Goal: Task Accomplishment & Management: Use online tool/utility

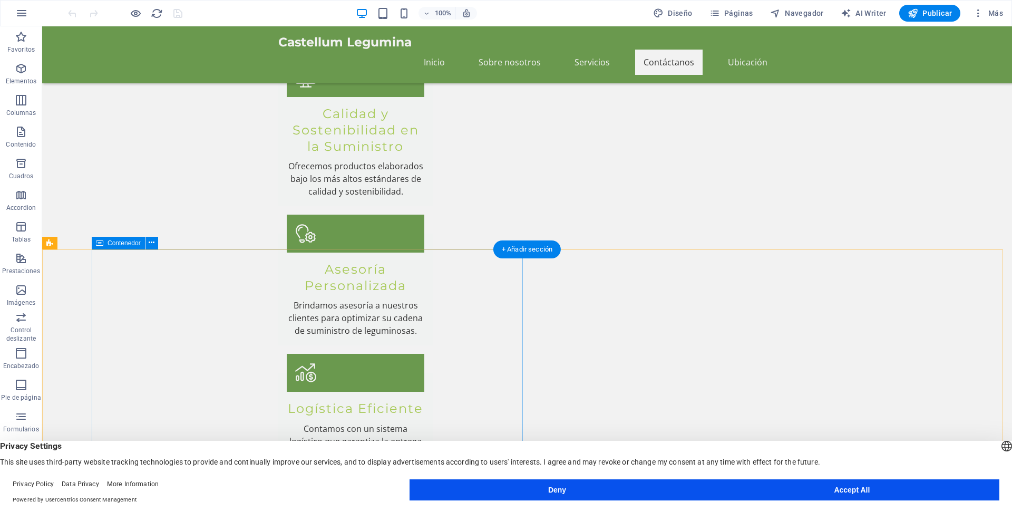
scroll to position [1300, 0]
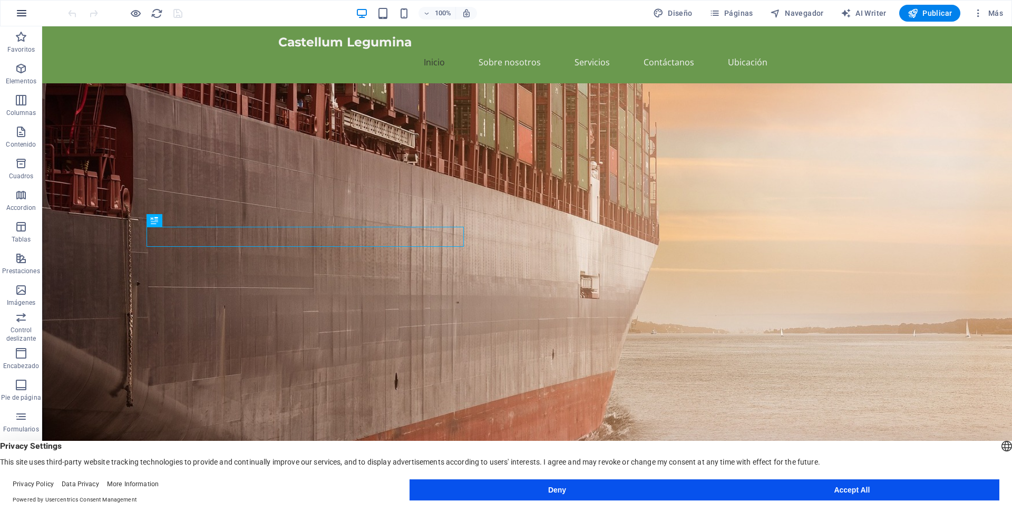
click at [25, 20] on icon "button" at bounding box center [21, 13] width 13 height 13
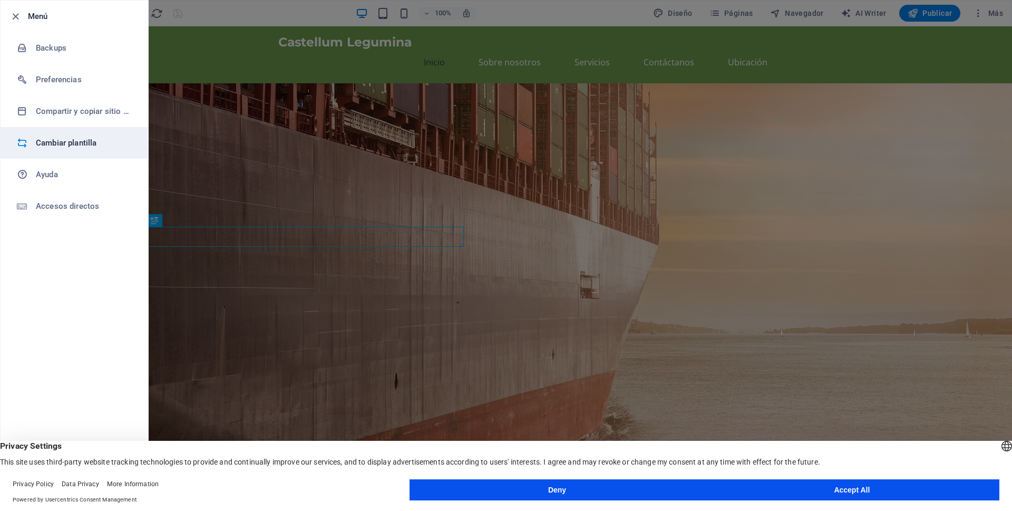
click at [81, 142] on h6 "Cambiar plantilla" at bounding box center [85, 143] width 98 height 13
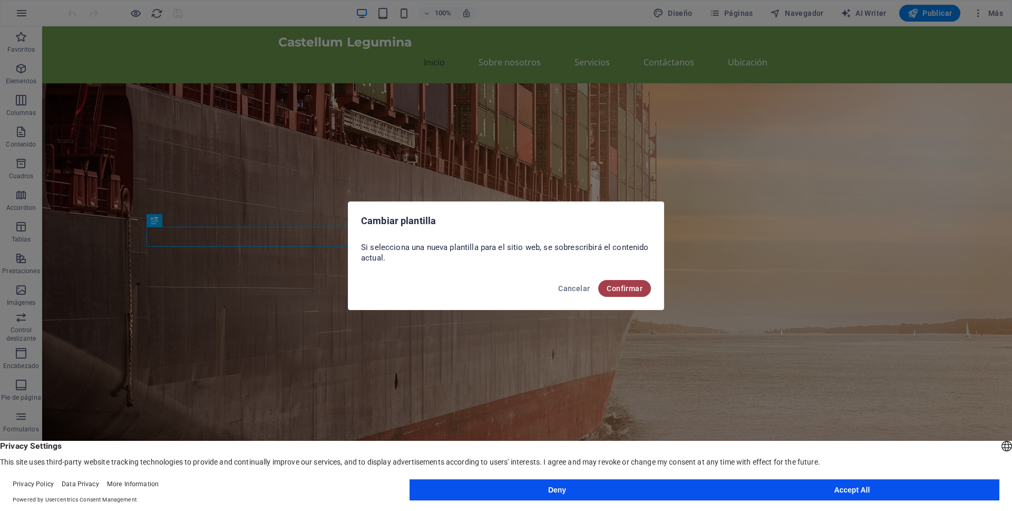
click at [622, 289] on span "Confirmar" at bounding box center [625, 288] width 36 height 8
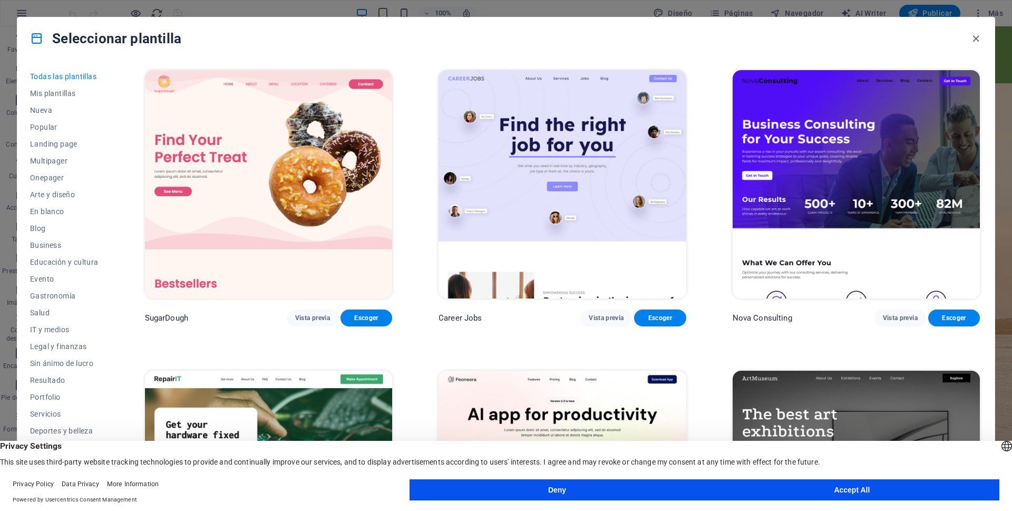
click at [894, 493] on button "Accept All" at bounding box center [852, 489] width 295 height 21
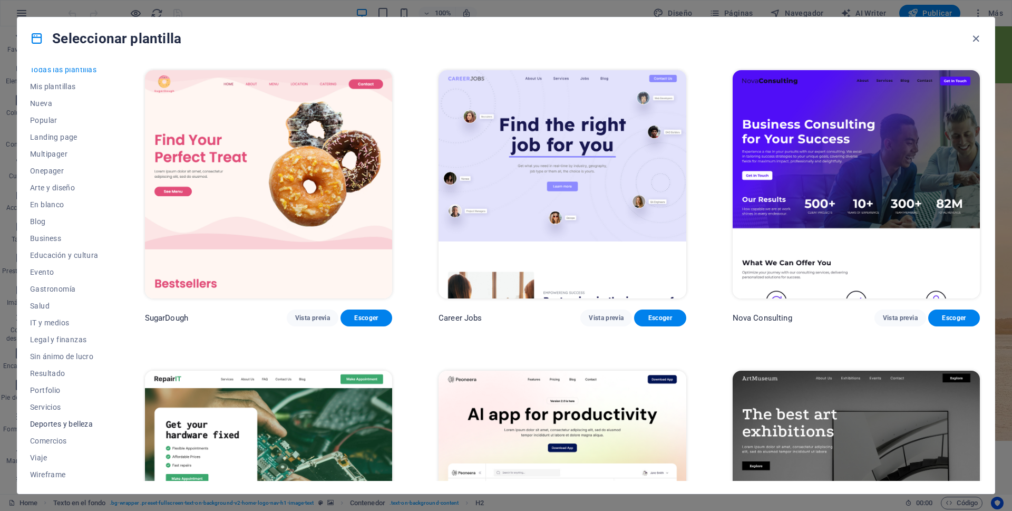
scroll to position [9, 0]
click at [47, 116] on span "Popular" at bounding box center [64, 118] width 69 height 8
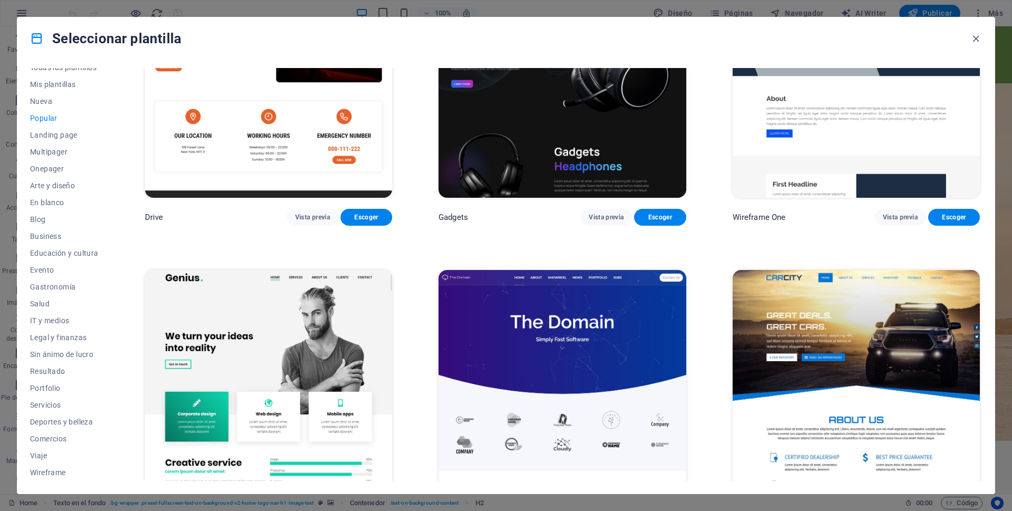
scroll to position [1054, 0]
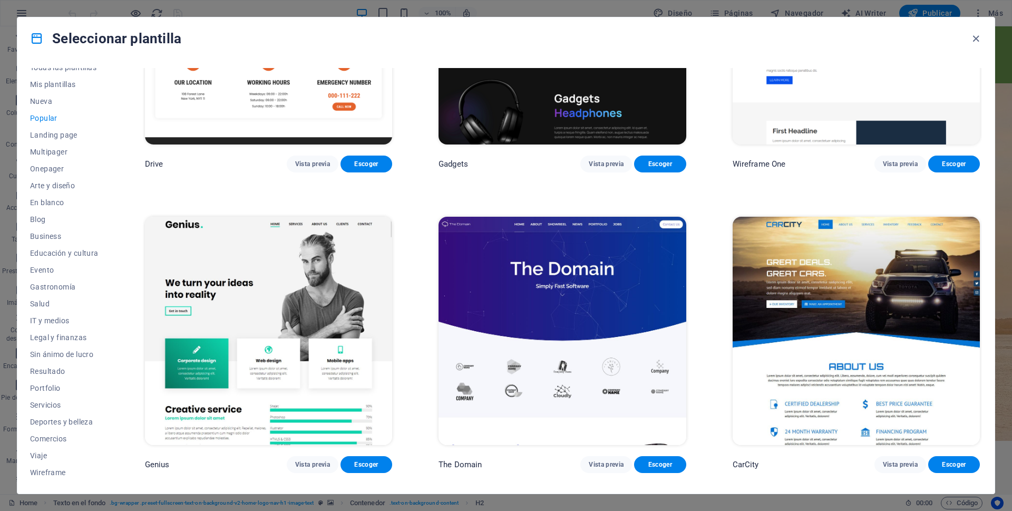
drag, startPoint x: 847, startPoint y: 288, endPoint x: 750, endPoint y: 309, distance: 98.8
click at [750, 309] on img at bounding box center [856, 331] width 247 height 228
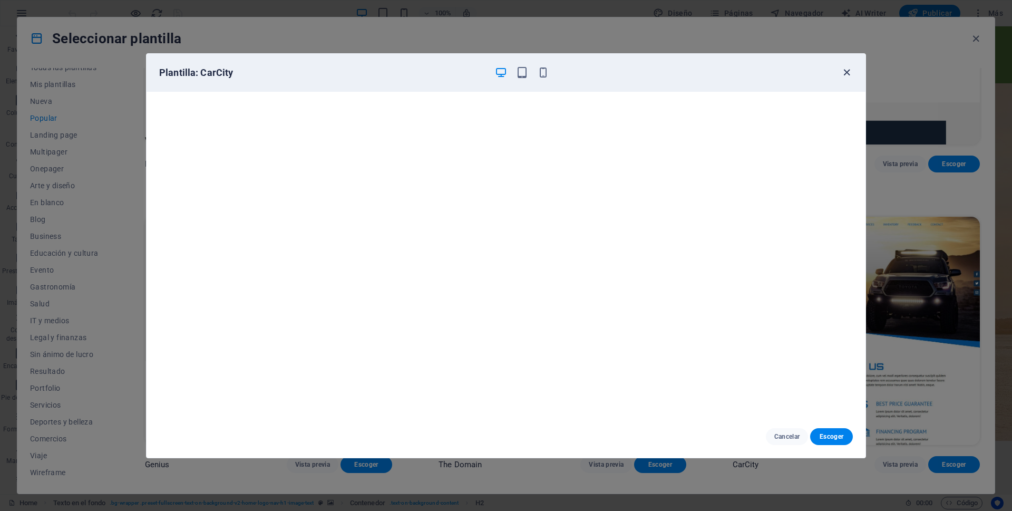
click at [847, 75] on icon "button" at bounding box center [847, 72] width 12 height 12
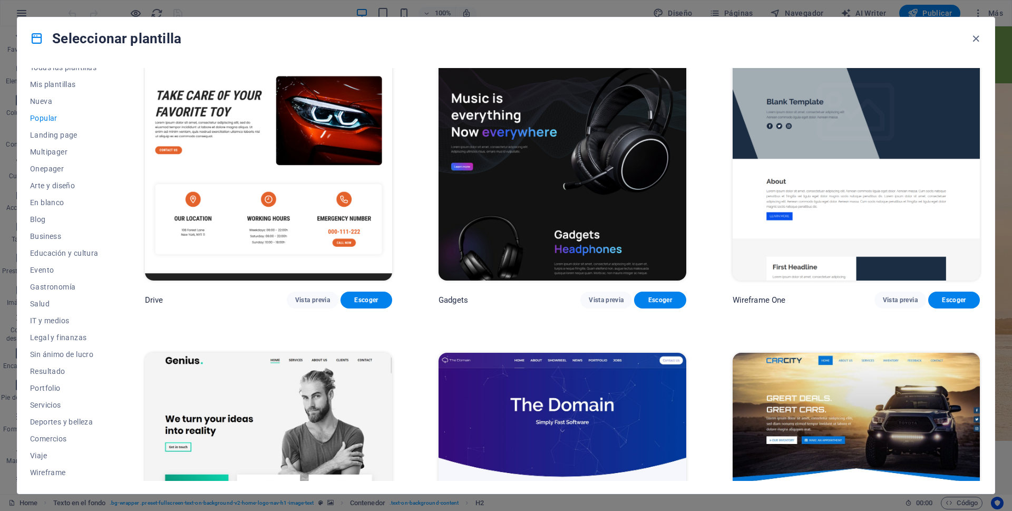
scroll to position [917, 0]
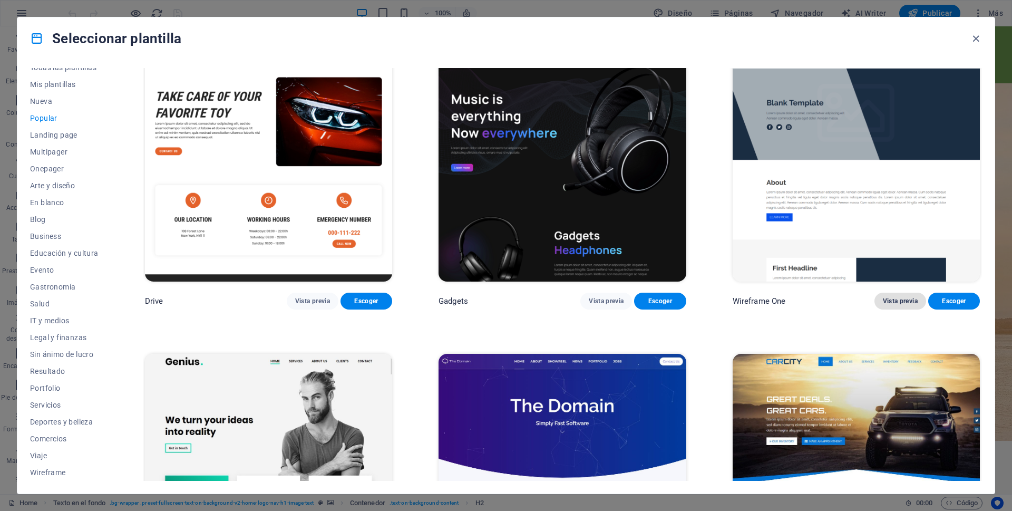
click at [899, 297] on span "Vista previa" at bounding box center [900, 301] width 35 height 8
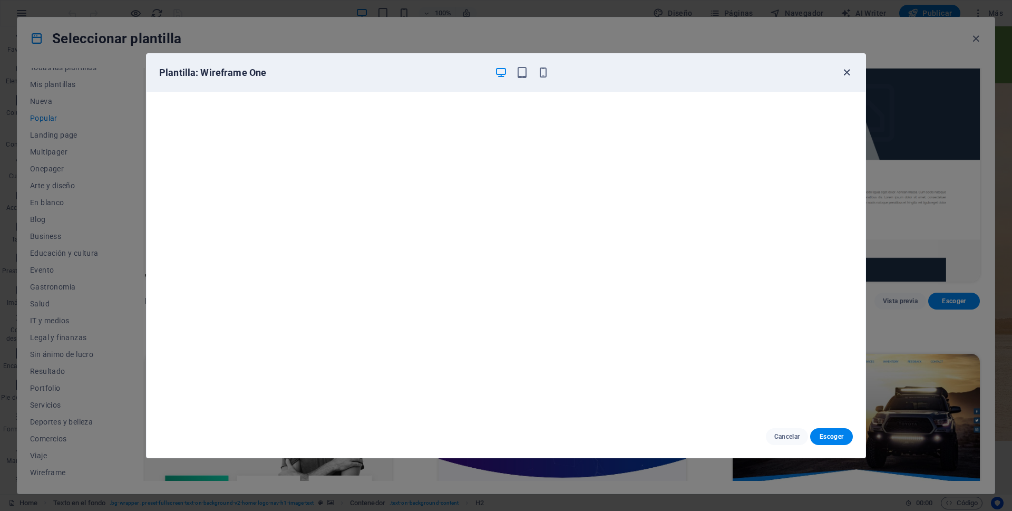
click at [845, 73] on icon "button" at bounding box center [847, 72] width 12 height 12
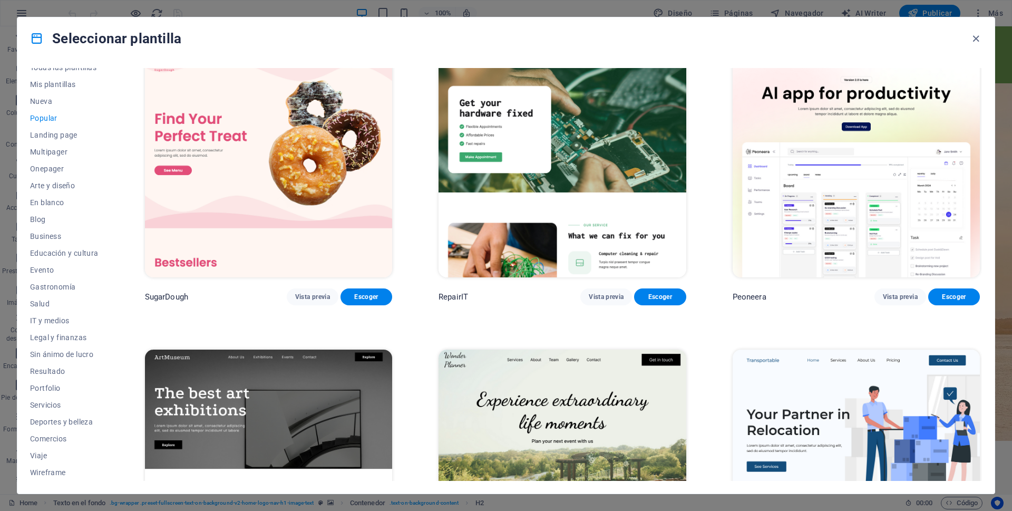
scroll to position [0, 0]
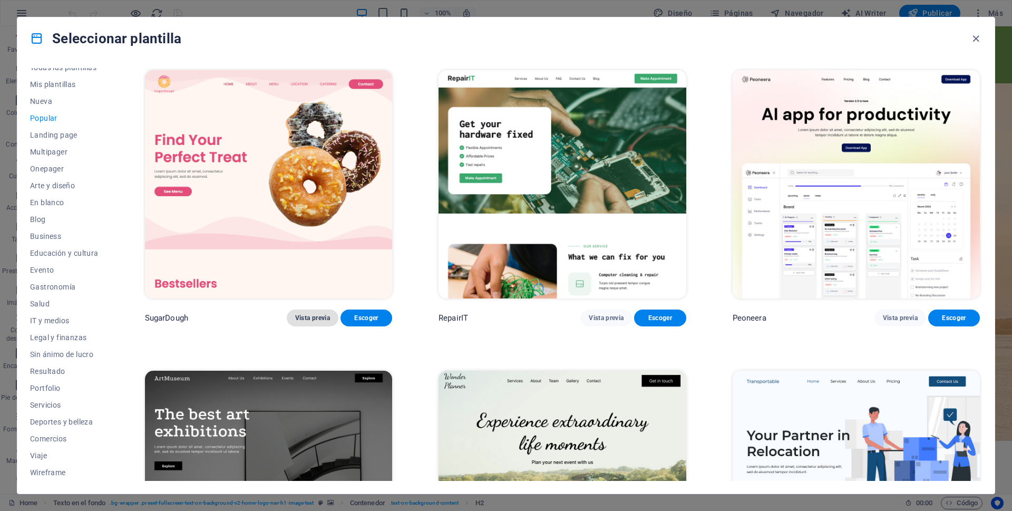
click at [315, 316] on span "Vista previa" at bounding box center [312, 318] width 35 height 8
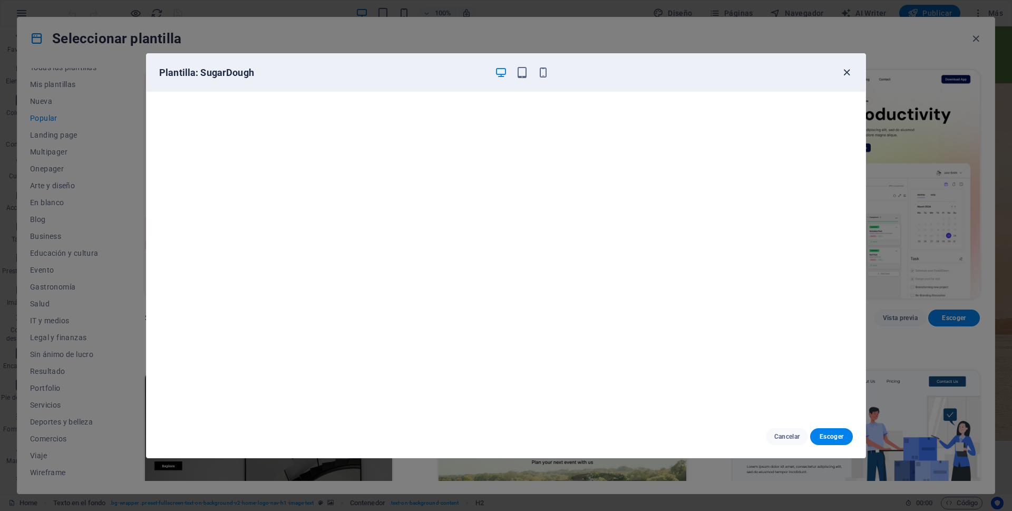
click at [845, 73] on icon "button" at bounding box center [847, 72] width 12 height 12
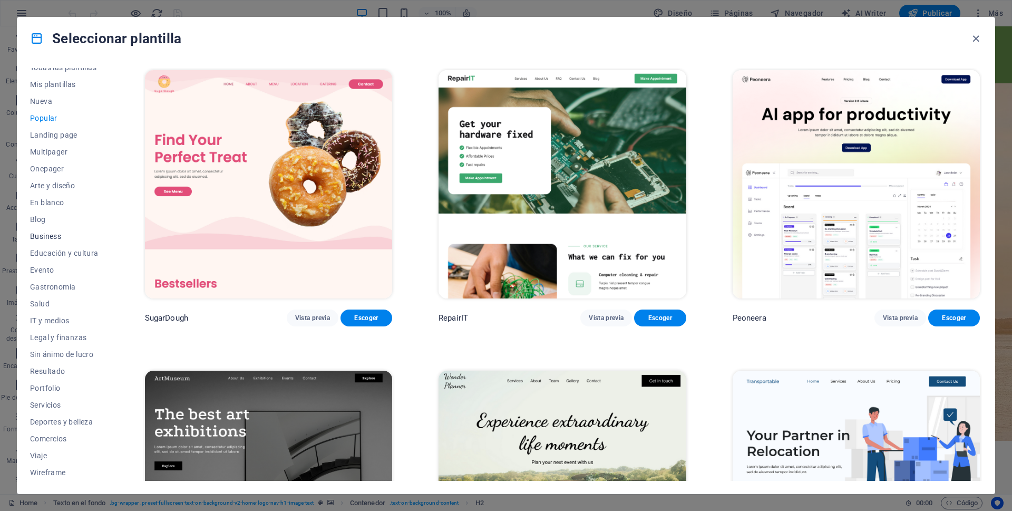
click at [49, 236] on span "Business" at bounding box center [64, 236] width 69 height 8
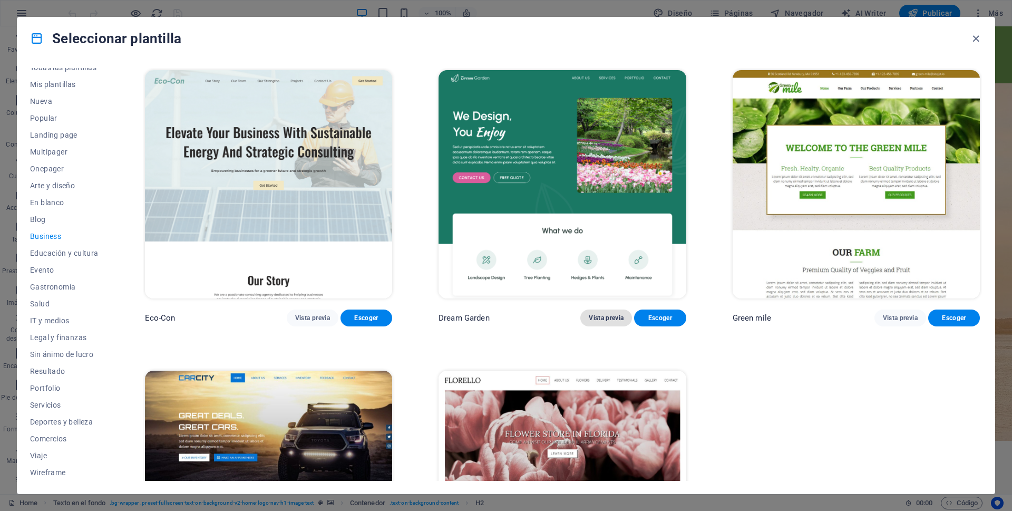
click at [611, 315] on span "Vista previa" at bounding box center [606, 318] width 35 height 8
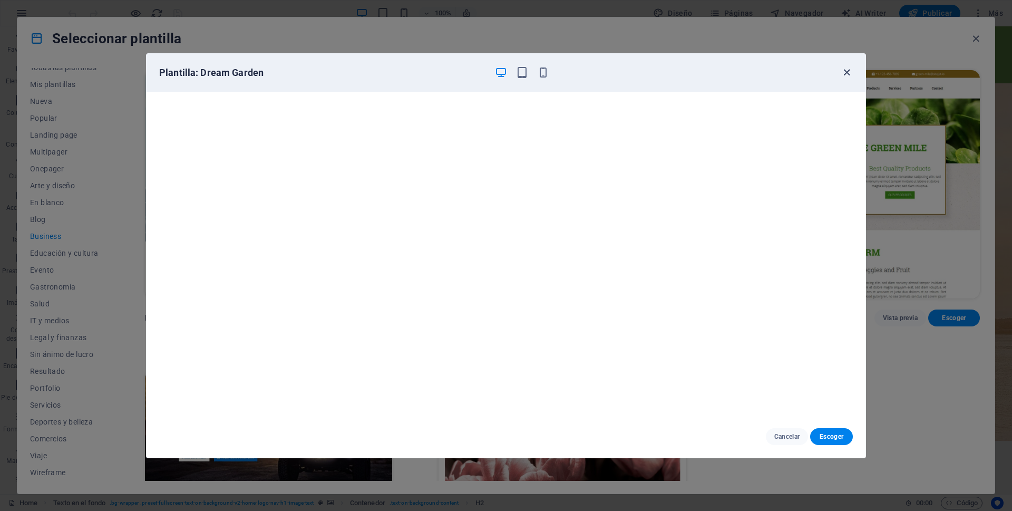
click at [846, 73] on icon "button" at bounding box center [847, 72] width 12 height 12
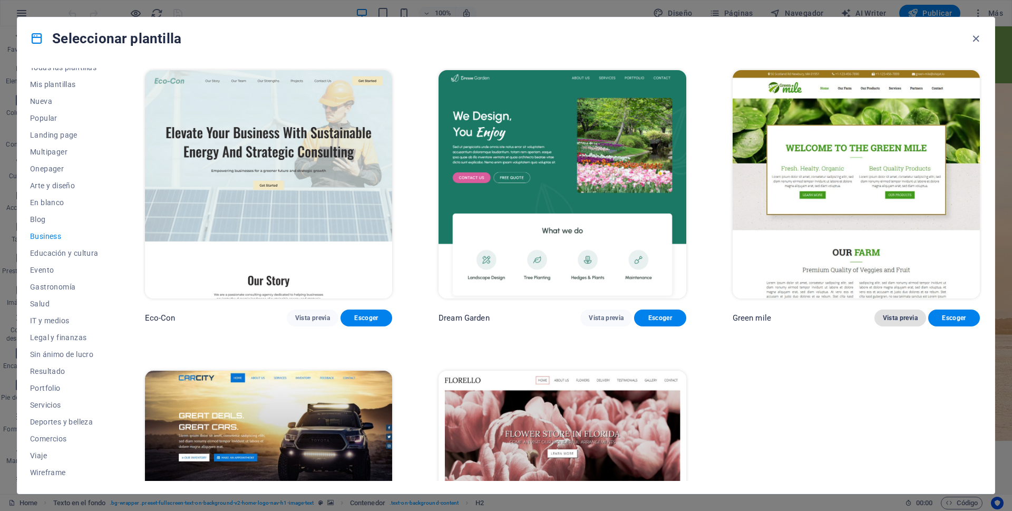
click at [894, 314] on span "Vista previa" at bounding box center [900, 318] width 35 height 8
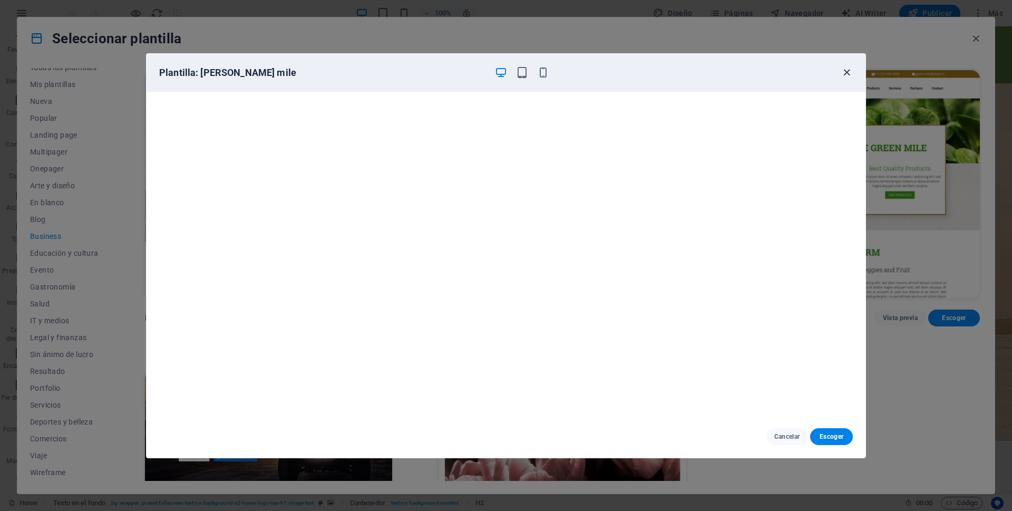
click at [846, 74] on icon "button" at bounding box center [847, 72] width 12 height 12
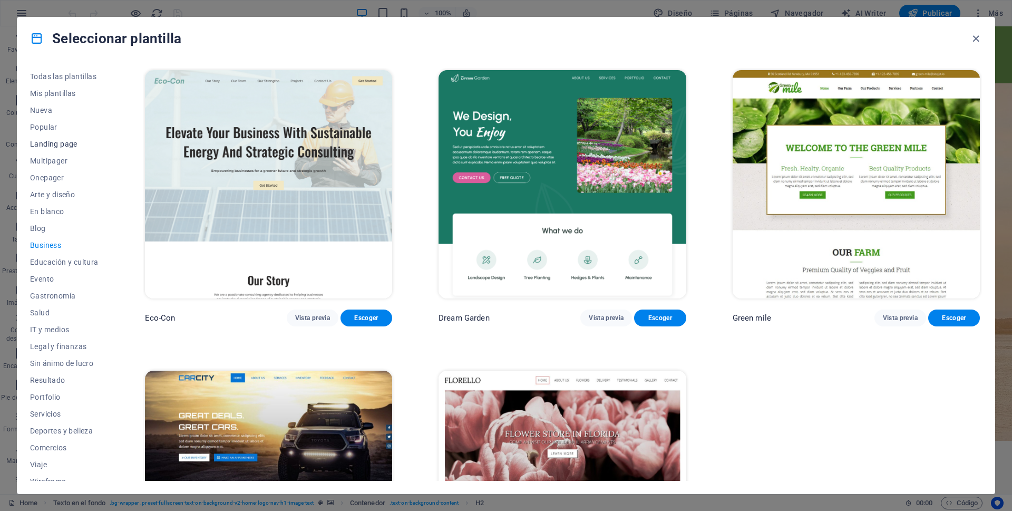
click at [61, 145] on span "Landing page" at bounding box center [64, 144] width 69 height 8
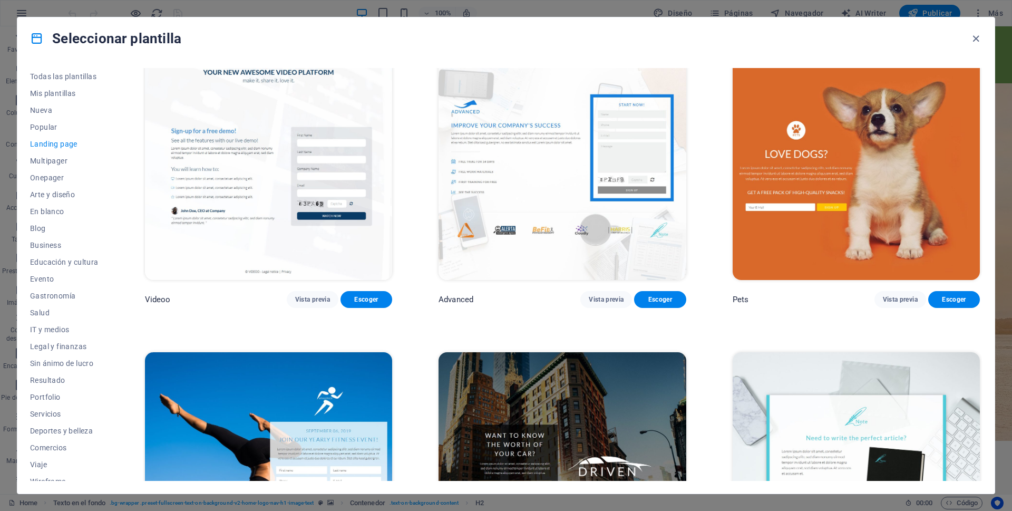
scroll to position [549, 0]
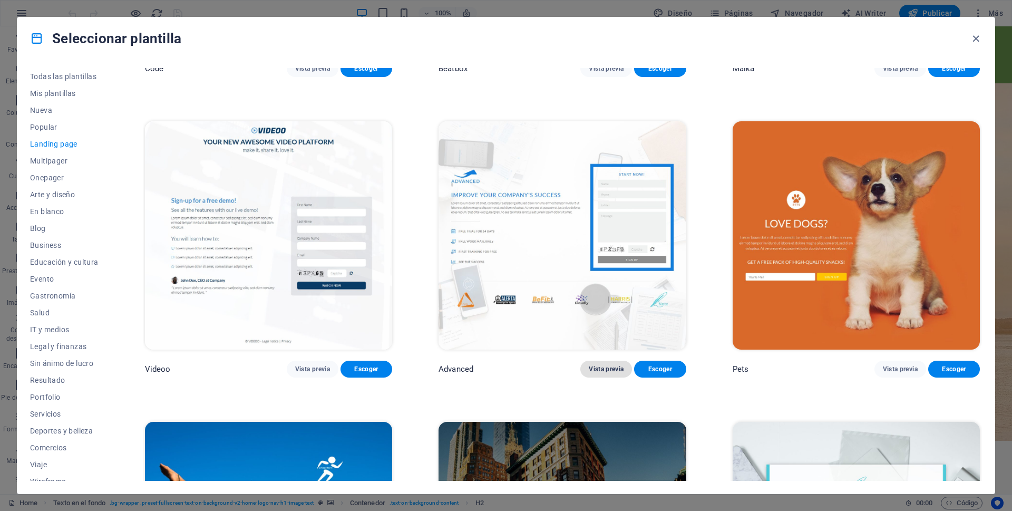
click at [609, 365] on span "Vista previa" at bounding box center [606, 369] width 35 height 8
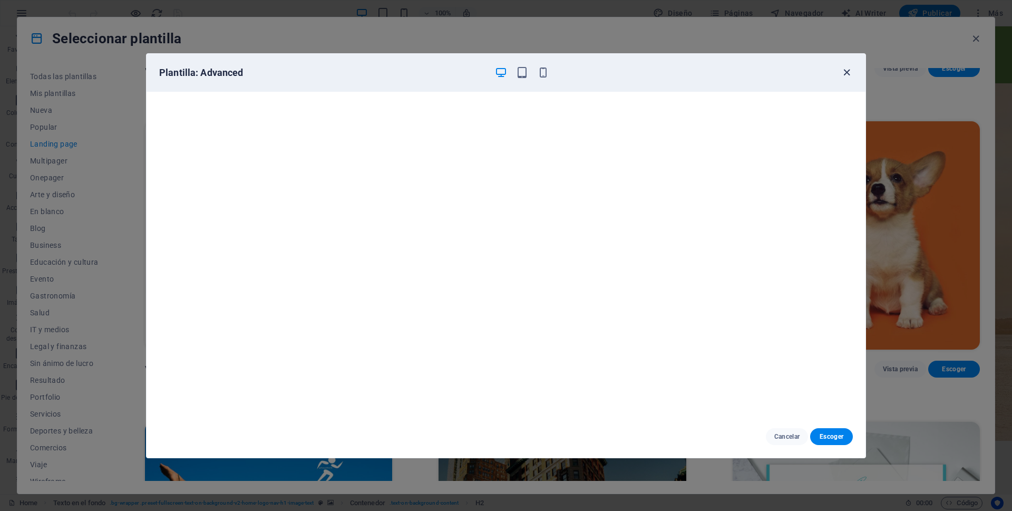
click at [847, 73] on icon "button" at bounding box center [847, 72] width 12 height 12
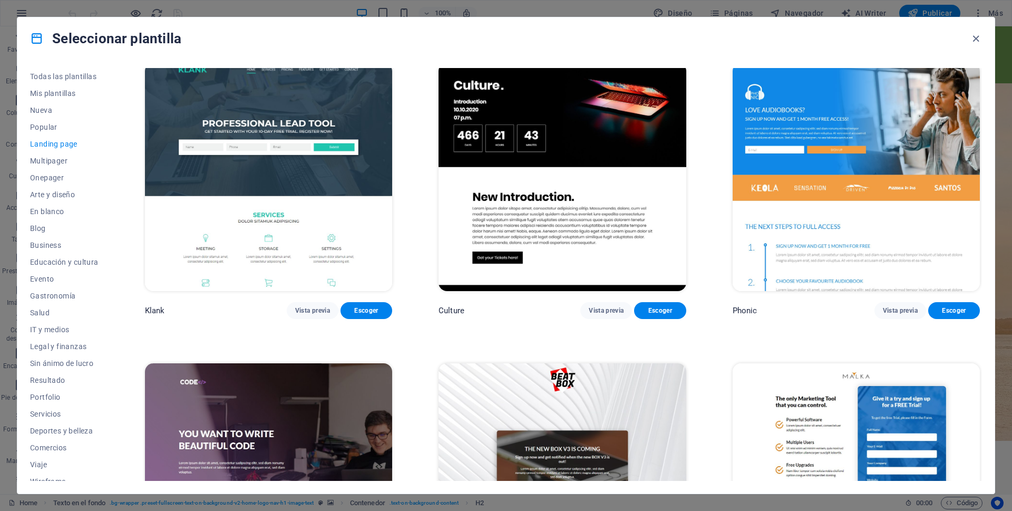
scroll to position [0, 0]
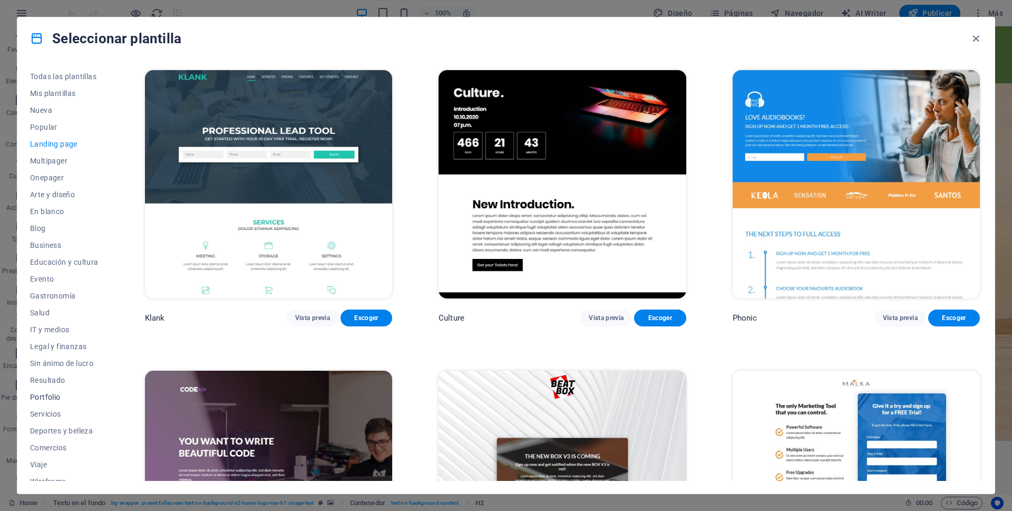
click at [52, 396] on span "Portfolio" at bounding box center [64, 397] width 69 height 8
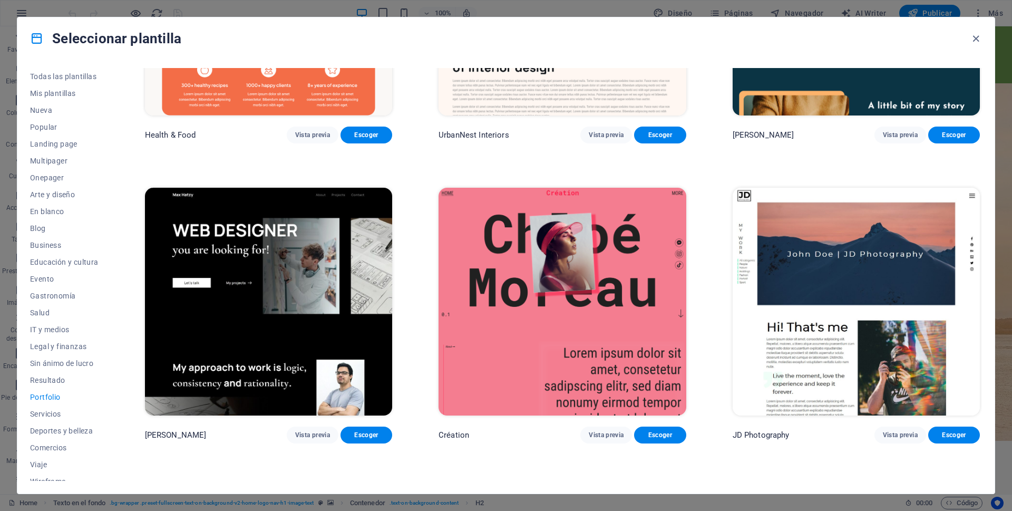
scroll to position [369, 0]
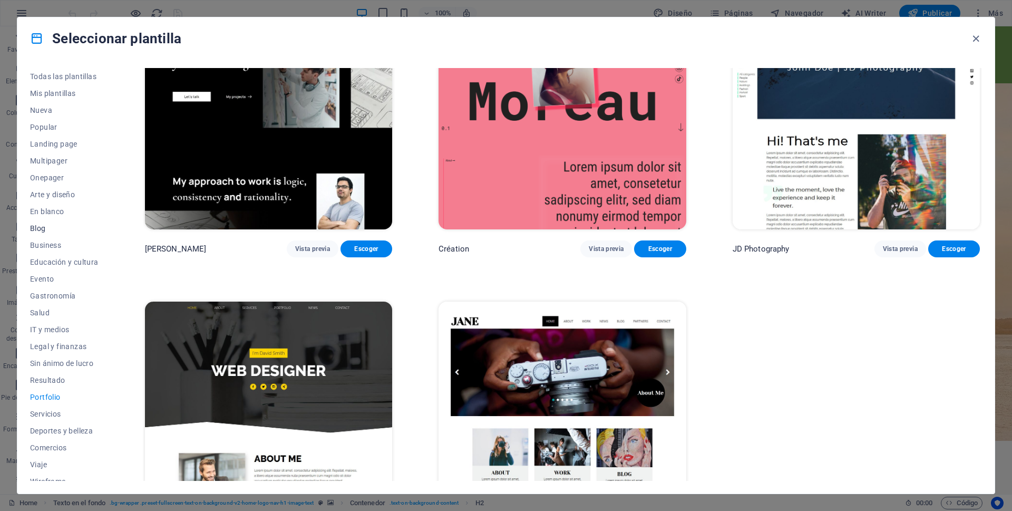
click at [42, 227] on span "Blog" at bounding box center [64, 228] width 69 height 8
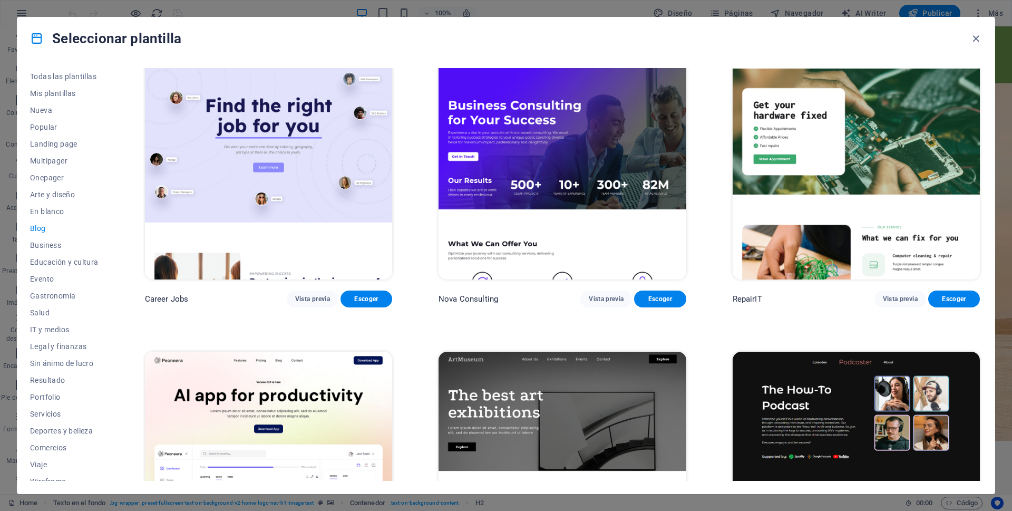
scroll to position [0, 0]
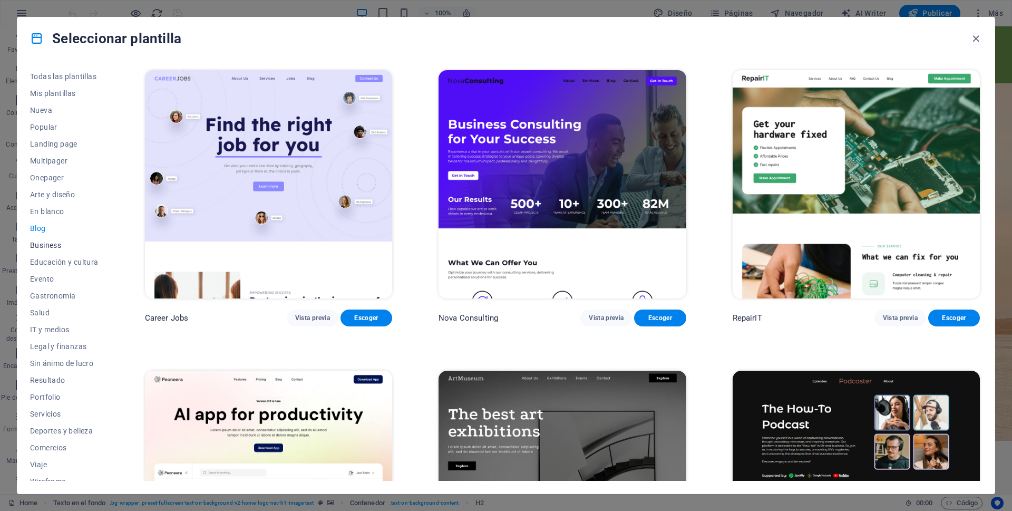
click at [48, 245] on span "Business" at bounding box center [64, 245] width 69 height 8
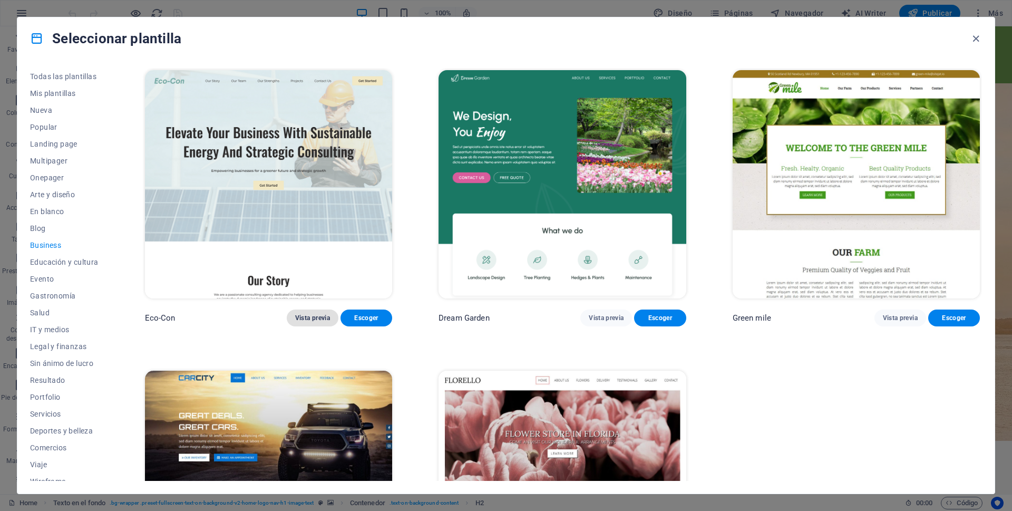
click at [318, 316] on span "Vista previa" at bounding box center [312, 318] width 35 height 8
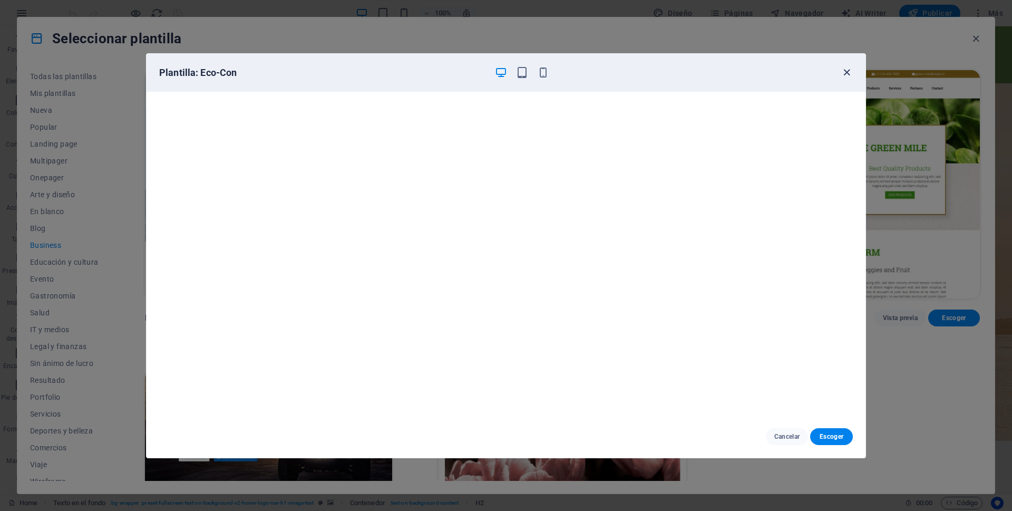
click at [848, 72] on icon "button" at bounding box center [847, 72] width 12 height 12
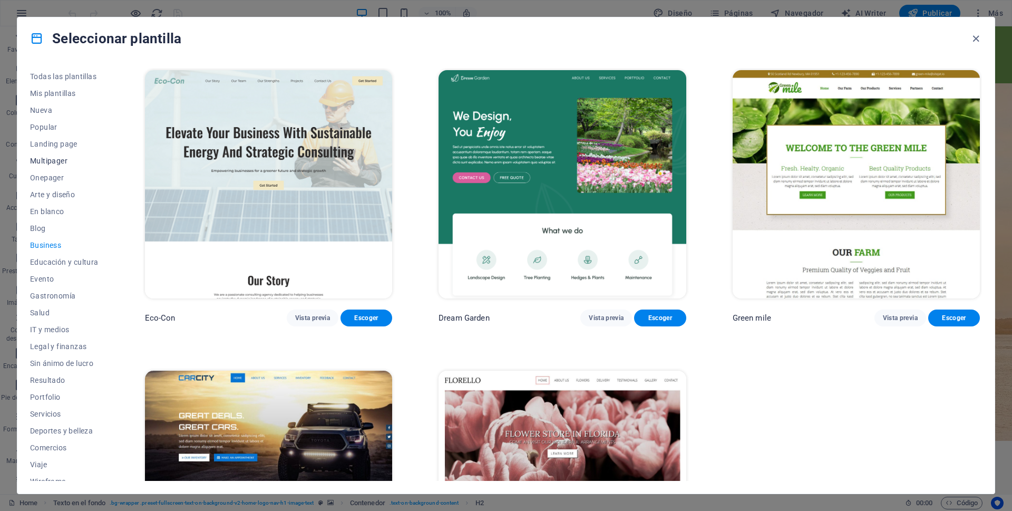
click at [51, 159] on span "Multipager" at bounding box center [64, 161] width 69 height 8
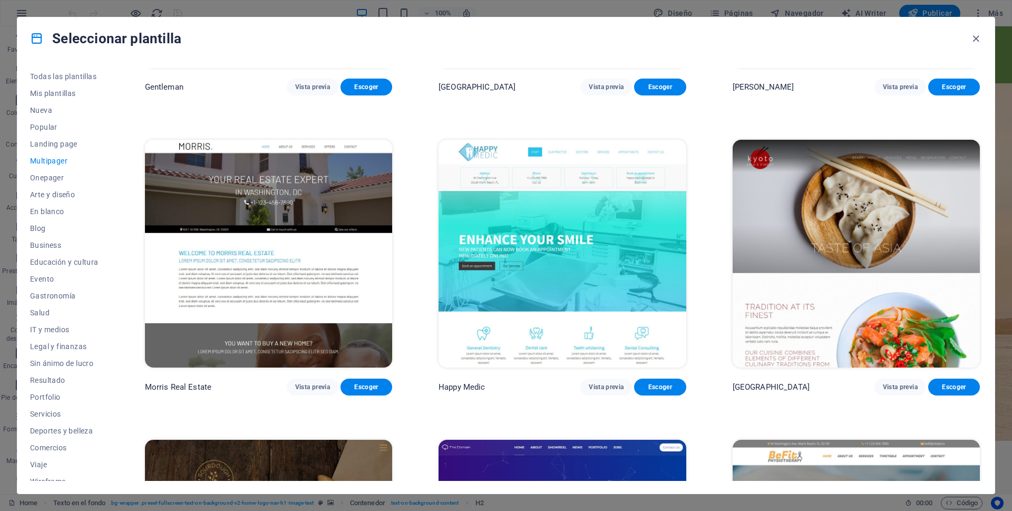
scroll to position [3848, 0]
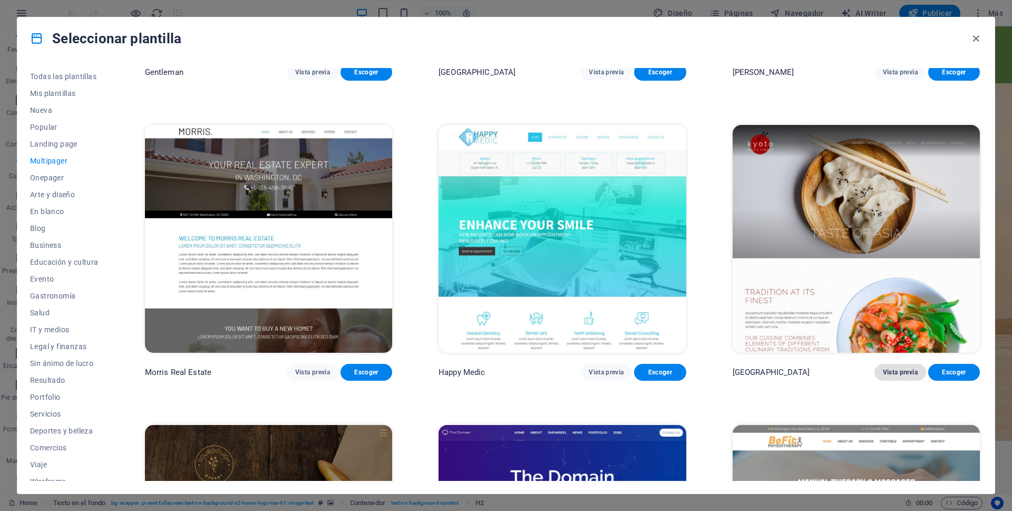
click at [900, 368] on span "Vista previa" at bounding box center [900, 372] width 35 height 8
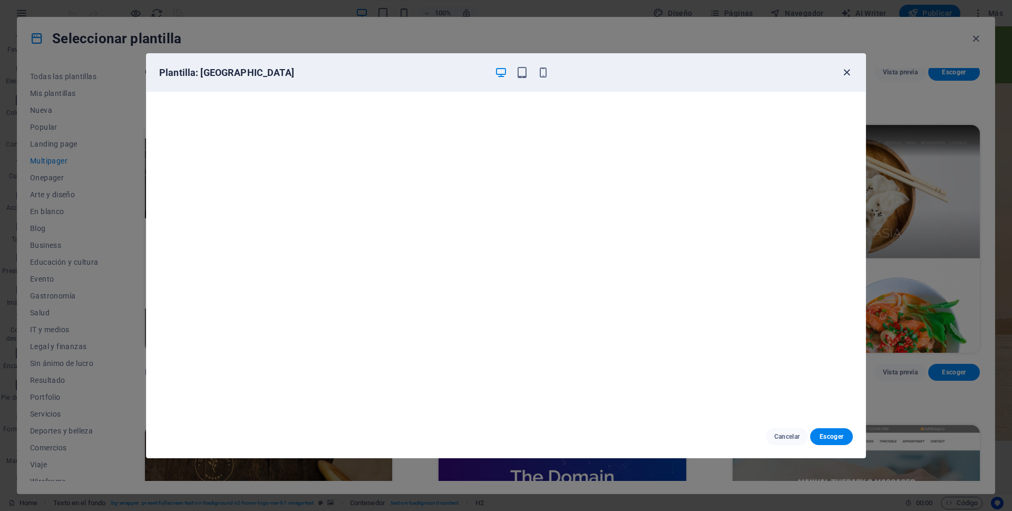
click at [847, 72] on icon "button" at bounding box center [847, 72] width 12 height 12
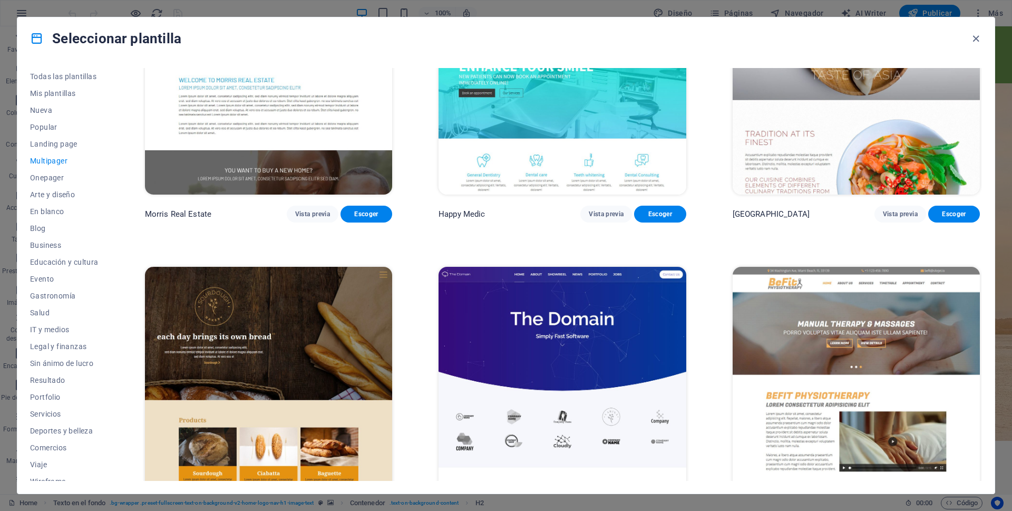
scroll to position [4111, 0]
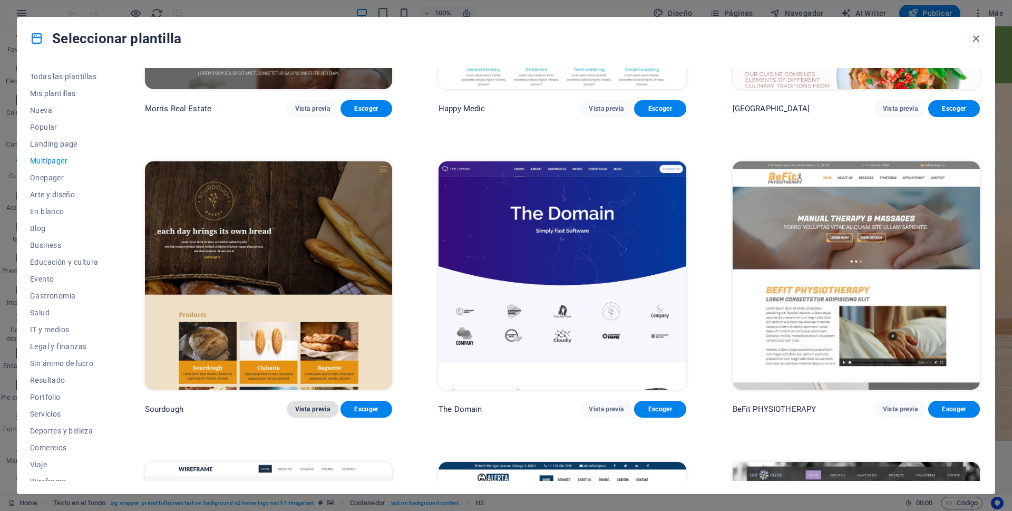
click at [313, 405] on span "Vista previa" at bounding box center [312, 409] width 35 height 8
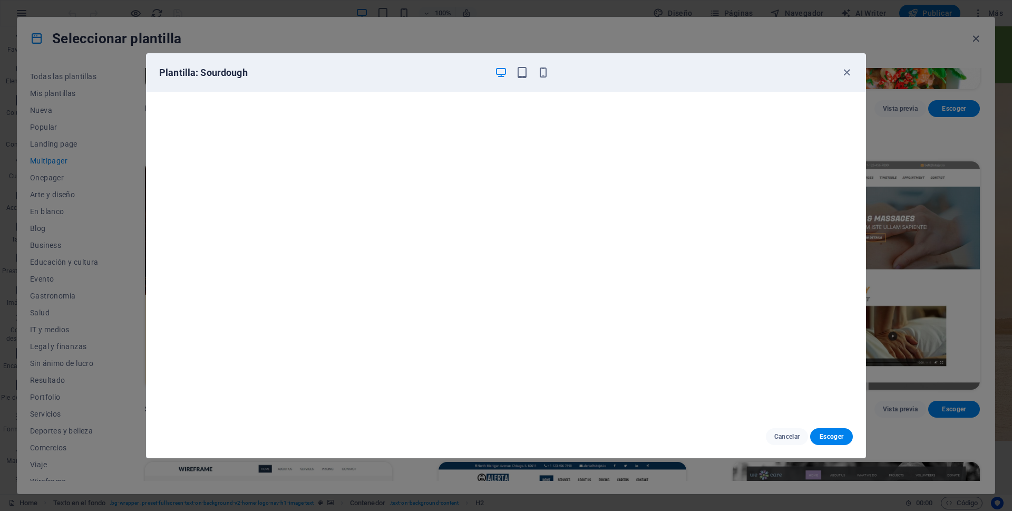
scroll to position [3, 0]
click at [845, 74] on icon "button" at bounding box center [847, 72] width 12 height 12
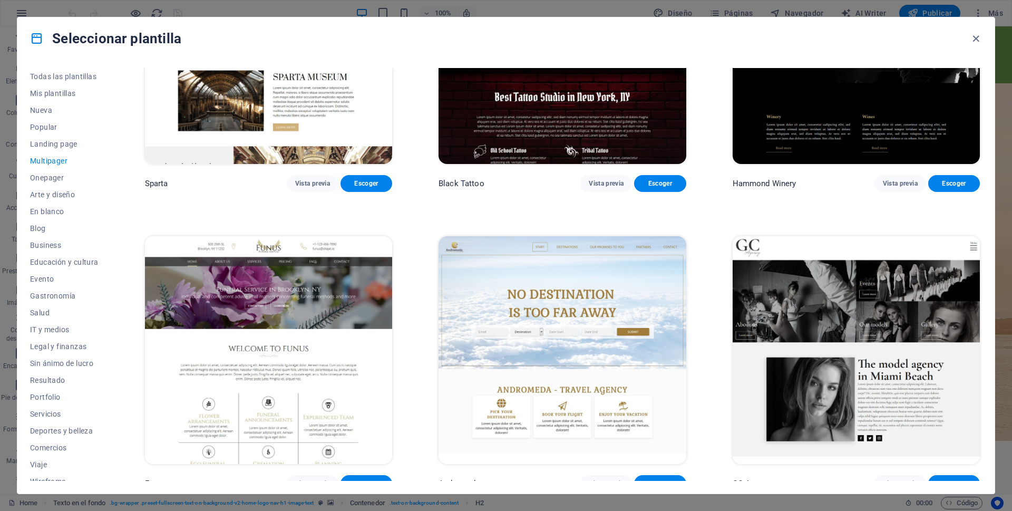
scroll to position [5271, 0]
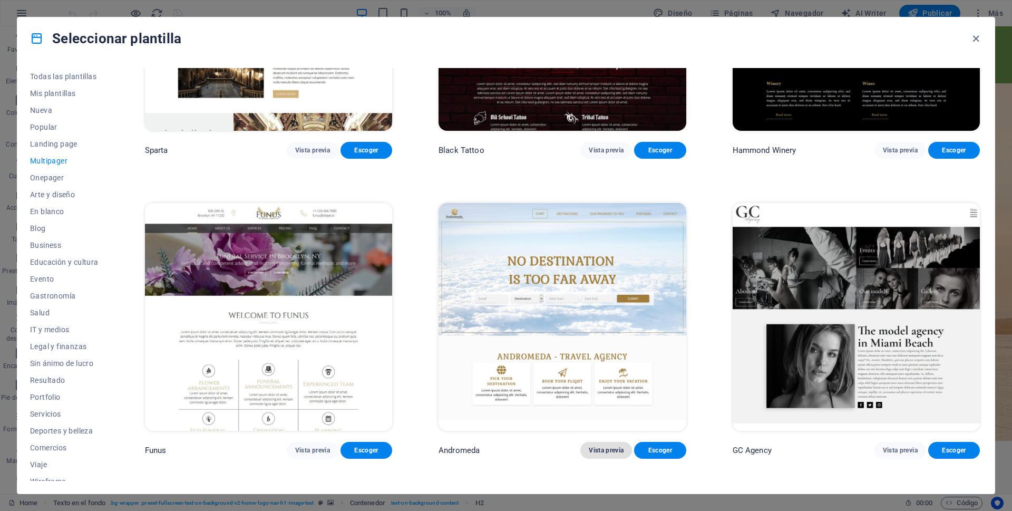
click at [606, 446] on span "Vista previa" at bounding box center [606, 450] width 35 height 8
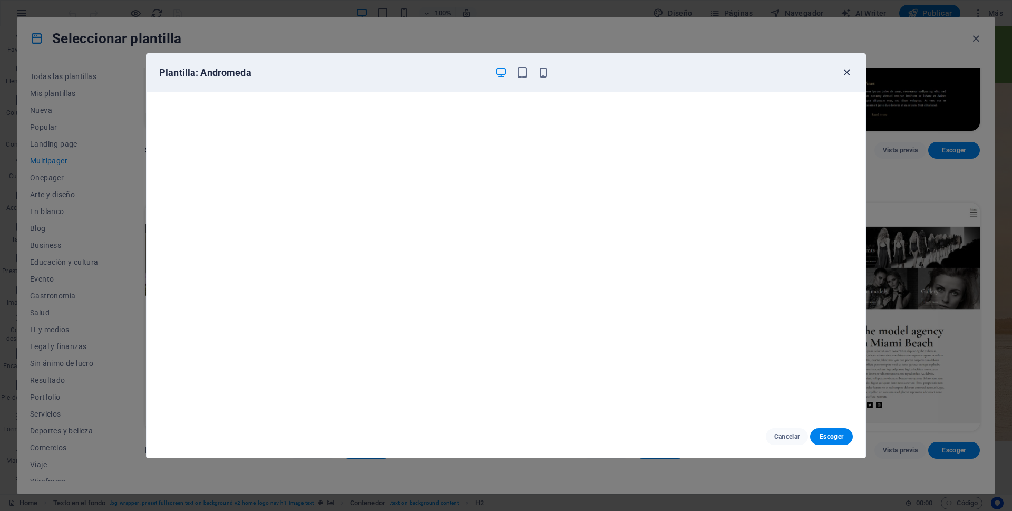
click at [846, 72] on icon "button" at bounding box center [847, 72] width 12 height 12
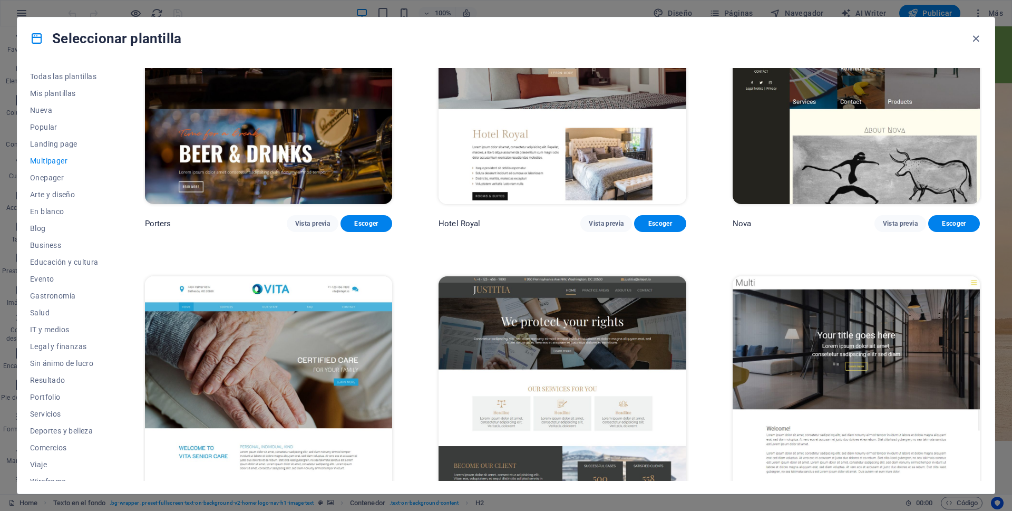
scroll to position [5851, 0]
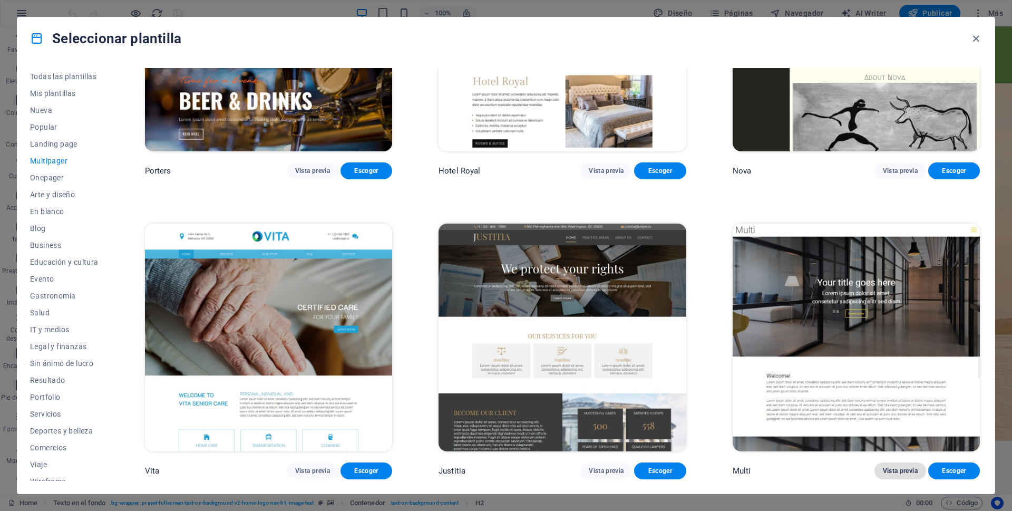
click at [900, 466] on span "Vista previa" at bounding box center [900, 470] width 35 height 8
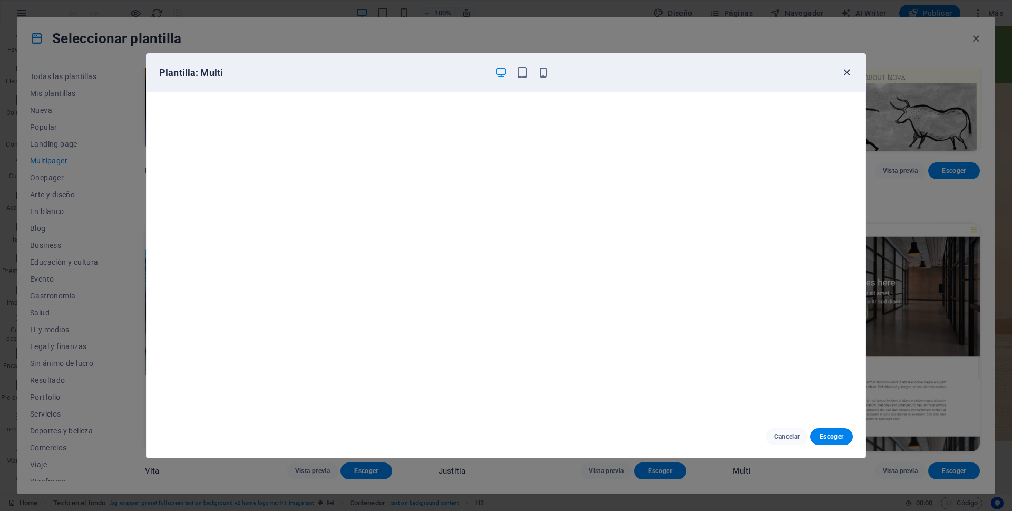
click at [847, 72] on icon "button" at bounding box center [847, 72] width 12 height 12
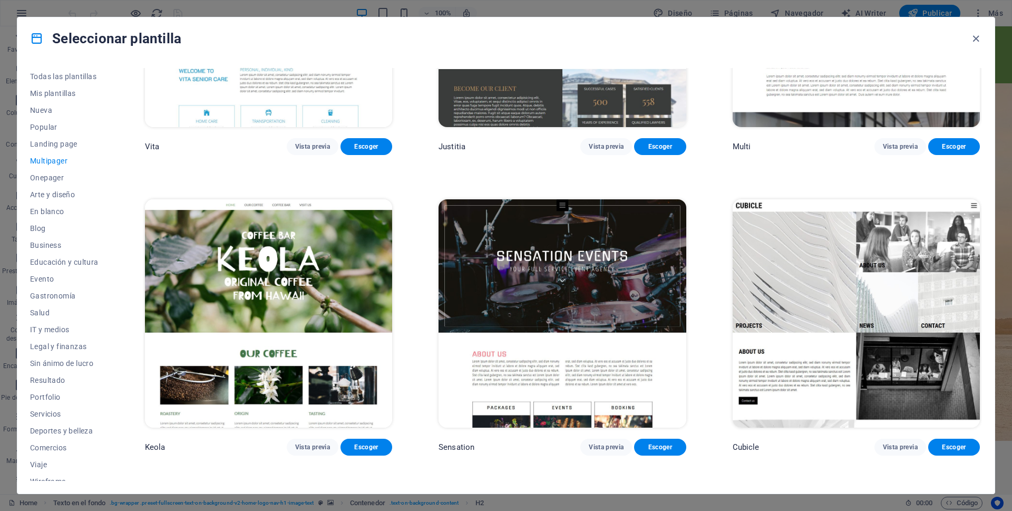
scroll to position [6220, 0]
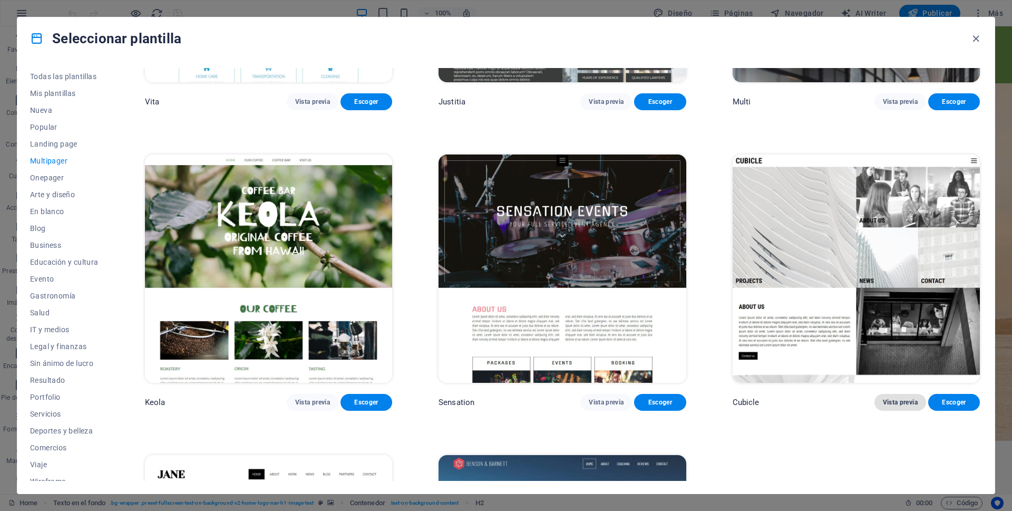
click at [894, 398] on span "Vista previa" at bounding box center [900, 402] width 35 height 8
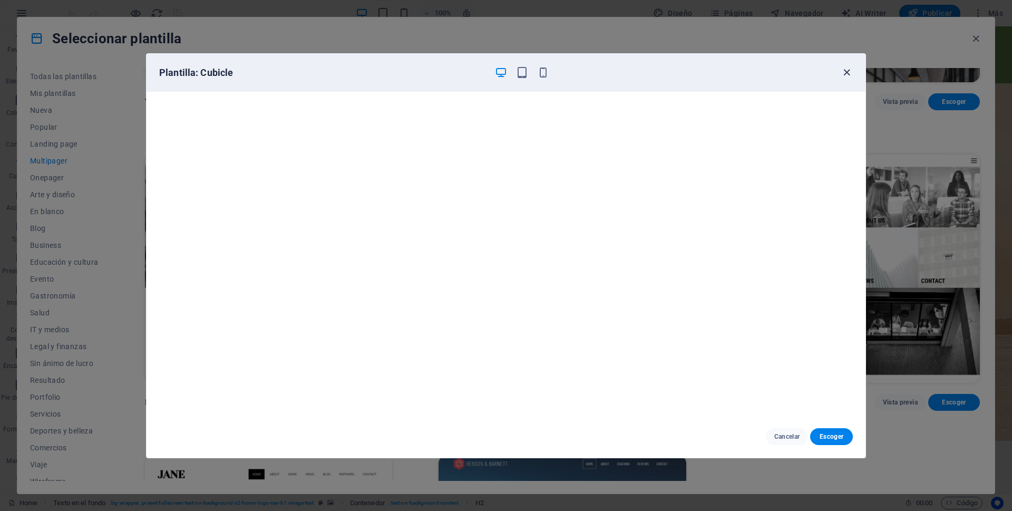
click at [845, 71] on icon "button" at bounding box center [847, 72] width 12 height 12
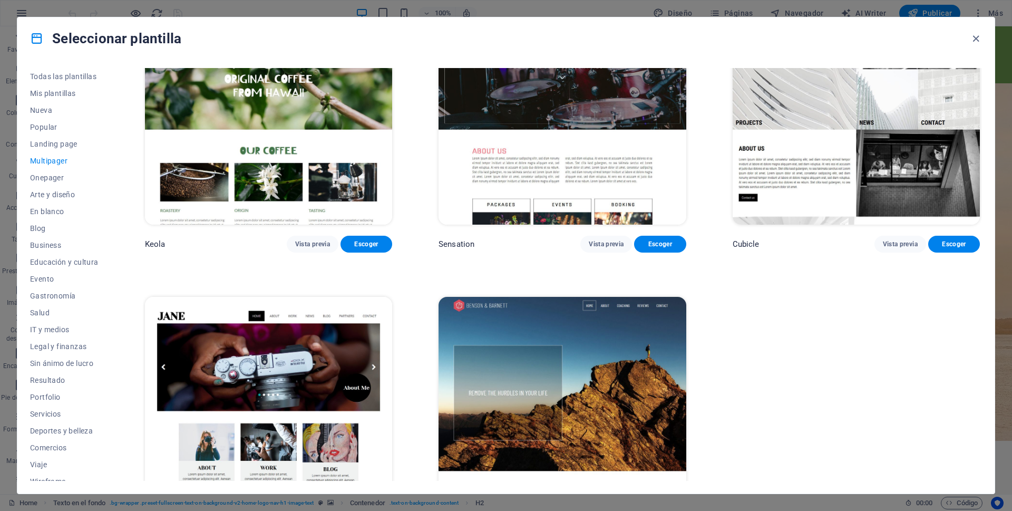
scroll to position [6421, 0]
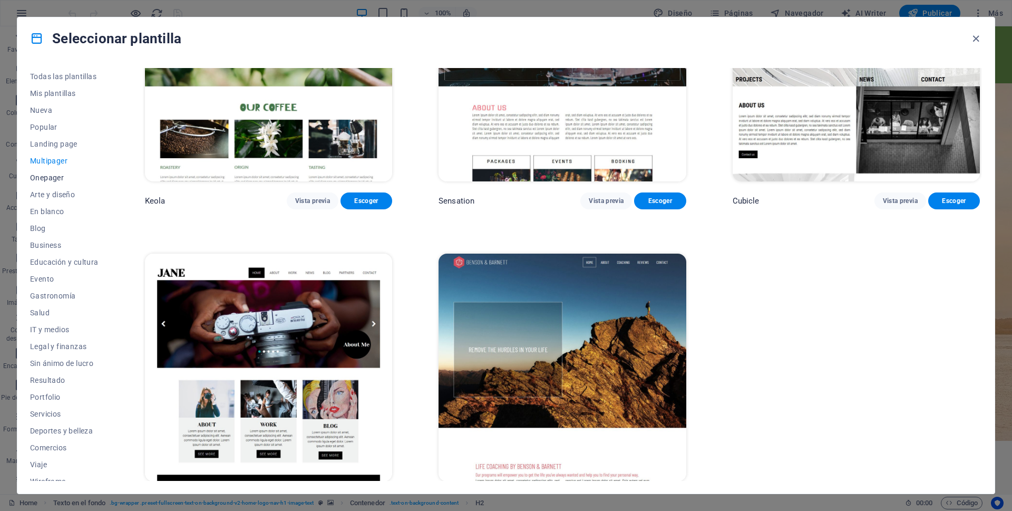
click at [55, 178] on span "Onepager" at bounding box center [64, 177] width 69 height 8
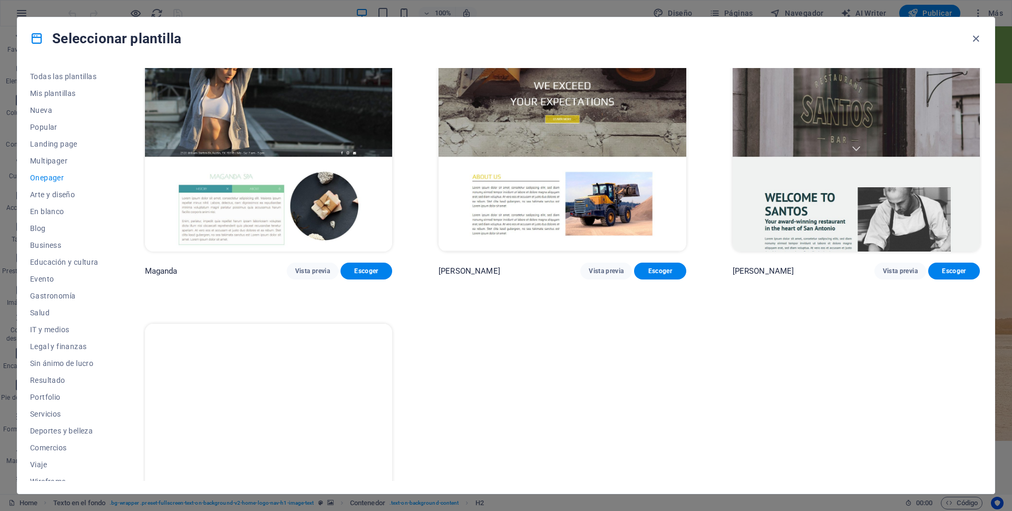
scroll to position [6562, 0]
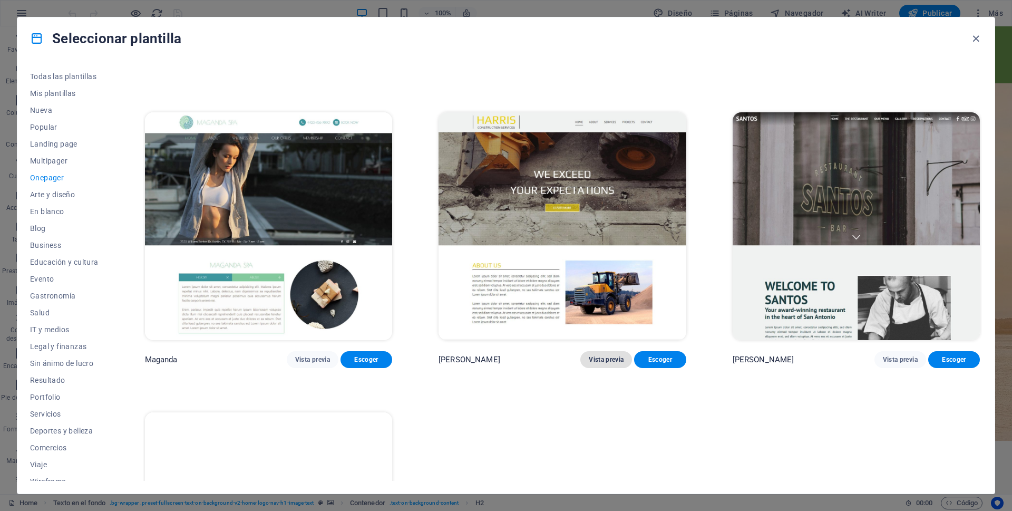
click at [602, 355] on span "Vista previa" at bounding box center [606, 359] width 35 height 8
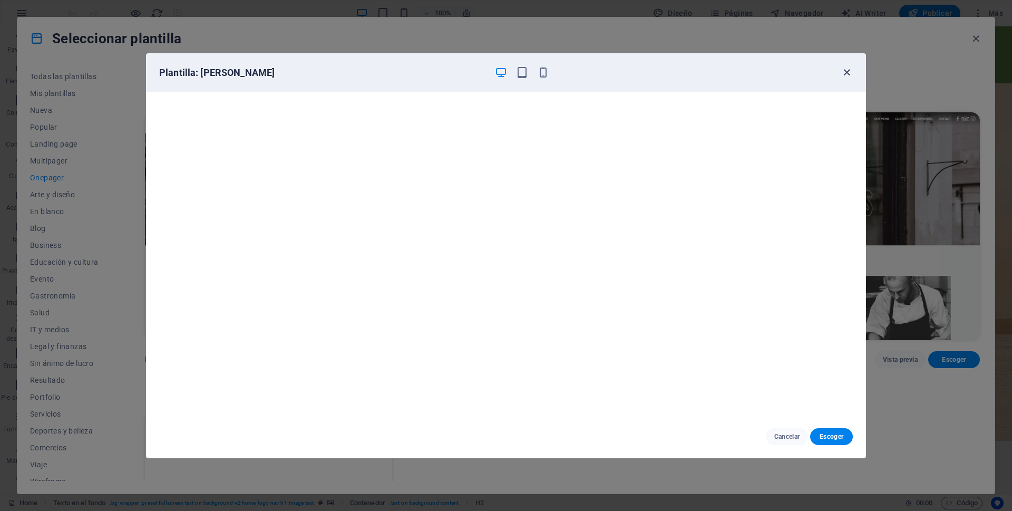
click at [844, 73] on icon "button" at bounding box center [847, 72] width 12 height 12
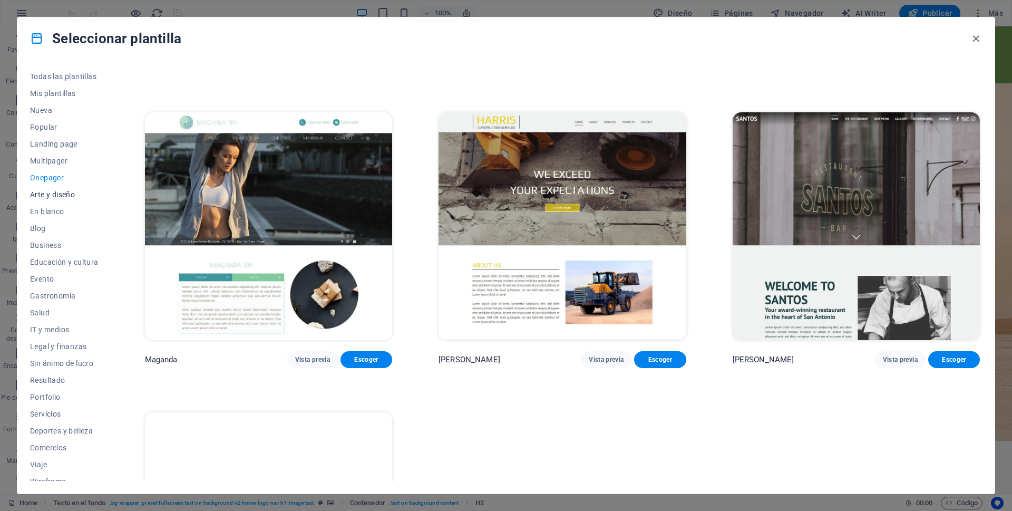
click at [62, 196] on span "Arte y diseño" at bounding box center [64, 194] width 69 height 8
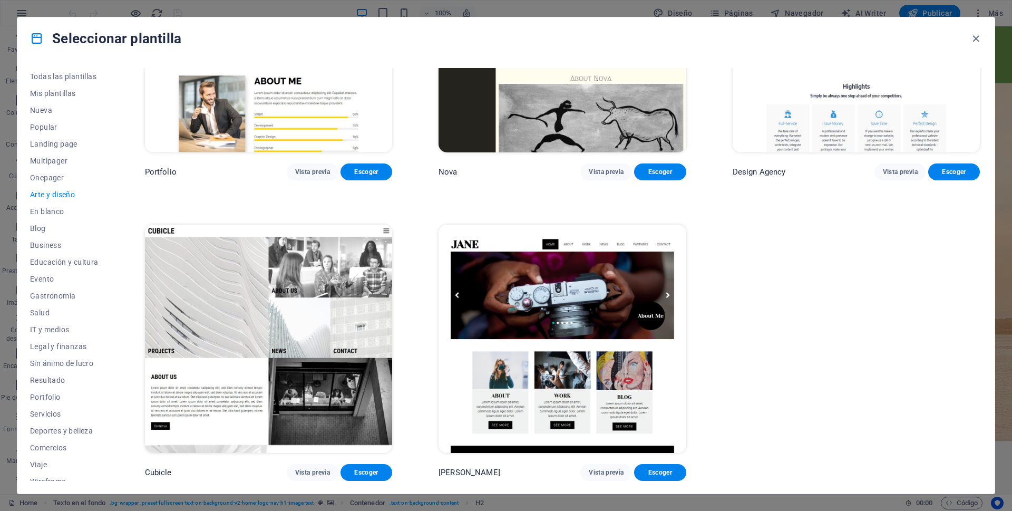
scroll to position [1040, 0]
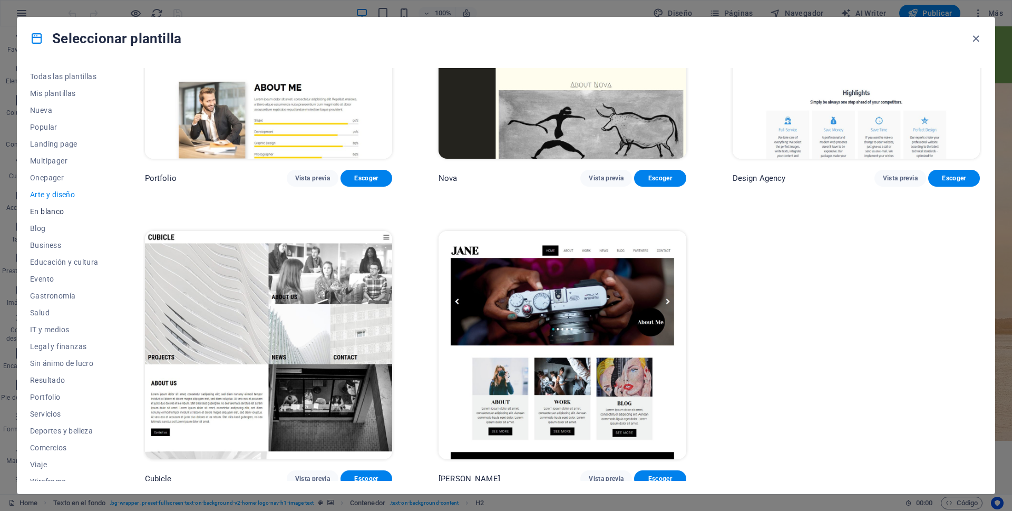
click at [50, 211] on span "En blanco" at bounding box center [64, 211] width 69 height 8
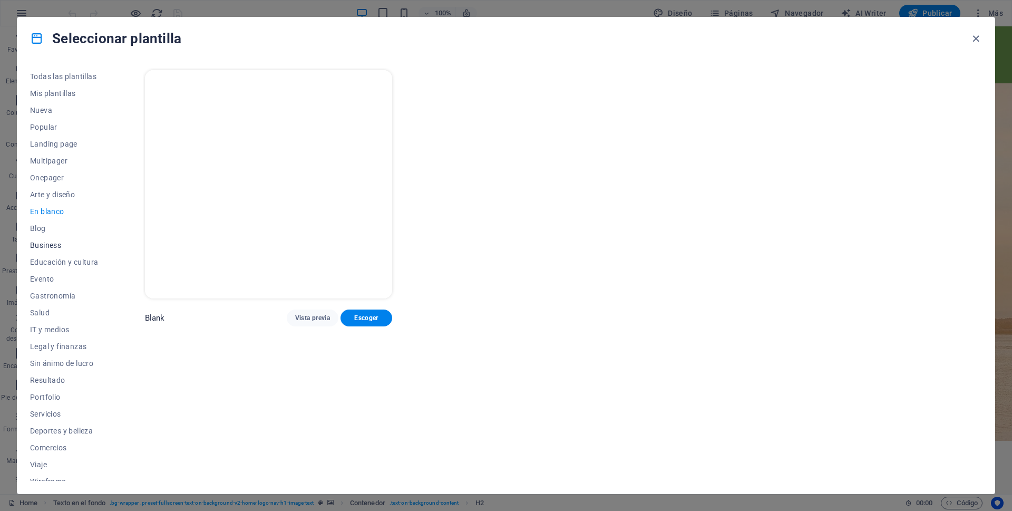
click at [44, 246] on span "Business" at bounding box center [64, 245] width 69 height 8
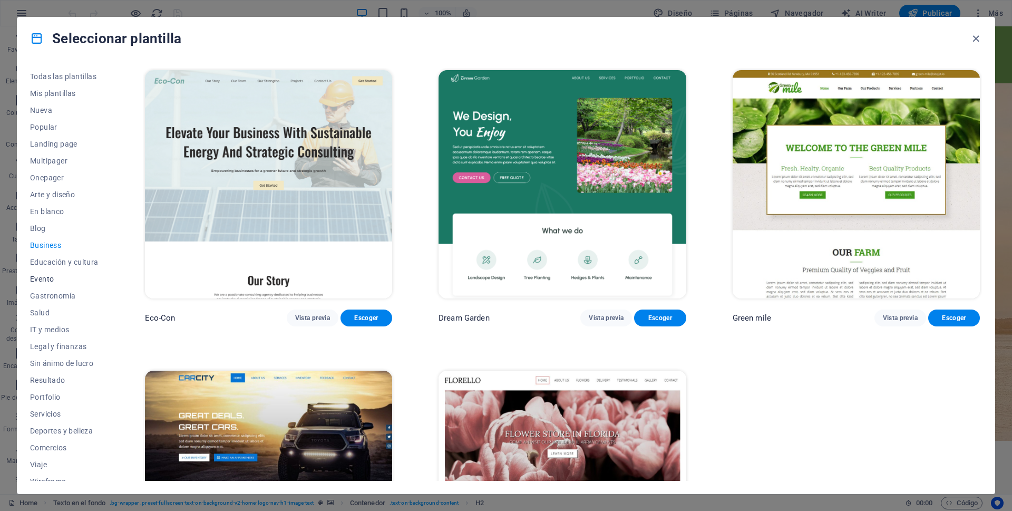
scroll to position [9, 0]
click at [77, 336] on span "Legal y finanzas" at bounding box center [64, 337] width 69 height 8
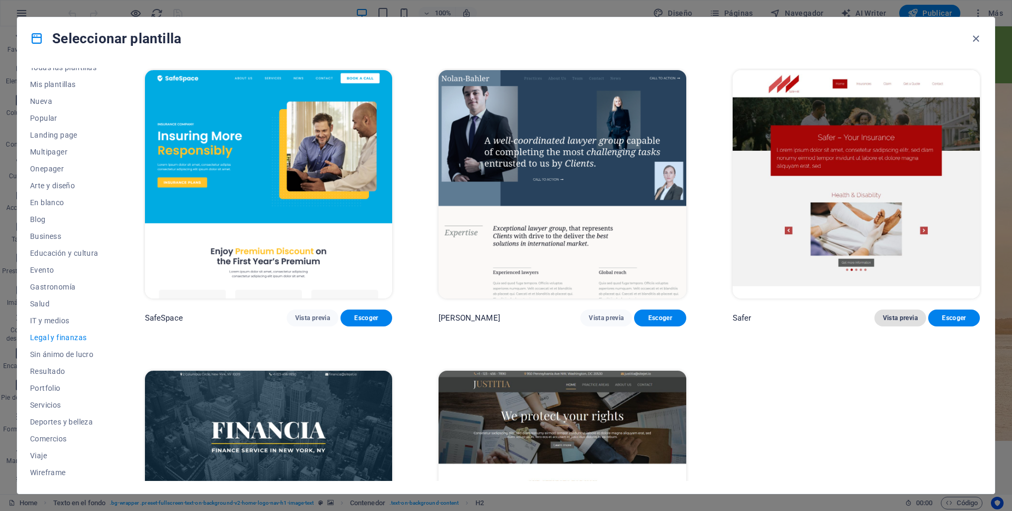
click at [898, 316] on span "Vista previa" at bounding box center [900, 318] width 35 height 8
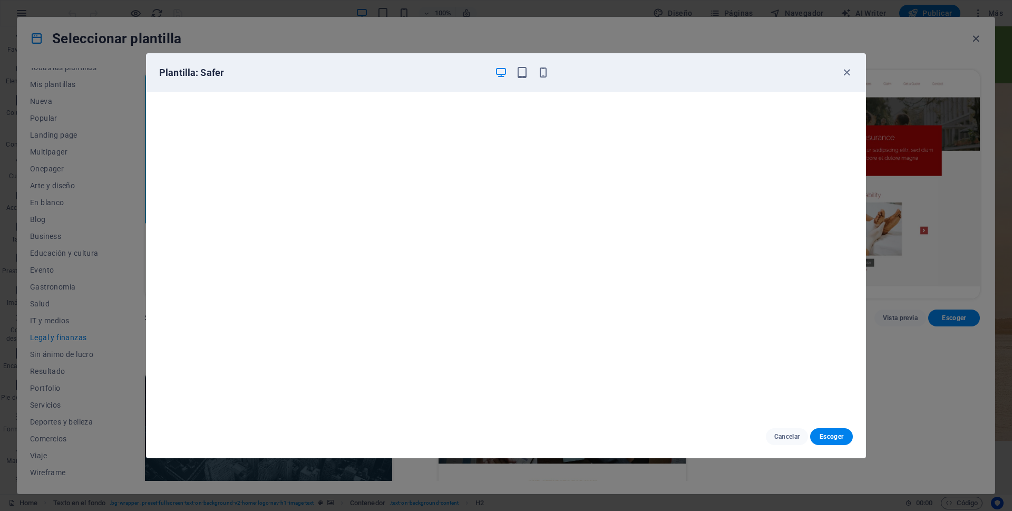
scroll to position [0, 0]
click at [847, 76] on icon "button" at bounding box center [847, 72] width 12 height 12
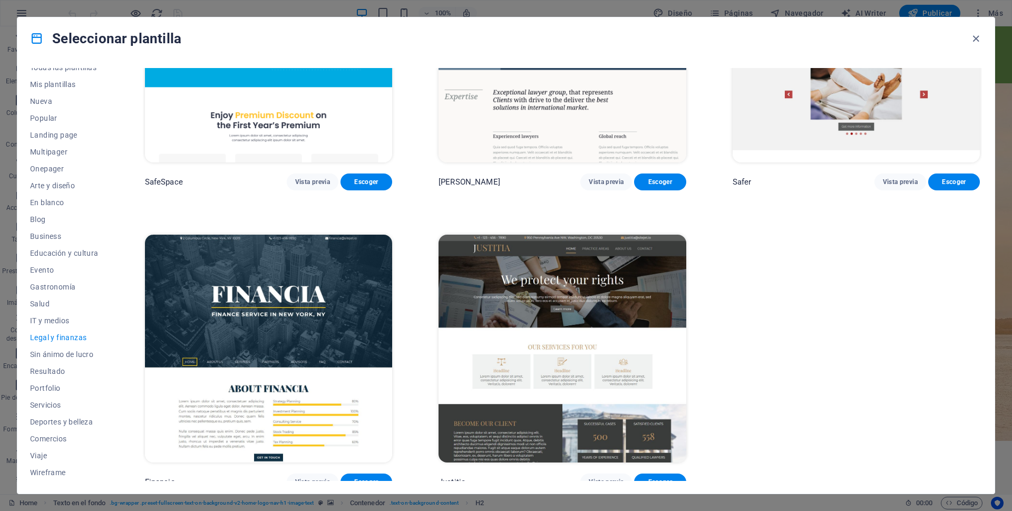
scroll to position [143, 0]
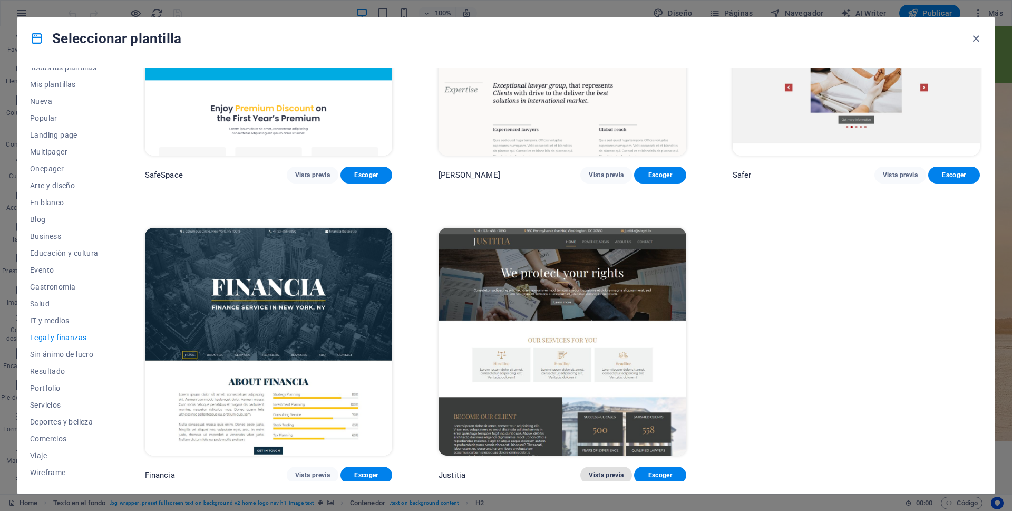
click at [604, 472] on span "Vista previa" at bounding box center [606, 475] width 35 height 8
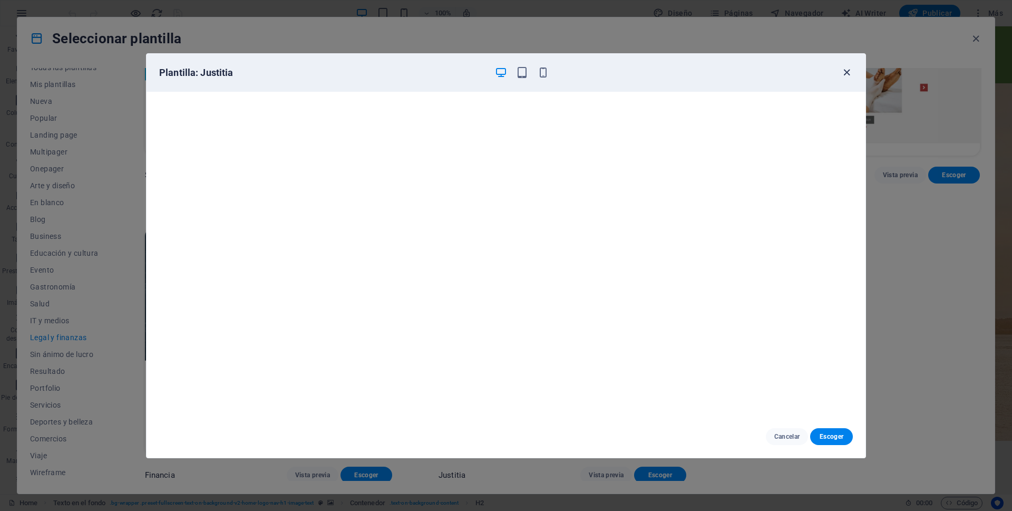
click at [845, 73] on icon "button" at bounding box center [847, 72] width 12 height 12
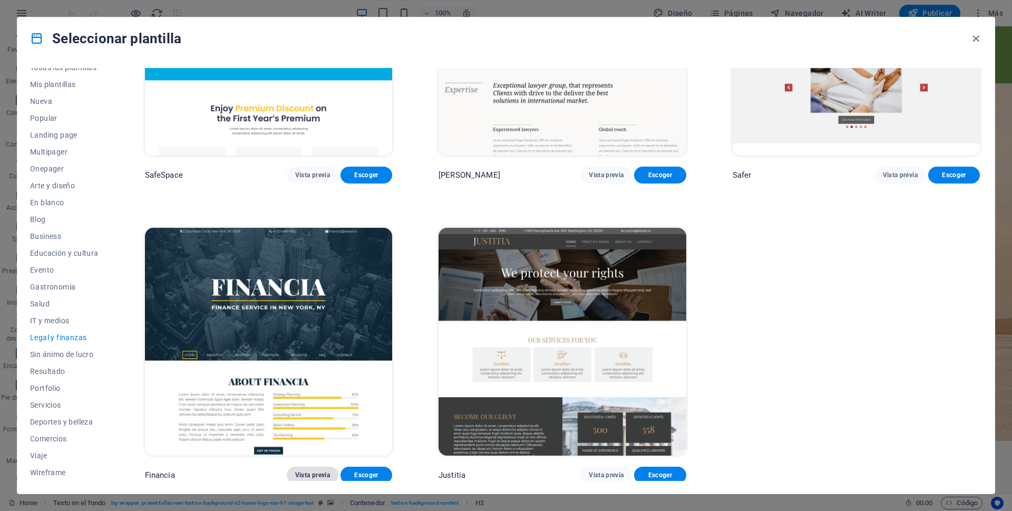
click at [314, 471] on span "Vista previa" at bounding box center [312, 475] width 35 height 8
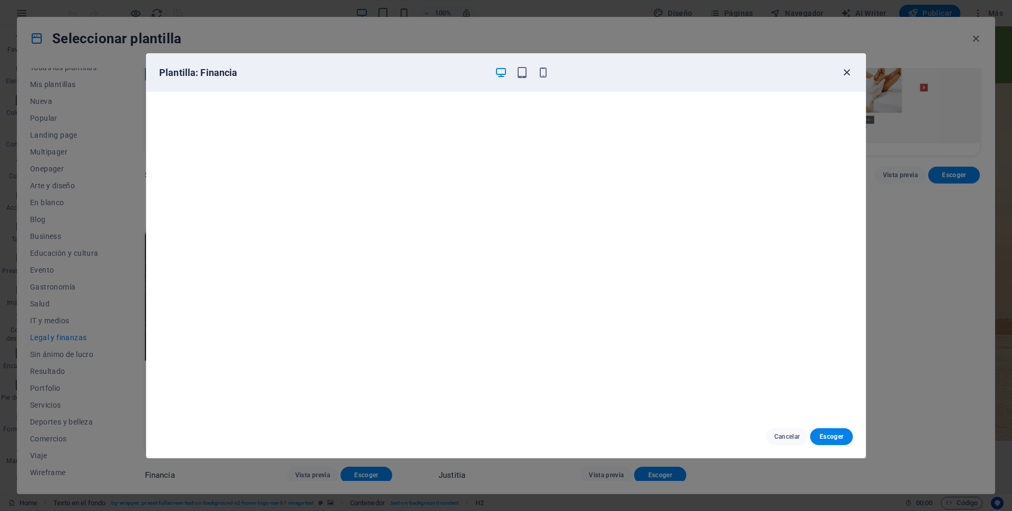
click at [845, 72] on icon "button" at bounding box center [847, 72] width 12 height 12
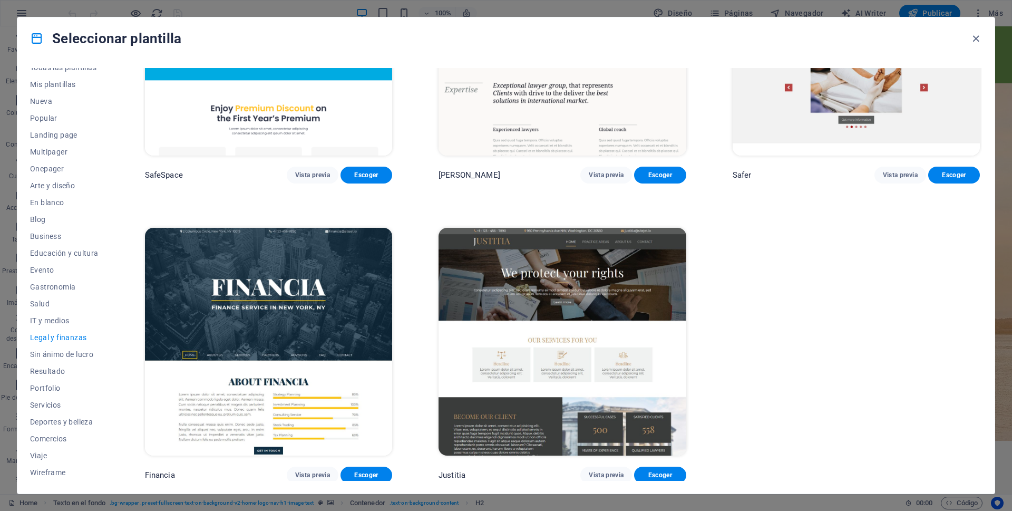
scroll to position [0, 0]
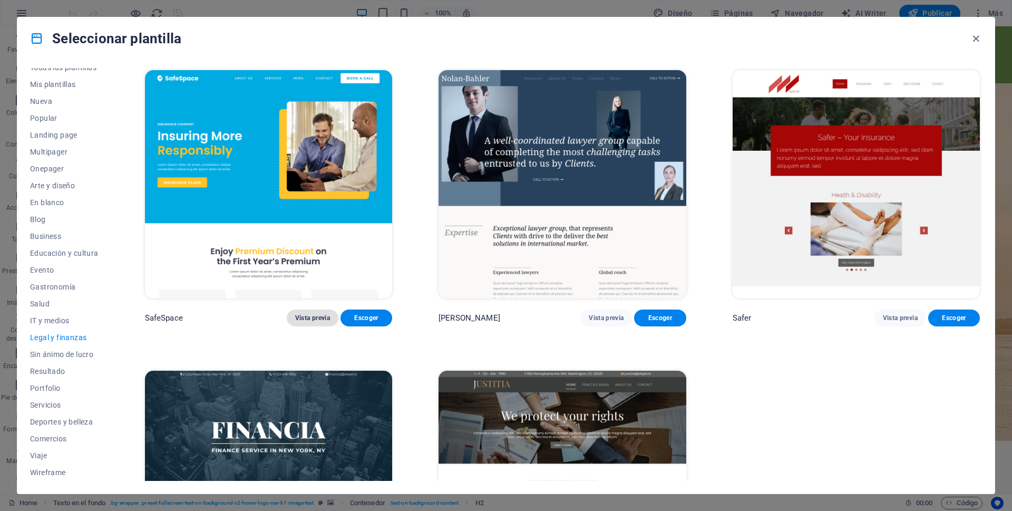
click at [314, 316] on span "Vista previa" at bounding box center [312, 318] width 35 height 8
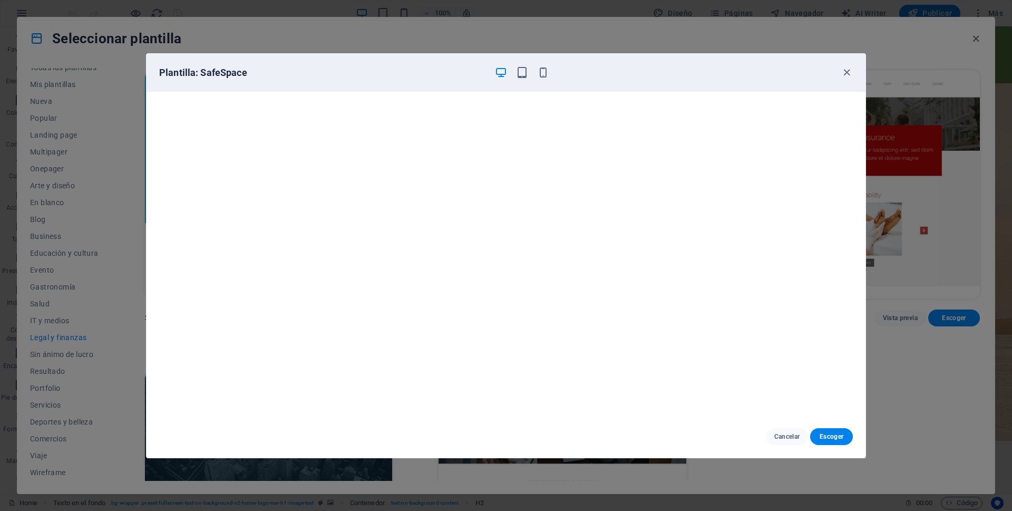
scroll to position [3, 0]
click at [845, 74] on icon "button" at bounding box center [847, 72] width 12 height 12
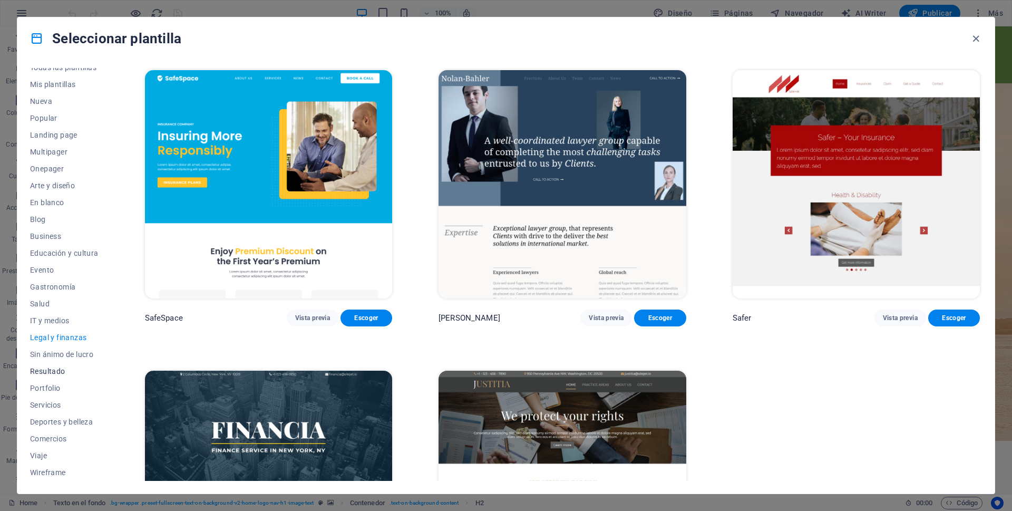
click at [53, 372] on span "Resultado" at bounding box center [64, 371] width 69 height 8
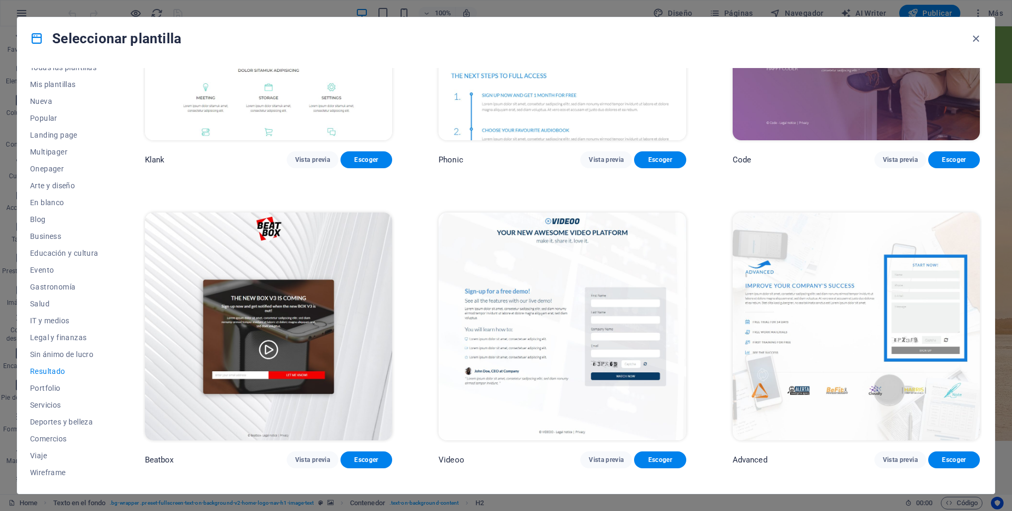
scroll to position [422, 0]
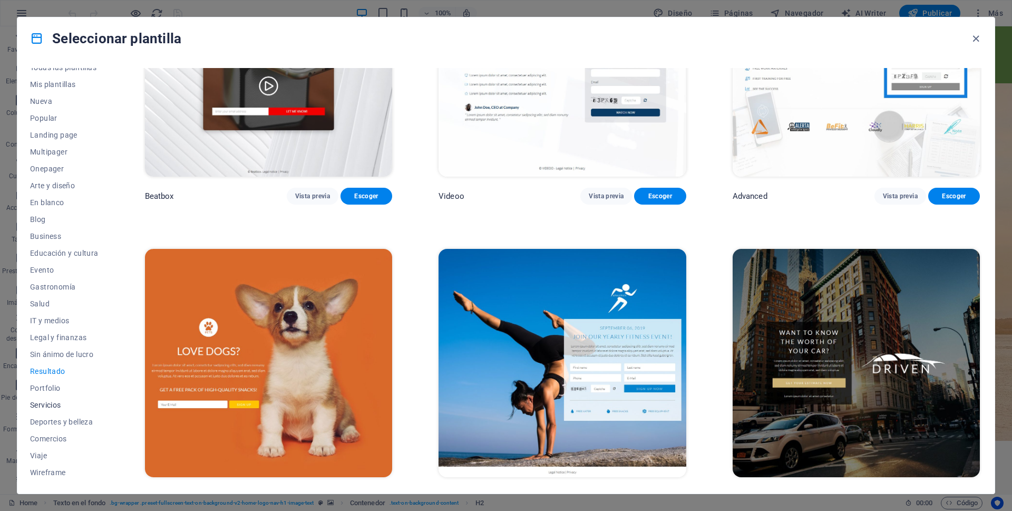
click at [55, 403] on span "Servicios" at bounding box center [64, 405] width 69 height 8
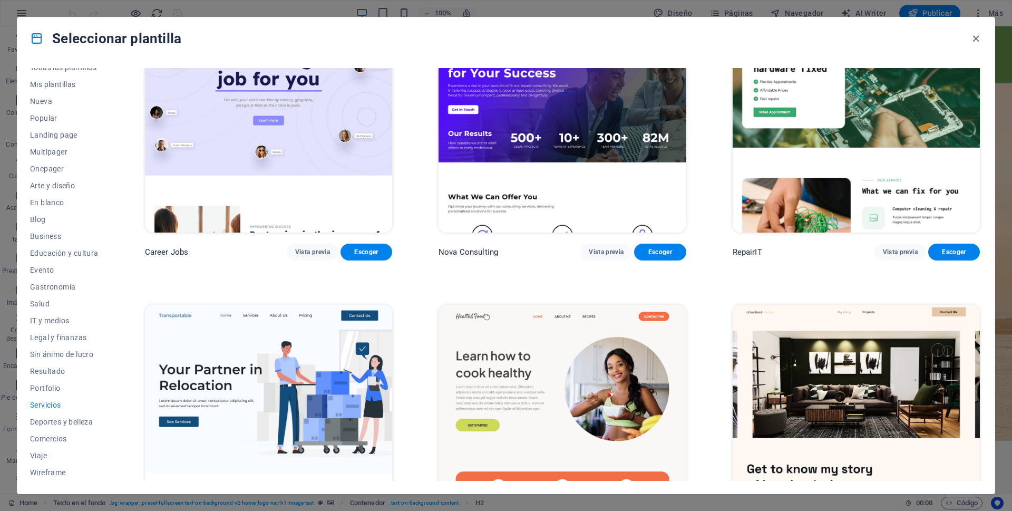
scroll to position [0, 0]
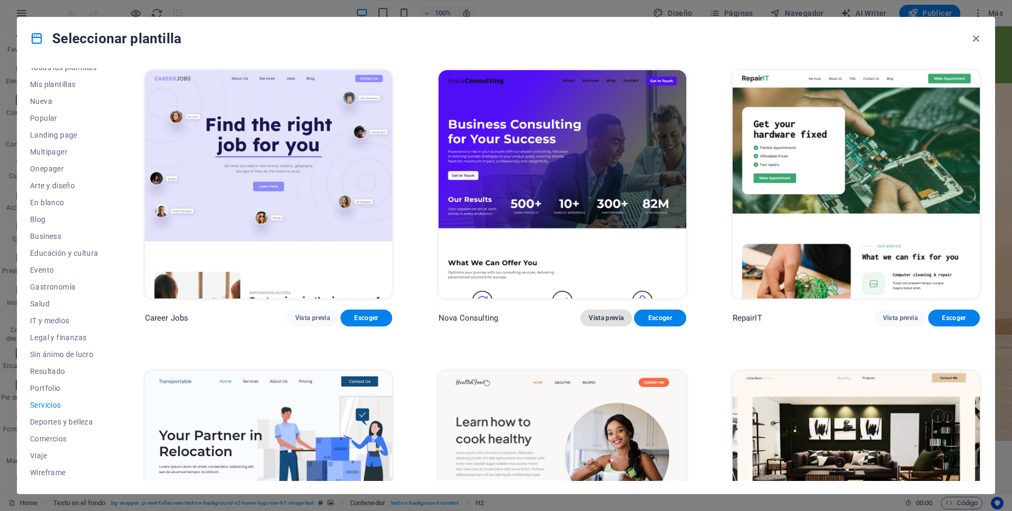
click at [604, 312] on button "Vista previa" at bounding box center [606, 317] width 52 height 17
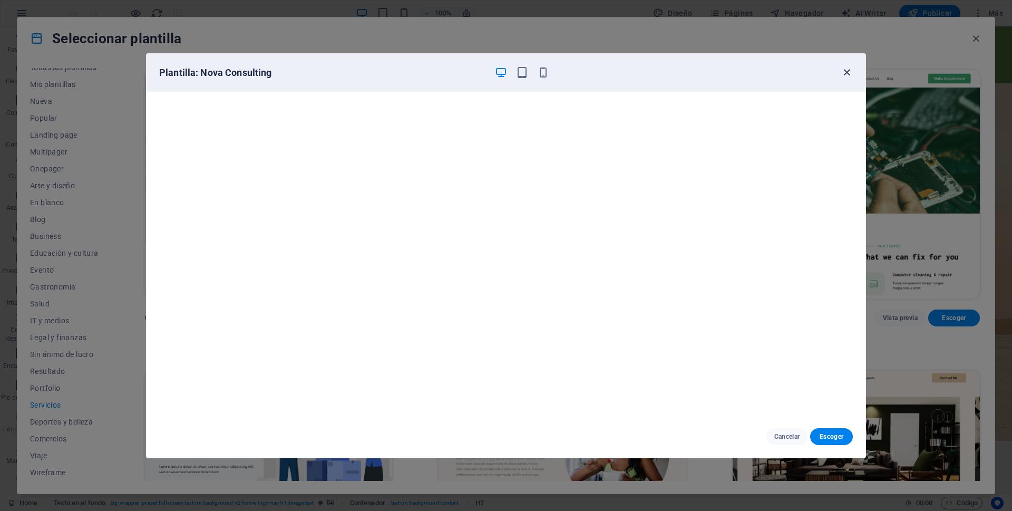
click at [844, 72] on icon "button" at bounding box center [847, 72] width 12 height 12
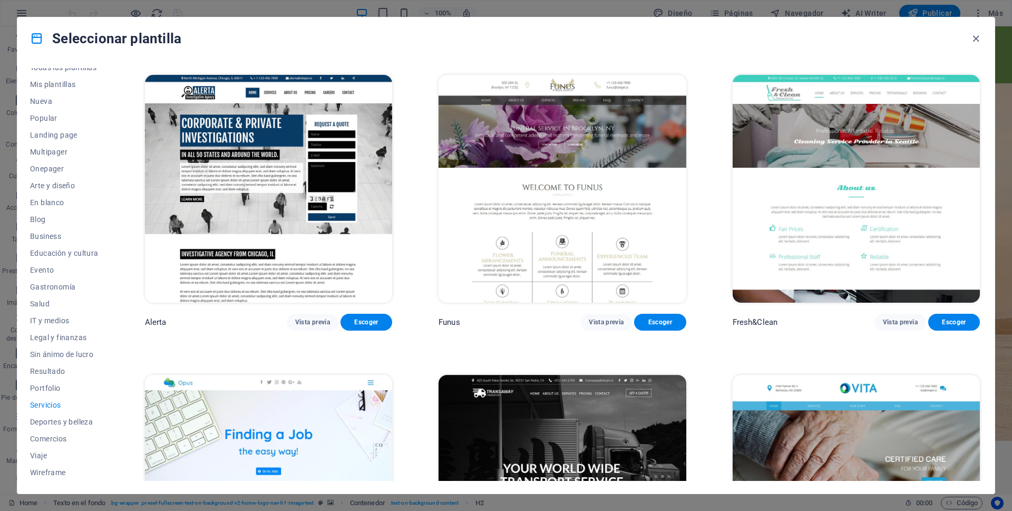
scroll to position [1463, 0]
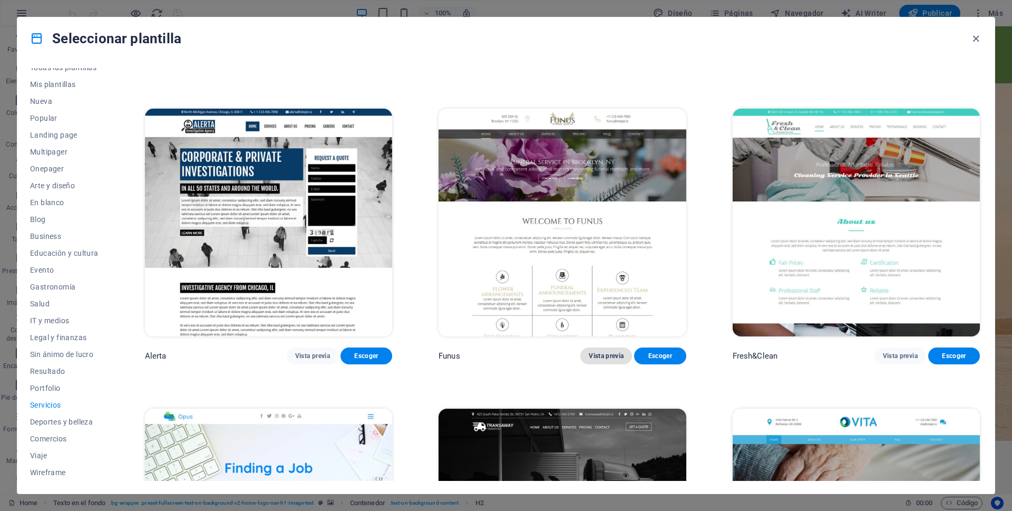
click at [608, 352] on span "Vista previa" at bounding box center [606, 356] width 35 height 8
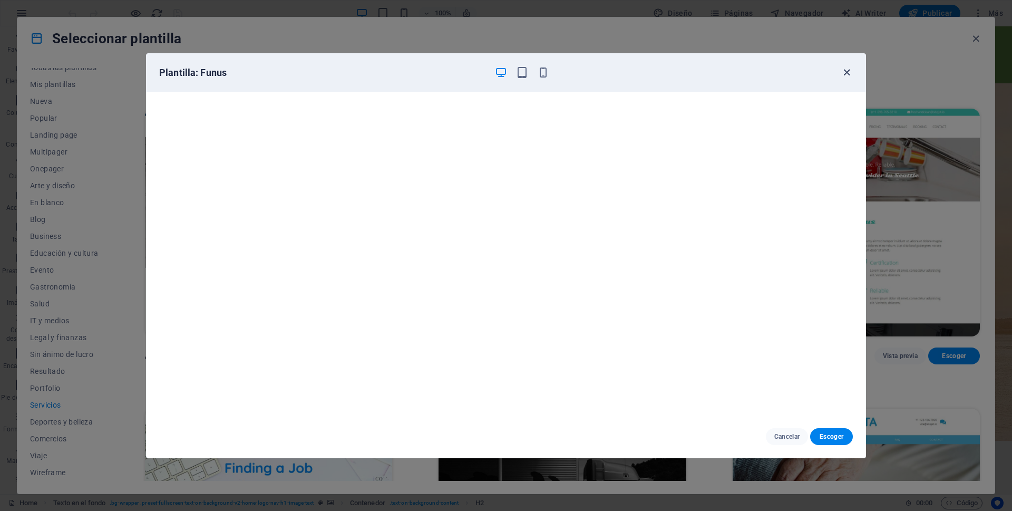
click at [845, 73] on icon "button" at bounding box center [847, 72] width 12 height 12
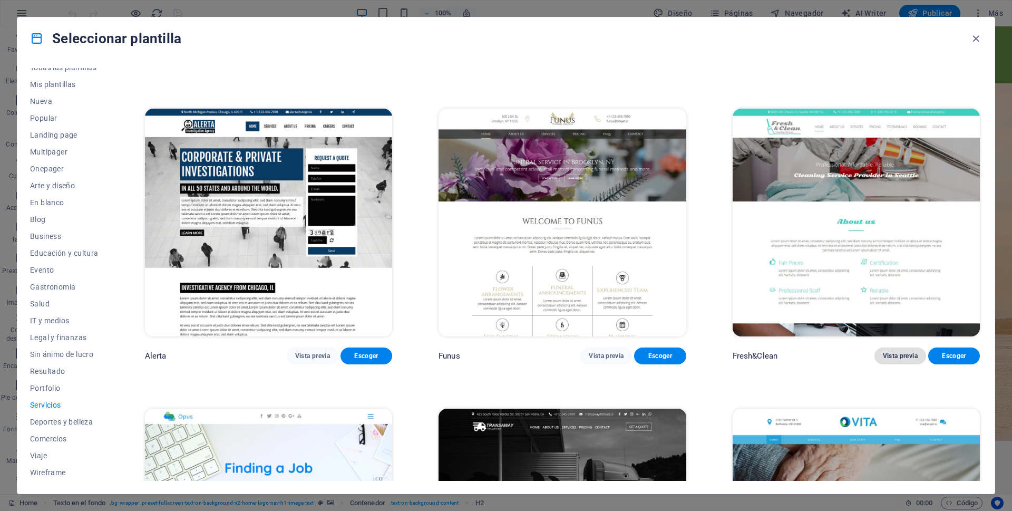
click at [901, 352] on span "Vista previa" at bounding box center [900, 356] width 35 height 8
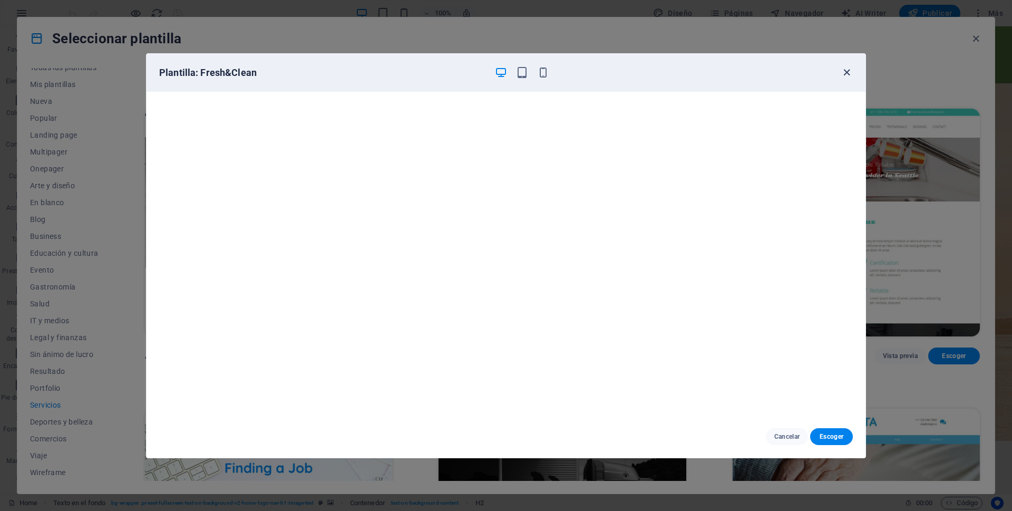
click at [845, 71] on icon "button" at bounding box center [847, 72] width 12 height 12
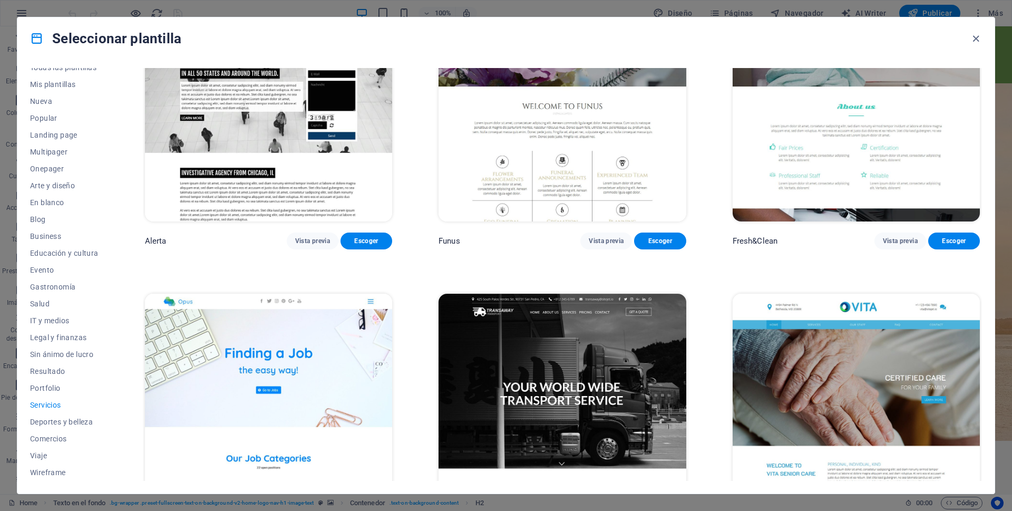
scroll to position [1515, 0]
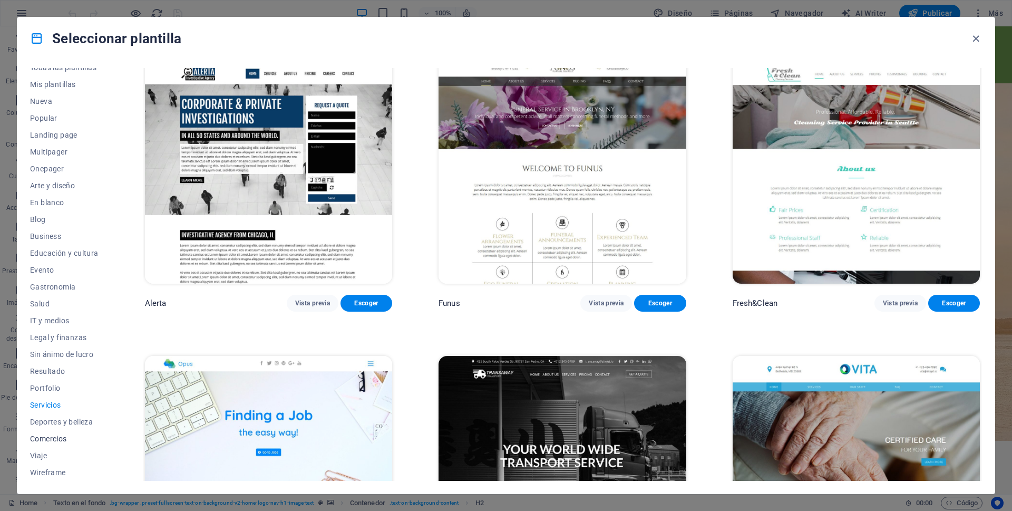
click at [57, 440] on span "Comercios" at bounding box center [64, 438] width 69 height 8
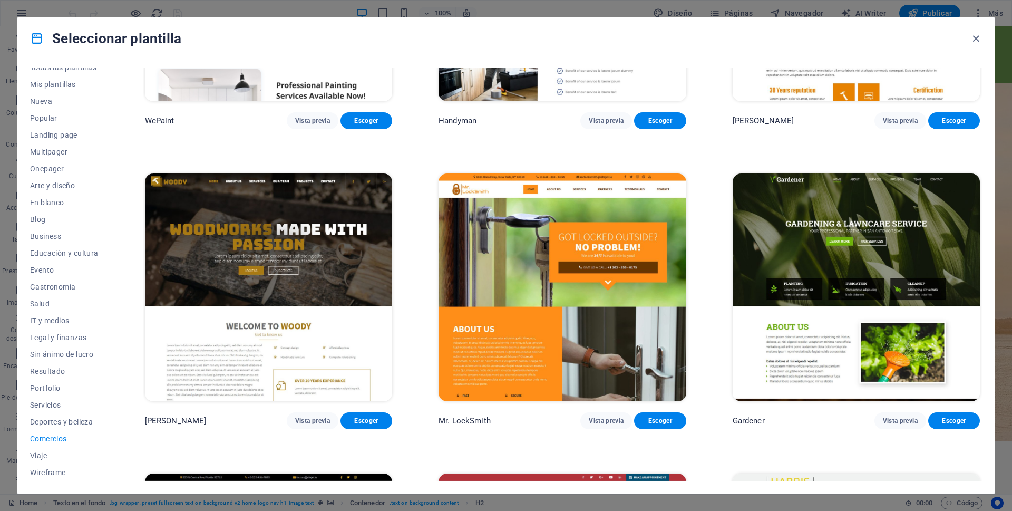
scroll to position [211, 0]
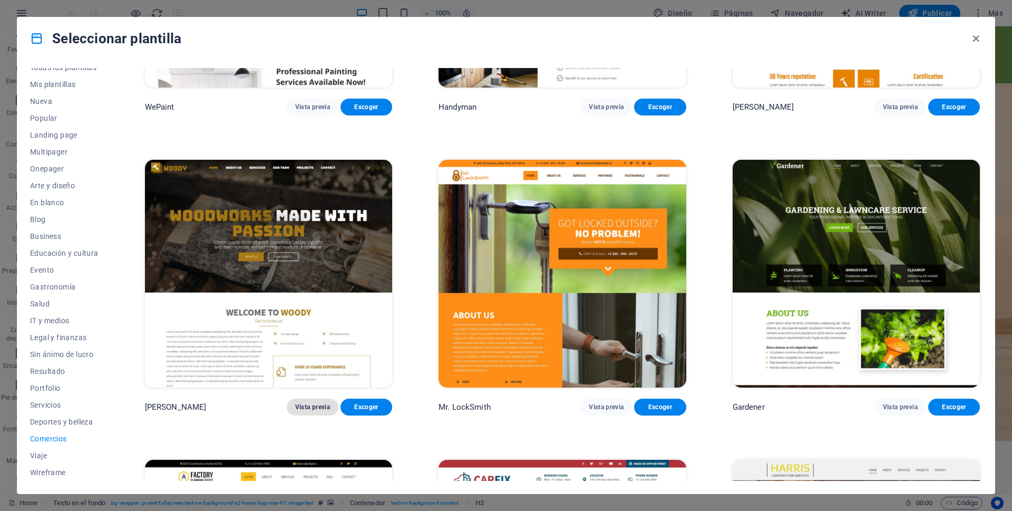
click at [318, 404] on span "Vista previa" at bounding box center [312, 407] width 35 height 8
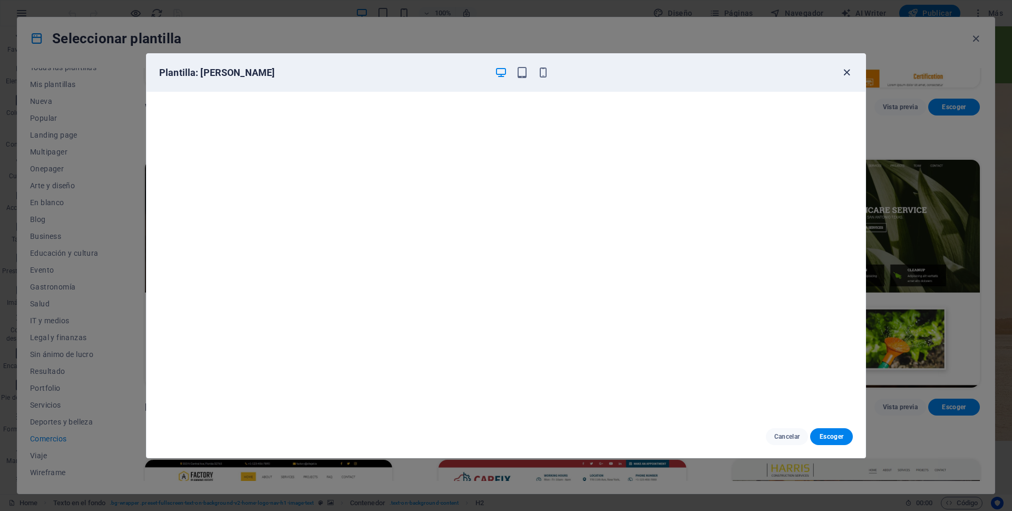
click at [844, 73] on icon "button" at bounding box center [847, 72] width 12 height 12
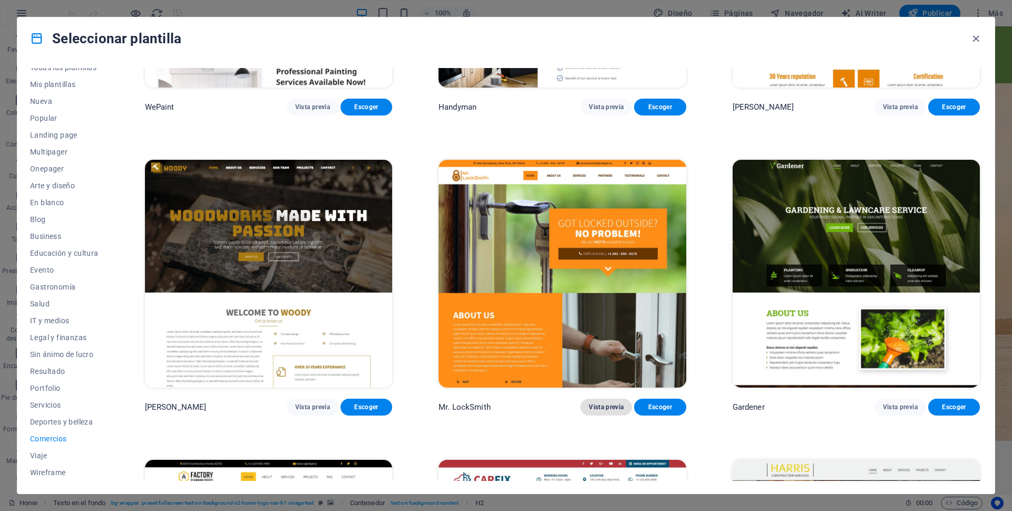
click at [604, 403] on span "Vista previa" at bounding box center [606, 407] width 35 height 8
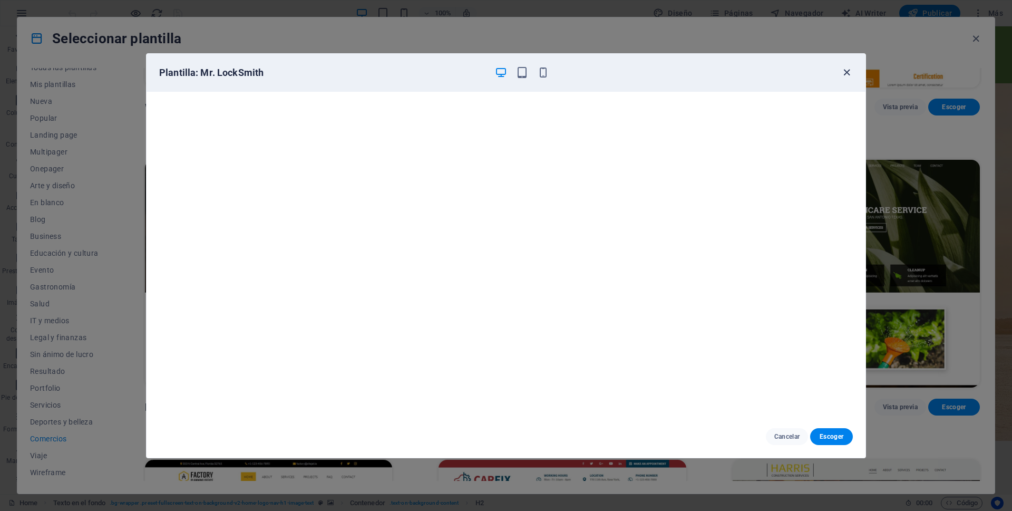
click at [845, 72] on icon "button" at bounding box center [847, 72] width 12 height 12
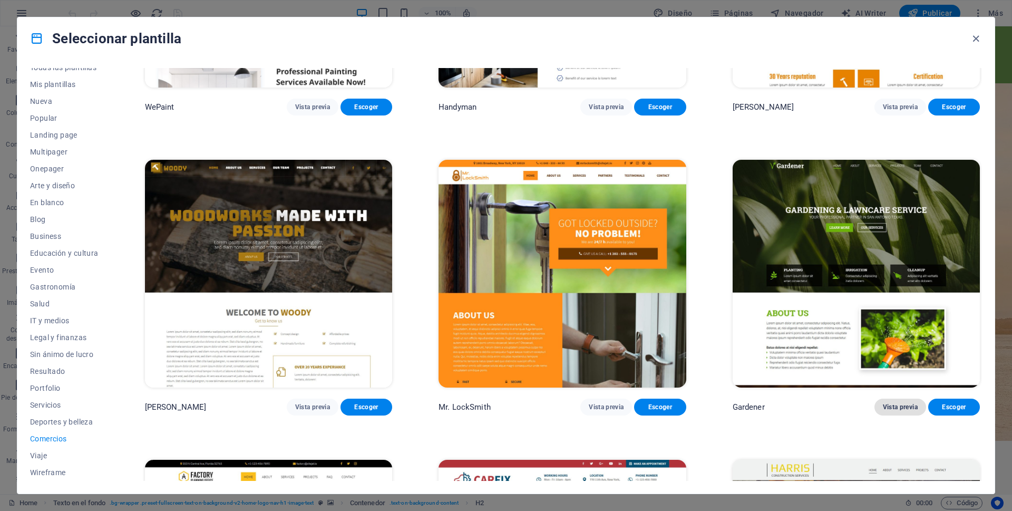
click at [897, 403] on span "Vista previa" at bounding box center [900, 407] width 35 height 8
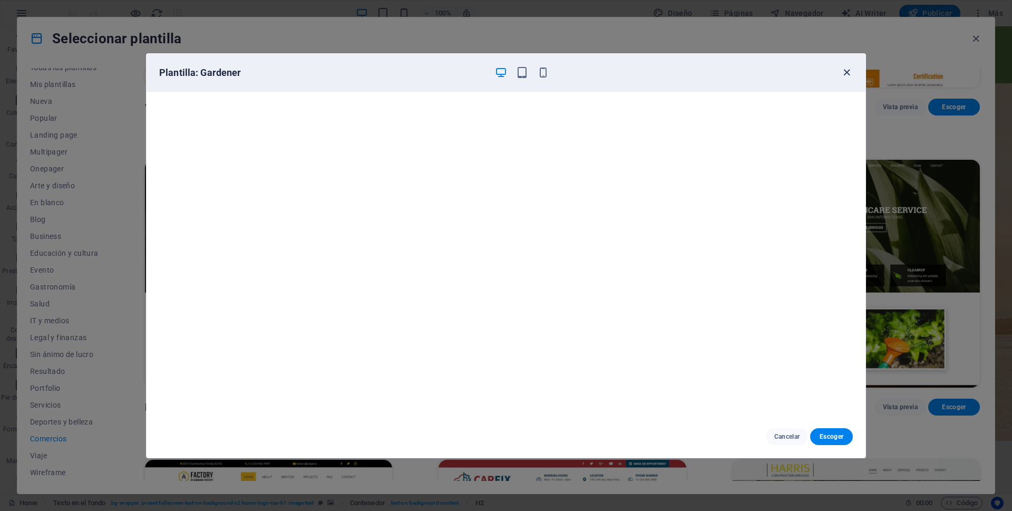
click at [843, 72] on icon "button" at bounding box center [847, 72] width 12 height 12
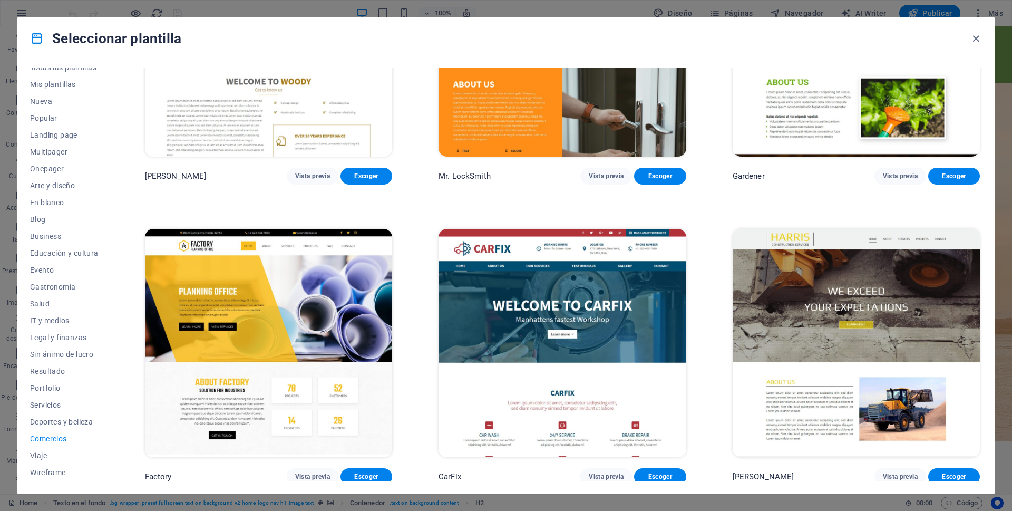
scroll to position [442, 0]
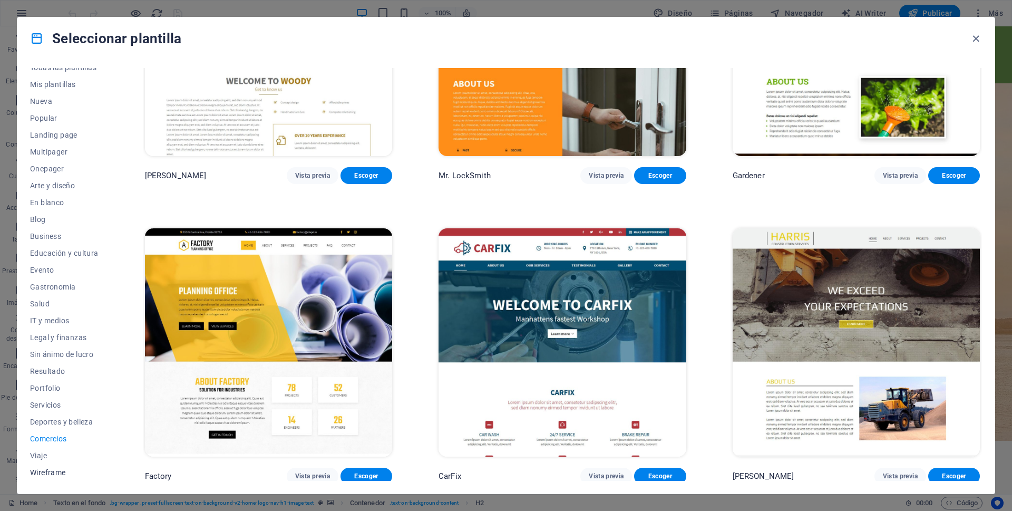
click at [55, 473] on span "Wireframe" at bounding box center [64, 472] width 69 height 8
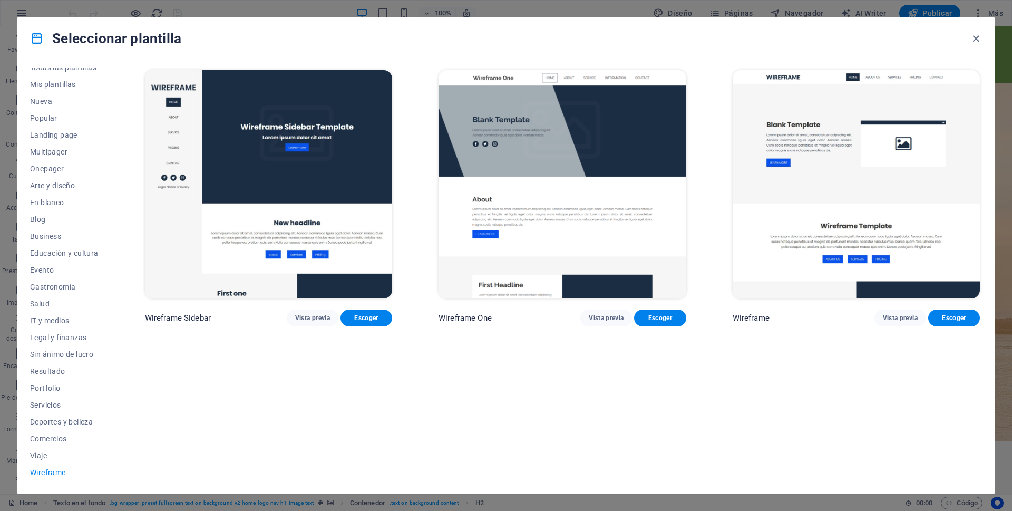
scroll to position [0, 0]
click at [901, 316] on span "Vista previa" at bounding box center [900, 318] width 35 height 8
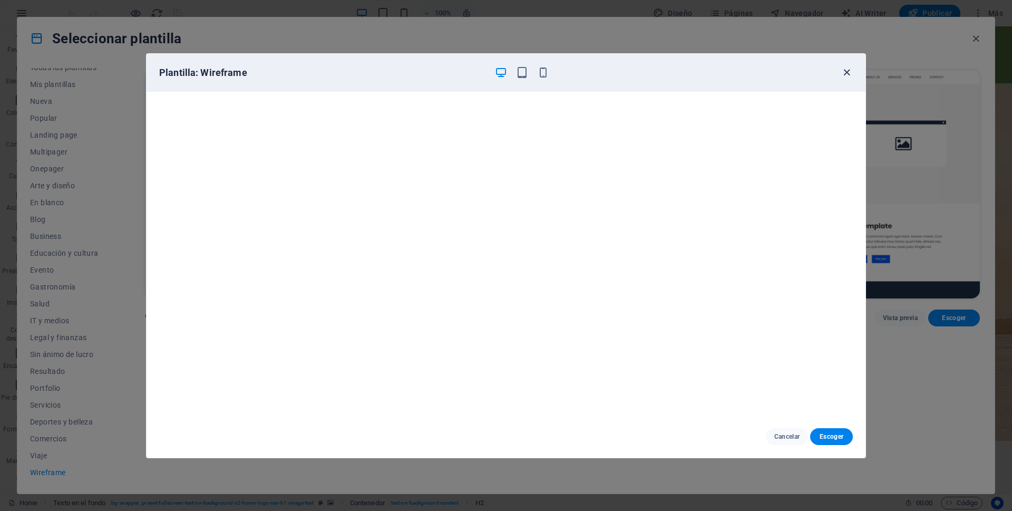
click at [848, 71] on icon "button" at bounding box center [847, 72] width 12 height 12
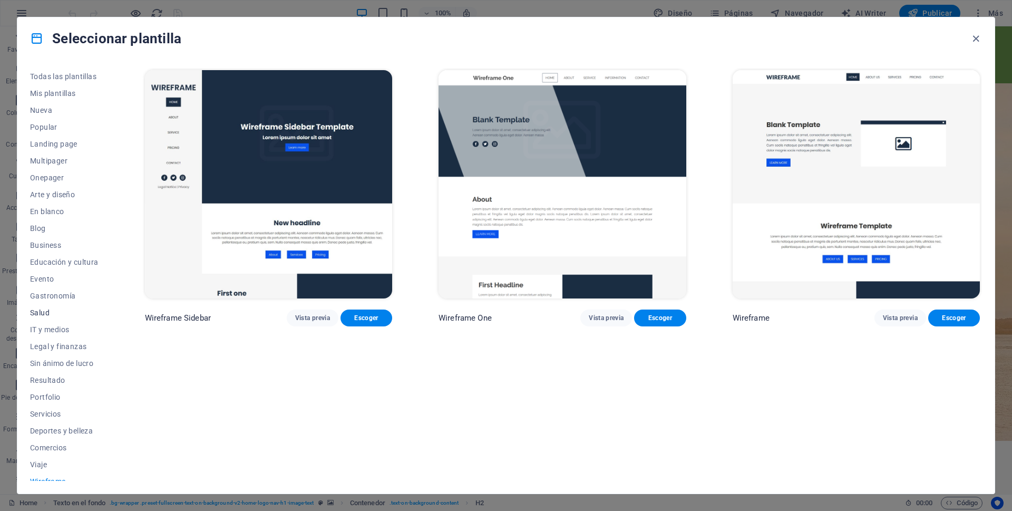
click at [42, 311] on span "Salud" at bounding box center [64, 312] width 69 height 8
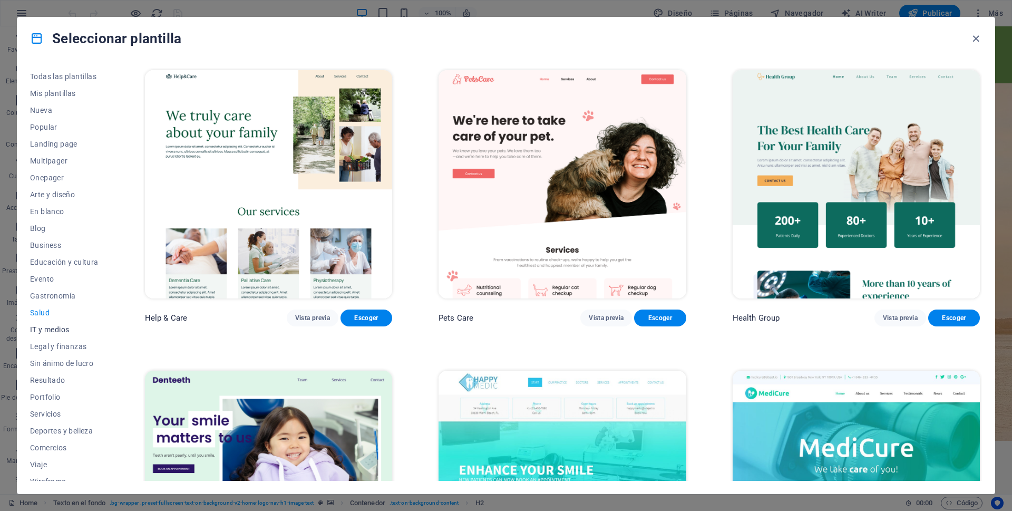
click at [57, 328] on span "IT y medios" at bounding box center [64, 329] width 69 height 8
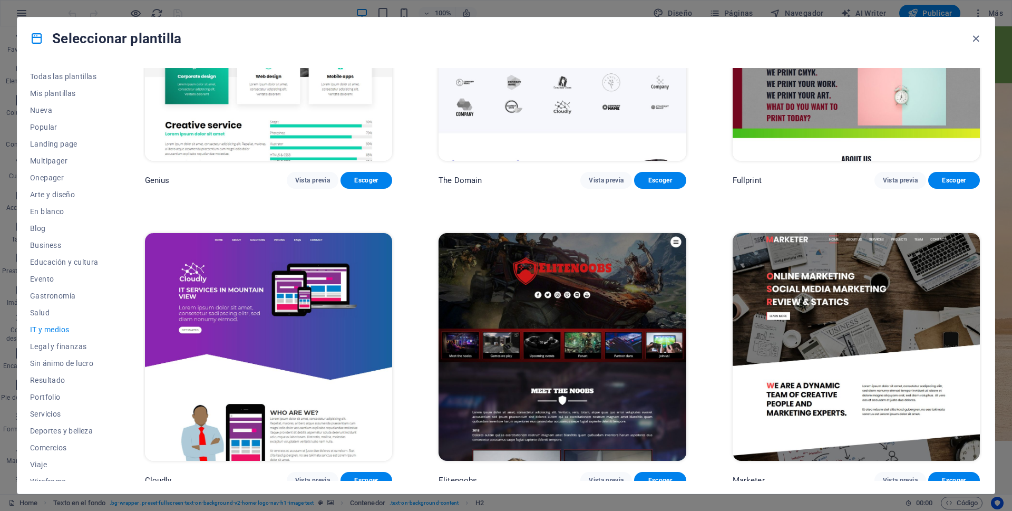
scroll to position [741, 0]
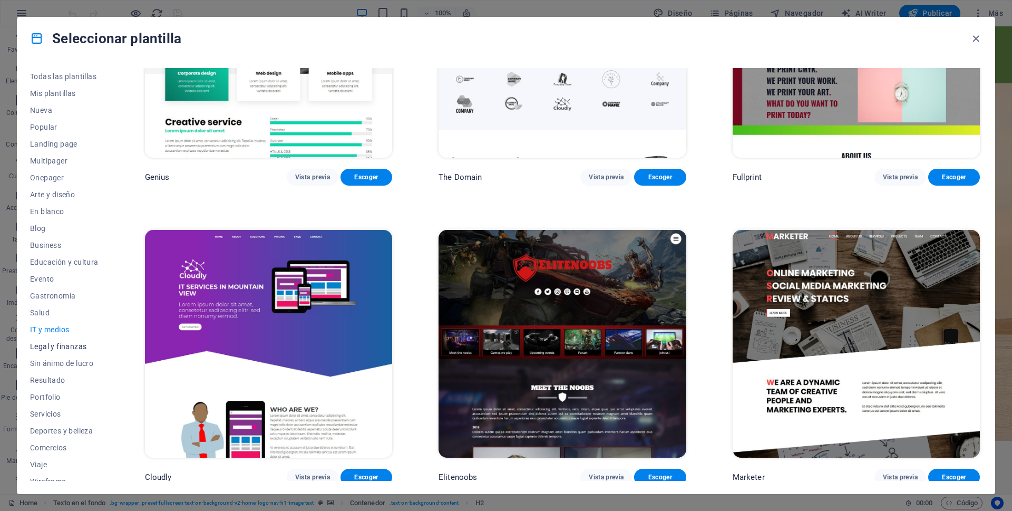
click at [75, 345] on span "Legal y finanzas" at bounding box center [64, 346] width 69 height 8
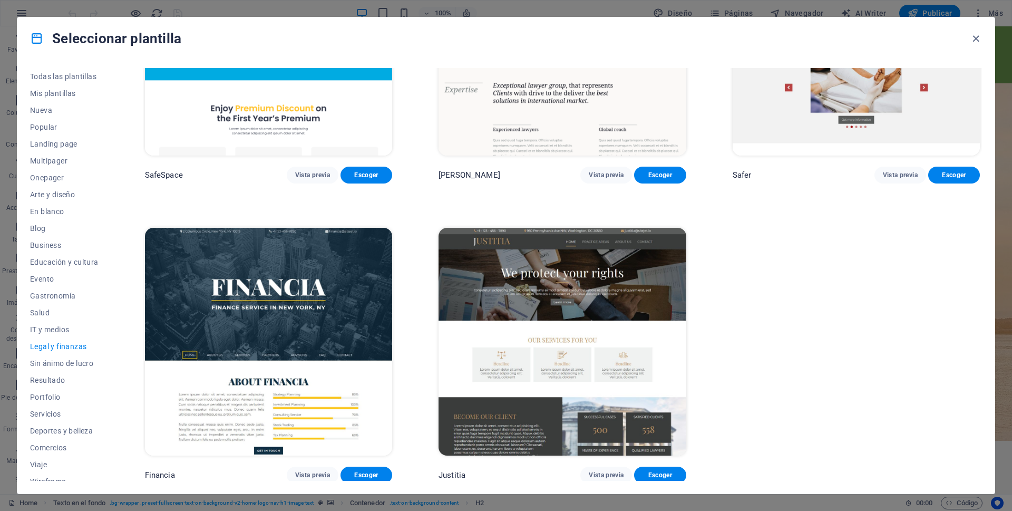
scroll to position [0, 0]
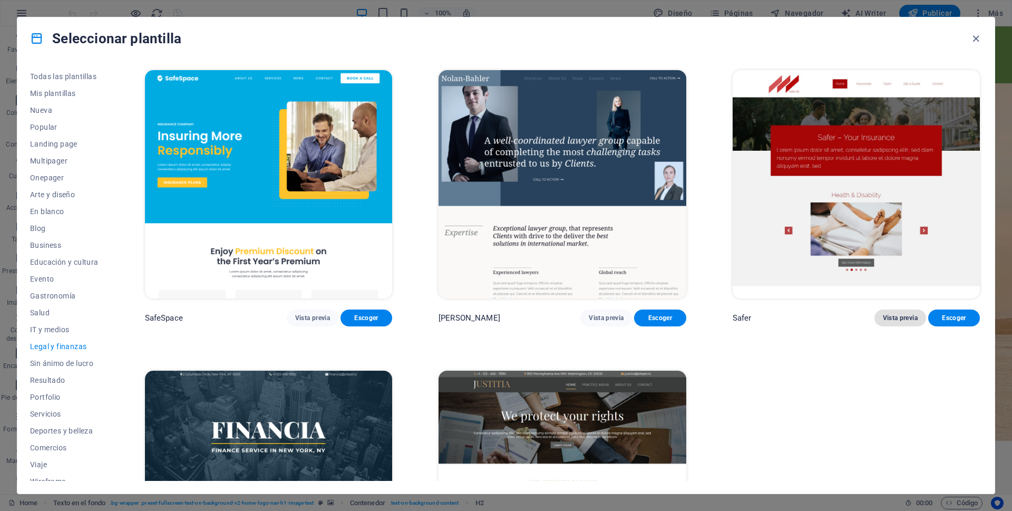
click at [904, 316] on span "Vista previa" at bounding box center [900, 318] width 35 height 8
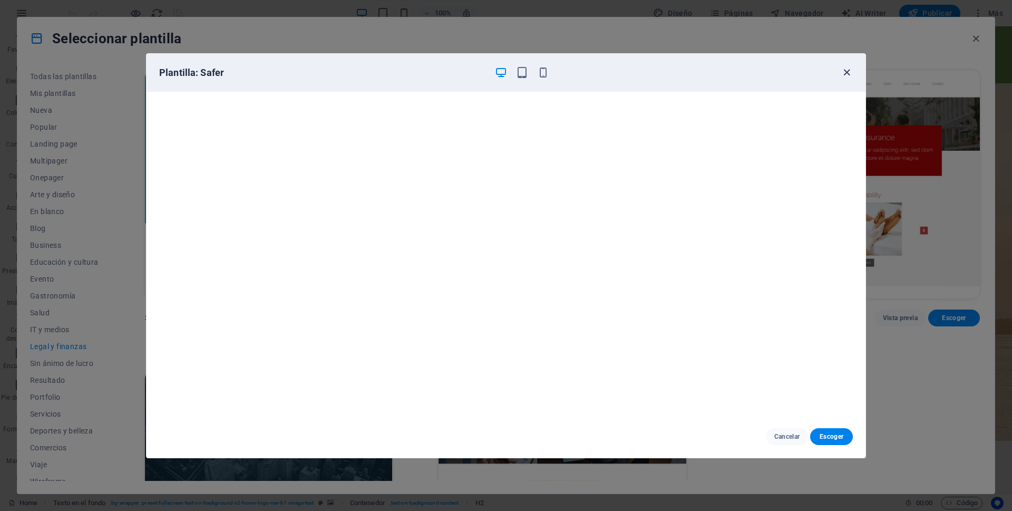
click at [847, 69] on icon "button" at bounding box center [847, 72] width 12 height 12
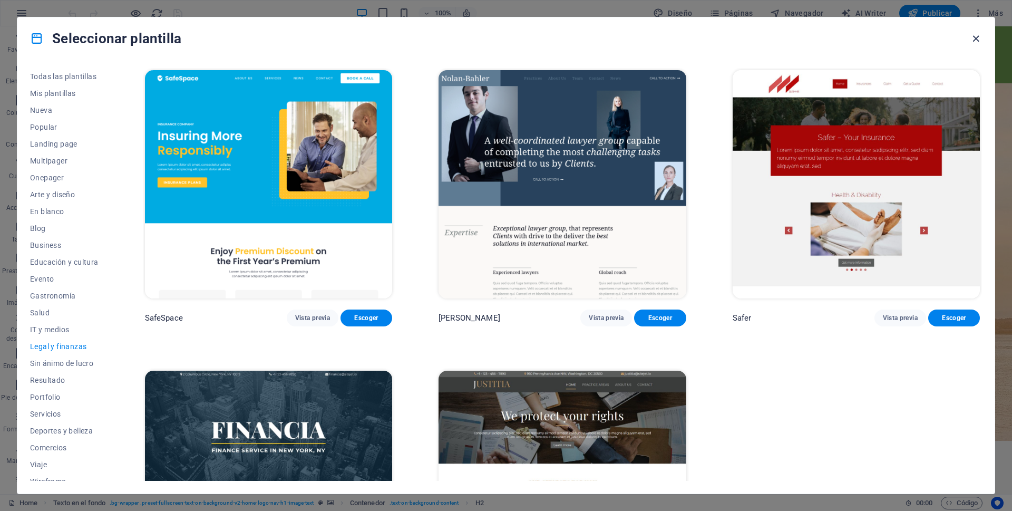
click at [974, 35] on icon "button" at bounding box center [976, 39] width 12 height 12
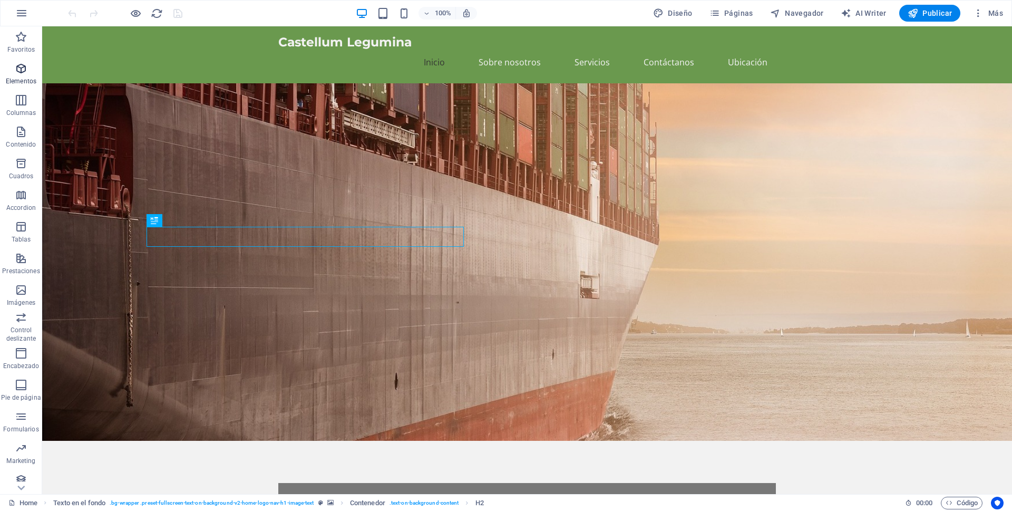
click at [20, 71] on icon "button" at bounding box center [21, 68] width 13 height 13
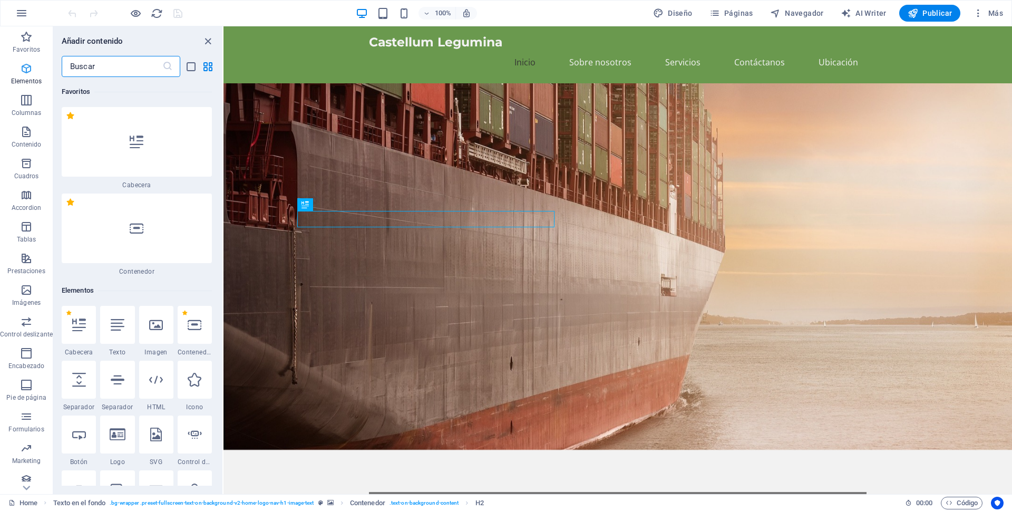
scroll to position [199, 0]
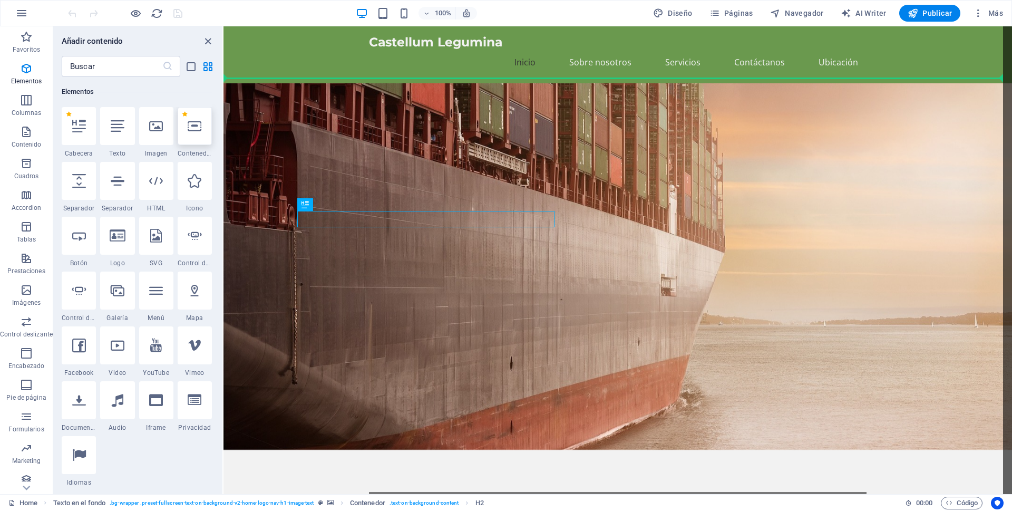
click at [190, 125] on icon at bounding box center [195, 126] width 14 height 14
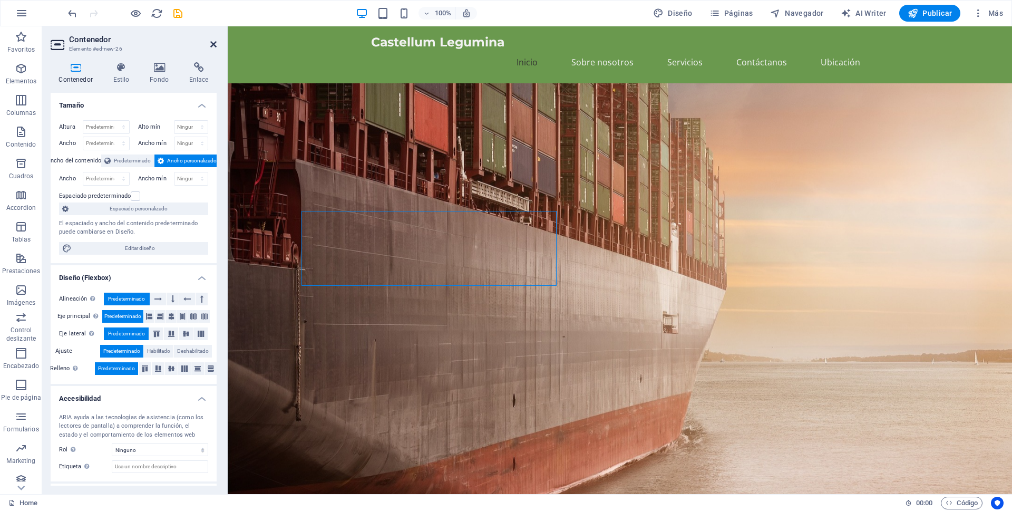
click at [213, 45] on icon at bounding box center [213, 44] width 6 height 8
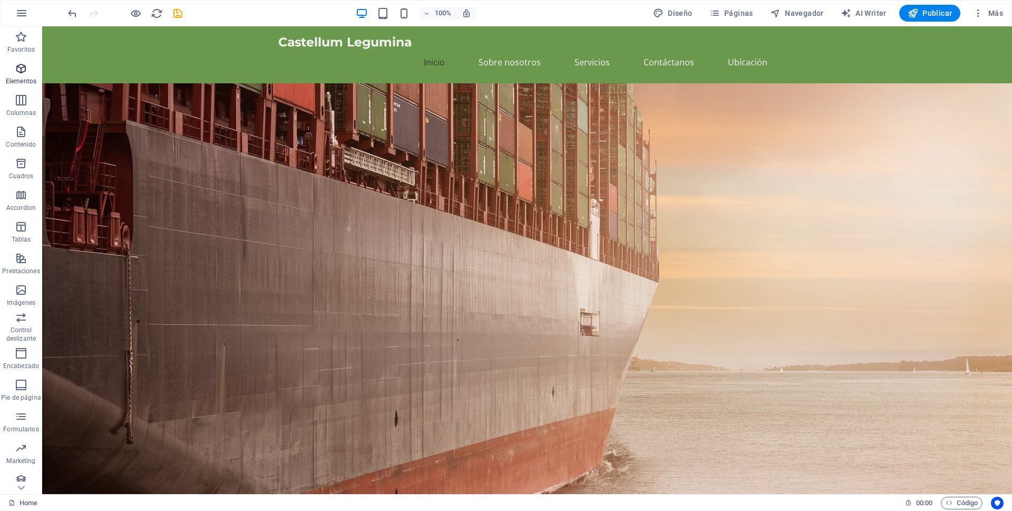
click at [20, 68] on icon "button" at bounding box center [21, 68] width 13 height 13
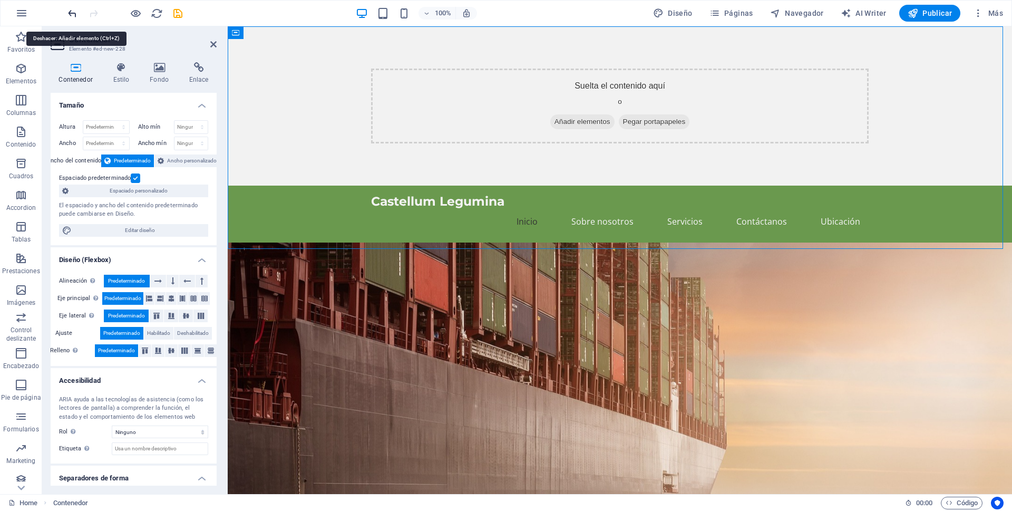
click at [79, 17] on icon "undo" at bounding box center [72, 13] width 12 height 12
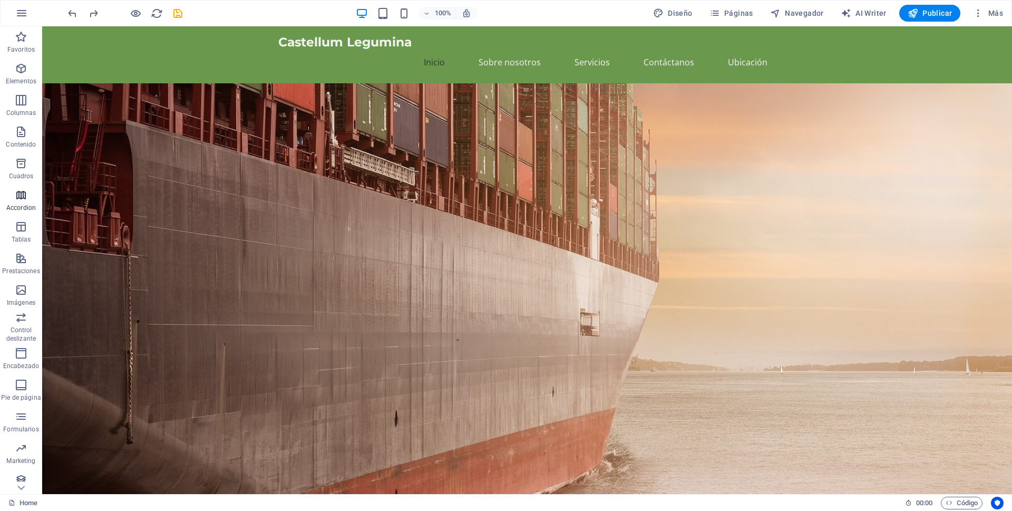
click at [22, 194] on icon "button" at bounding box center [21, 195] width 13 height 13
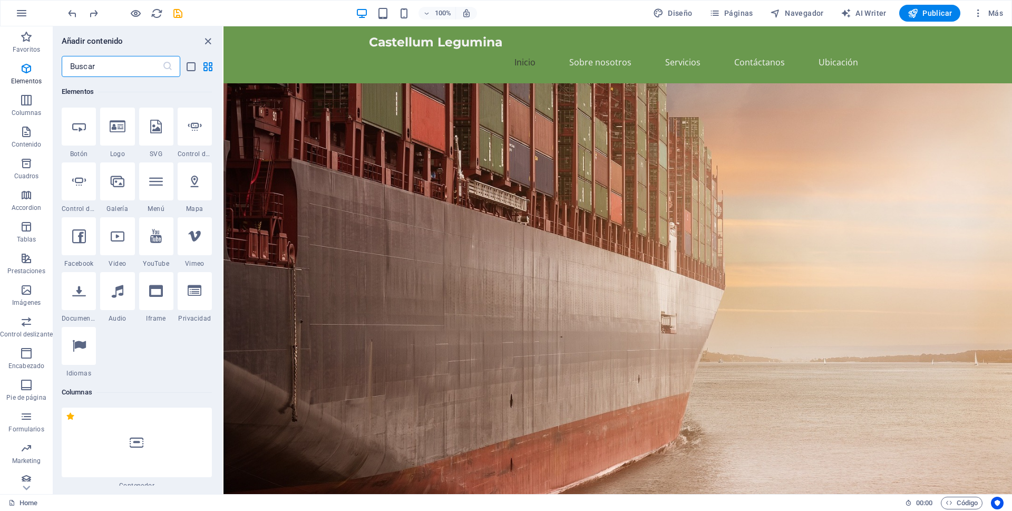
scroll to position [155, 0]
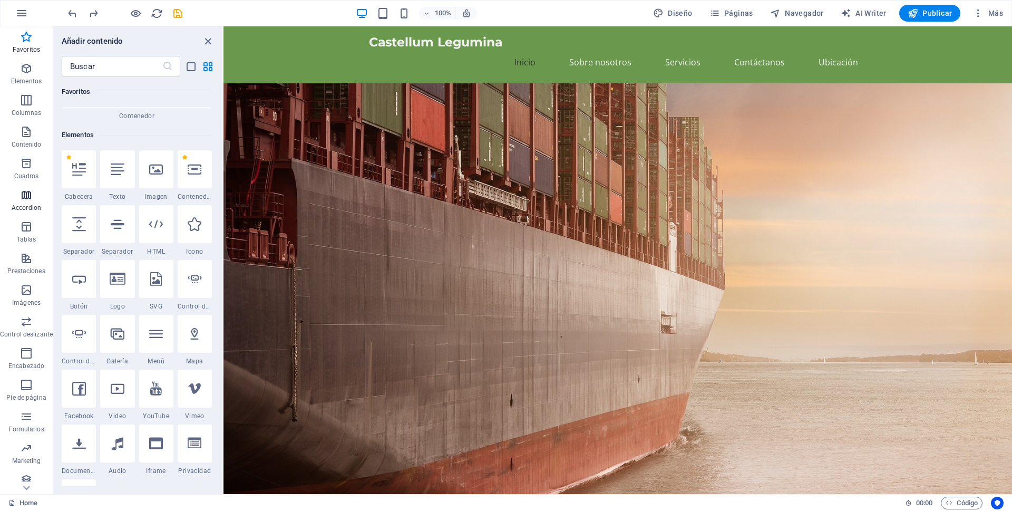
click at [22, 201] on icon "button" at bounding box center [26, 195] width 13 height 13
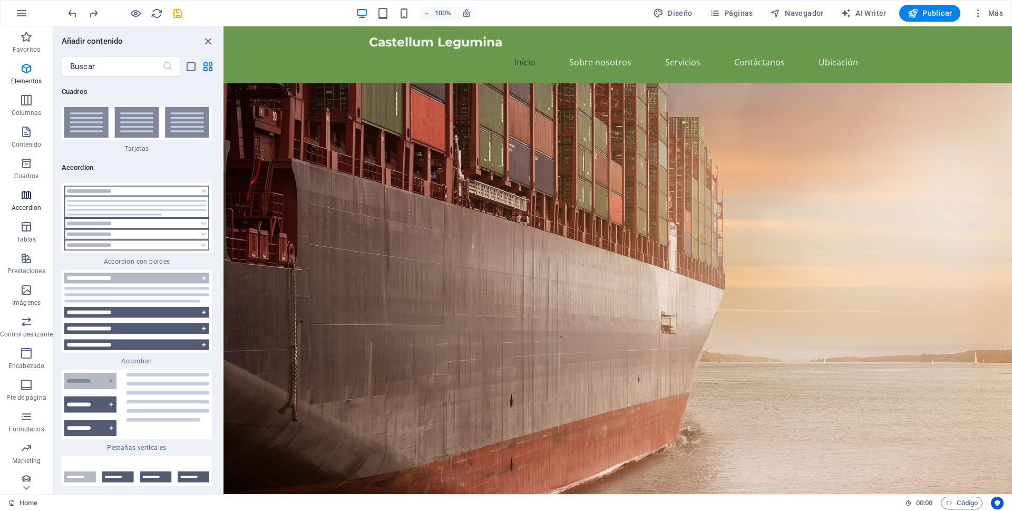
scroll to position [6481, 0]
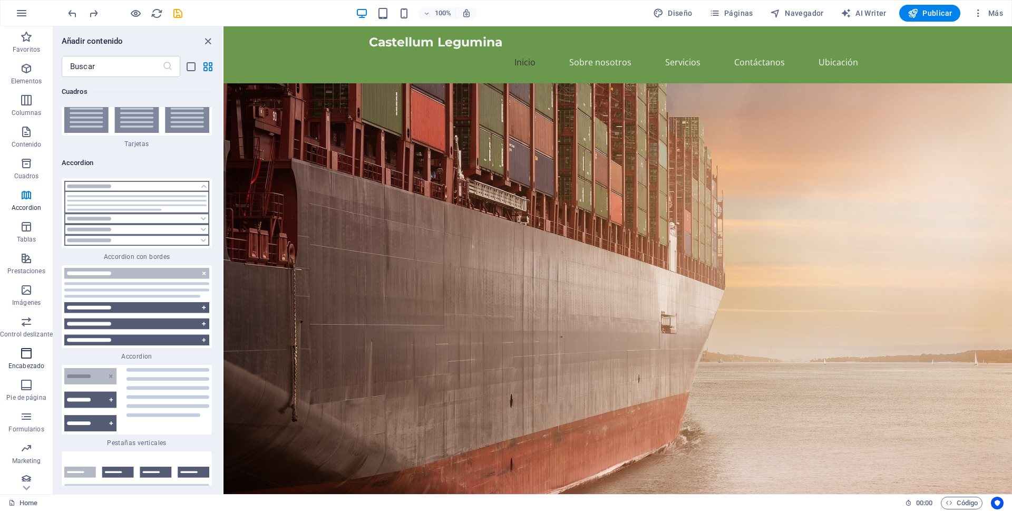
click at [25, 354] on icon "button" at bounding box center [26, 353] width 13 height 13
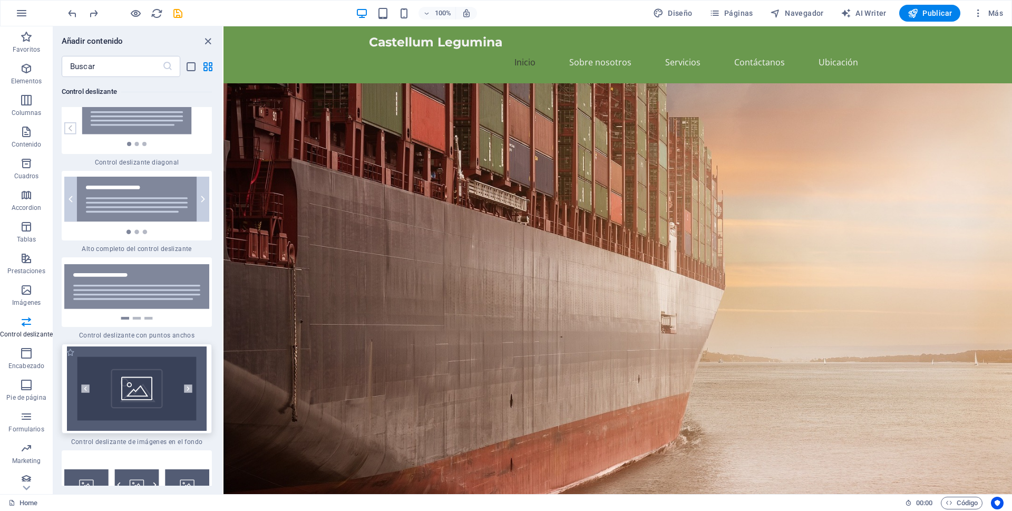
scroll to position [12450, 0]
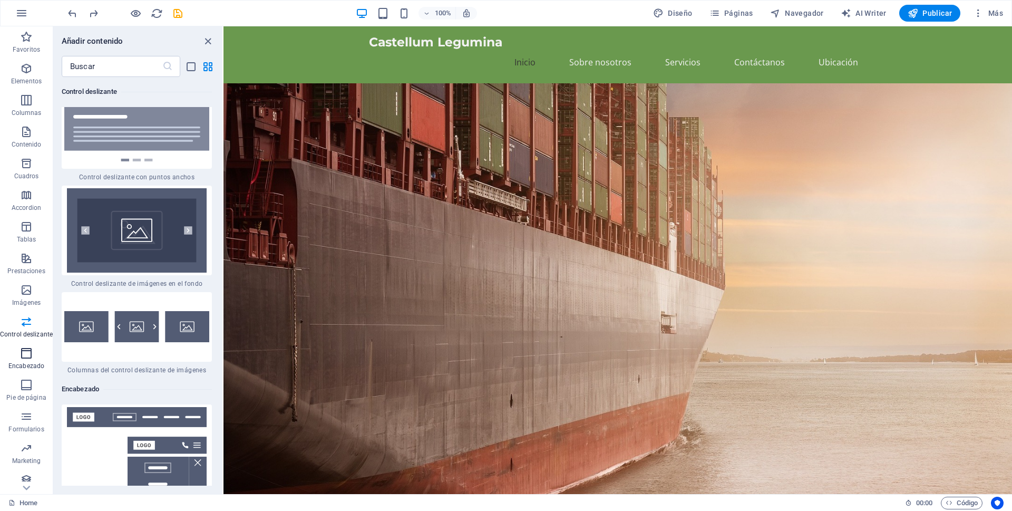
click at [28, 354] on icon "button" at bounding box center [26, 353] width 13 height 13
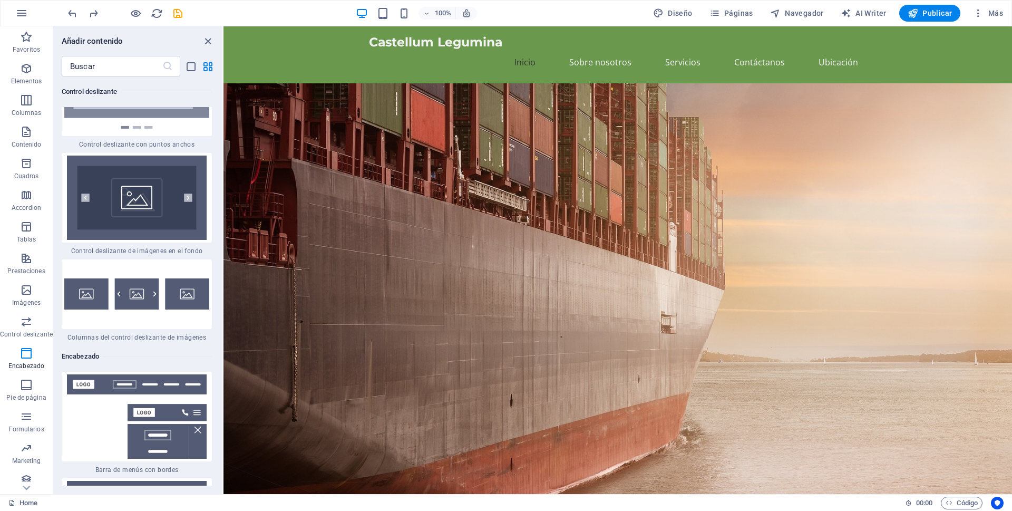
scroll to position [12608, 0]
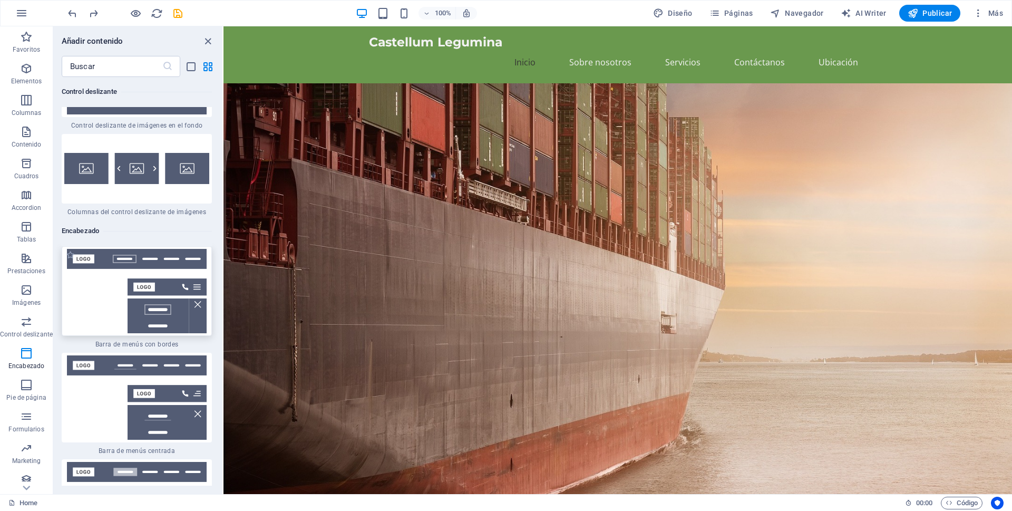
click at [168, 249] on img at bounding box center [136, 291] width 145 height 84
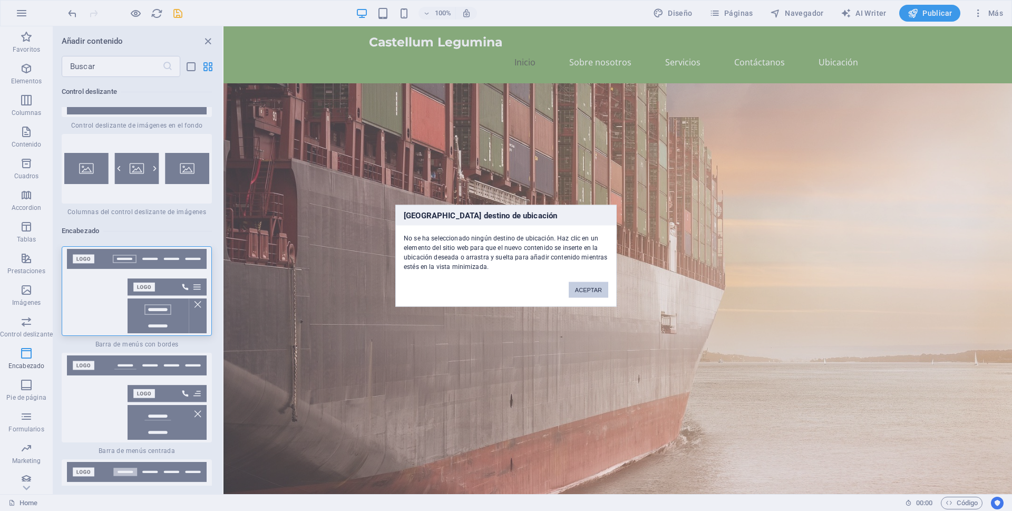
click at [588, 287] on button "ACEPTAR" at bounding box center [589, 289] width 40 height 16
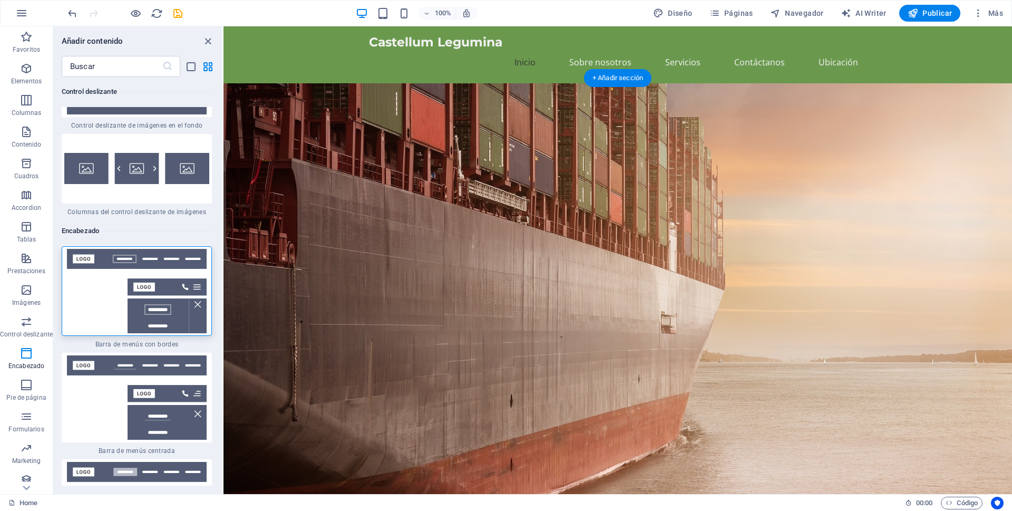
click at [648, 126] on figure at bounding box center [617, 303] width 789 height 441
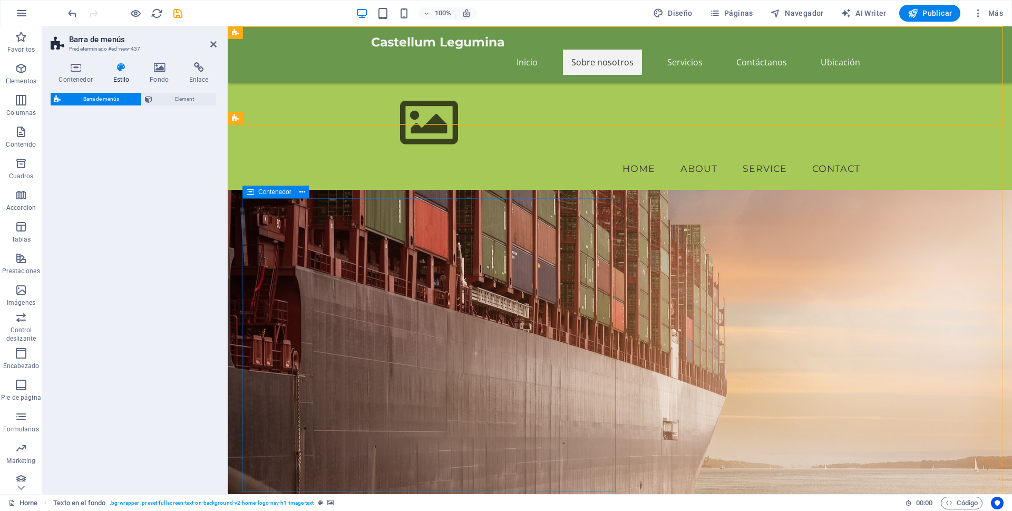
scroll to position [685, 0]
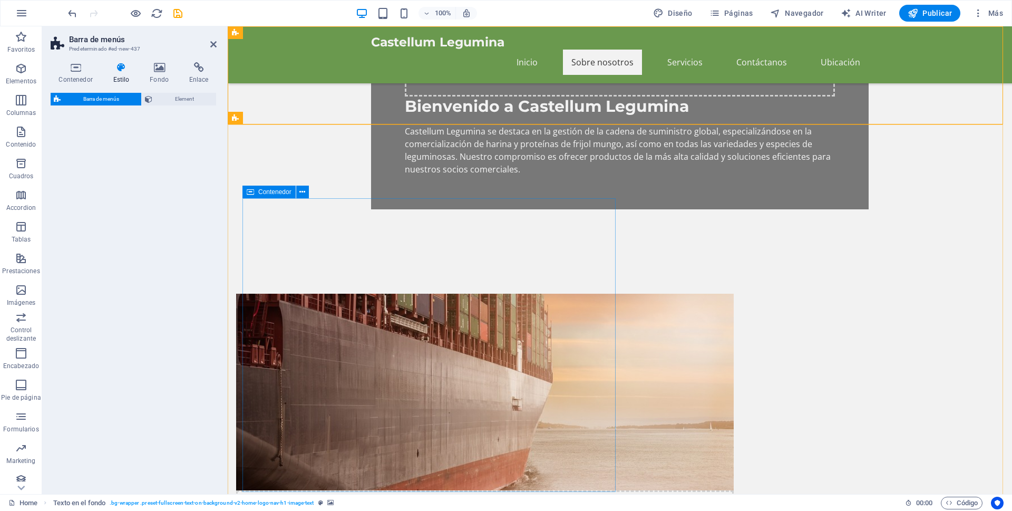
select select "rem"
select select "preset-menu-v2-border"
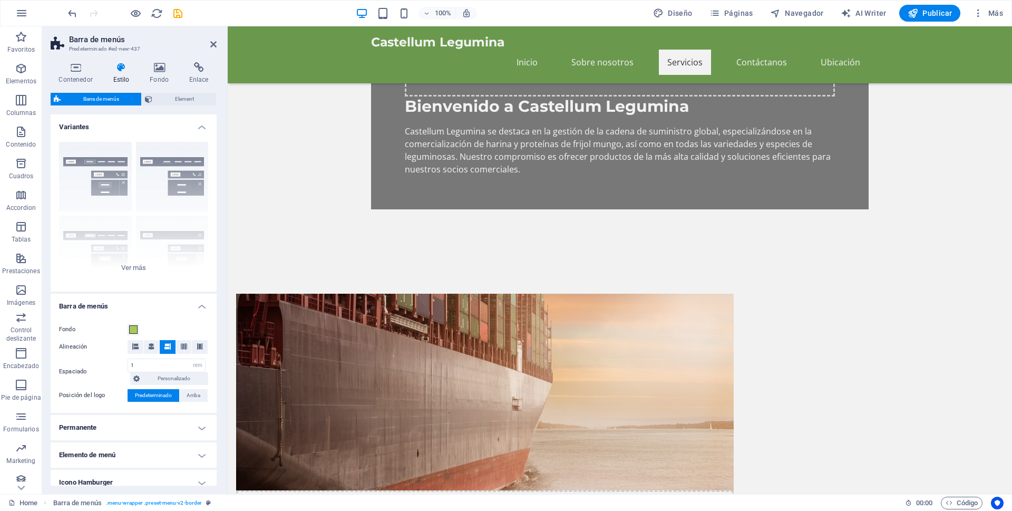
scroll to position [949, 0]
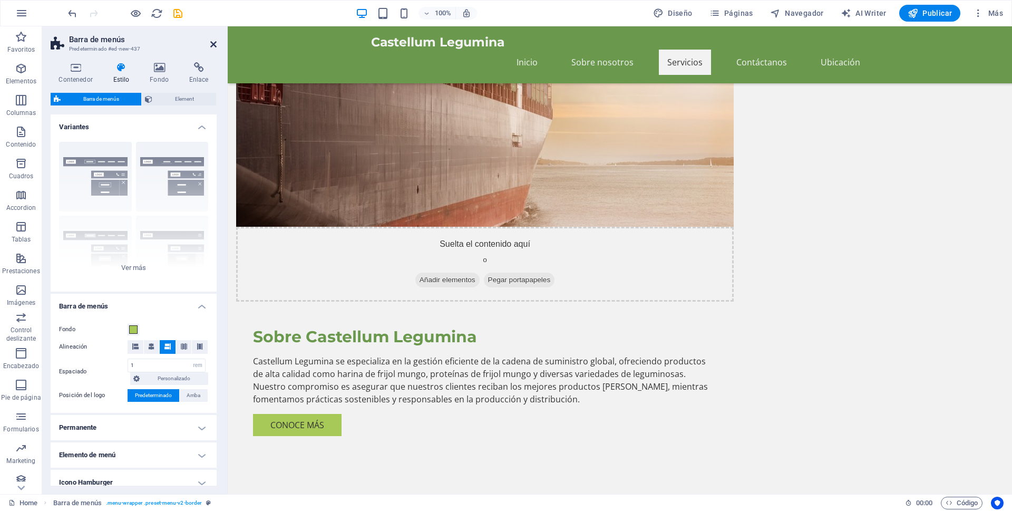
click at [212, 44] on icon at bounding box center [213, 44] width 6 height 8
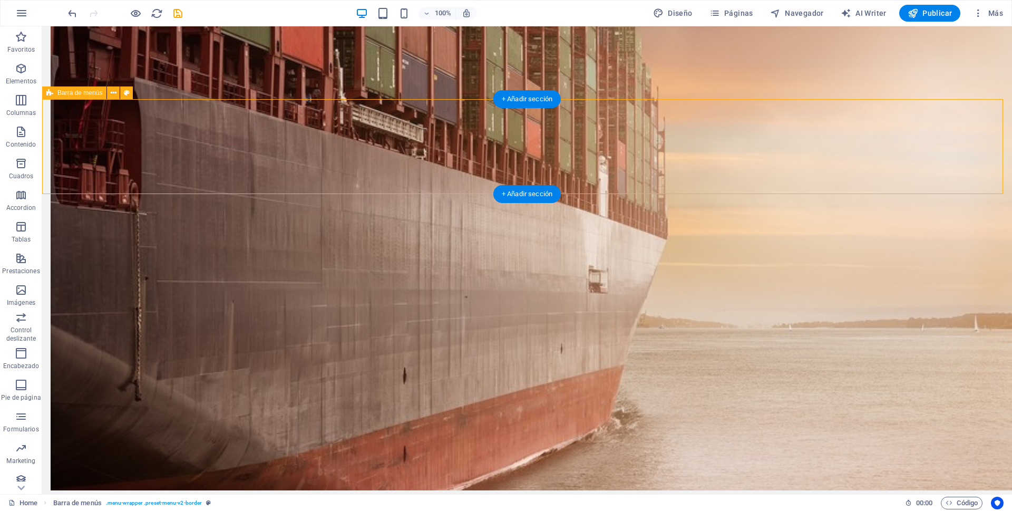
scroll to position [0, 0]
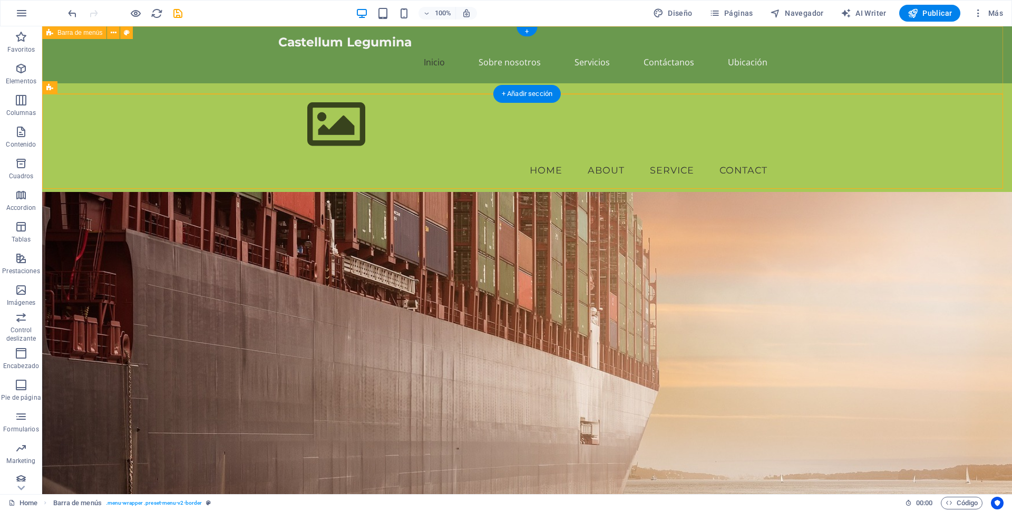
click at [69, 52] on div "Castellum Legumina Inicio Sobre nosotros Servicios Contáctanos Ubicación" at bounding box center [527, 54] width 970 height 57
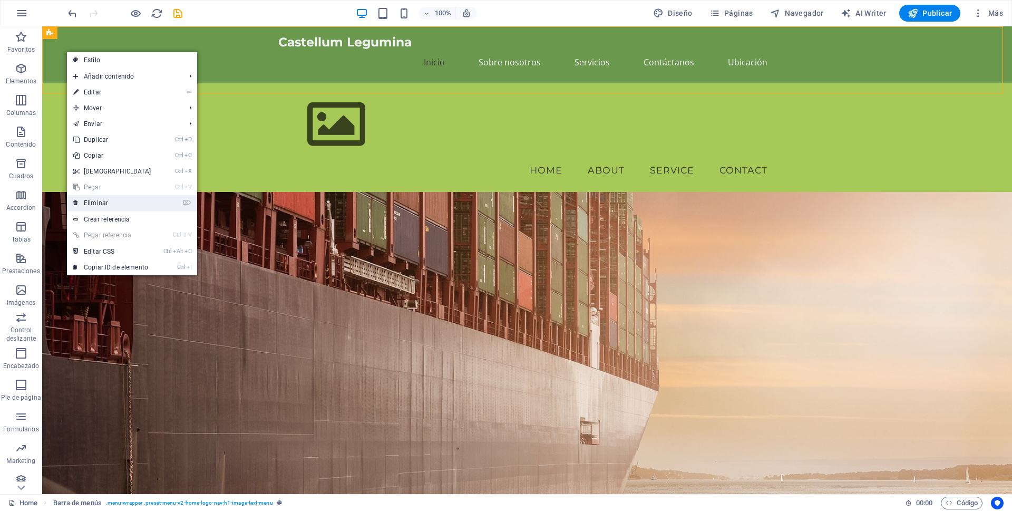
click at [107, 202] on link "⌦ Eliminar" at bounding box center [112, 203] width 91 height 16
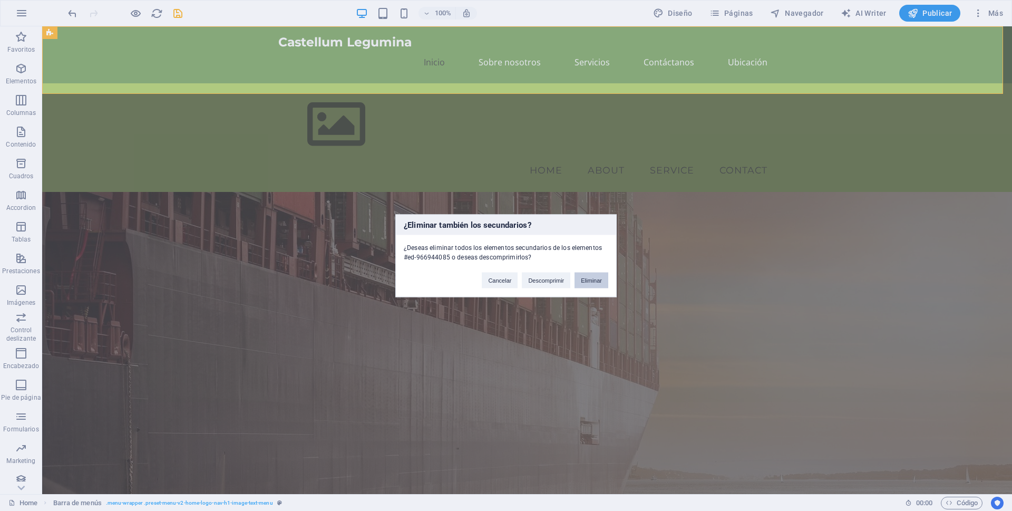
click at [595, 279] on button "Eliminar" at bounding box center [592, 280] width 34 height 16
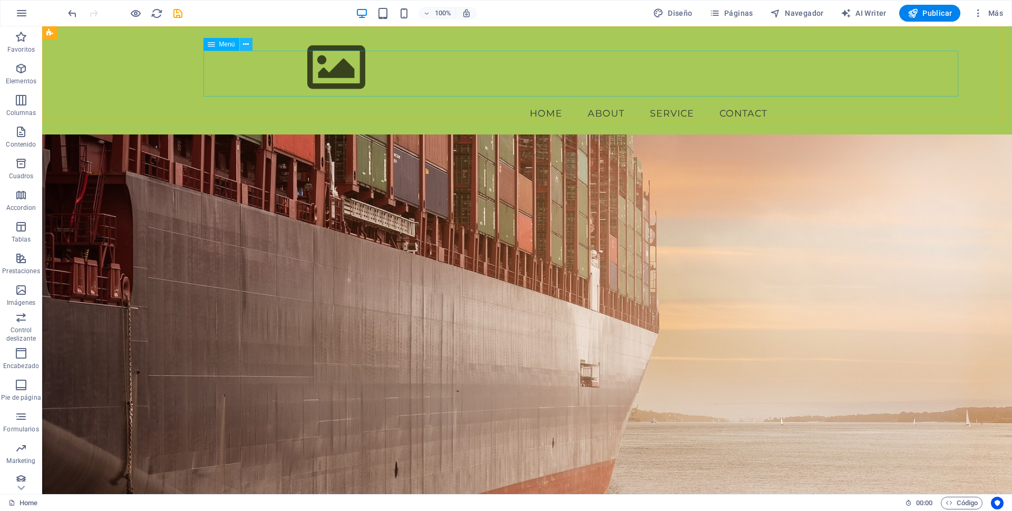
click at [247, 45] on icon at bounding box center [246, 44] width 6 height 11
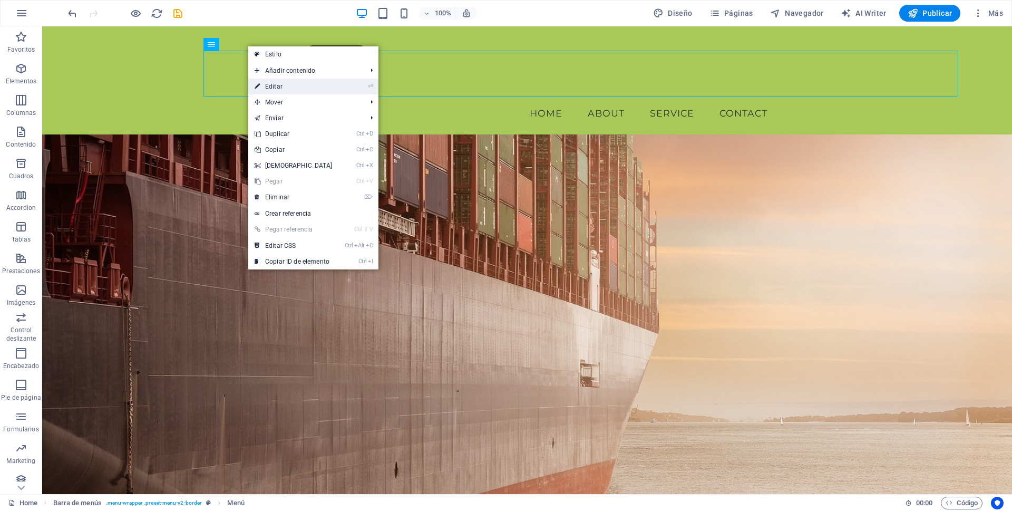
click at [278, 84] on link "⏎ Editar" at bounding box center [293, 87] width 91 height 16
select select
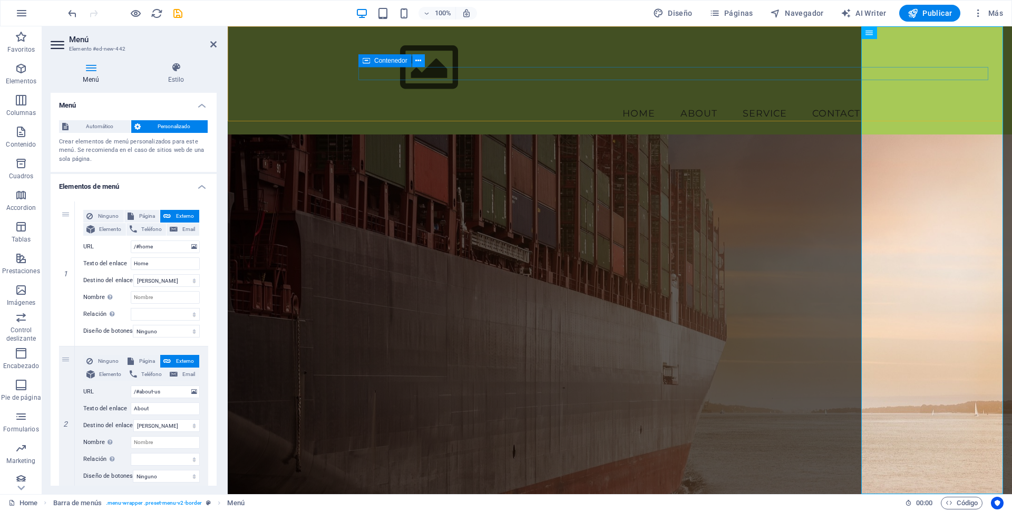
click at [417, 62] on icon at bounding box center [418, 60] width 6 height 11
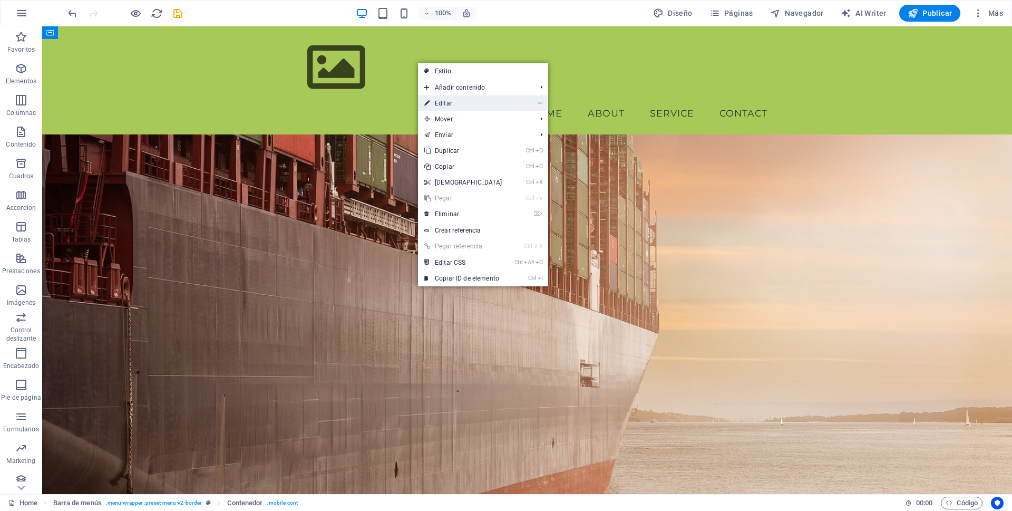
click at [450, 102] on link "⏎ Editar" at bounding box center [463, 103] width 91 height 16
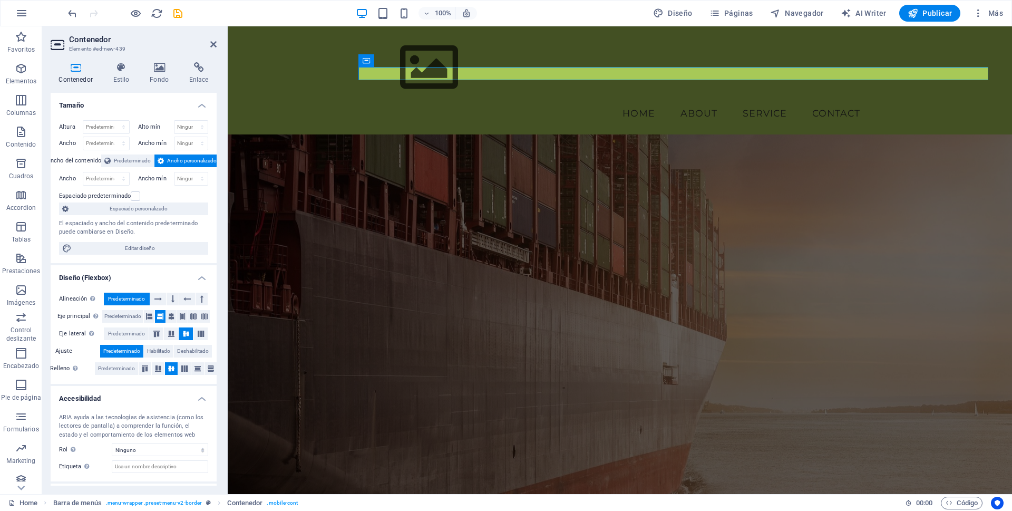
drag, startPoint x: 454, startPoint y: 188, endPoint x: 228, endPoint y: 165, distance: 227.8
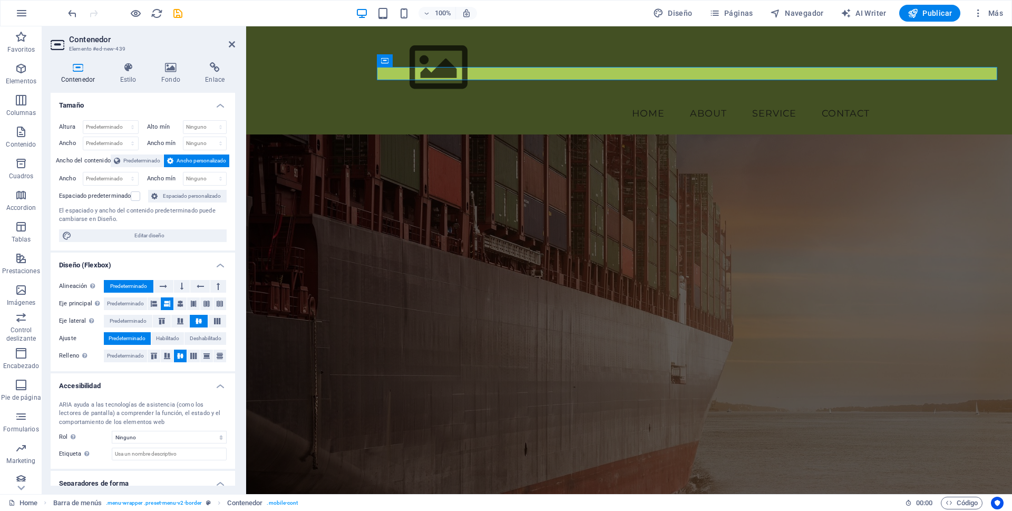
drag, startPoint x: 227, startPoint y: 166, endPoint x: 248, endPoint y: 162, distance: 20.8
click at [248, 162] on div "Contenedor Elemento #ed-new-439 Contenedor Estilo Fondo Enlace Tamaño Altura Pr…" at bounding box center [527, 260] width 970 height 468
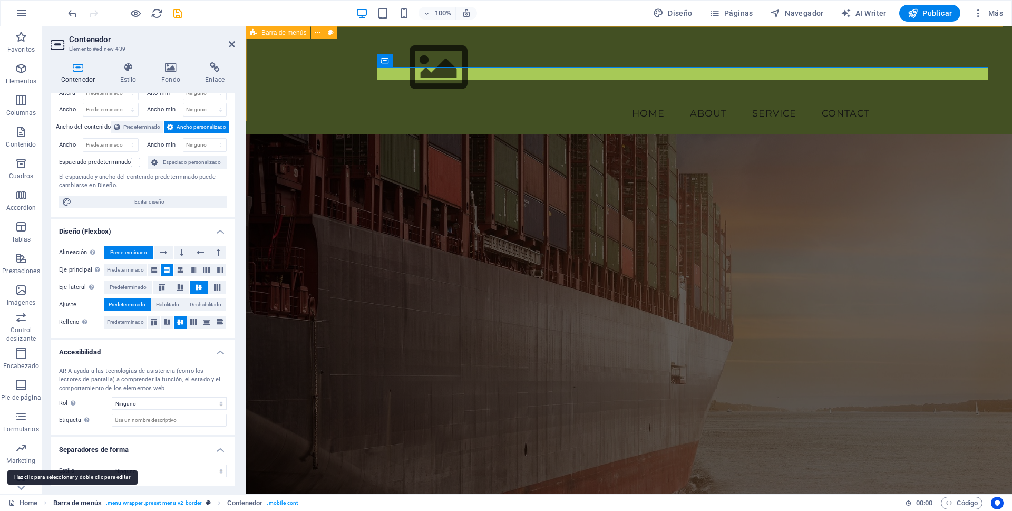
click at [87, 504] on span "Barra de menús" at bounding box center [77, 503] width 48 height 13
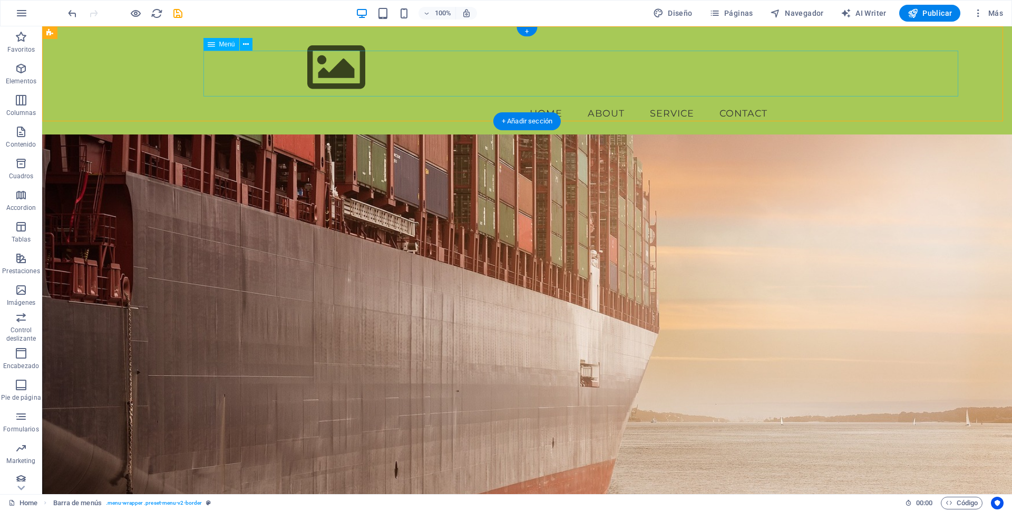
click at [573, 100] on nav "Home About Service Contact" at bounding box center [527, 113] width 498 height 26
click at [212, 44] on icon at bounding box center [211, 44] width 7 height 13
click at [246, 44] on icon at bounding box center [246, 44] width 6 height 11
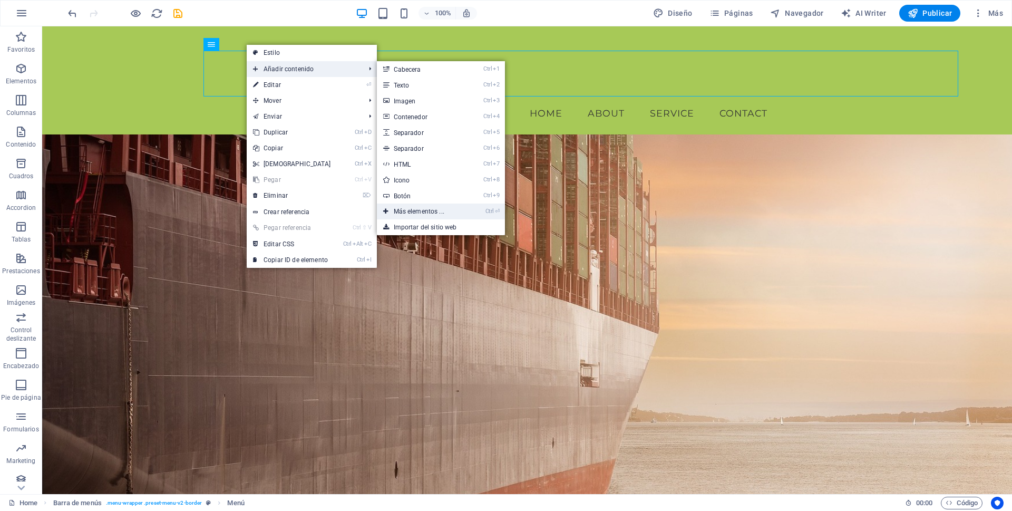
click at [430, 210] on link "Ctrl ⏎ Más elementos ..." at bounding box center [421, 211] width 89 height 16
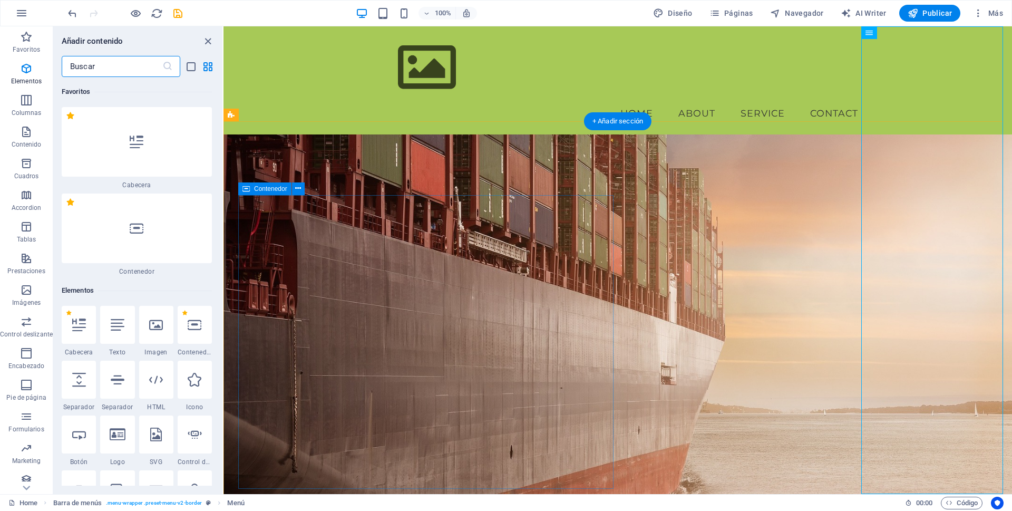
scroll to position [199, 0]
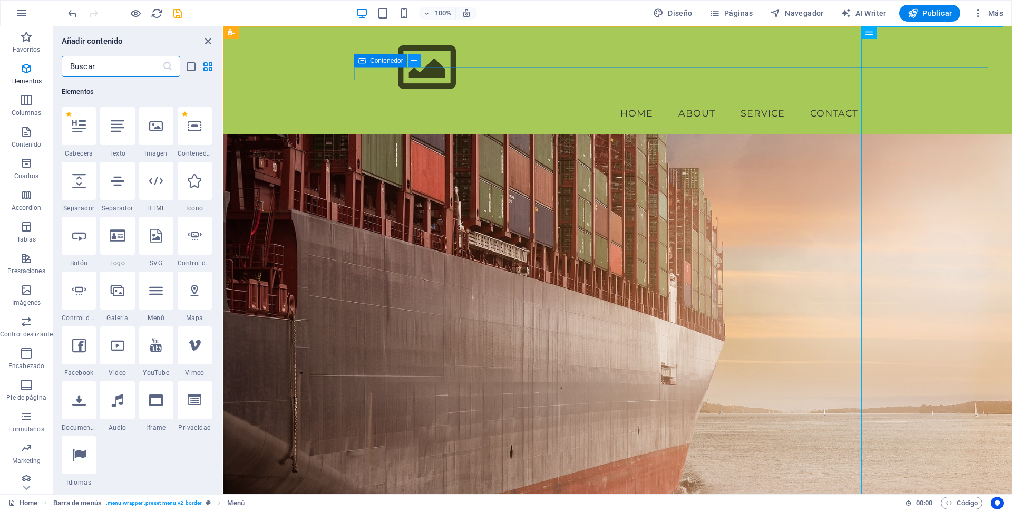
click at [415, 60] on icon at bounding box center [414, 60] width 6 height 11
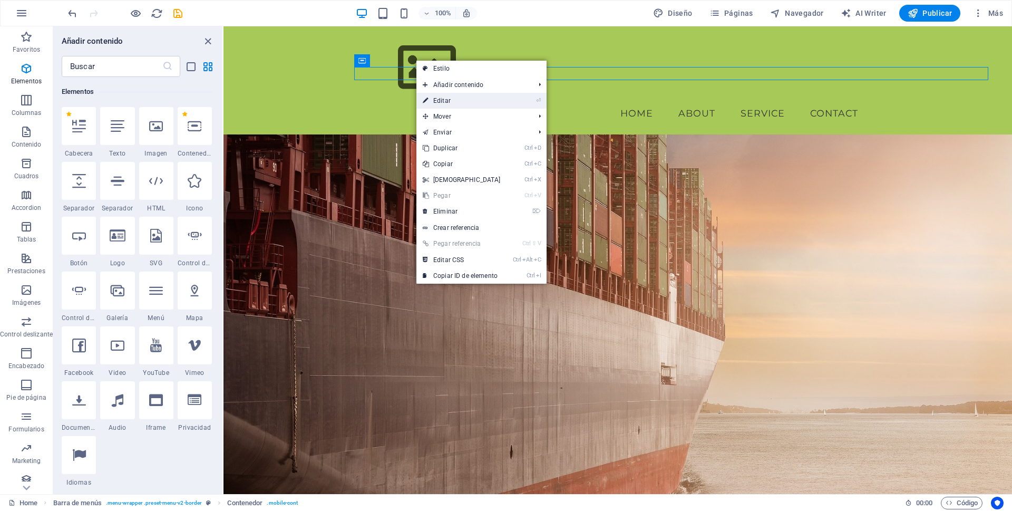
click at [448, 100] on link "⏎ Editar" at bounding box center [461, 101] width 91 height 16
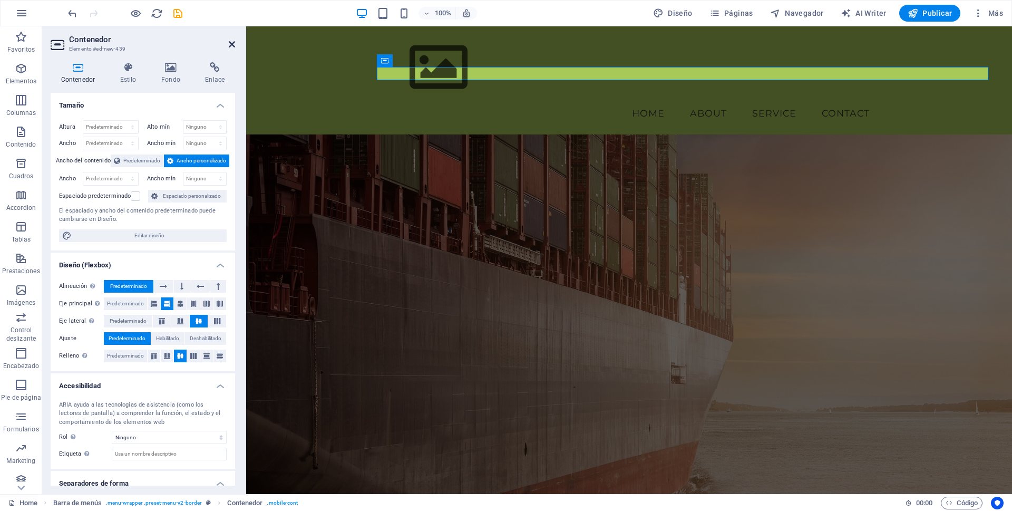
click at [230, 43] on icon at bounding box center [232, 44] width 6 height 8
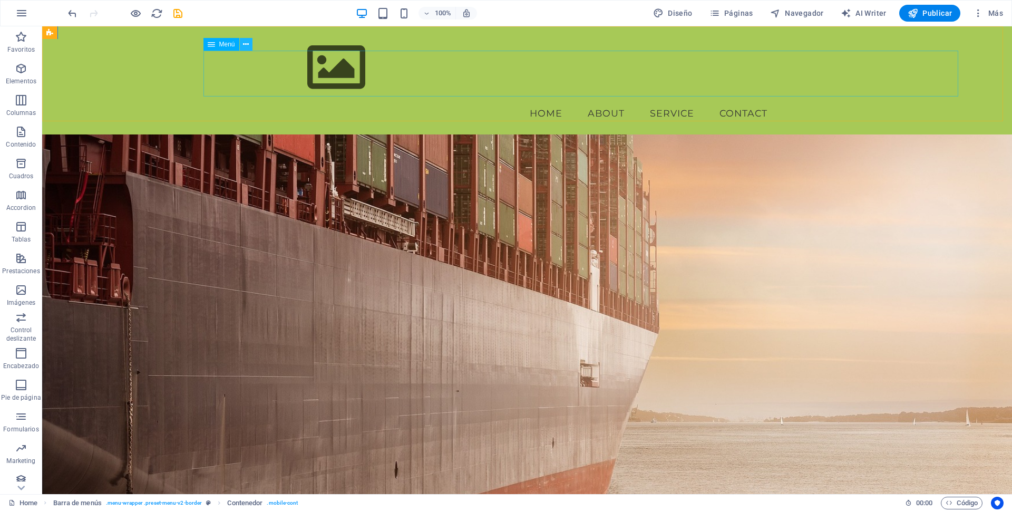
click at [246, 45] on icon at bounding box center [246, 44] width 6 height 11
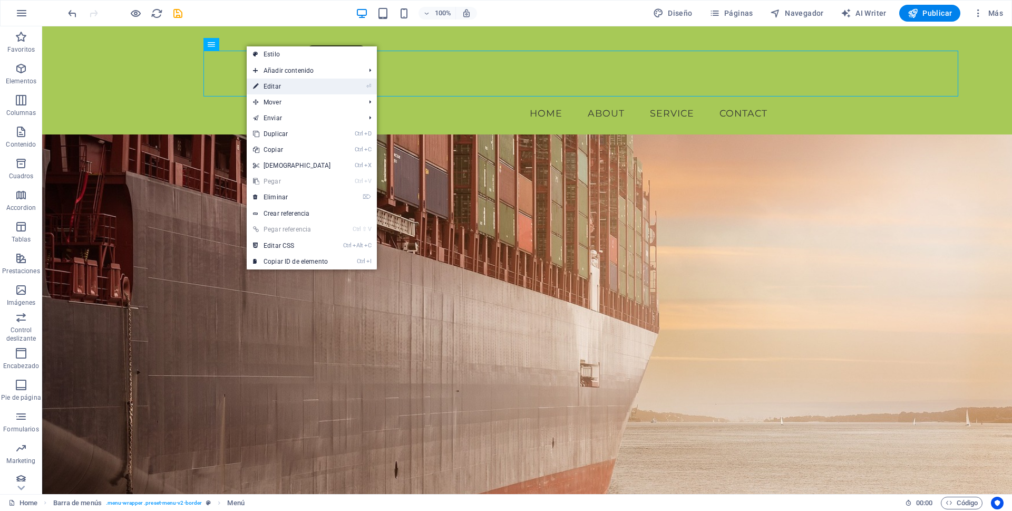
click at [275, 85] on link "⏎ Editar" at bounding box center [292, 87] width 91 height 16
select select
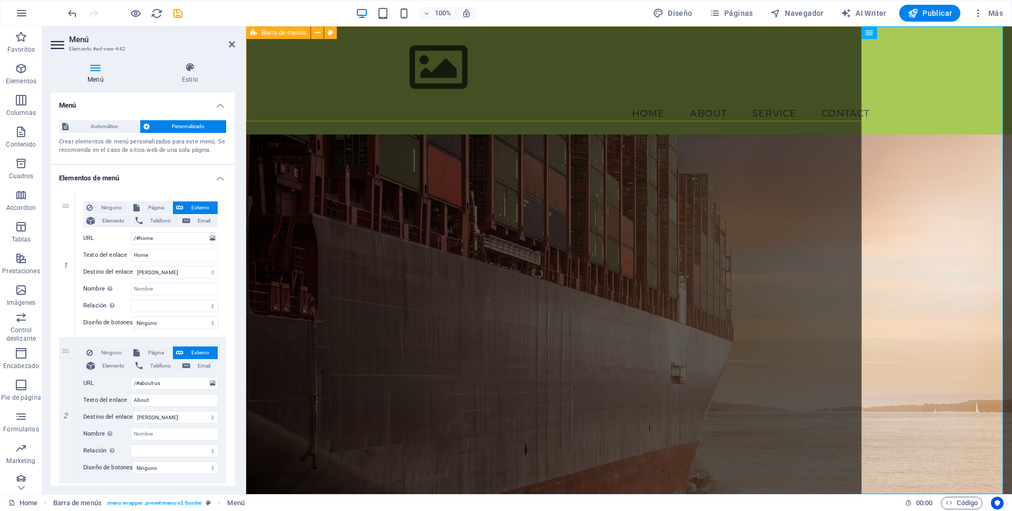
click at [736, 82] on div "Menu Home About Service Contact" at bounding box center [629, 80] width 766 height 108
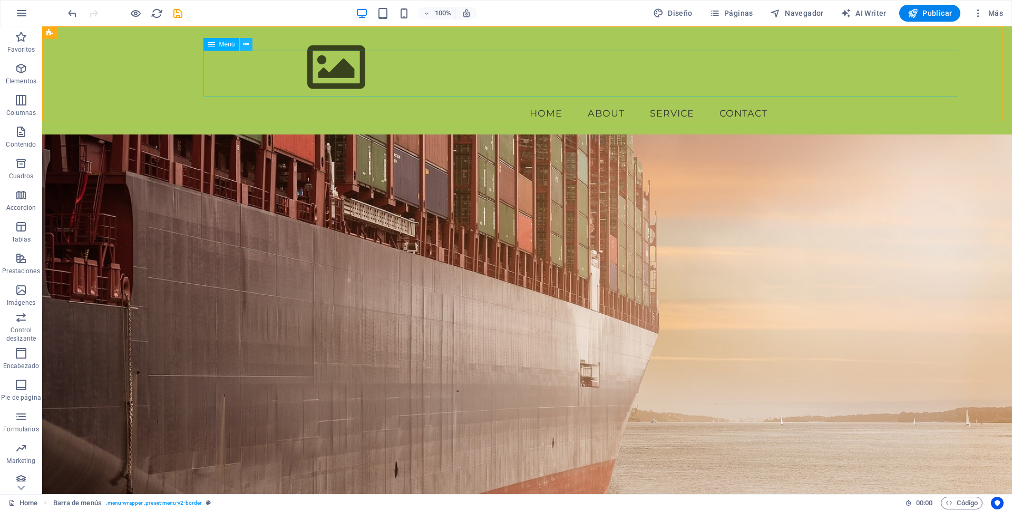
click at [245, 42] on icon at bounding box center [246, 44] width 6 height 11
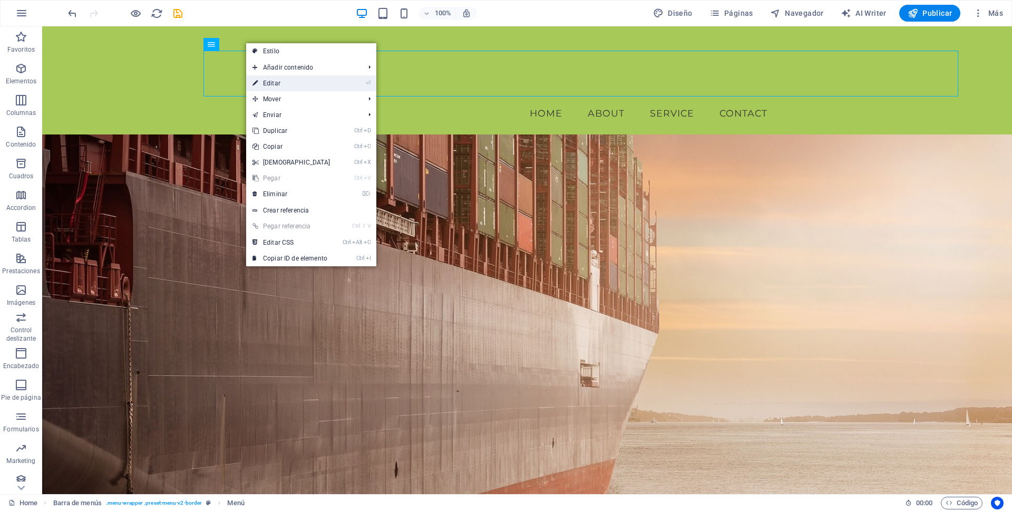
click at [280, 83] on link "⏎ Editar" at bounding box center [291, 83] width 91 height 16
select select
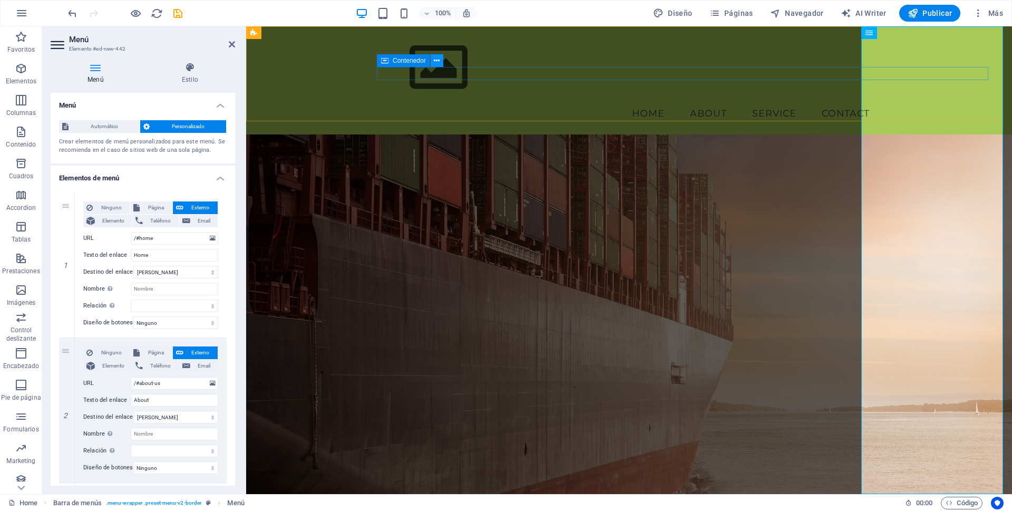
click at [436, 61] on icon at bounding box center [437, 60] width 6 height 11
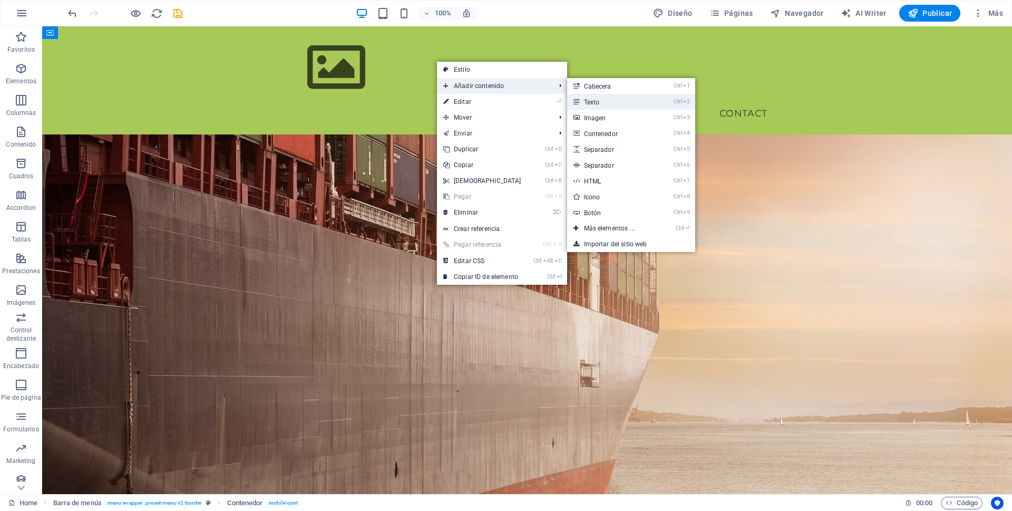
click at [592, 101] on link "Ctrl 2 Texto" at bounding box center [611, 102] width 89 height 16
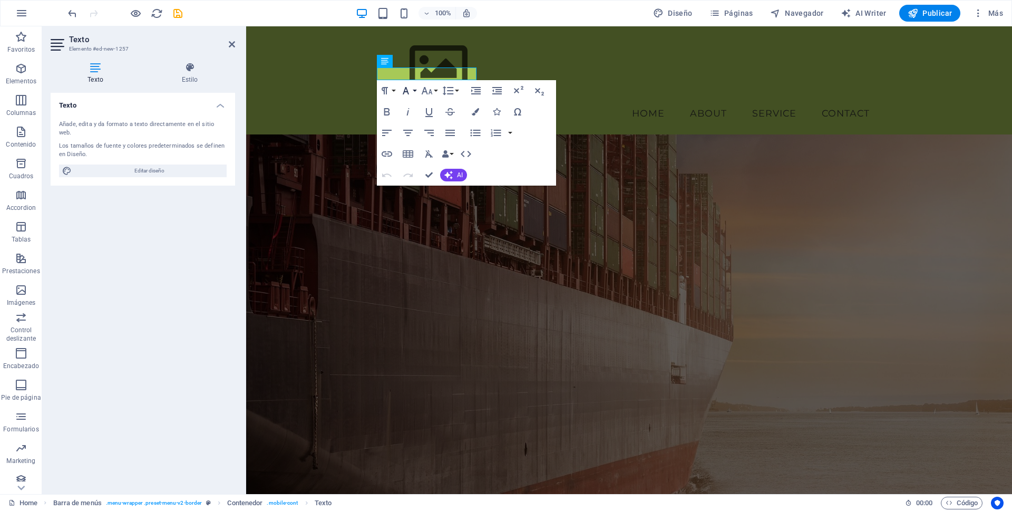
click at [405, 90] on icon "button" at bounding box center [406, 90] width 6 height 7
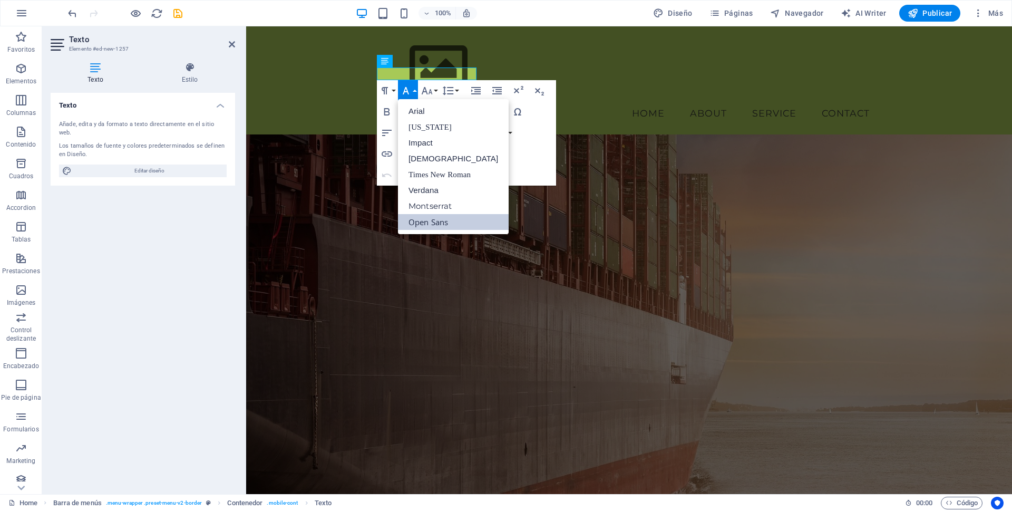
scroll to position [0, 0]
click at [428, 143] on link "Impact" at bounding box center [453, 143] width 111 height 16
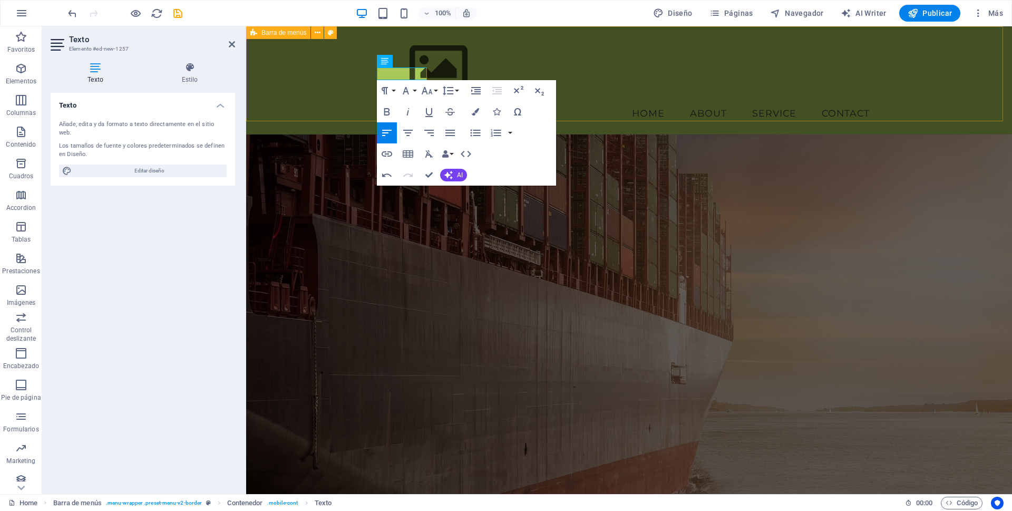
click at [703, 100] on div "PRODUCTOS Menu Home About Service Contact" at bounding box center [629, 80] width 766 height 108
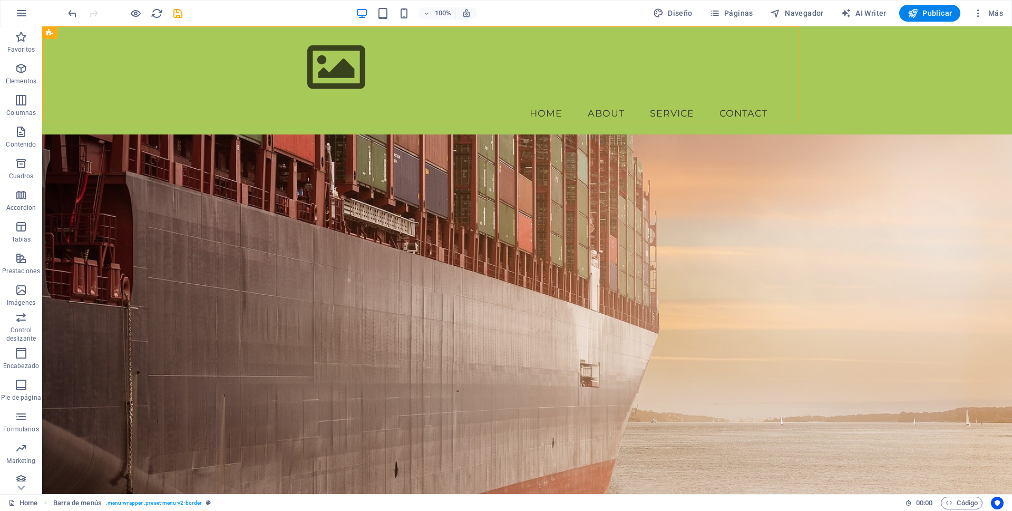
click at [690, 183] on figure at bounding box center [527, 350] width 970 height 432
click at [245, 43] on icon at bounding box center [246, 44] width 6 height 11
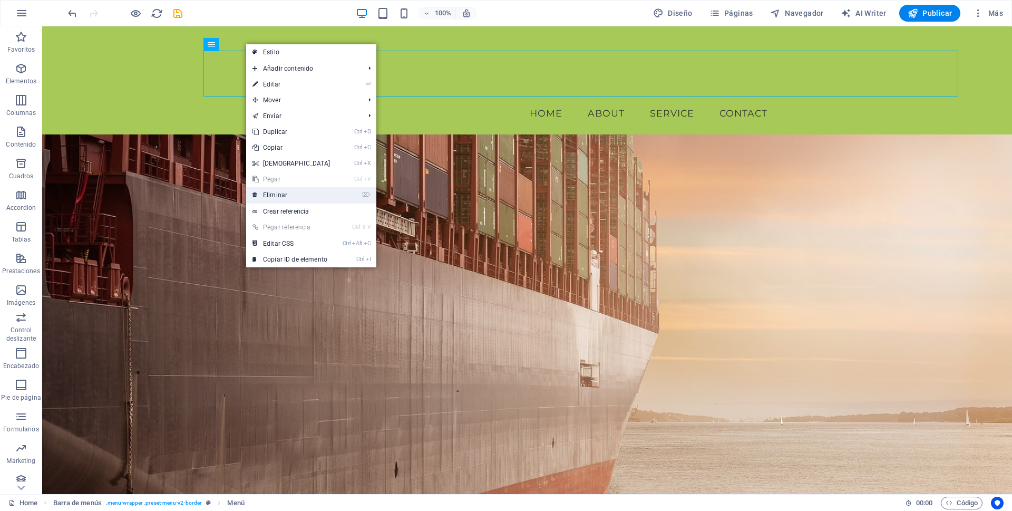
click at [279, 194] on link "⌦ Eliminar" at bounding box center [291, 195] width 91 height 16
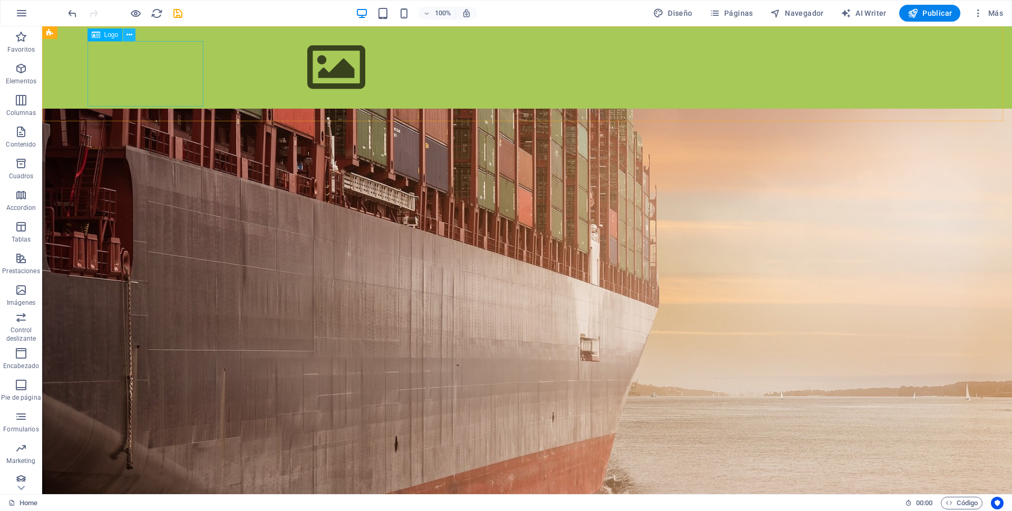
click at [128, 37] on icon at bounding box center [130, 35] width 6 height 11
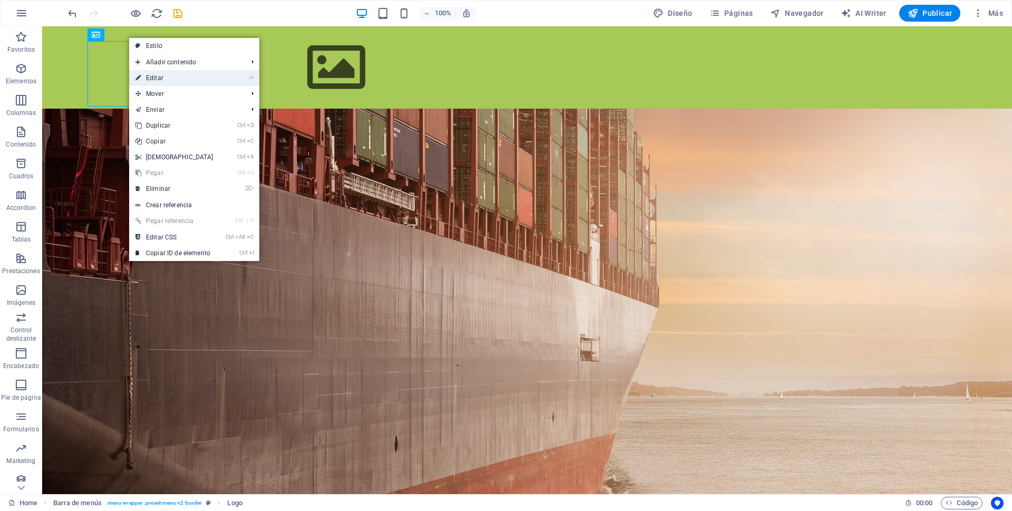
click at [161, 78] on link "⏎ Editar" at bounding box center [174, 78] width 91 height 16
select select "px"
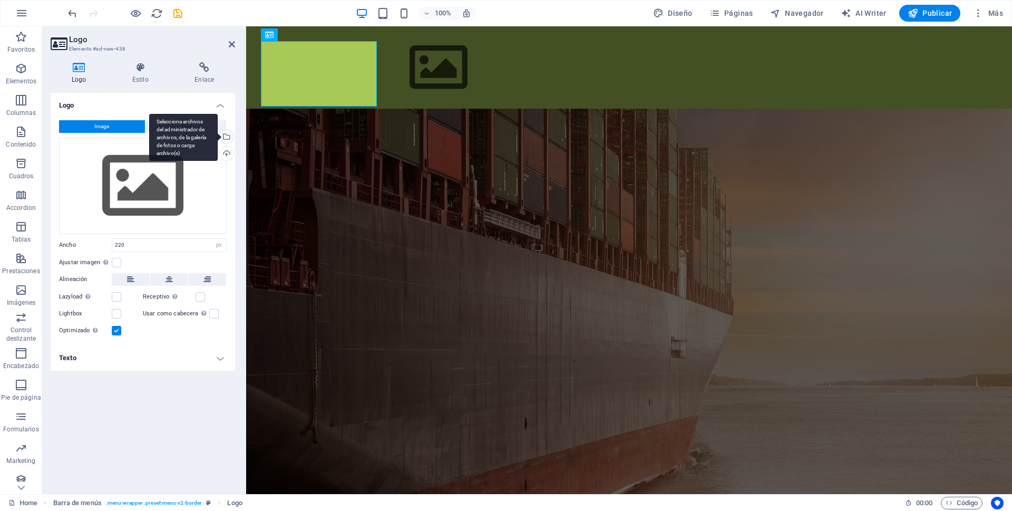
click at [218, 137] on div "Selecciona archivos del administrador de archivos, de la galería de fotos o car…" at bounding box center [183, 137] width 69 height 47
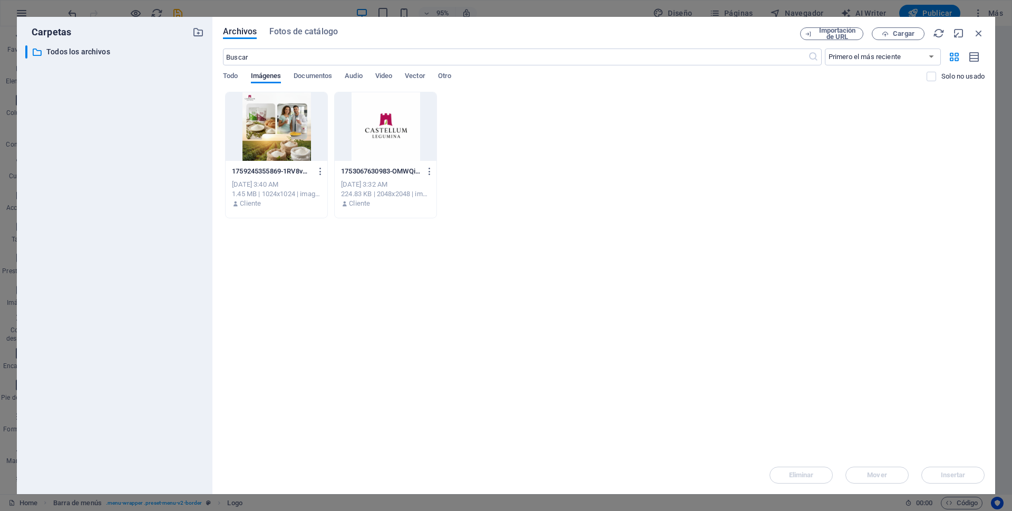
click at [390, 128] on div at bounding box center [386, 126] width 102 height 69
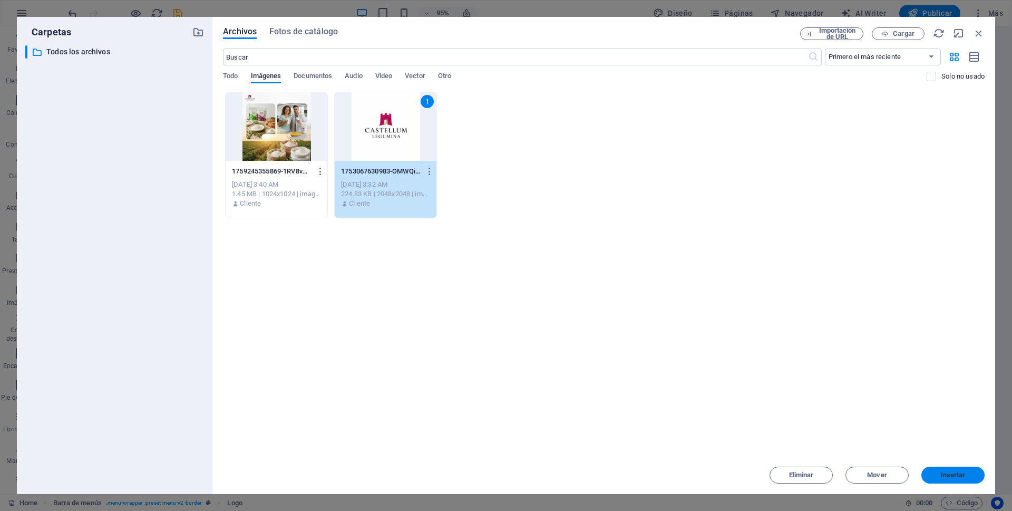
click at [951, 475] on span "Insertar" at bounding box center [953, 475] width 25 height 6
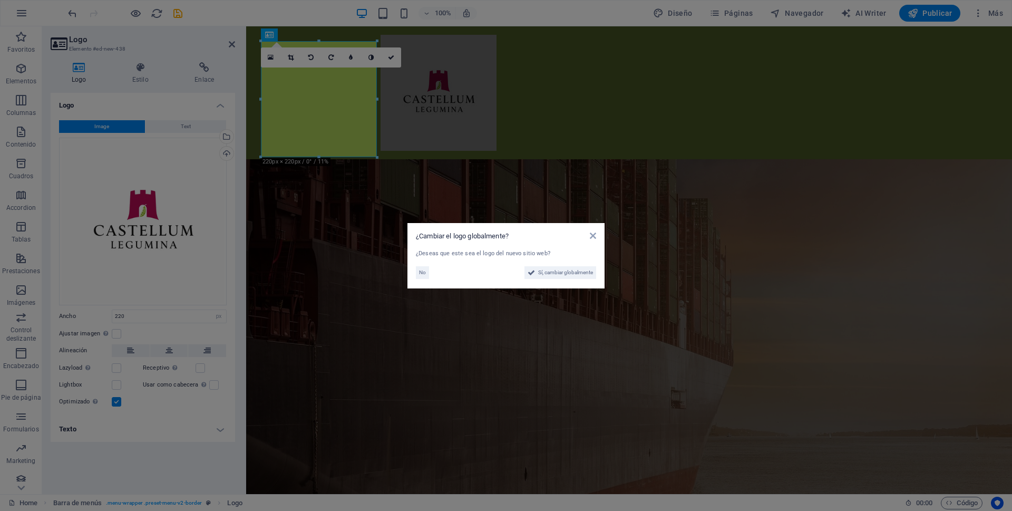
click at [201, 317] on aside "¿Cambiar el logo globalmente? ¿Deseas que este sea el logo del nuevo sitio web?…" at bounding box center [506, 255] width 1012 height 511
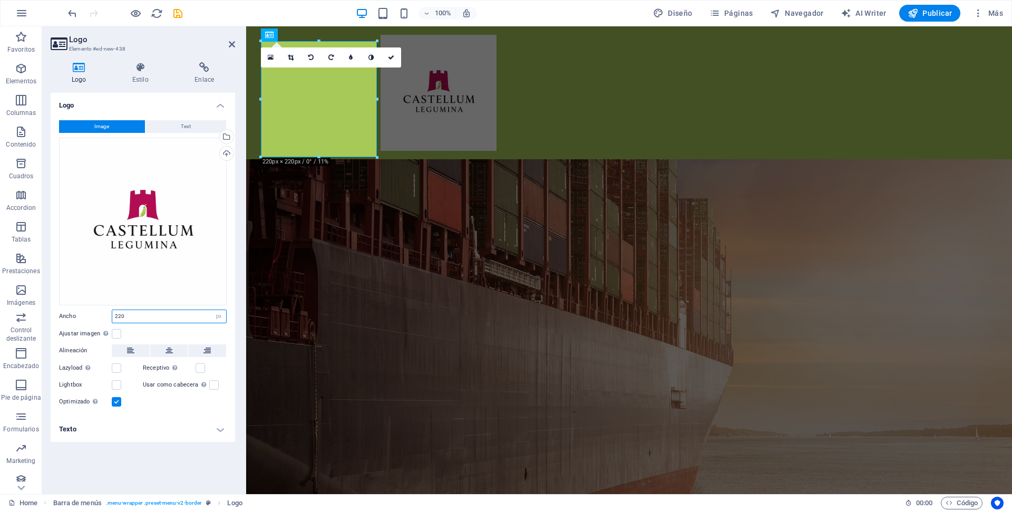
drag, startPoint x: 131, startPoint y: 316, endPoint x: 102, endPoint y: 316, distance: 29.0
click at [102, 316] on div "Ancho 220 Predeterminado automático px rem % em vh vw" at bounding box center [143, 316] width 168 height 14
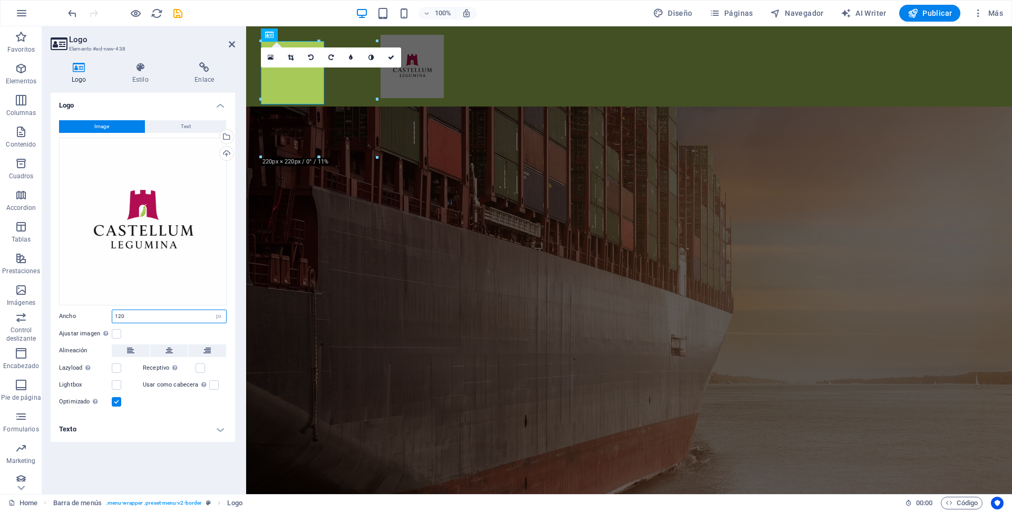
type input "120"
click at [86, 333] on label "Ajustar imagen Ajustar imagen automáticamente a un ancho y alto fijo" at bounding box center [85, 333] width 53 height 13
click at [0, 0] on input "Ajustar imagen Ajustar imagen automáticamente a un ancho y alto fijo" at bounding box center [0, 0] width 0 height 0
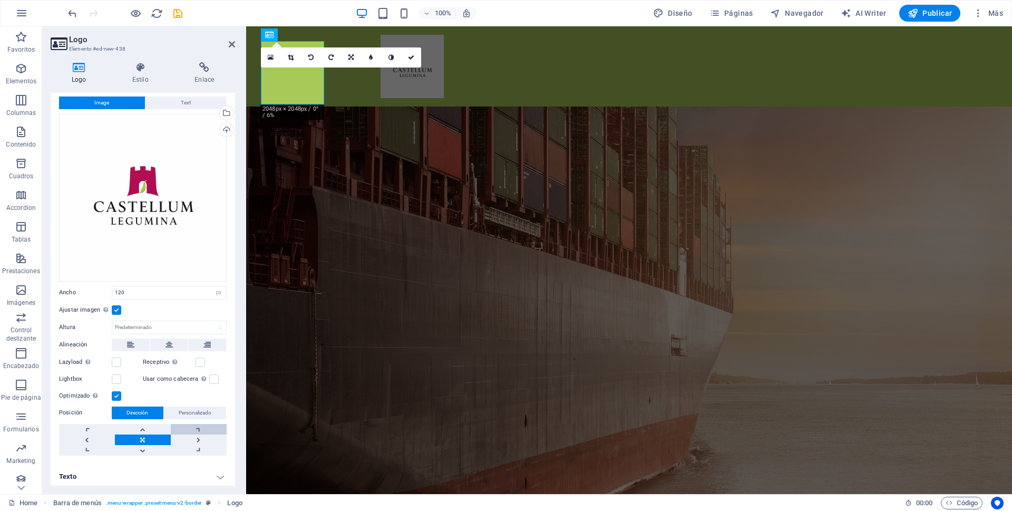
scroll to position [25, 0]
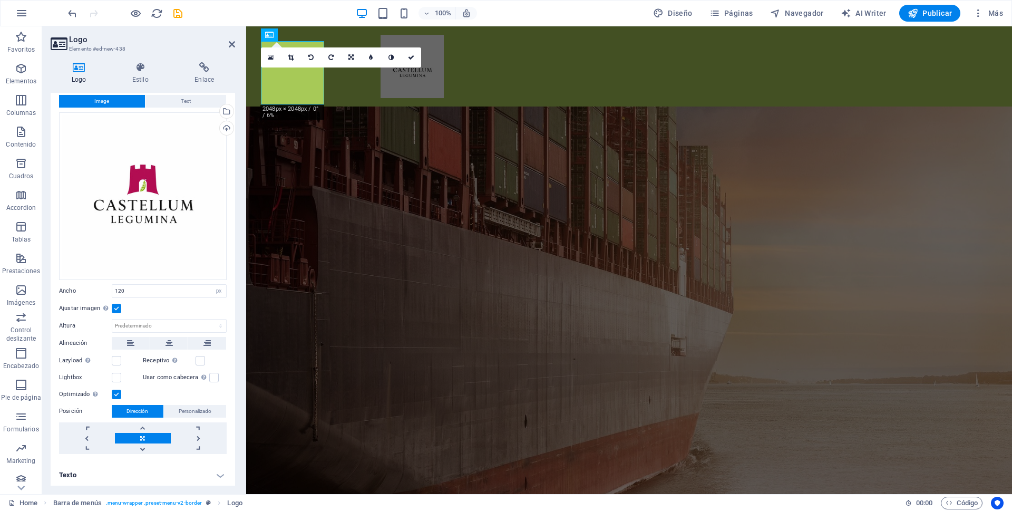
click at [215, 474] on h4 "Texto" at bounding box center [143, 474] width 184 height 25
click at [215, 474] on h4 "Texto" at bounding box center [143, 471] width 184 height 19
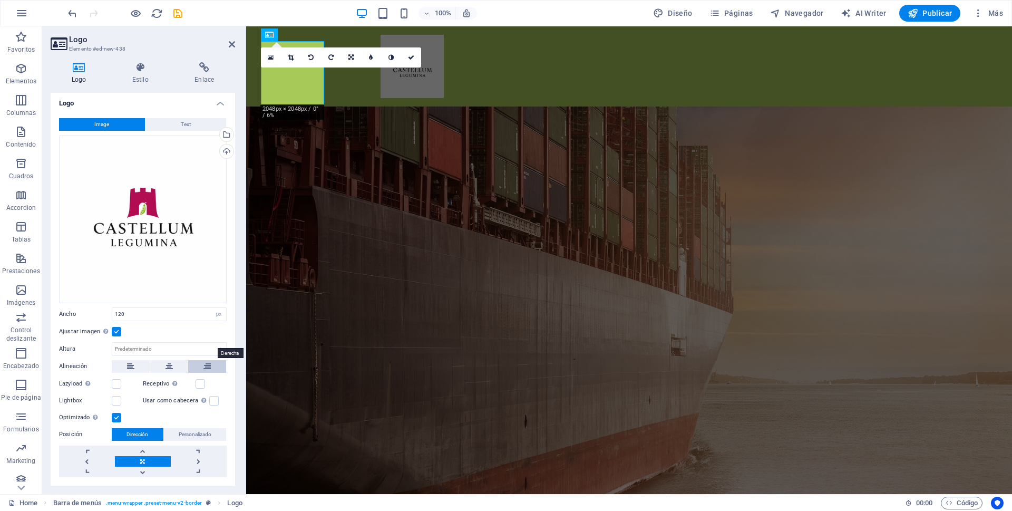
scroll to position [0, 0]
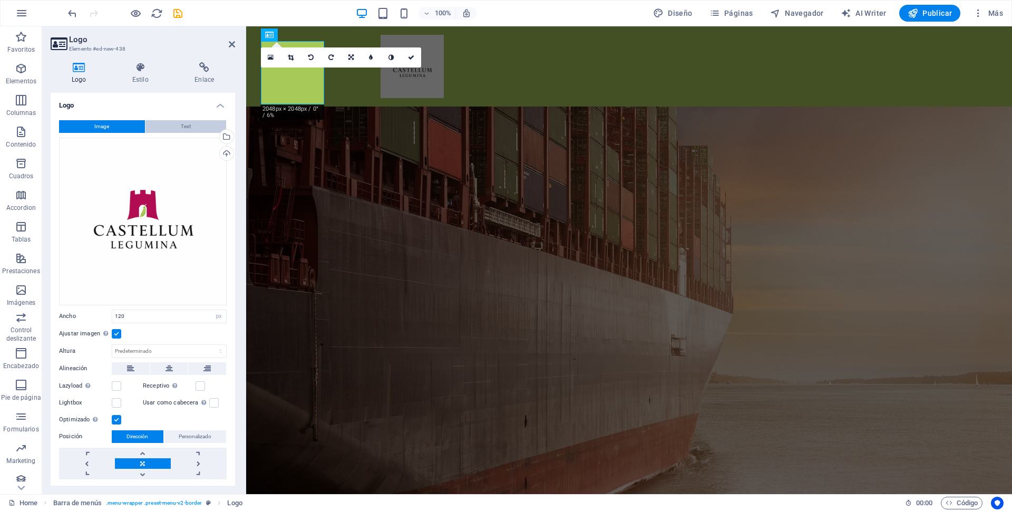
click at [190, 126] on button "Text" at bounding box center [185, 126] width 81 height 13
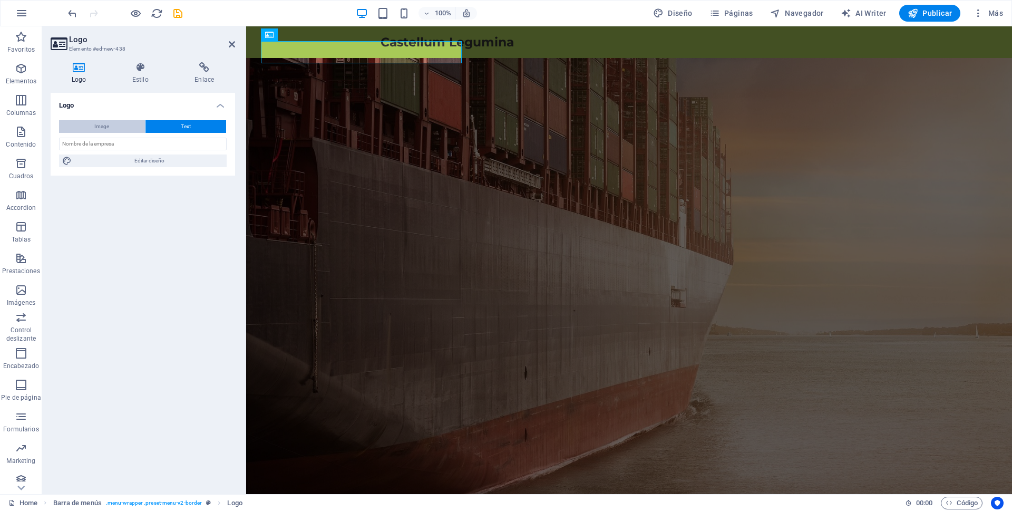
click at [103, 123] on span "Image" at bounding box center [101, 126] width 15 height 13
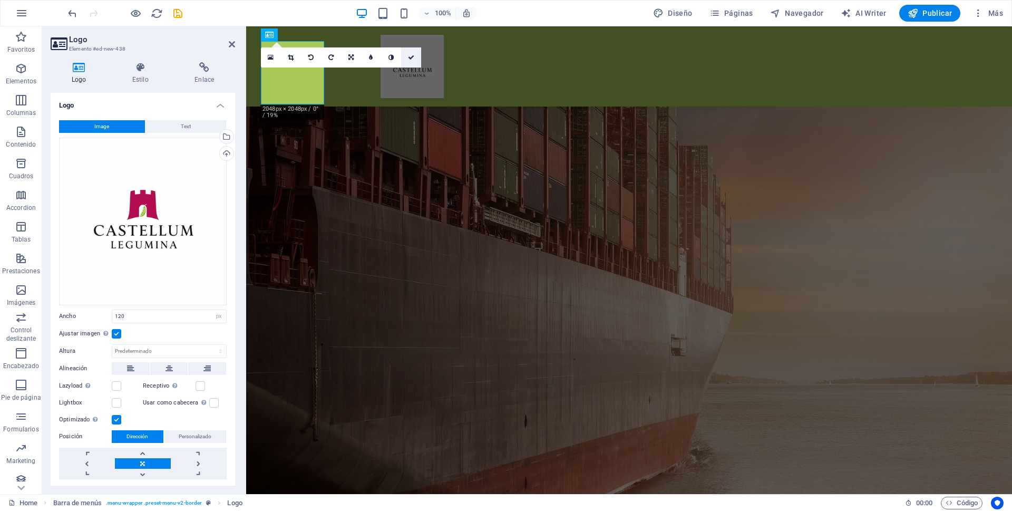
click at [411, 57] on icon at bounding box center [411, 57] width 6 height 6
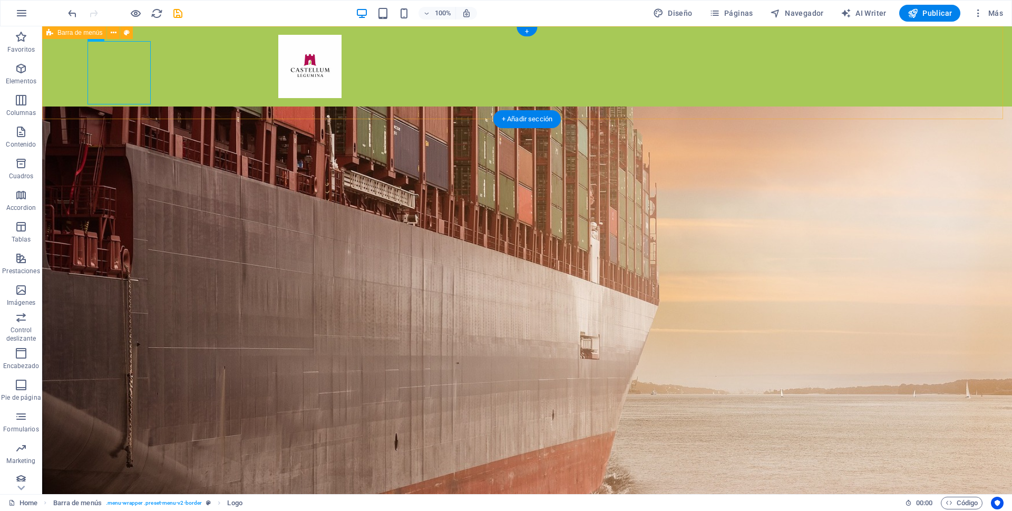
click at [216, 77] on div "PRODUCTOS Menu" at bounding box center [527, 66] width 970 height 80
click at [278, 79] on div at bounding box center [527, 66] width 498 height 63
click at [715, 298] on figure at bounding box center [527, 322] width 970 height 432
click at [992, 14] on span "Más" at bounding box center [988, 13] width 30 height 11
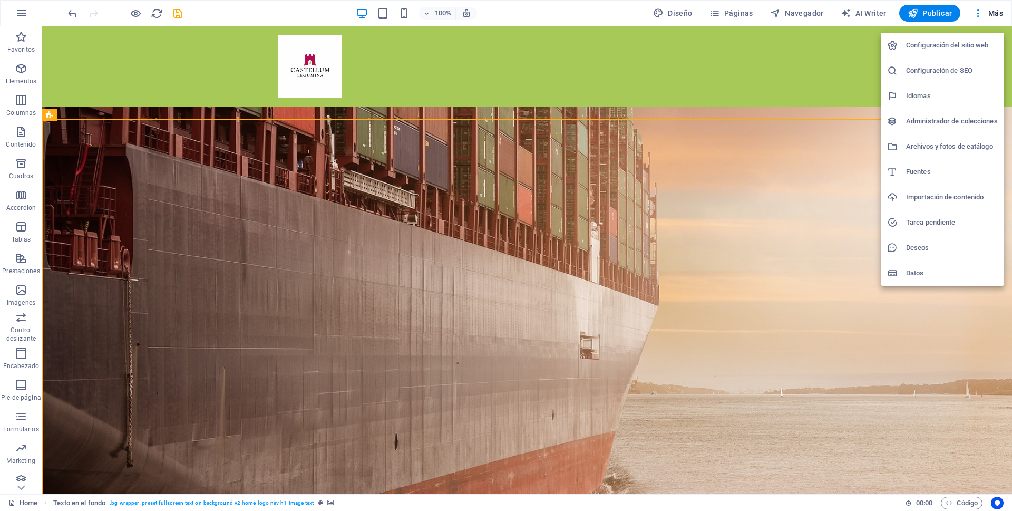
click at [187, 158] on div at bounding box center [506, 255] width 1012 height 511
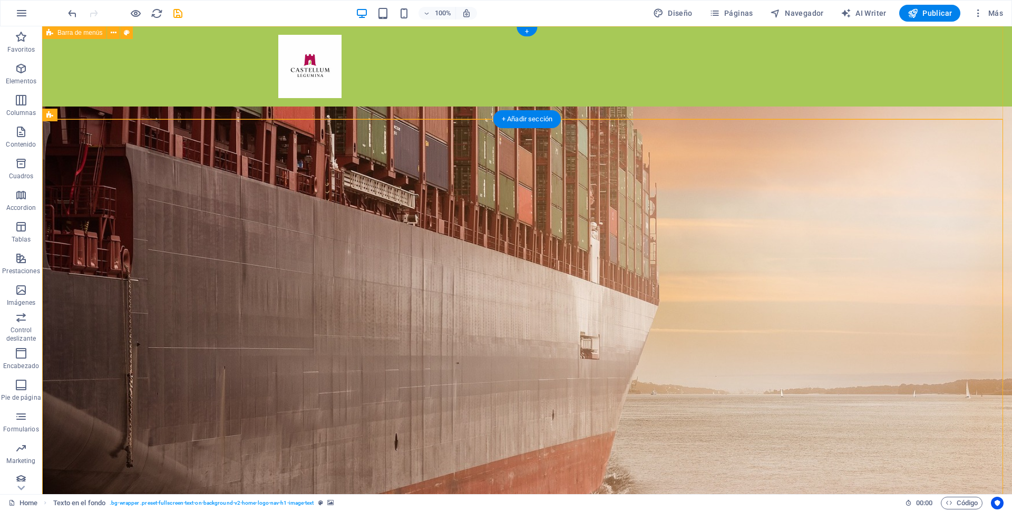
drag, startPoint x: 331, startPoint y: 87, endPoint x: 174, endPoint y: 76, distance: 157.4
click at [318, 86] on div "PRODUCTOS Menu" at bounding box center [527, 66] width 970 height 80
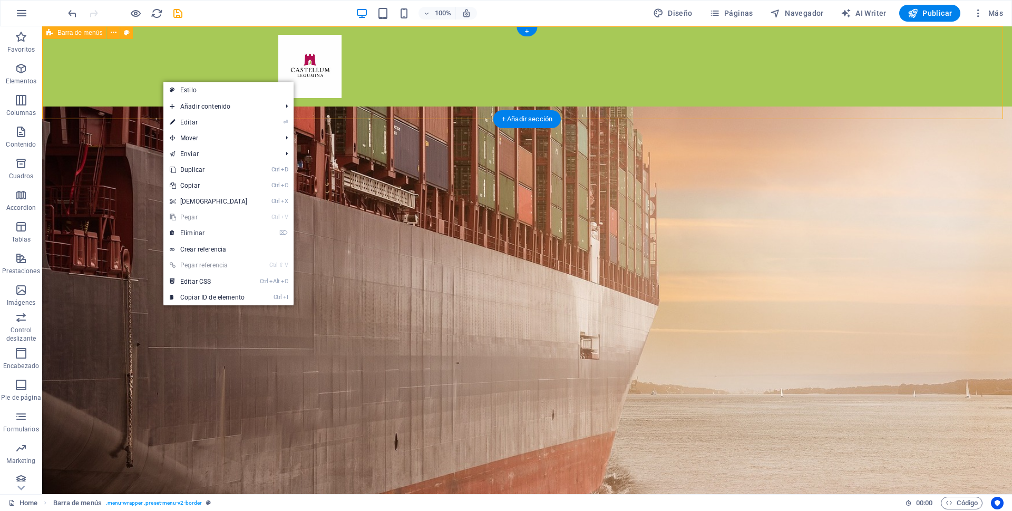
click at [255, 59] on div "PRODUCTOS Menu" at bounding box center [527, 66] width 970 height 80
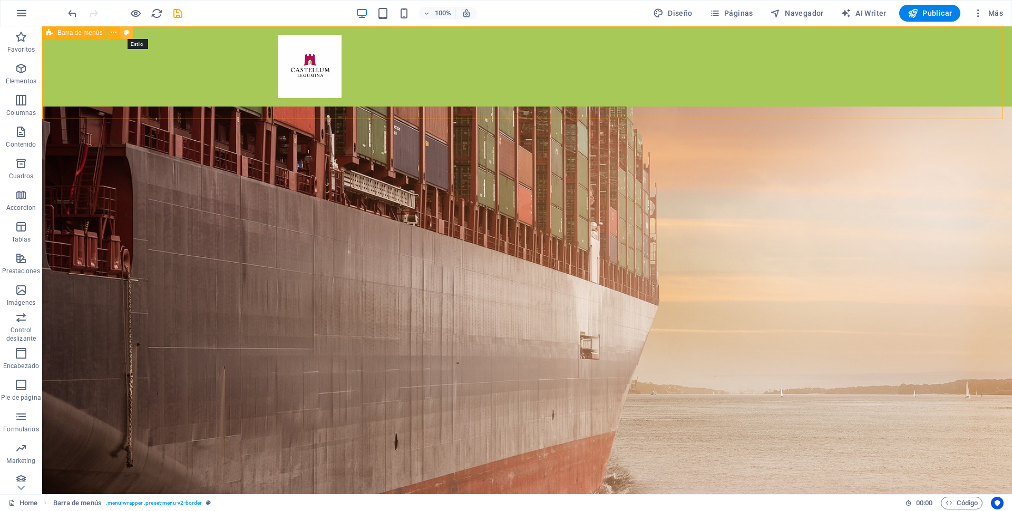
click at [124, 37] on icon at bounding box center [127, 32] width 6 height 11
select select "rem"
select select "preset-menu-v2-border"
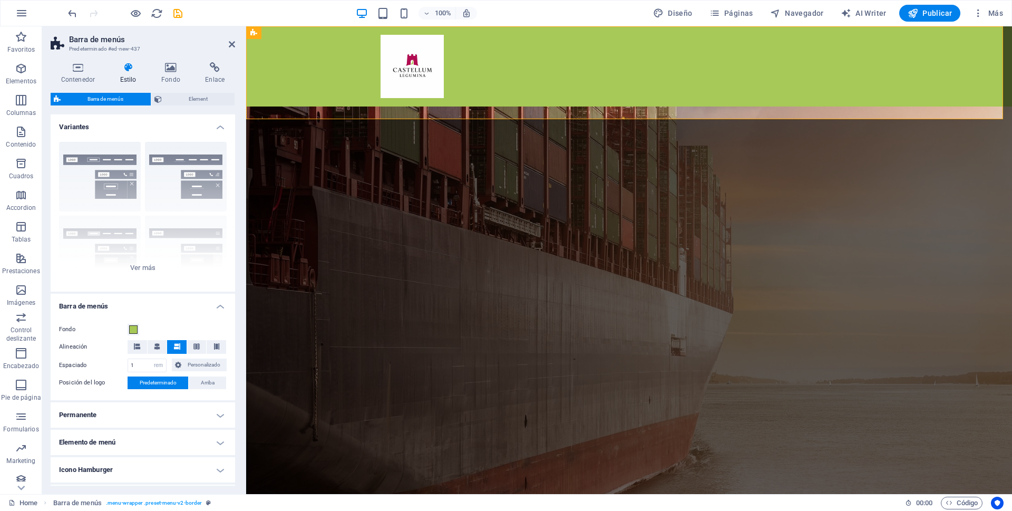
click at [562, 96] on div "PRODUCTOS Menu" at bounding box center [629, 66] width 766 height 80
click at [114, 41] on h2 "Barra de menús" at bounding box center [152, 39] width 166 height 9
click at [171, 68] on icon at bounding box center [171, 67] width 40 height 11
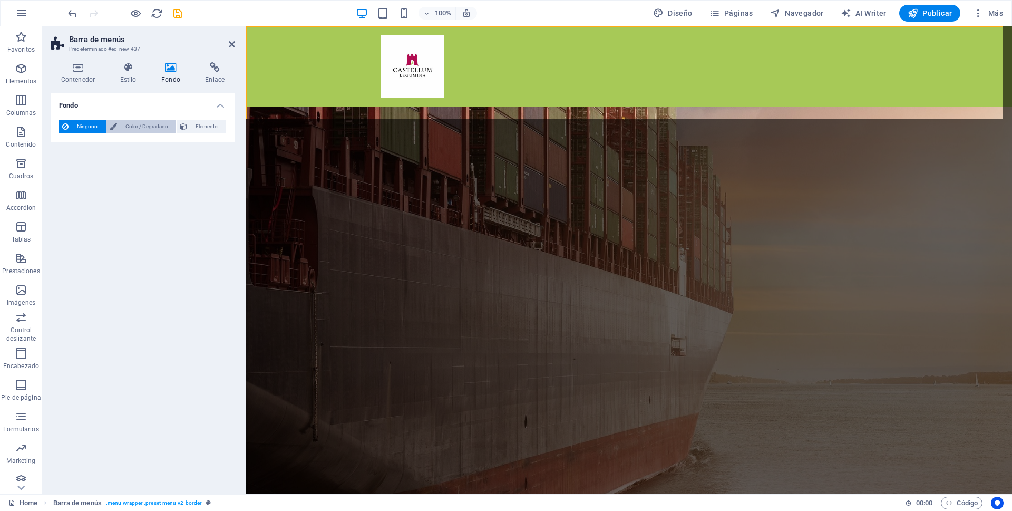
click at [151, 126] on span "Color / Degradado" at bounding box center [146, 126] width 53 height 13
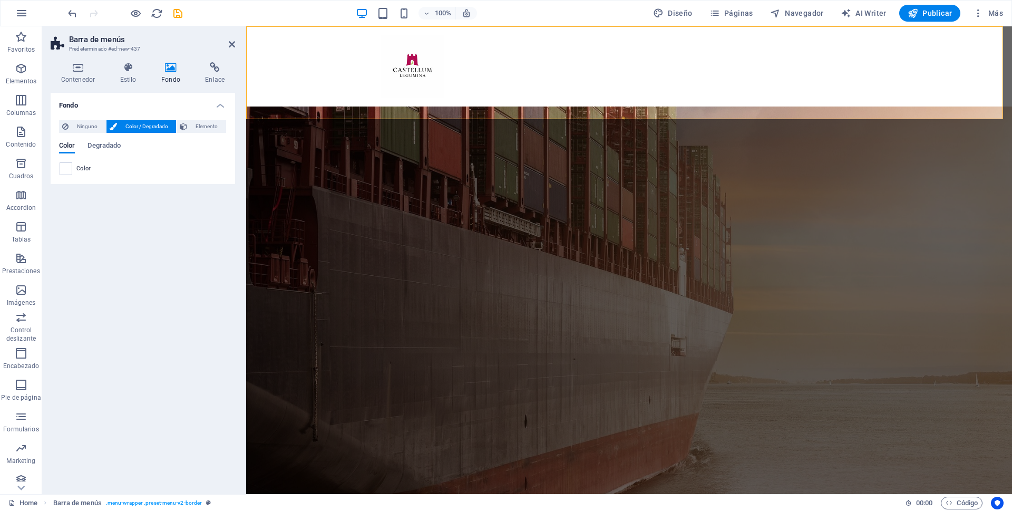
click at [86, 168] on span "Color" at bounding box center [83, 168] width 15 height 8
click at [64, 169] on span at bounding box center [66, 169] width 12 height 12
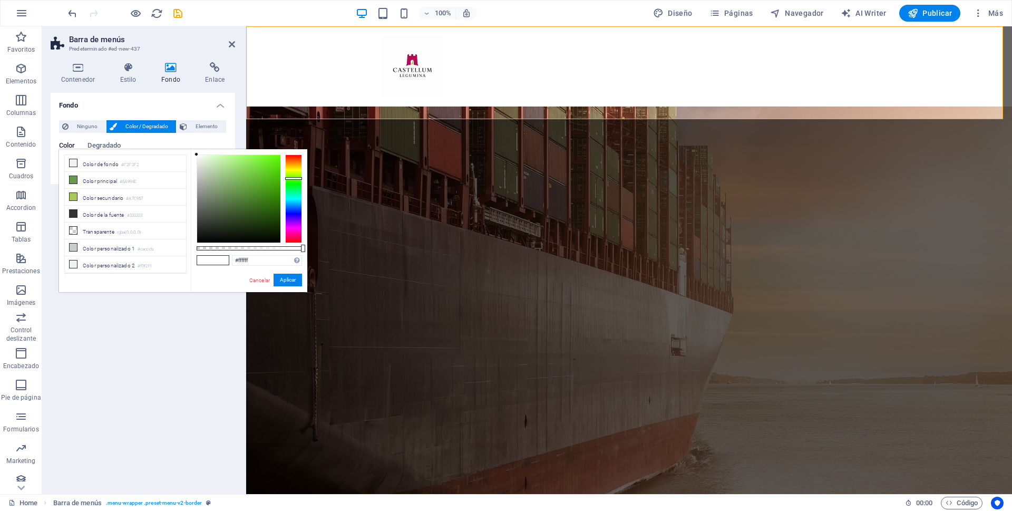
click at [294, 178] on div at bounding box center [293, 198] width 17 height 89
click at [275, 158] on div at bounding box center [238, 198] width 83 height 87
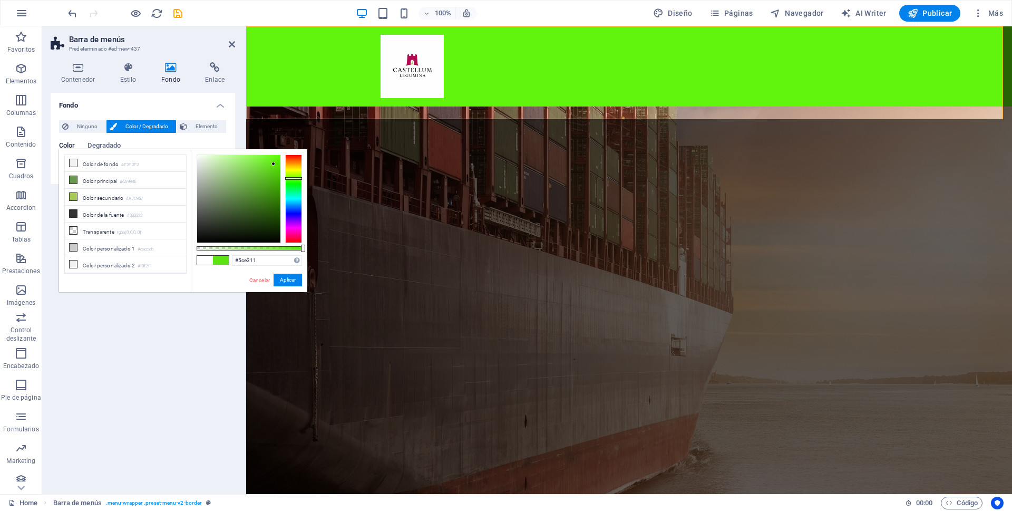
click at [274, 164] on div at bounding box center [238, 198] width 83 height 87
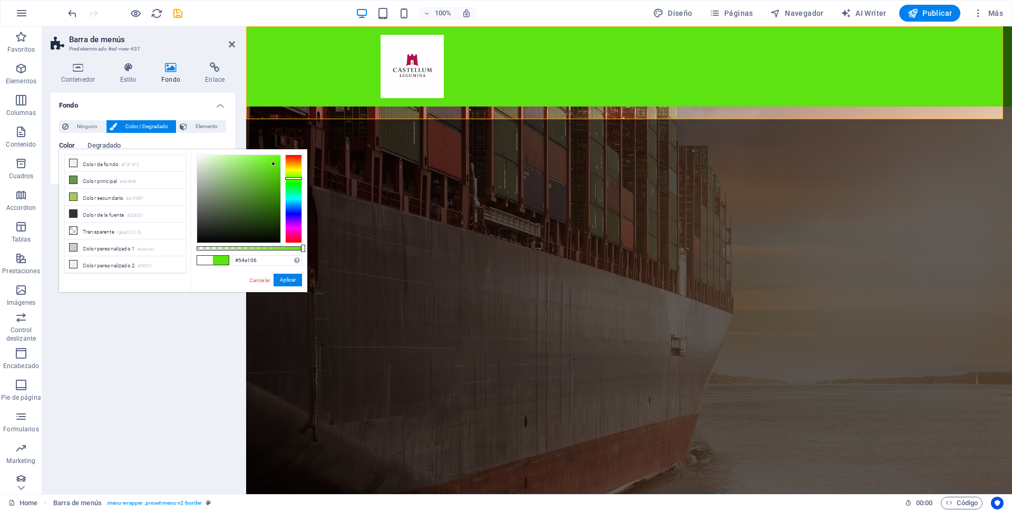
click at [278, 164] on div at bounding box center [238, 198] width 83 height 87
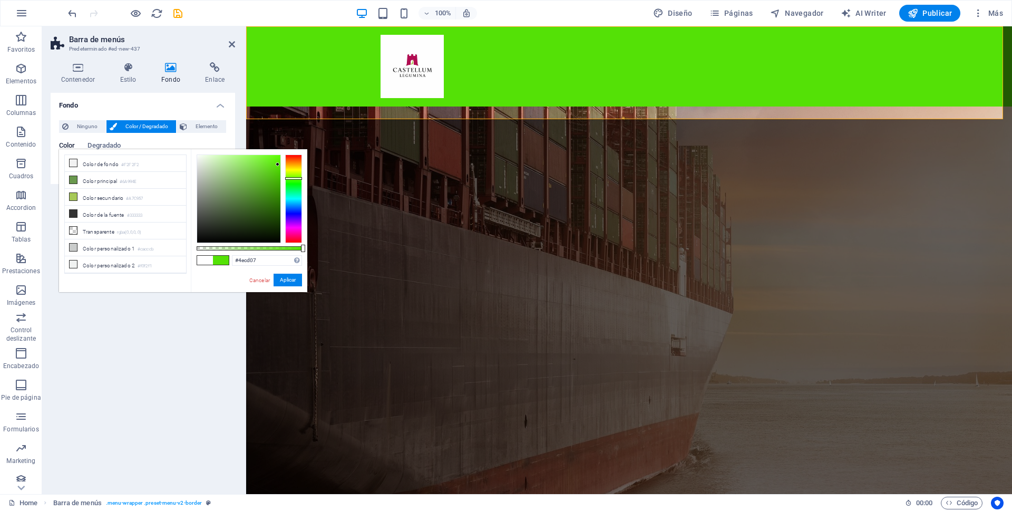
click at [277, 171] on div at bounding box center [238, 198] width 83 height 87
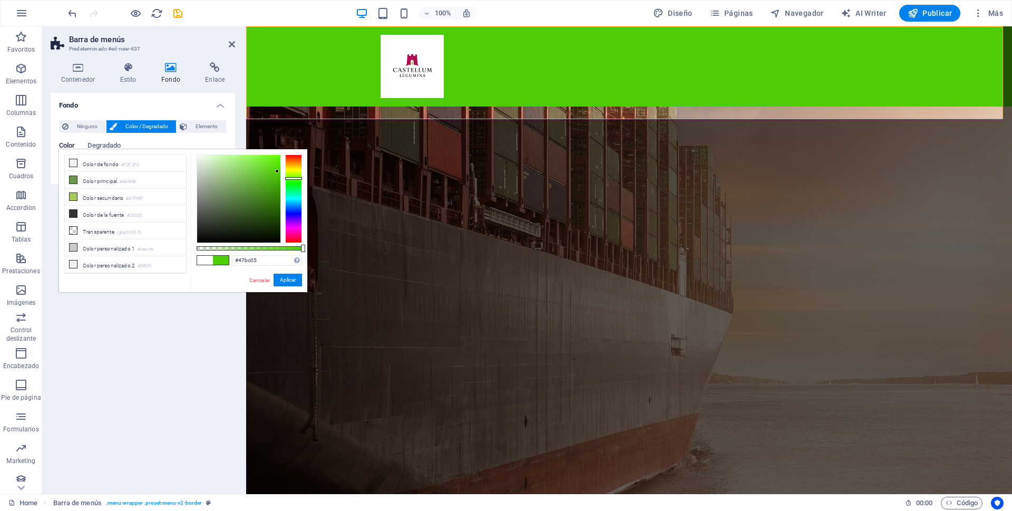
click at [278, 177] on div at bounding box center [238, 198] width 83 height 87
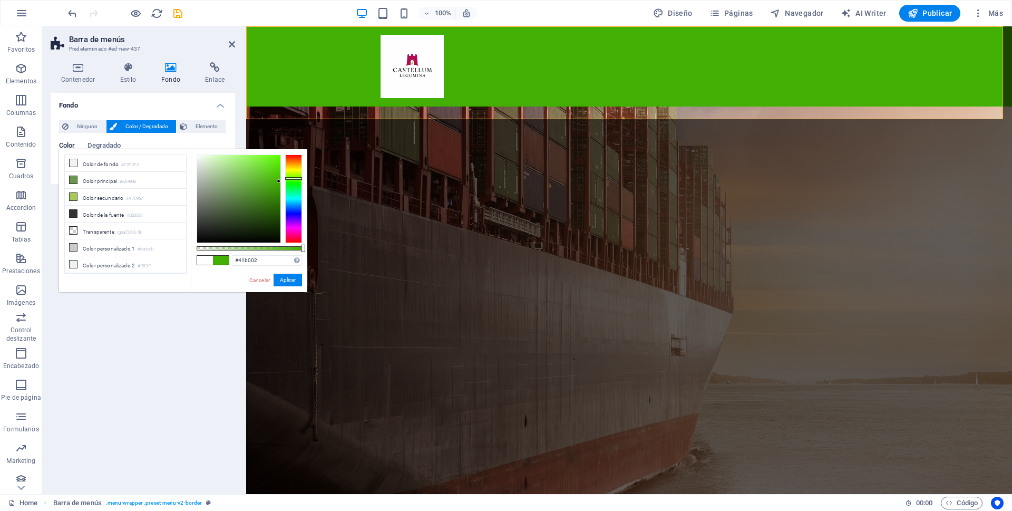
click at [279, 181] on div at bounding box center [238, 198] width 83 height 87
click at [278, 188] on div at bounding box center [238, 198] width 83 height 87
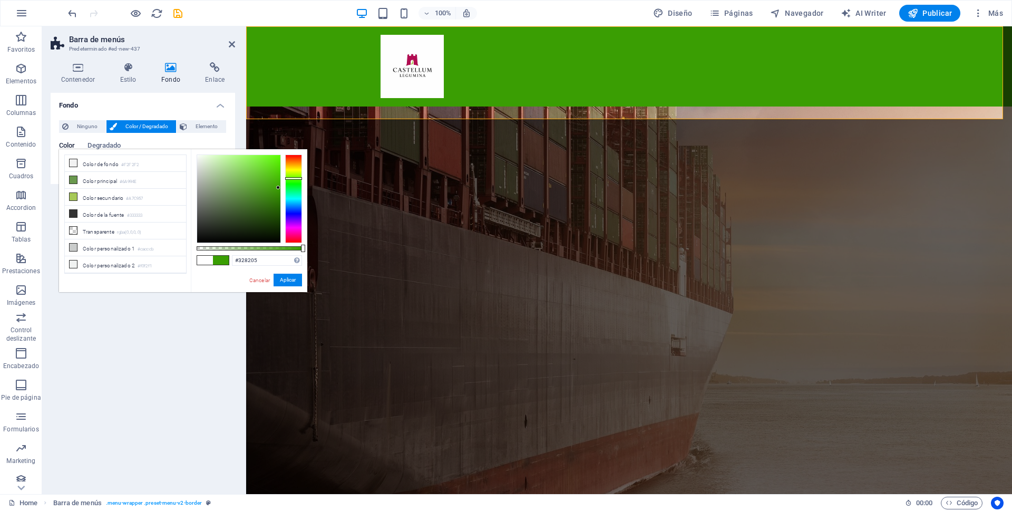
click at [277, 197] on div at bounding box center [238, 198] width 83 height 87
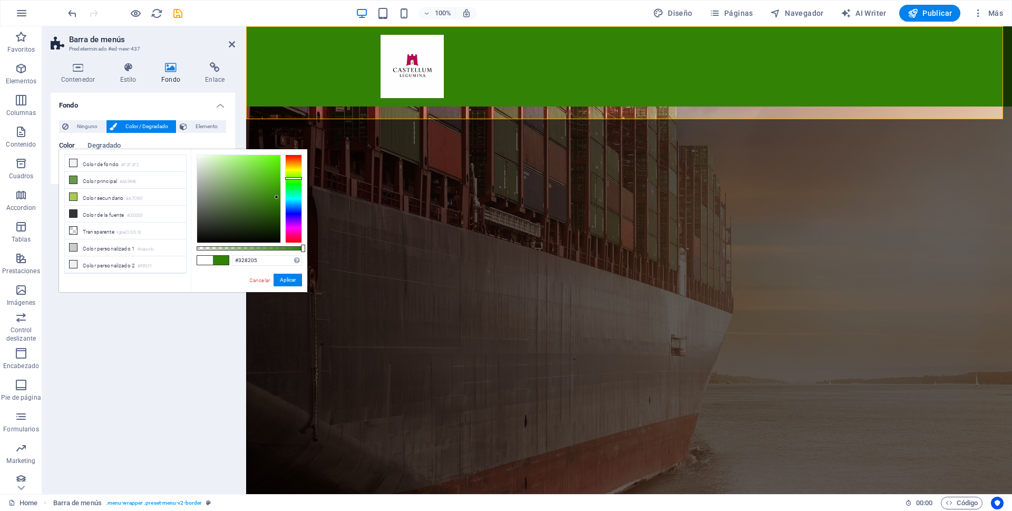
type input "#368e05"
click at [277, 193] on div at bounding box center [238, 198] width 83 height 87
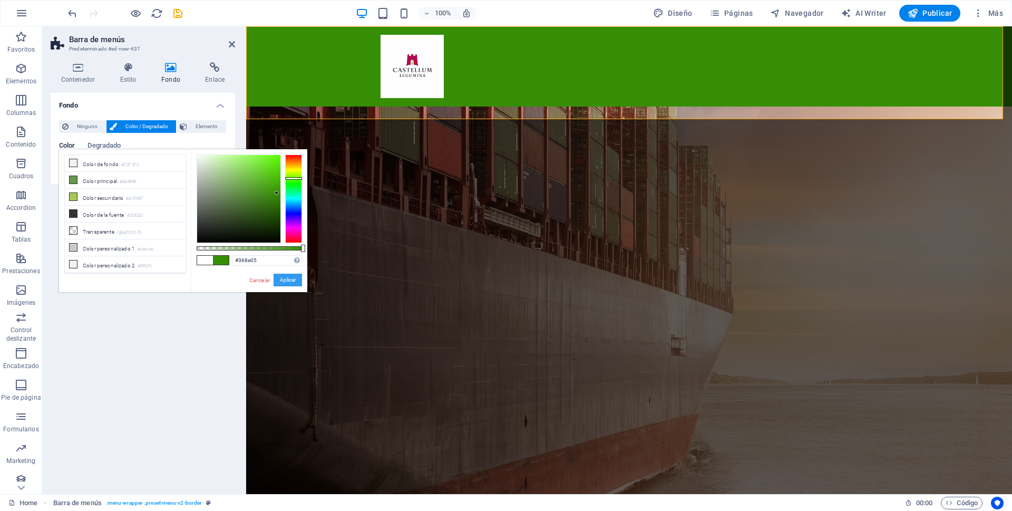
click at [291, 279] on button "Aplicar" at bounding box center [288, 280] width 28 height 13
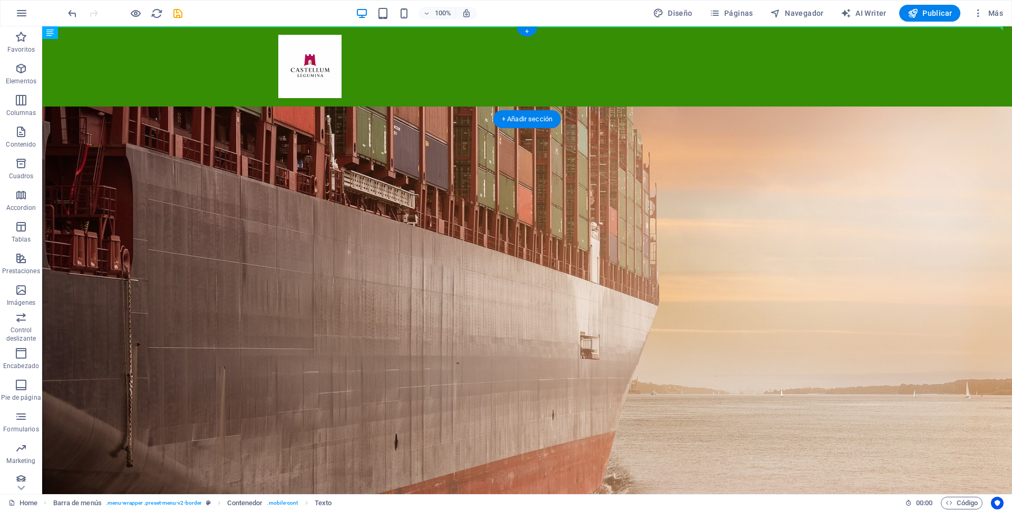
drag, startPoint x: 407, startPoint y: 86, endPoint x: 485, endPoint y: 59, distance: 82.7
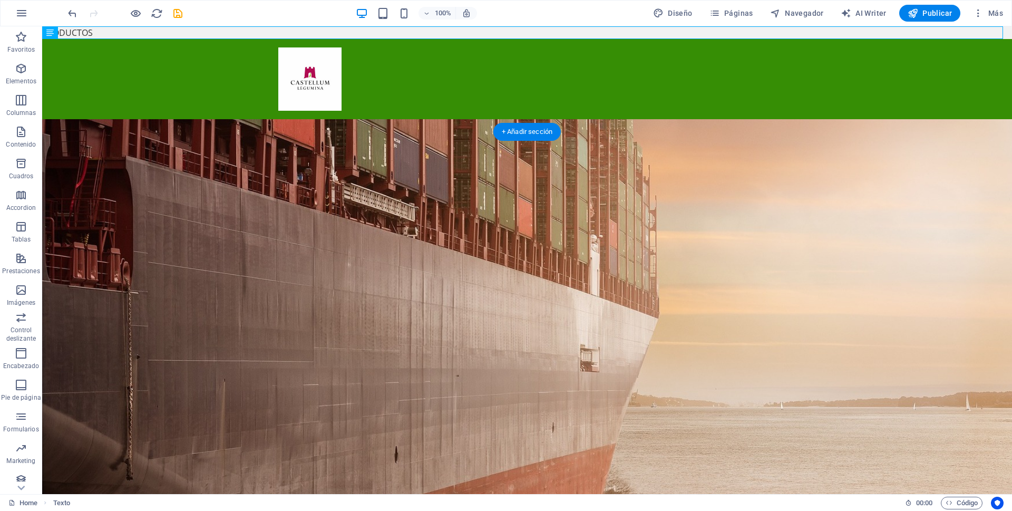
click at [564, 178] on figure at bounding box center [527, 335] width 970 height 432
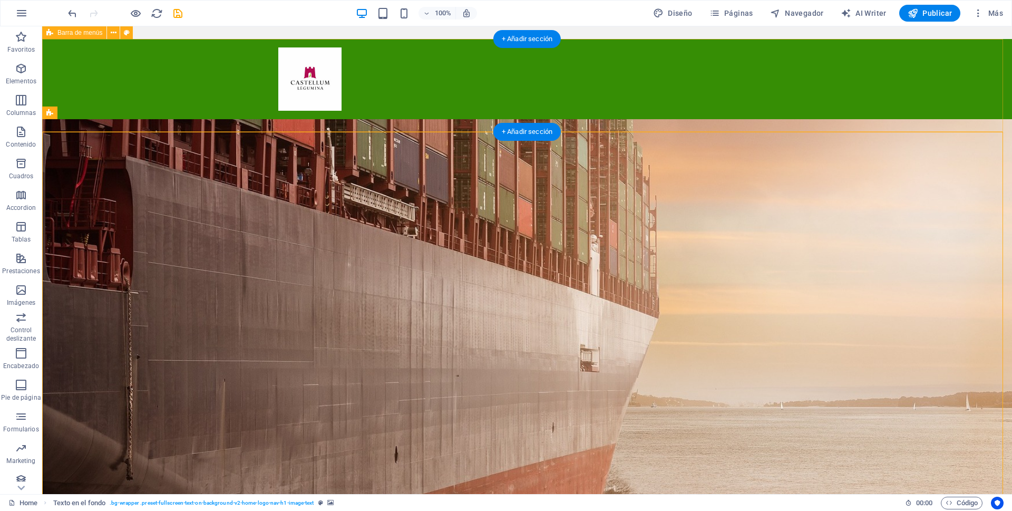
click at [407, 77] on div "Menu" at bounding box center [527, 79] width 970 height 80
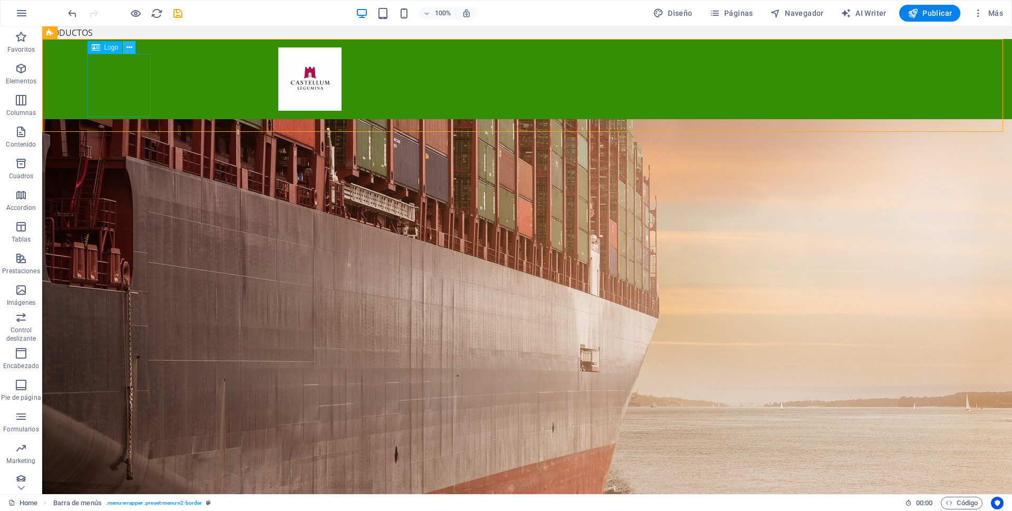
click at [128, 47] on icon at bounding box center [130, 47] width 6 height 11
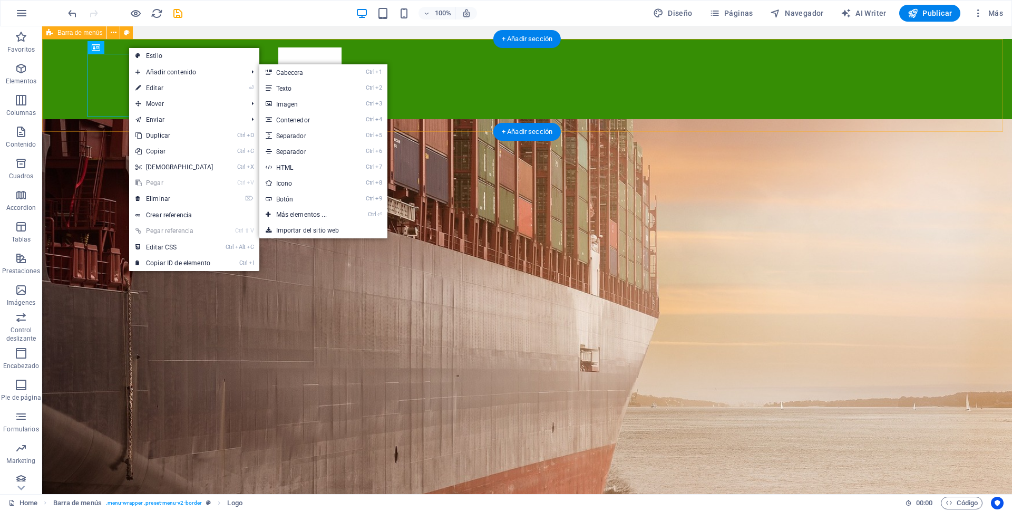
click at [447, 80] on div "Menu" at bounding box center [527, 79] width 970 height 80
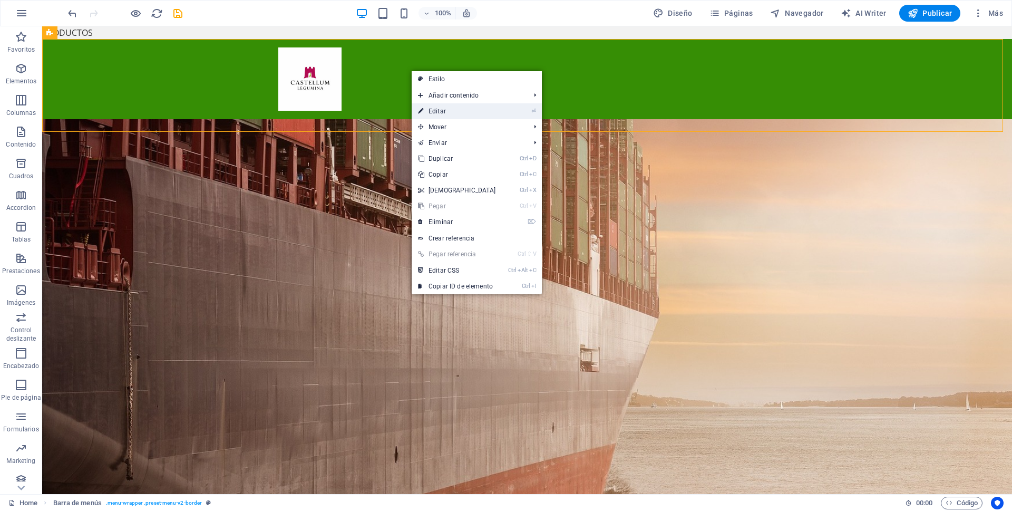
click at [434, 106] on link "⏎ Editar" at bounding box center [457, 111] width 91 height 16
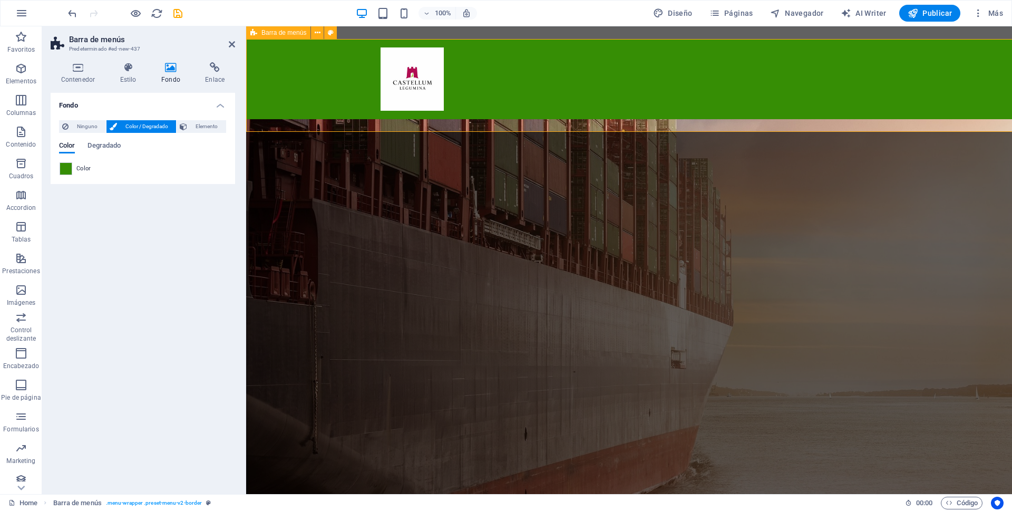
click at [435, 110] on div "Menu" at bounding box center [629, 79] width 766 height 80
click at [334, 102] on div "Menu" at bounding box center [629, 79] width 766 height 80
click at [800, 187] on figure at bounding box center [629, 339] width 766 height 441
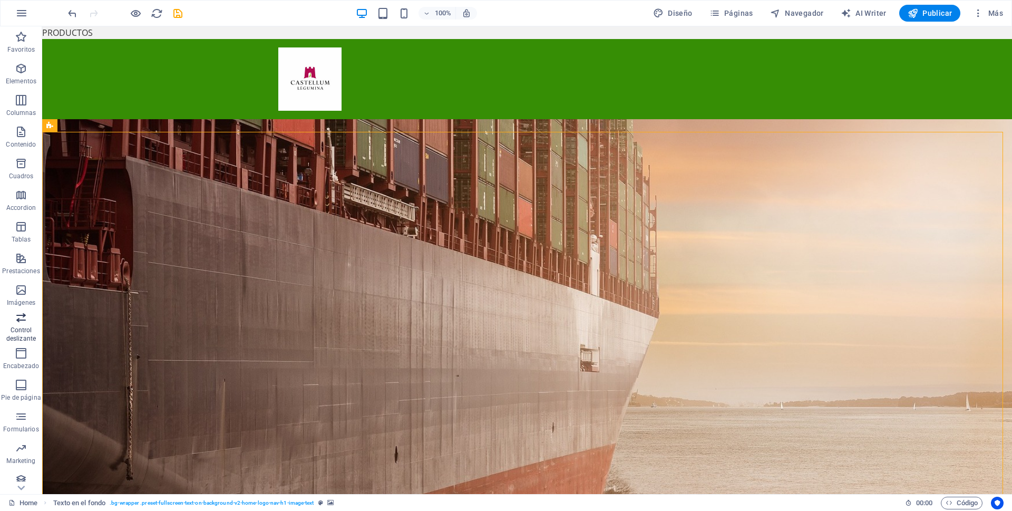
click at [20, 319] on icon "button" at bounding box center [21, 317] width 13 height 13
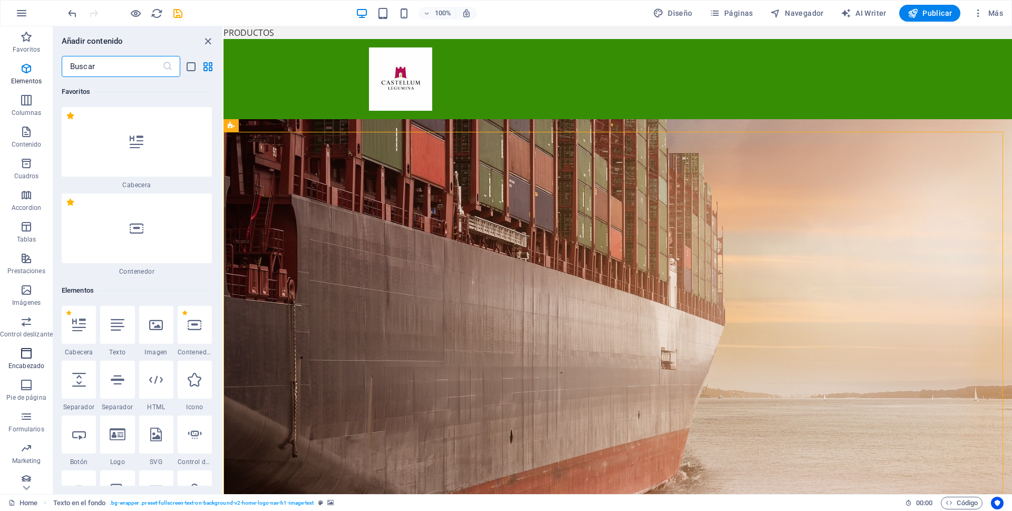
scroll to position [11838, 0]
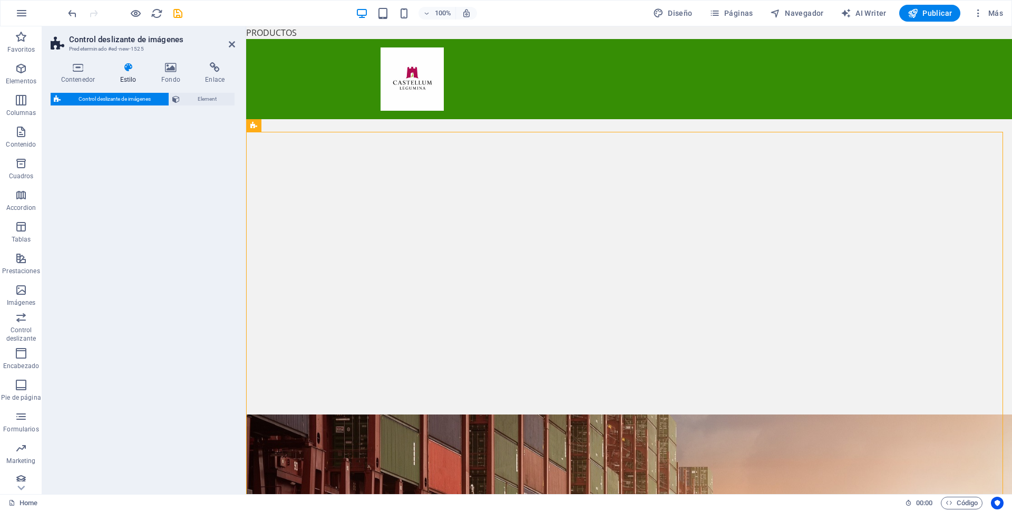
select select "rem"
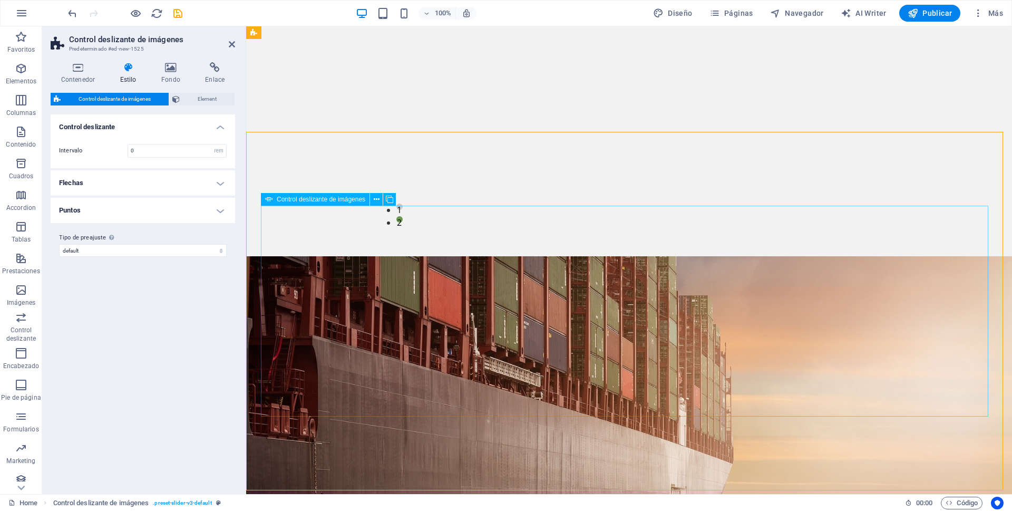
scroll to position [0, 0]
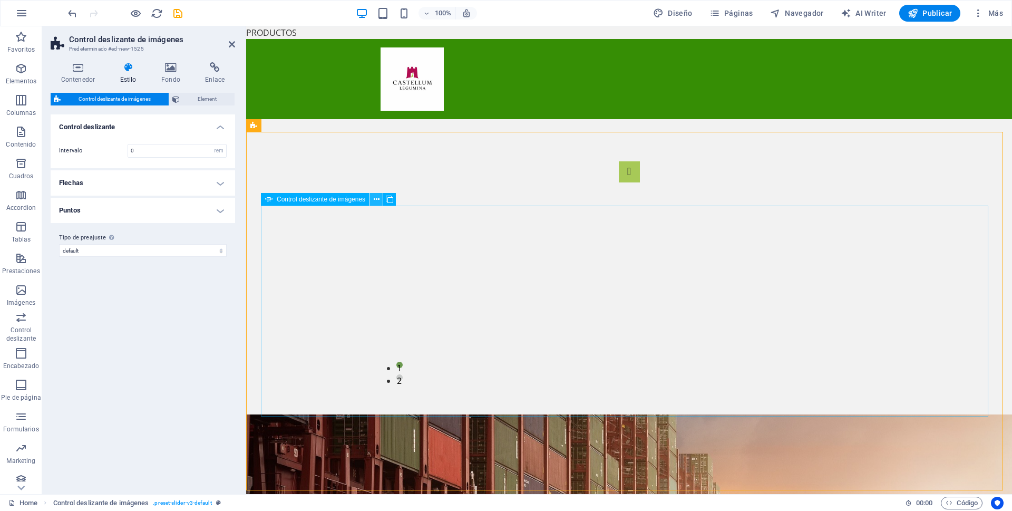
click at [375, 199] on icon at bounding box center [377, 199] width 6 height 11
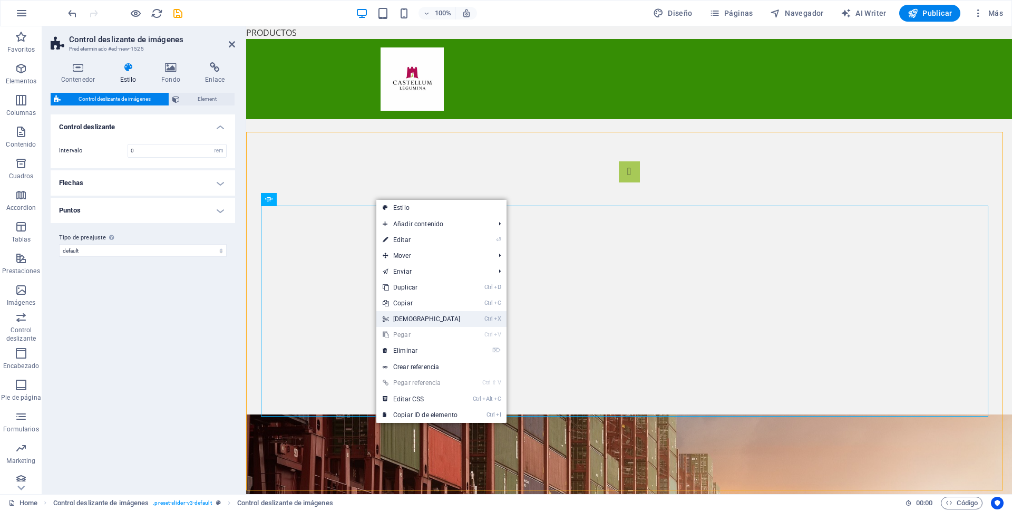
click at [402, 317] on link "Ctrl X Cortar" at bounding box center [421, 319] width 91 height 16
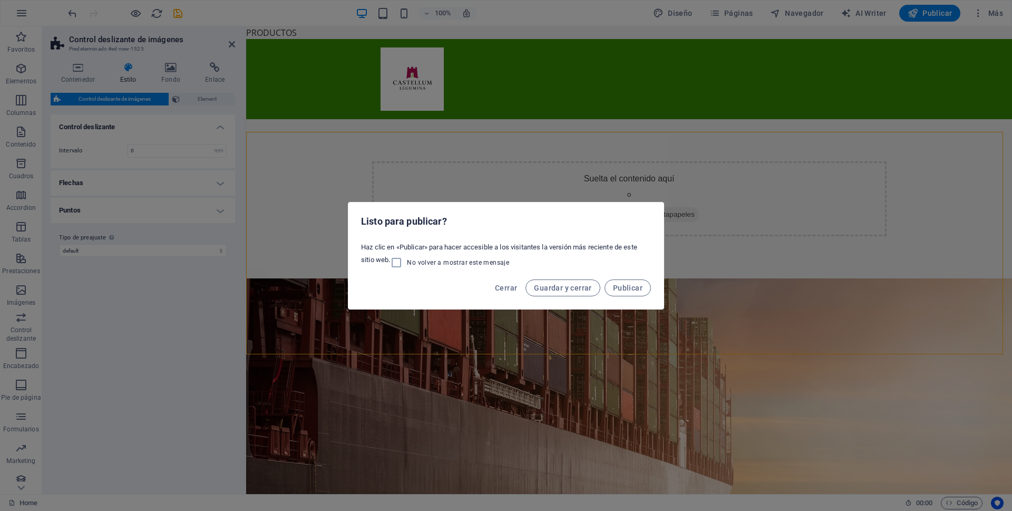
click at [603, 320] on div "Listo para publicar? Haz clic en «Publicar» para hacer accesible a los visitant…" at bounding box center [506, 255] width 1012 height 511
click at [695, 196] on div "Listo para publicar? Haz clic en «Publicar» para hacer accesible a los visitant…" at bounding box center [506, 255] width 1012 height 511
click at [503, 291] on span "Cerrar" at bounding box center [506, 288] width 22 height 8
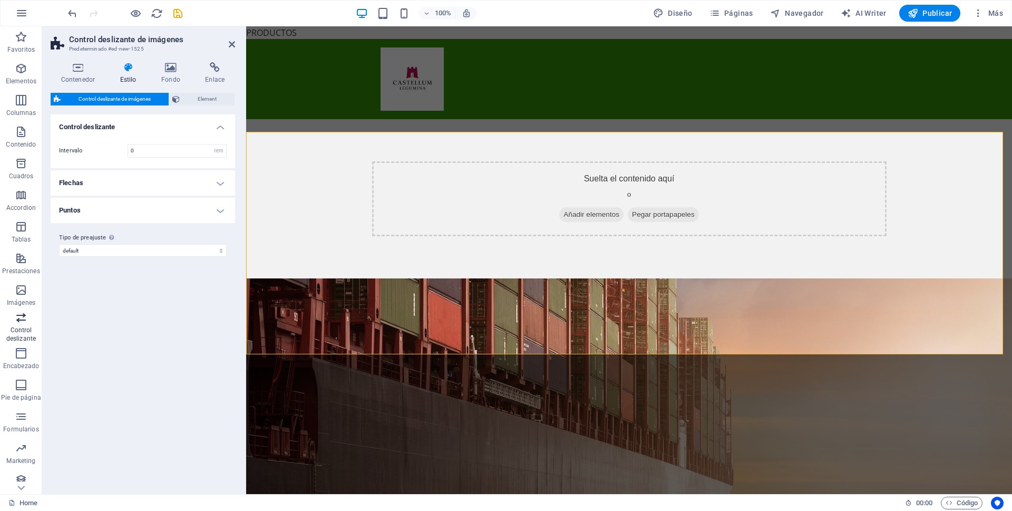
click at [20, 329] on p "Control deslizante" at bounding box center [21, 334] width 42 height 17
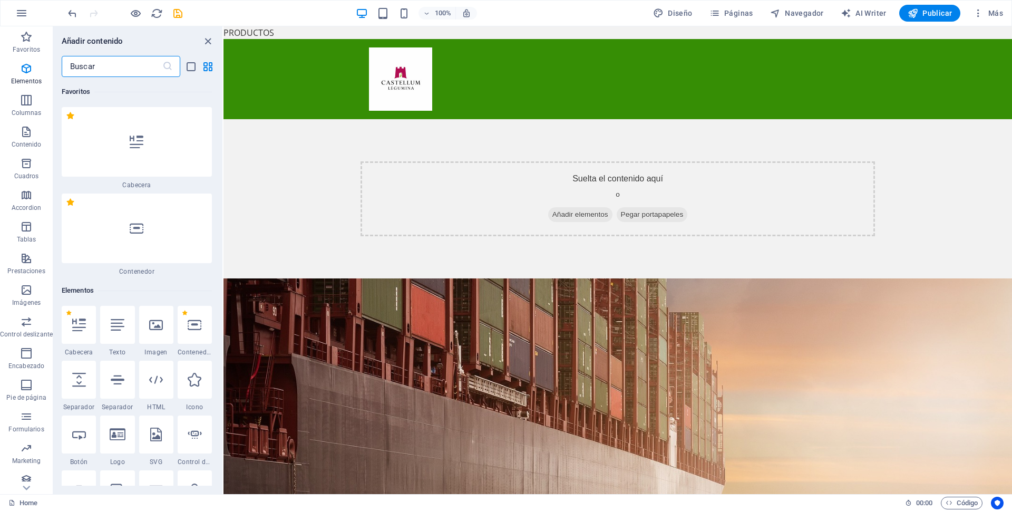
scroll to position [11838, 0]
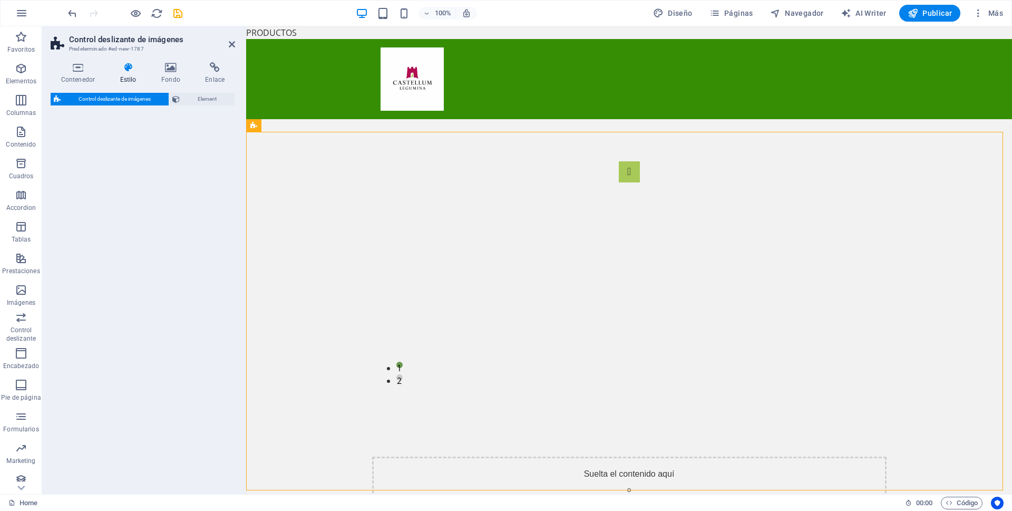
select select "rem"
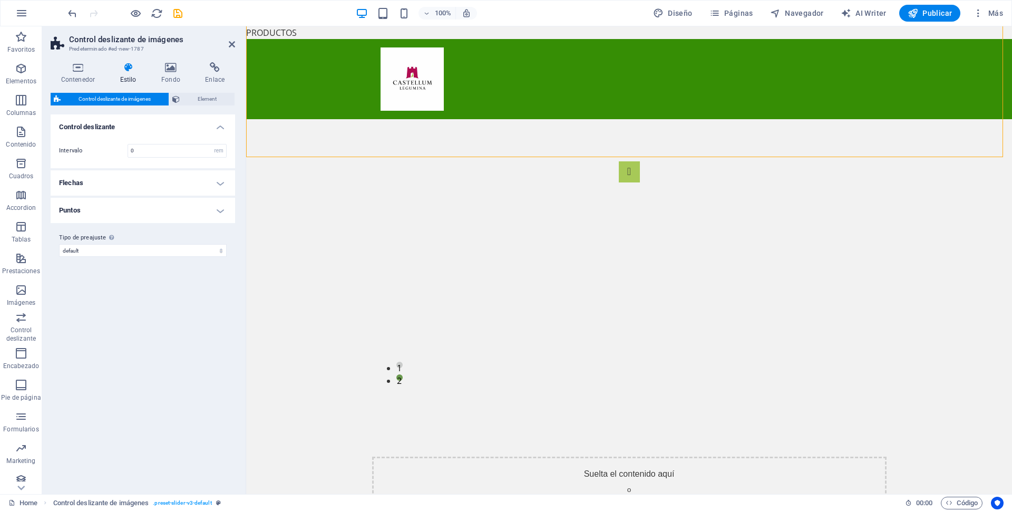
scroll to position [333, 0]
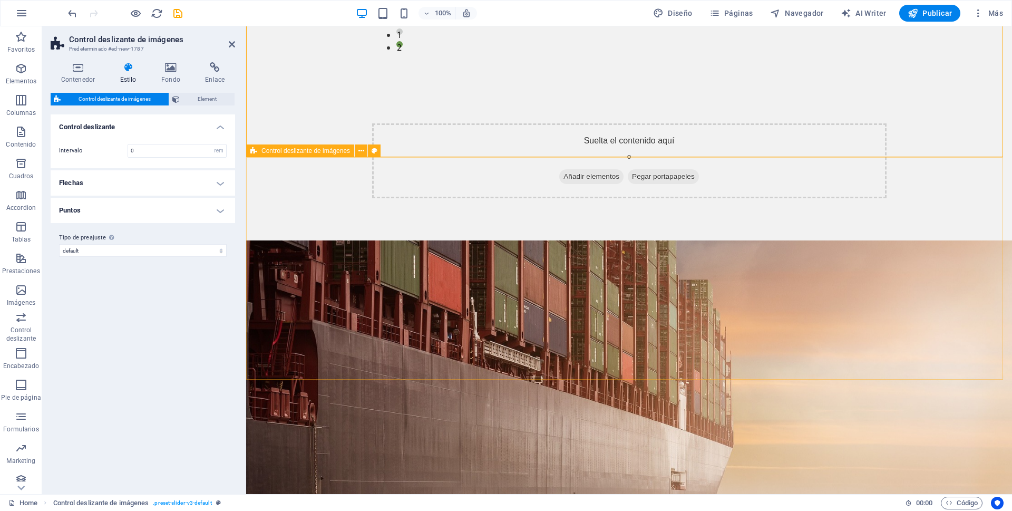
click at [408, 198] on div "Suelta el contenido aquí o Añadir elementos Pegar portapapeles" at bounding box center [629, 160] width 514 height 75
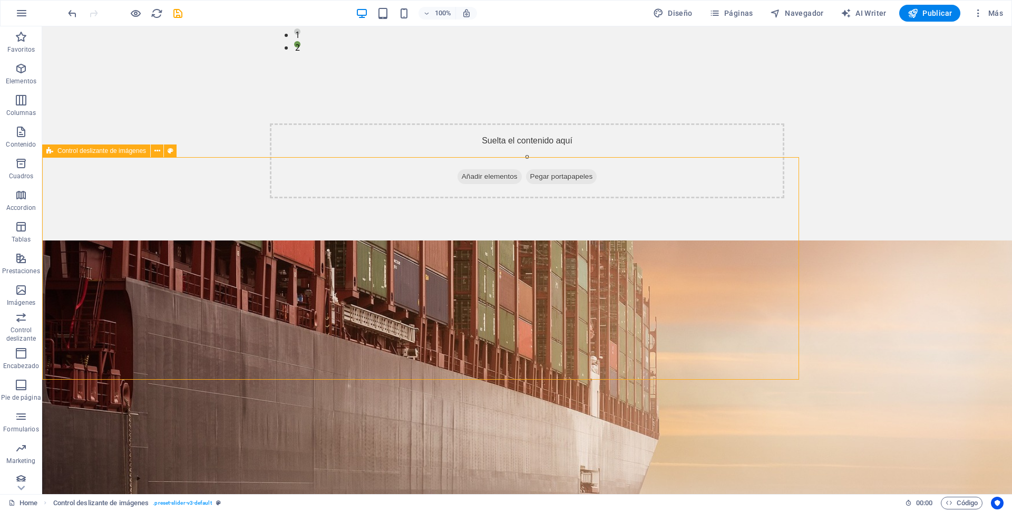
click at [424, 198] on div "Suelta el contenido aquí o Añadir elementos Pegar portapapeles" at bounding box center [527, 160] width 514 height 75
click at [157, 151] on icon at bounding box center [157, 150] width 6 height 11
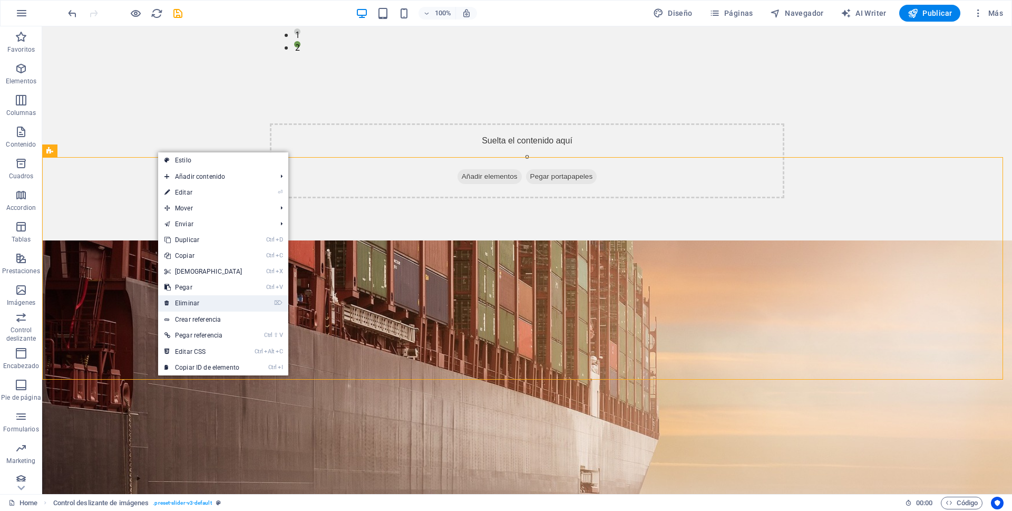
click at [193, 303] on link "⌦ Eliminar" at bounding box center [203, 303] width 91 height 16
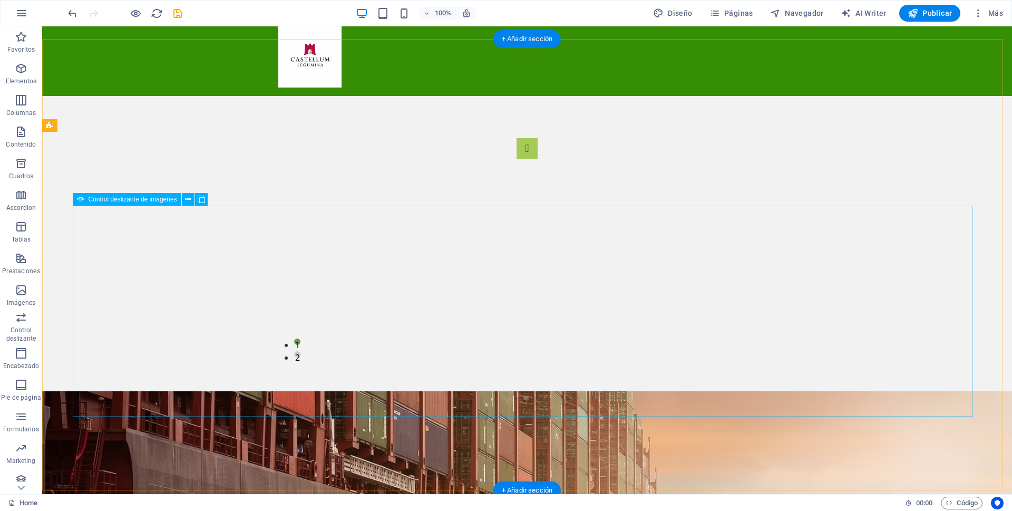
scroll to position [0, 0]
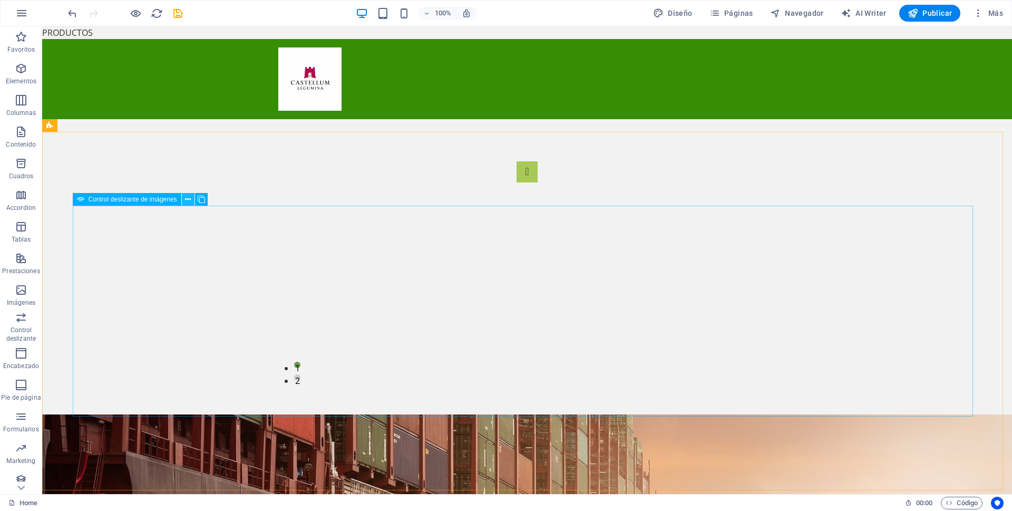
click at [188, 198] on icon at bounding box center [188, 199] width 6 height 11
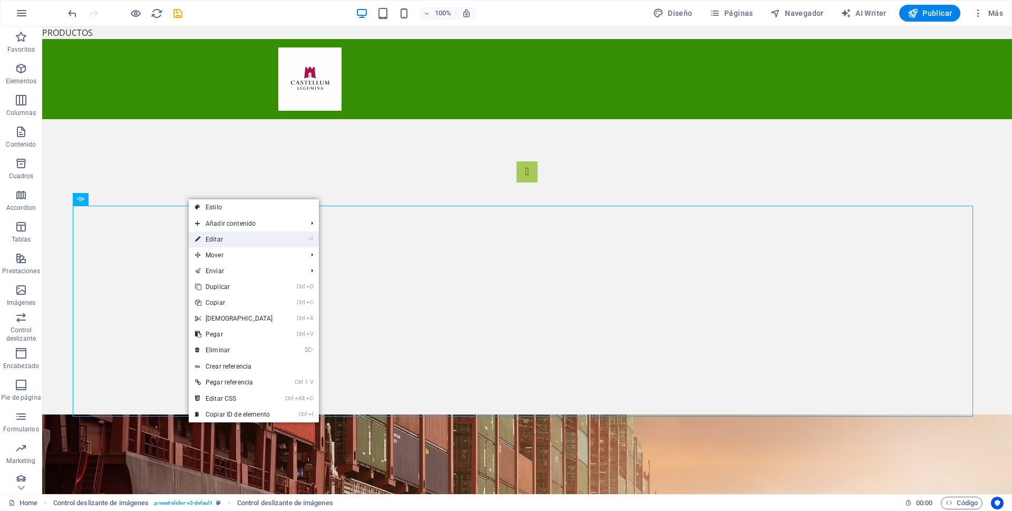
drag, startPoint x: 217, startPoint y: 238, endPoint x: 100, endPoint y: 242, distance: 116.6
click at [217, 238] on link "⏎ Editar" at bounding box center [234, 239] width 91 height 16
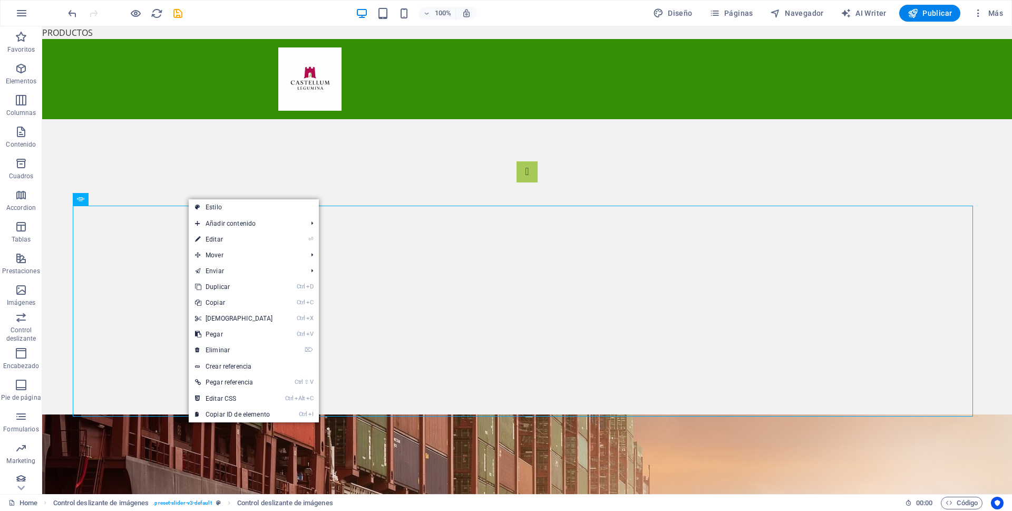
select select "px"
select select "ms"
select select "s"
select select "progressive"
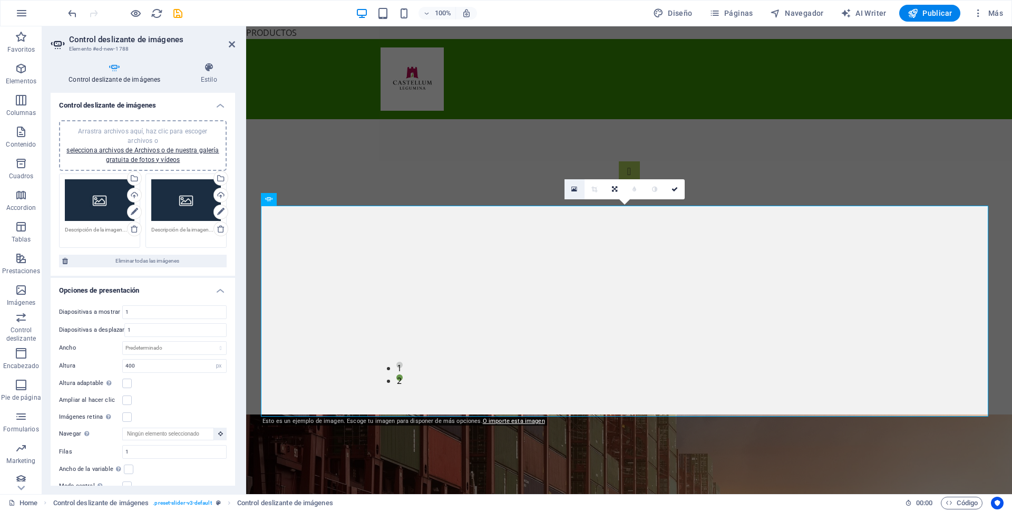
click at [573, 191] on icon at bounding box center [574, 189] width 6 height 7
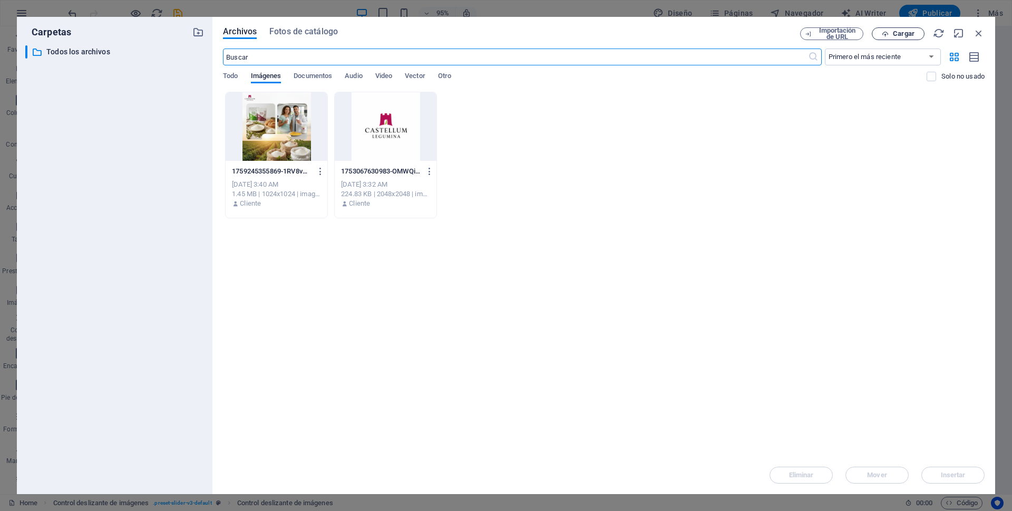
click at [897, 33] on span "Cargar" at bounding box center [904, 34] width 22 height 6
click at [899, 35] on span "Cargar" at bounding box center [904, 34] width 22 height 6
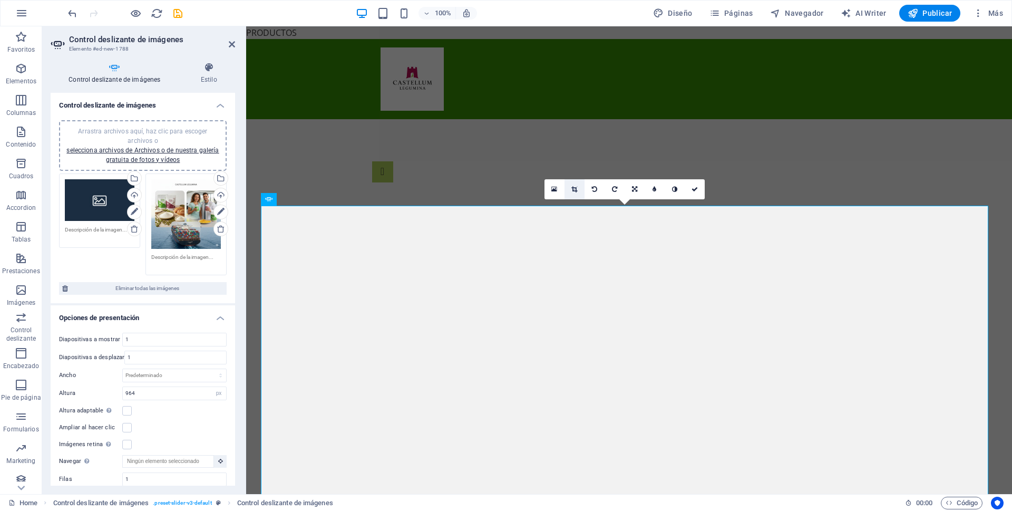
click at [573, 189] on icon at bounding box center [574, 189] width 6 height 6
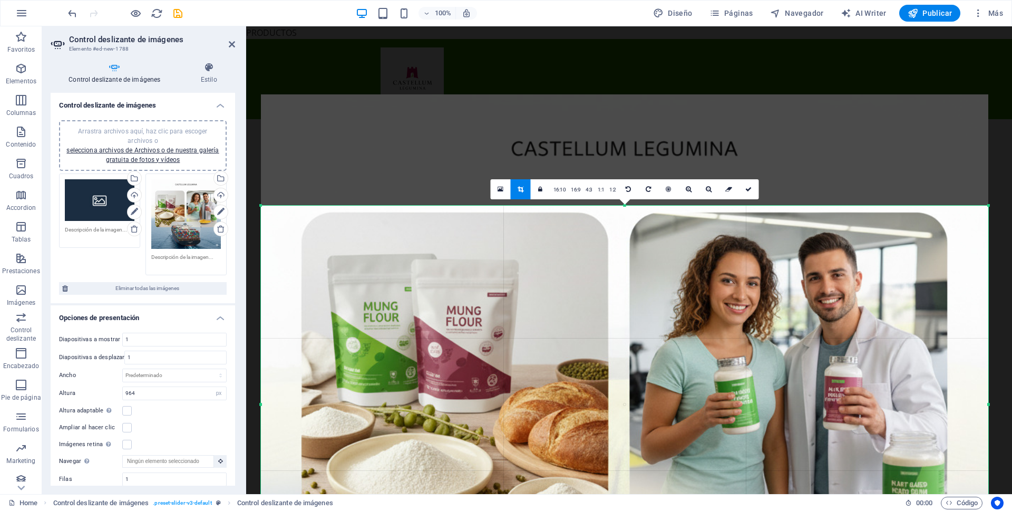
drag, startPoint x: 793, startPoint y: 205, endPoint x: 817, endPoint y: 325, distance: 122.5
click at [800, 317] on div "180 170 160 150 140 130 120 110 100 90 80 70 60 50 40 30 20 10 0 -10 -20 -30 -4…" at bounding box center [624, 404] width 727 height 397
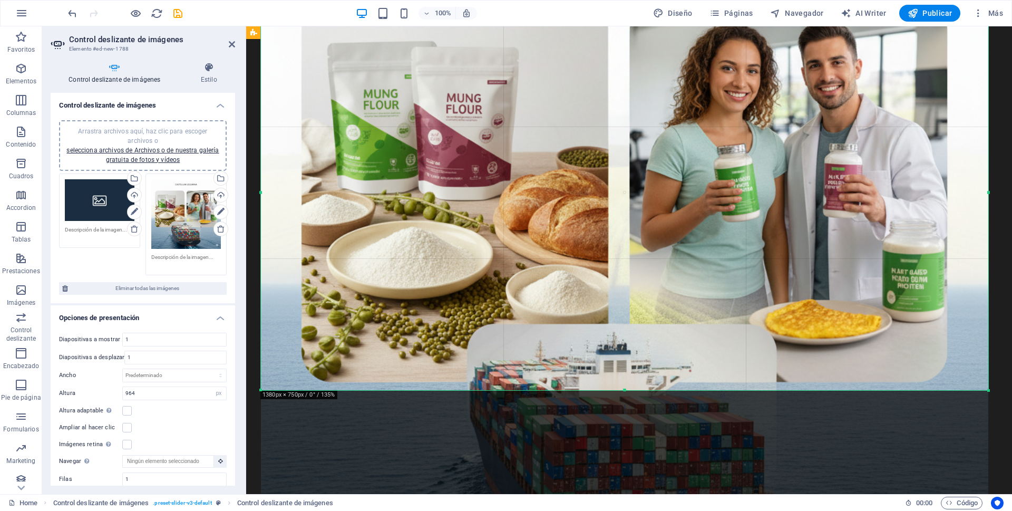
scroll to position [316, 0]
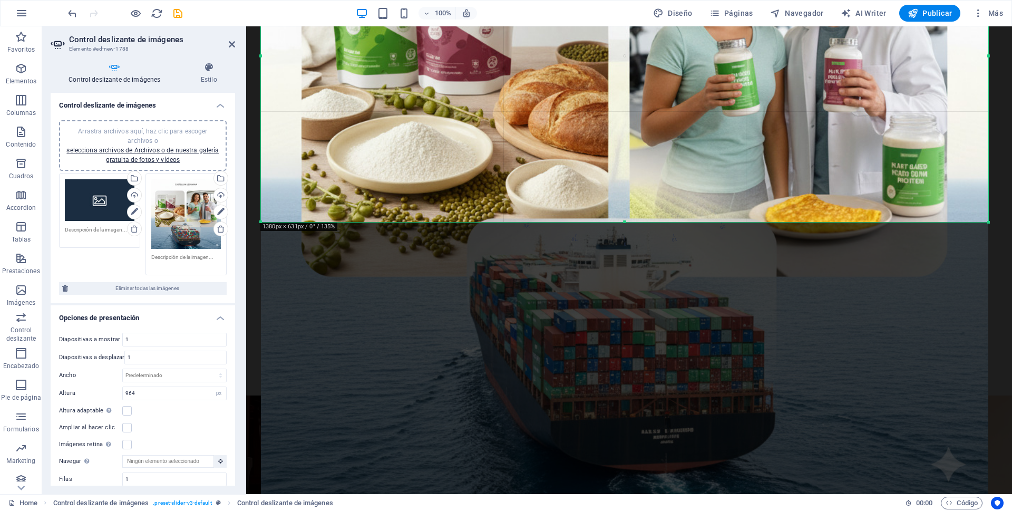
drag, startPoint x: 624, startPoint y: 284, endPoint x: 634, endPoint y: 221, distance: 63.6
click at [634, 221] on div at bounding box center [624, 222] width 727 height 4
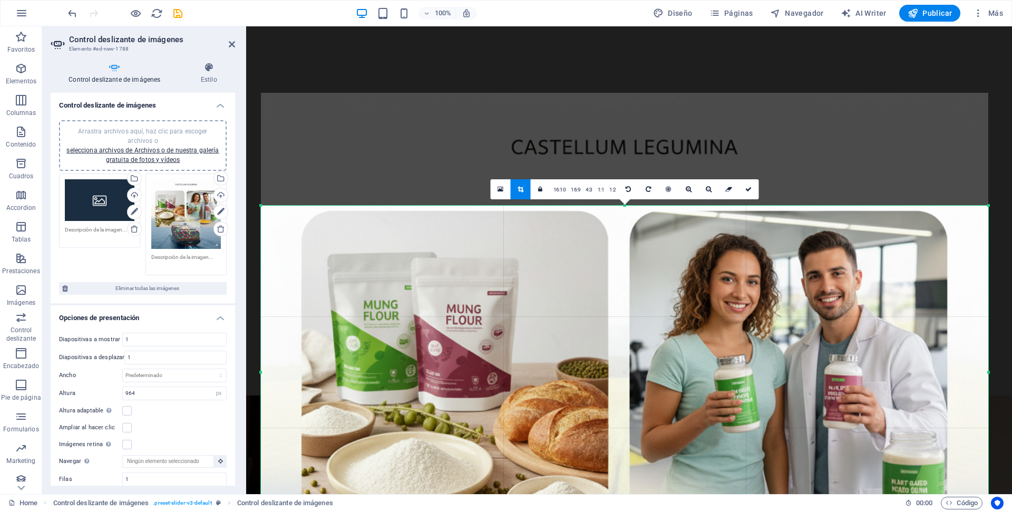
scroll to position [0, 0]
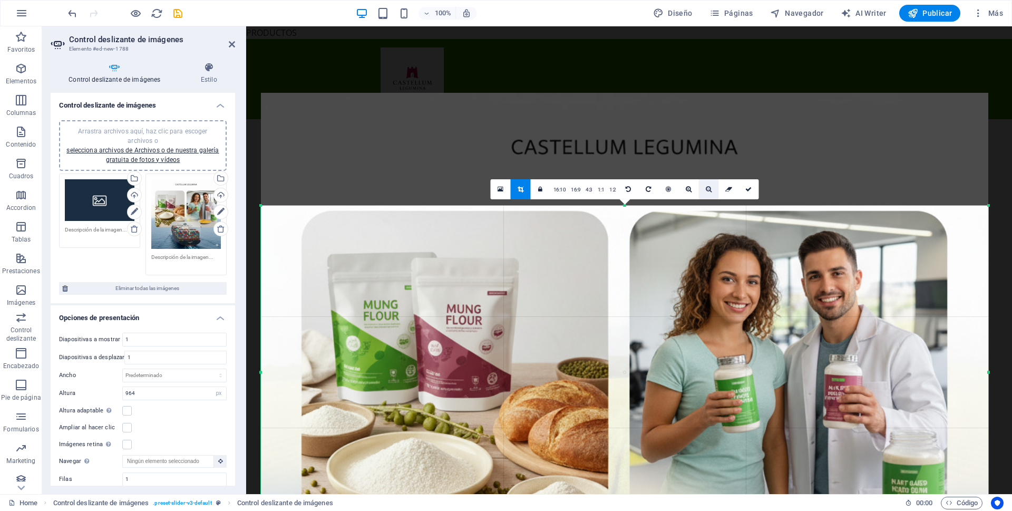
click at [707, 190] on icon at bounding box center [709, 189] width 6 height 6
click at [750, 188] on icon at bounding box center [748, 189] width 6 height 6
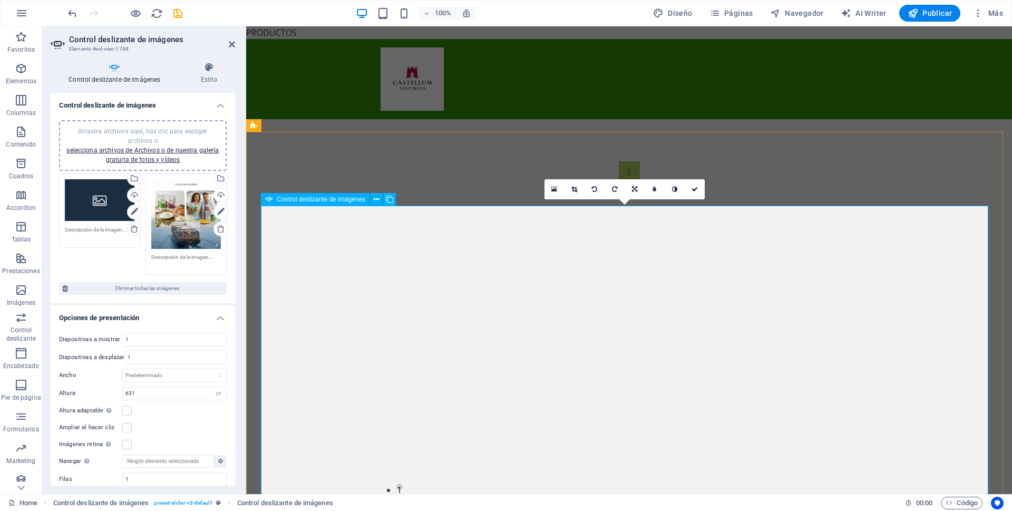
click at [573, 189] on icon at bounding box center [574, 189] width 6 height 7
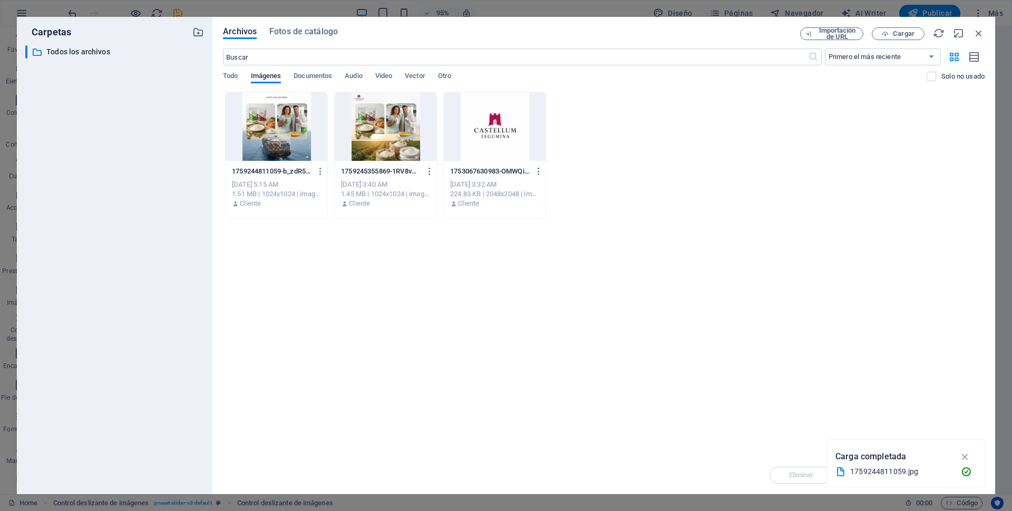
click at [389, 129] on div at bounding box center [386, 126] width 102 height 69
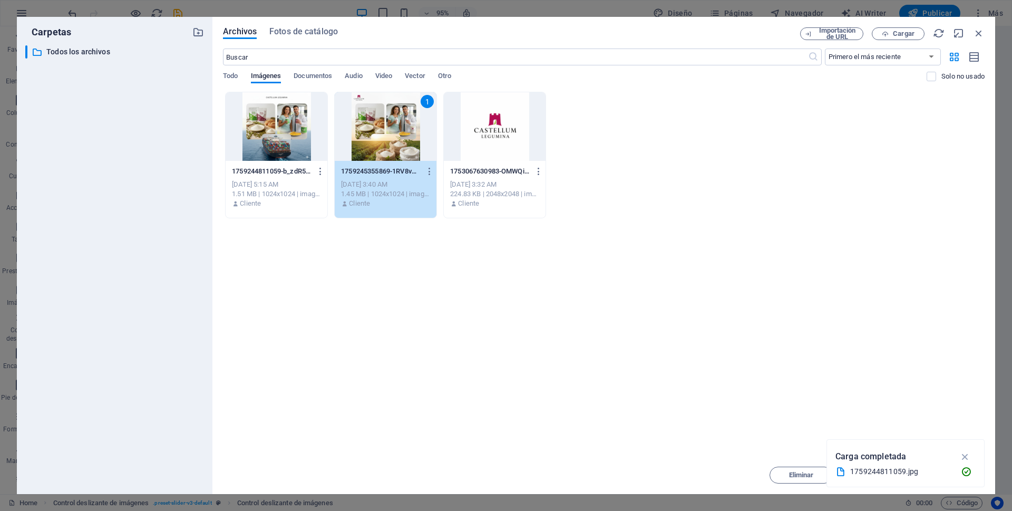
click at [409, 147] on div "1" at bounding box center [386, 126] width 102 height 69
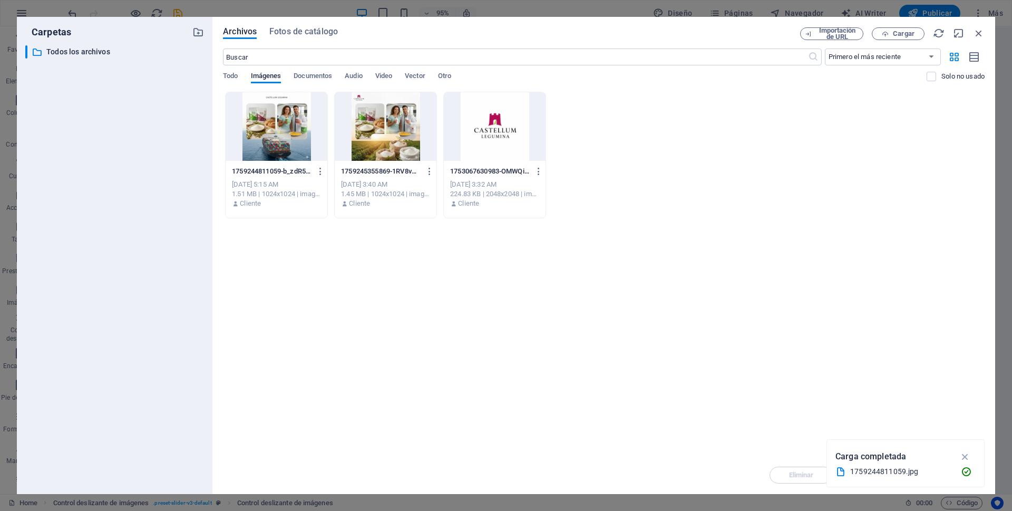
click at [409, 147] on div at bounding box center [386, 126] width 102 height 69
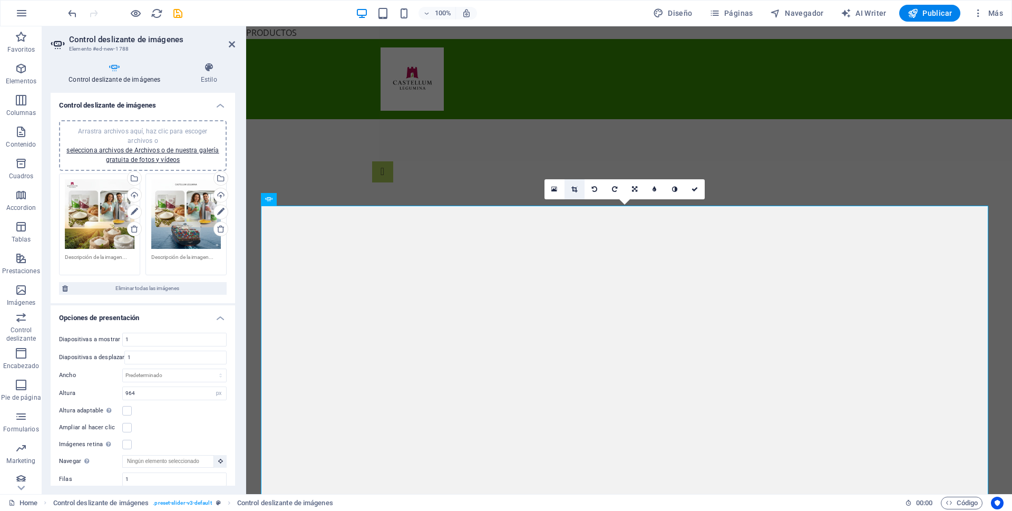
click at [573, 190] on icon at bounding box center [574, 189] width 6 height 6
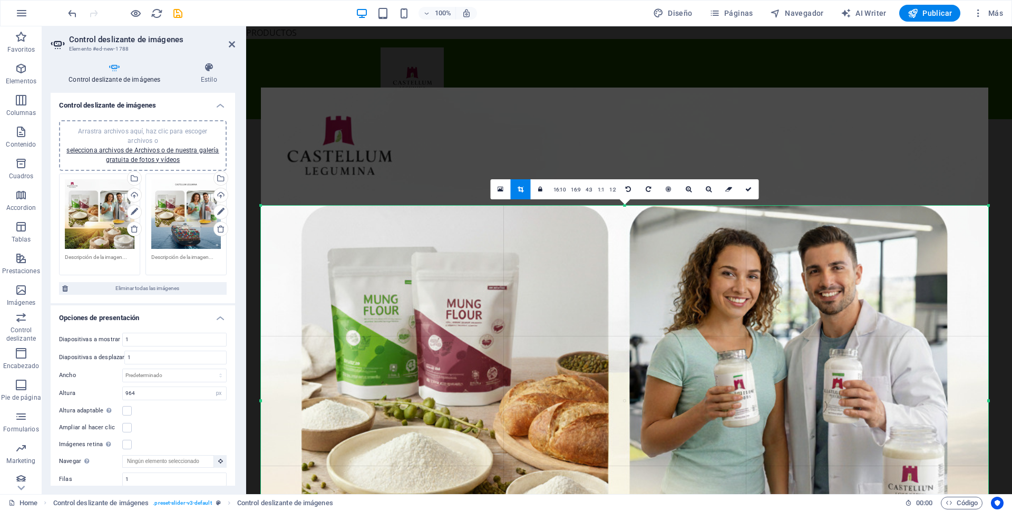
drag, startPoint x: 668, startPoint y: 205, endPoint x: 672, endPoint y: 323, distance: 118.1
click at [672, 323] on div "180 170 160 150 140 130 120 110 100 90 80 70 60 50 40 30 20 10 0 -10 -20 -30 -4…" at bounding box center [624, 401] width 727 height 390
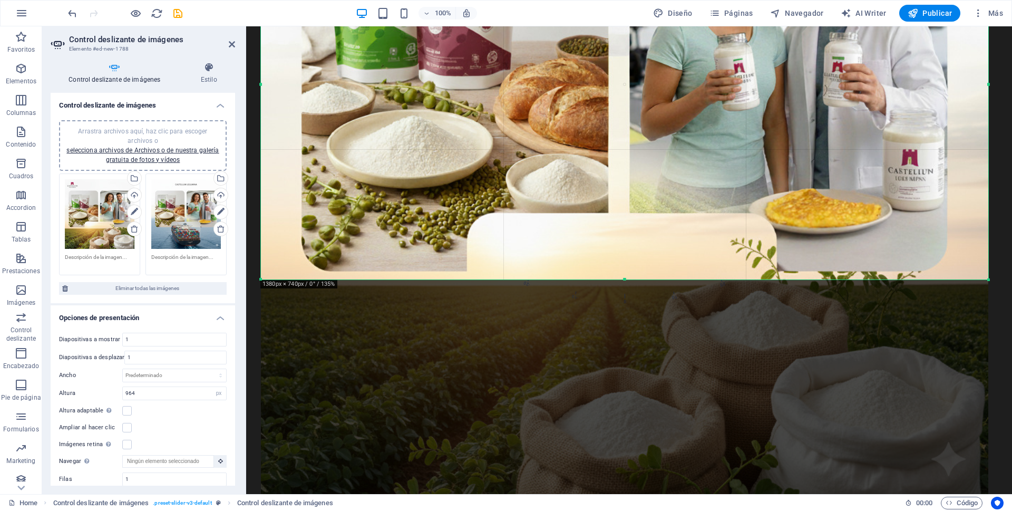
scroll to position [316, 0]
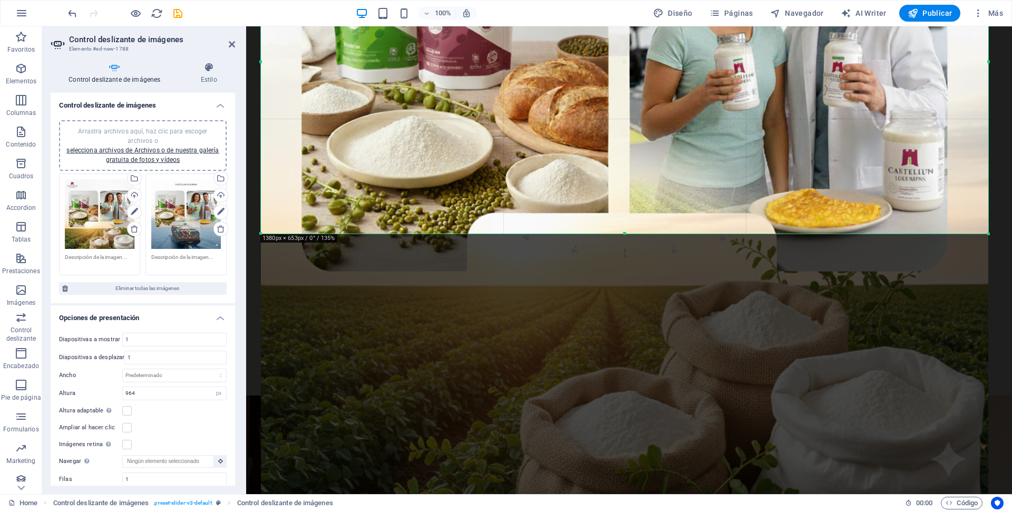
drag, startPoint x: 625, startPoint y: 279, endPoint x: 657, endPoint y: 233, distance: 56.3
click at [657, 233] on div at bounding box center [624, 234] width 727 height 4
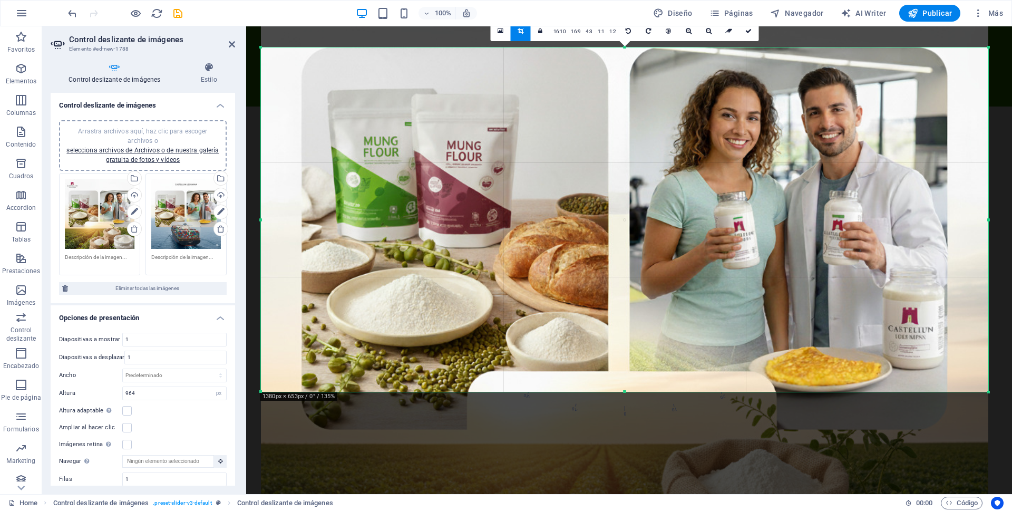
scroll to position [0, 0]
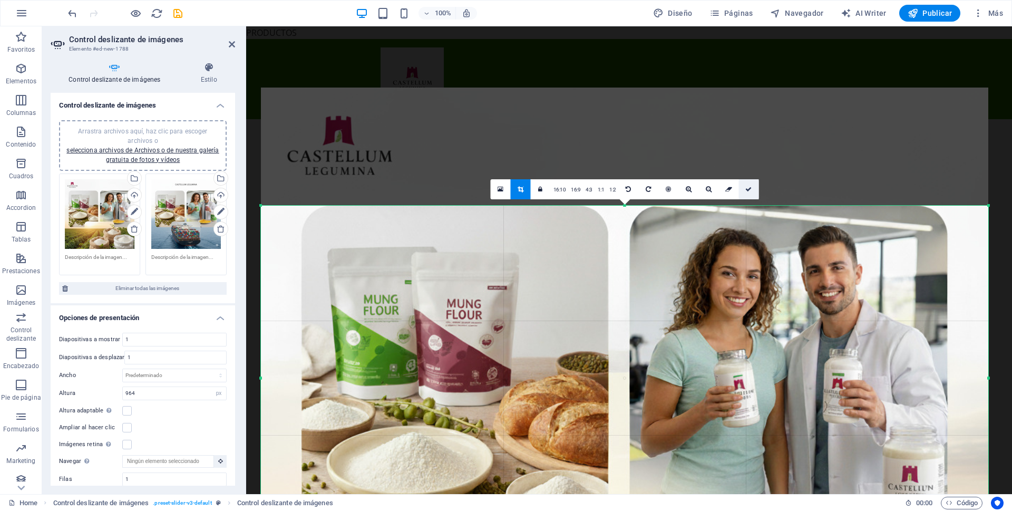
click at [747, 187] on icon at bounding box center [748, 189] width 6 height 6
type input "653"
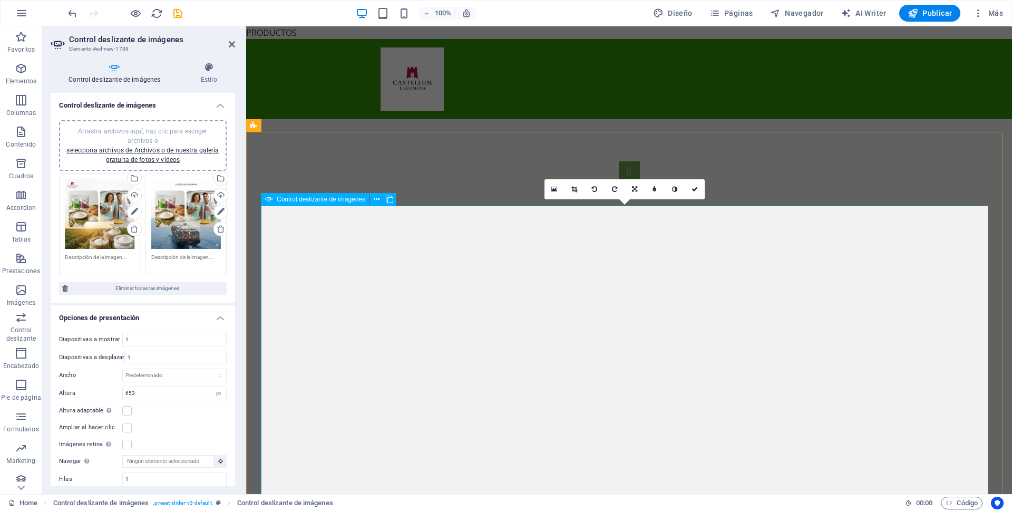
click at [619, 182] on button "Image Slider" at bounding box center [629, 171] width 21 height 21
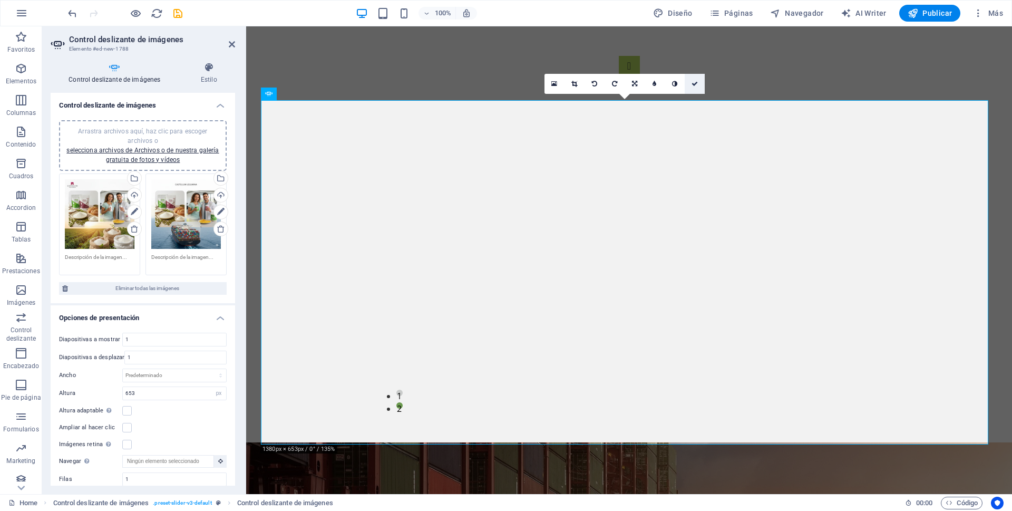
click at [693, 83] on icon at bounding box center [695, 84] width 6 height 6
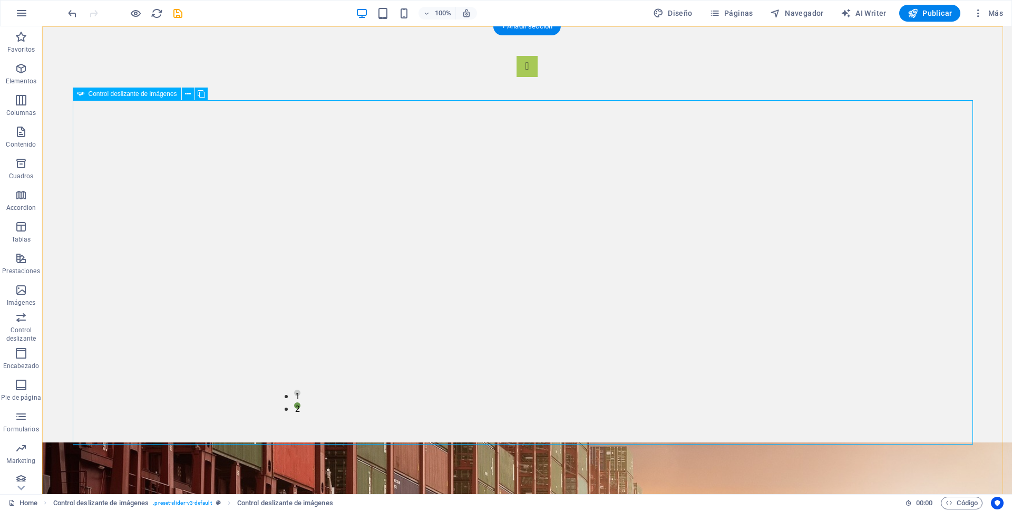
click at [188, 94] on icon at bounding box center [188, 94] width 6 height 11
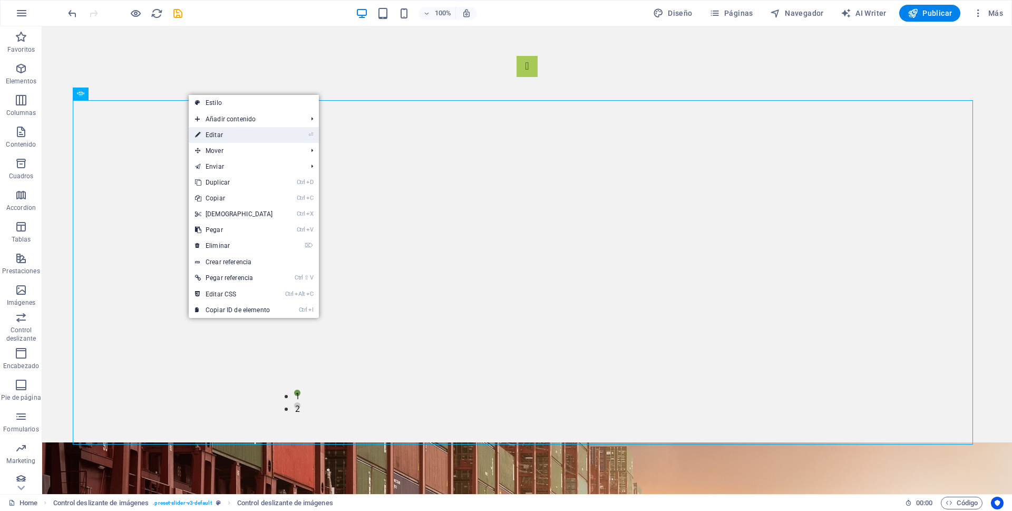
click at [214, 133] on link "⏎ Editar" at bounding box center [234, 135] width 91 height 16
select select "px"
select select "ms"
select select "s"
select select "progressive"
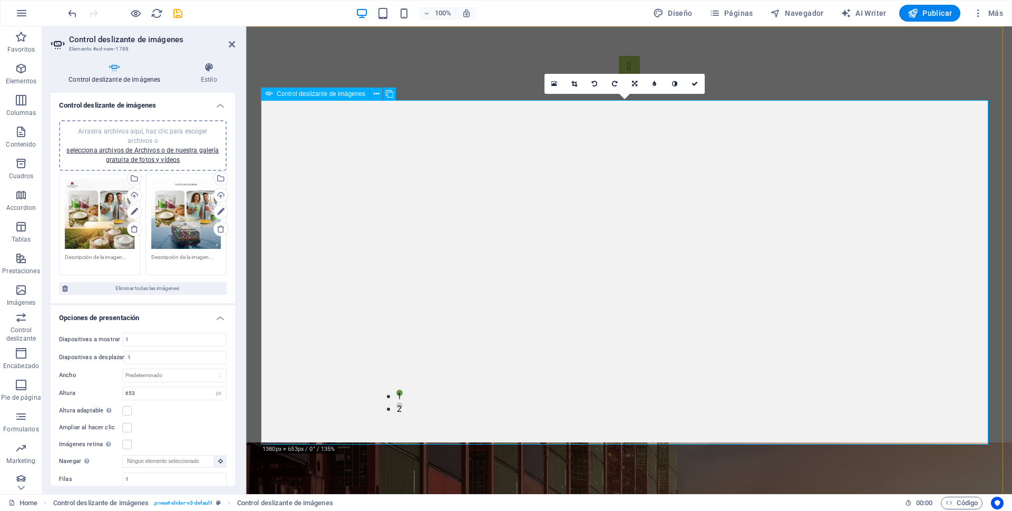
click at [376, 94] on icon at bounding box center [377, 94] width 6 height 11
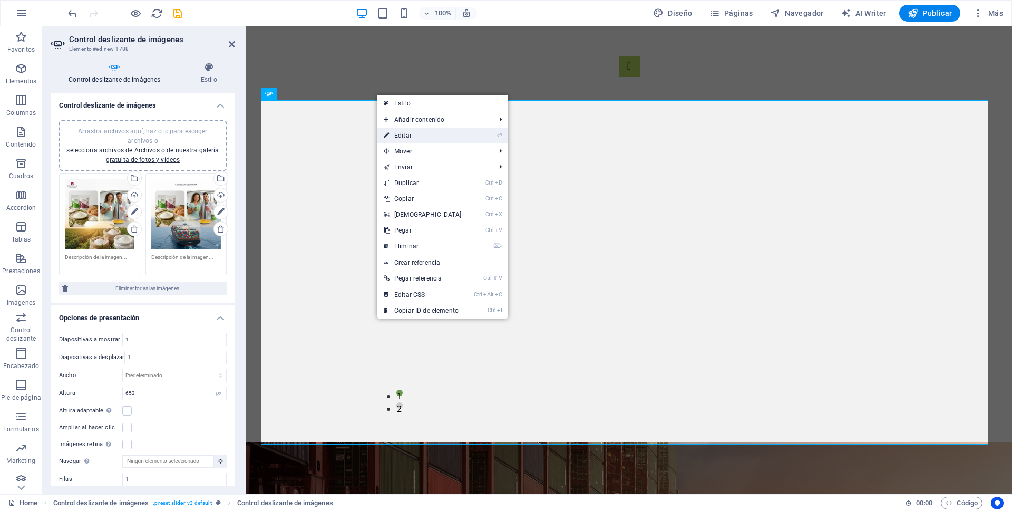
click at [414, 135] on link "⏎ Editar" at bounding box center [422, 136] width 91 height 16
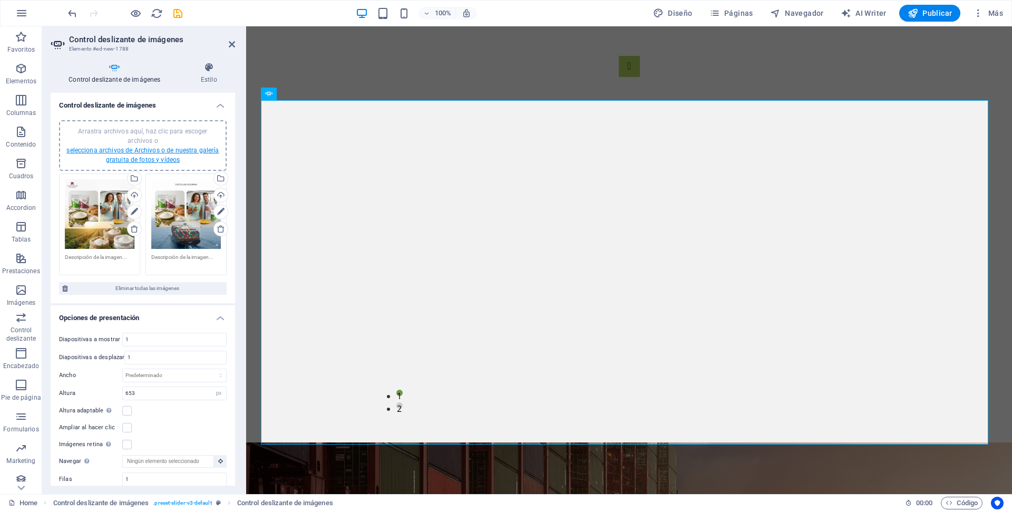
click at [188, 149] on link "selecciona archivos de Archivos o de nuestra galería gratuita de fotos y vídeos" at bounding box center [142, 155] width 152 height 17
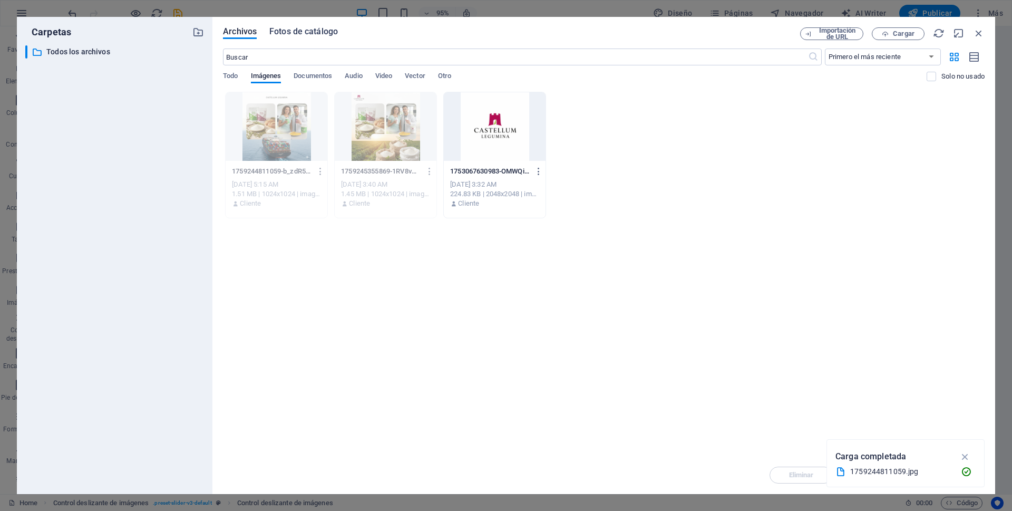
click at [300, 31] on span "Fotos de catálogo" at bounding box center [303, 31] width 69 height 13
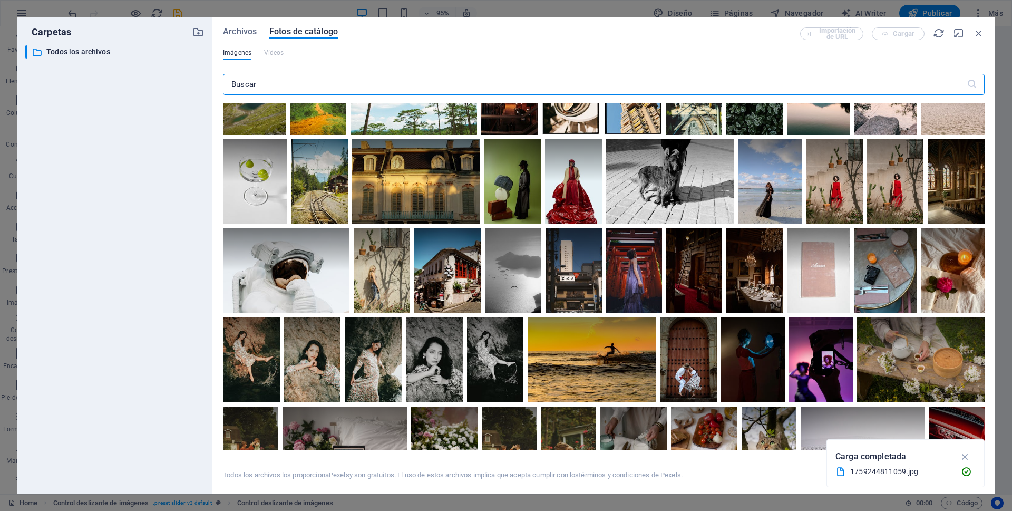
scroll to position [1107, 0]
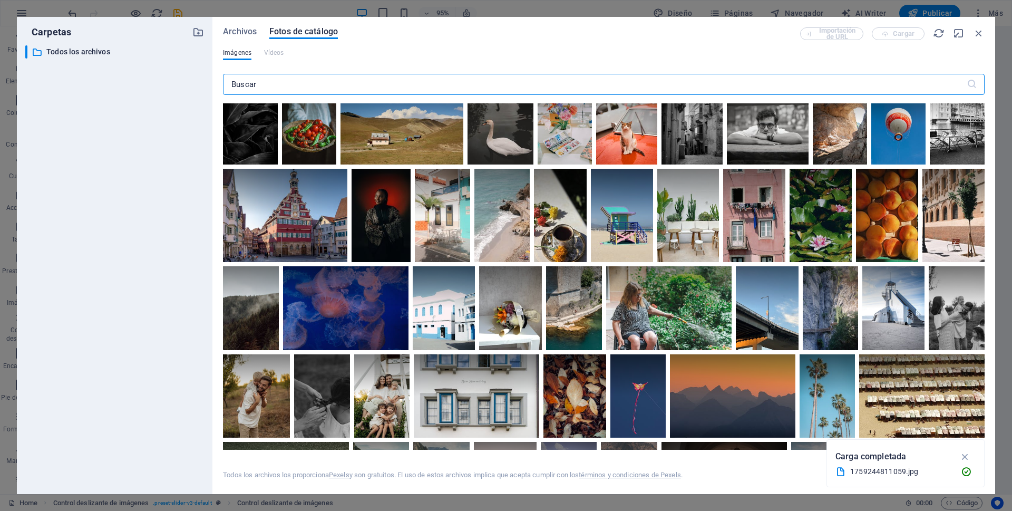
click at [257, 85] on input "text" at bounding box center [595, 84] width 744 height 21
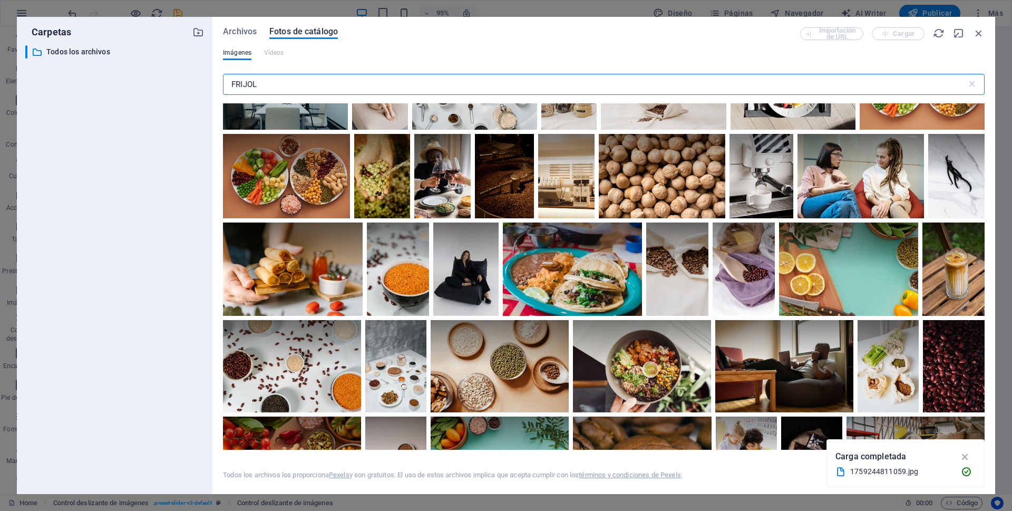
scroll to position [580, 0]
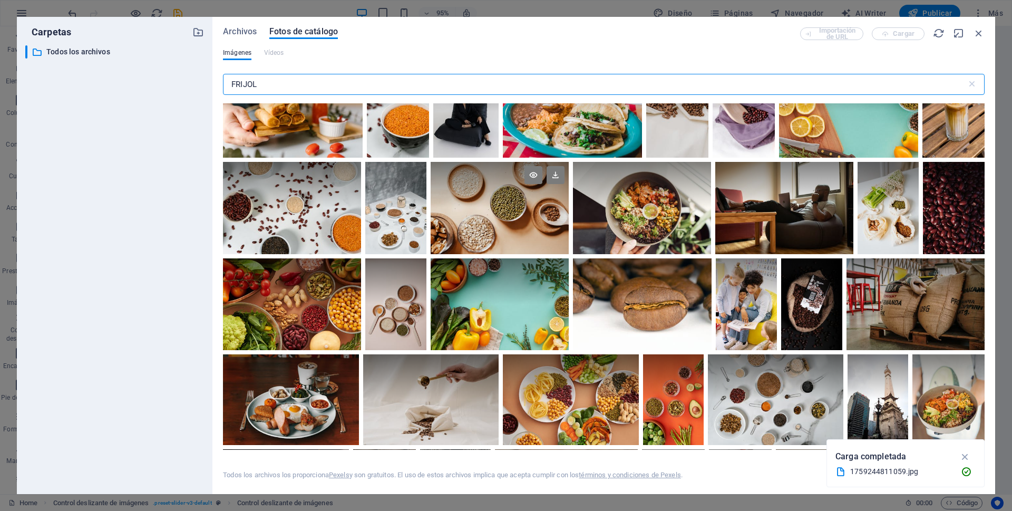
type input "FRIJOL"
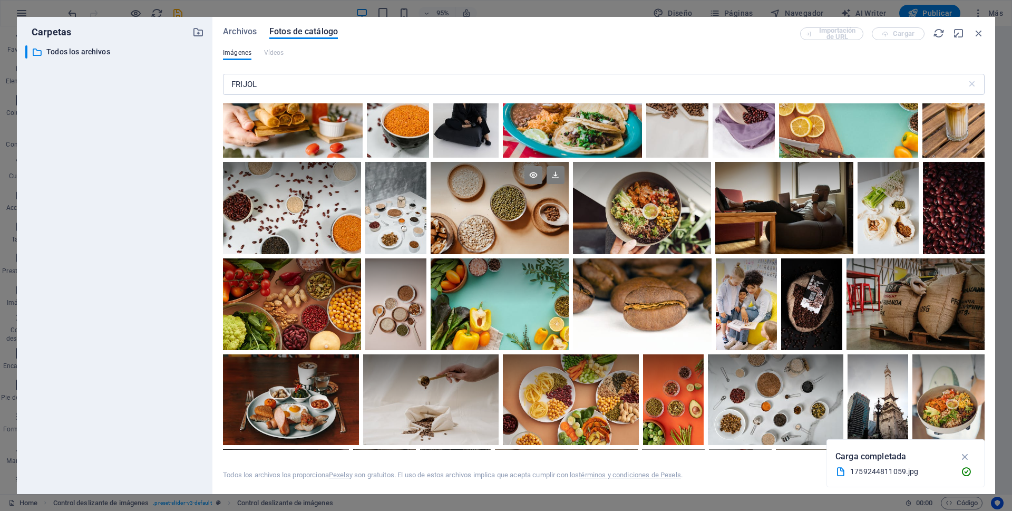
click at [513, 216] on div at bounding box center [500, 208] width 138 height 92
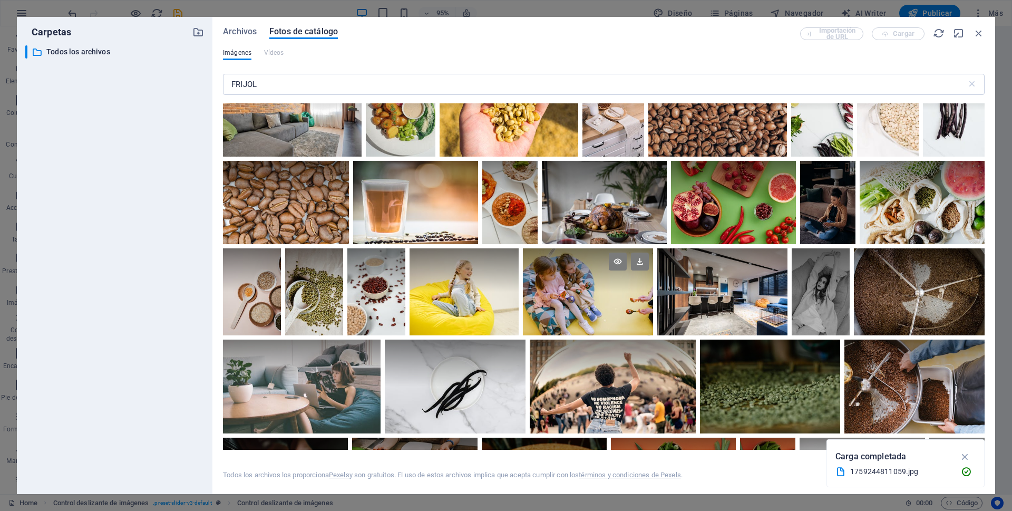
scroll to position [1265, 0]
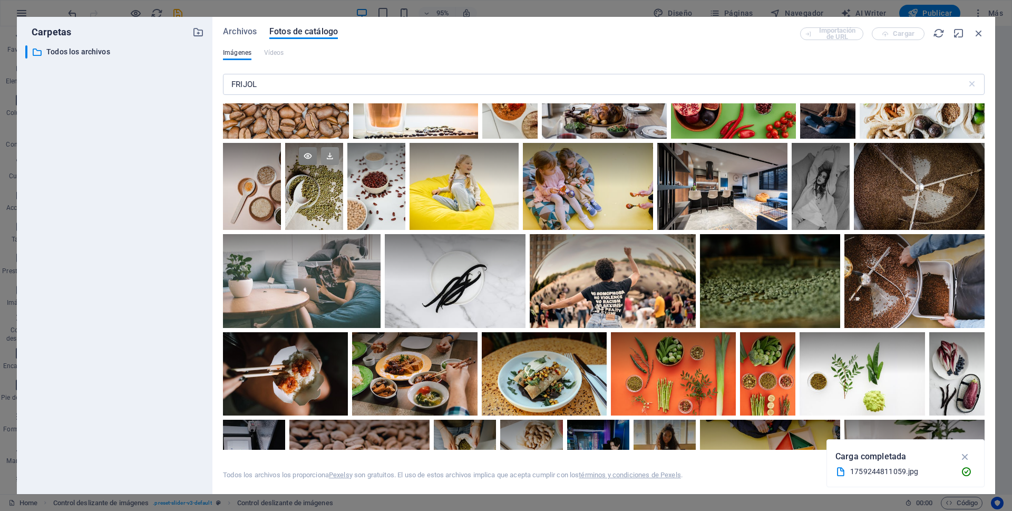
click at [329, 152] on icon at bounding box center [330, 156] width 18 height 18
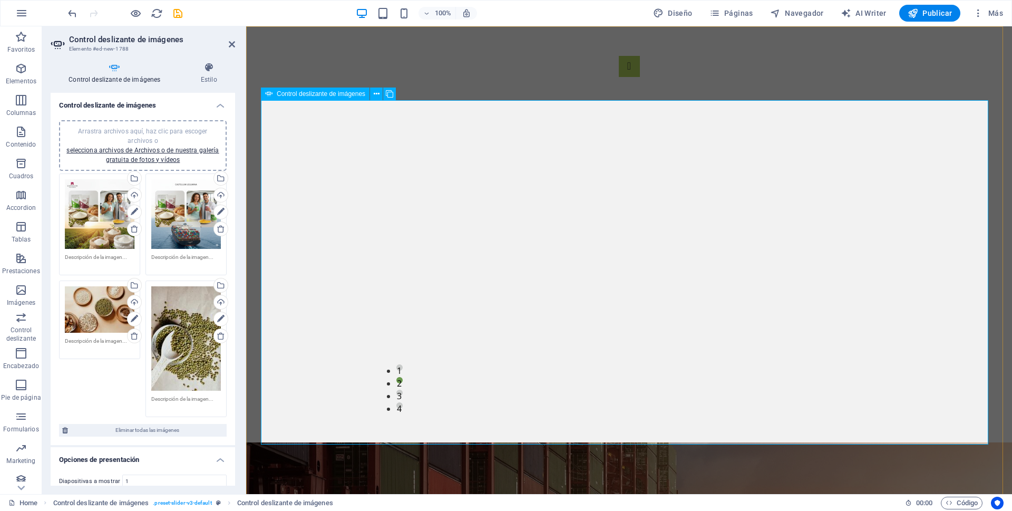
click at [164, 160] on link "selecciona archivos de Archivos o de nuestra galería gratuita de fotos y vídeos" at bounding box center [142, 155] width 152 height 17
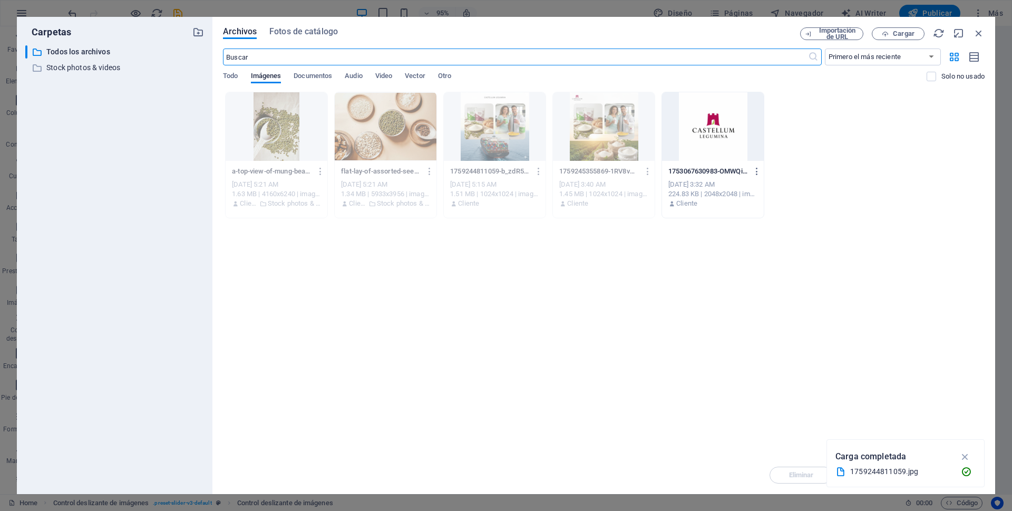
click at [260, 61] on input "text" at bounding box center [515, 56] width 585 height 17
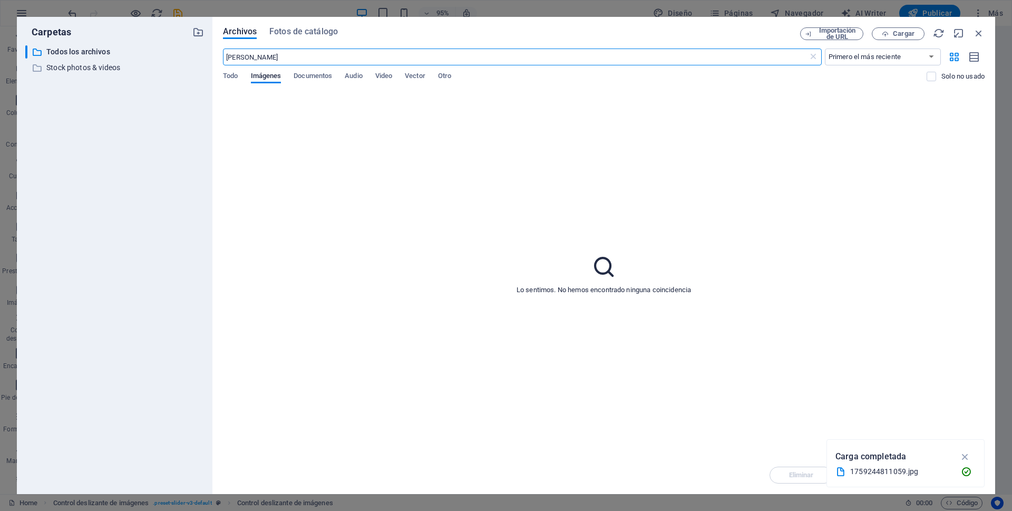
drag, startPoint x: 288, startPoint y: 59, endPoint x: 251, endPoint y: 60, distance: 36.4
click at [251, 60] on input "[PERSON_NAME]" at bounding box center [515, 56] width 585 height 17
click at [758, 60] on input "HARINA" at bounding box center [515, 56] width 585 height 17
click at [259, 56] on input "HARINA" at bounding box center [515, 56] width 585 height 17
type input "HARINA"
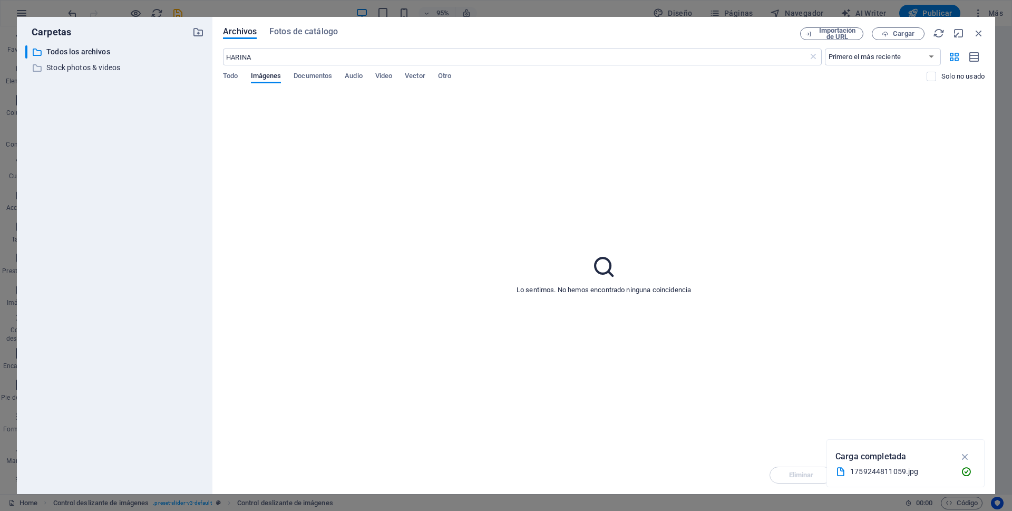
click at [604, 267] on icon at bounding box center [604, 267] width 26 height 26
click at [281, 57] on input "HARINA" at bounding box center [515, 56] width 585 height 17
click at [298, 32] on span "Fotos de catálogo" at bounding box center [303, 31] width 69 height 13
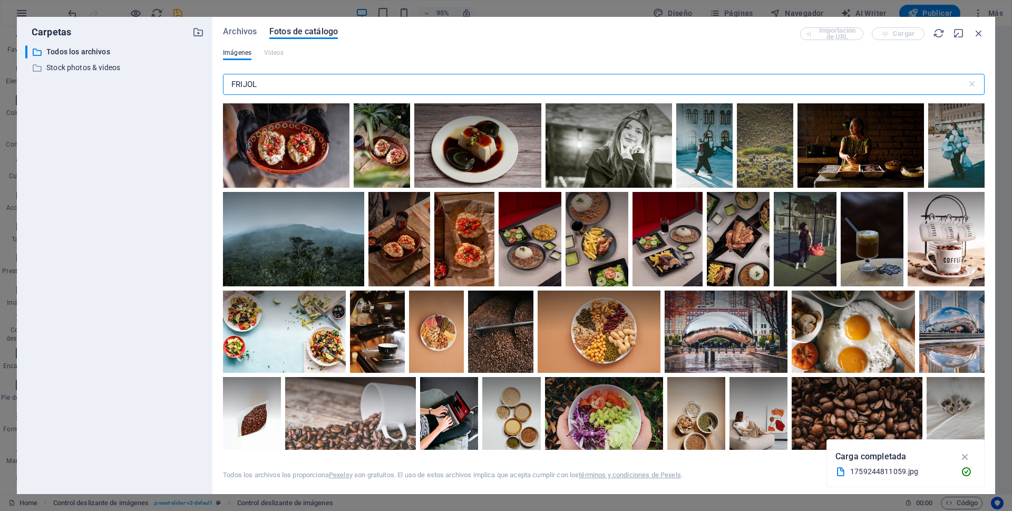
drag, startPoint x: 260, startPoint y: 86, endPoint x: 219, endPoint y: 81, distance: 40.9
click at [219, 81] on div "Archivos Fotos de catálogo Importación de URL Cargar Imágenes Vídeos FRIJOL ​ T…" at bounding box center [603, 255] width 783 height 477
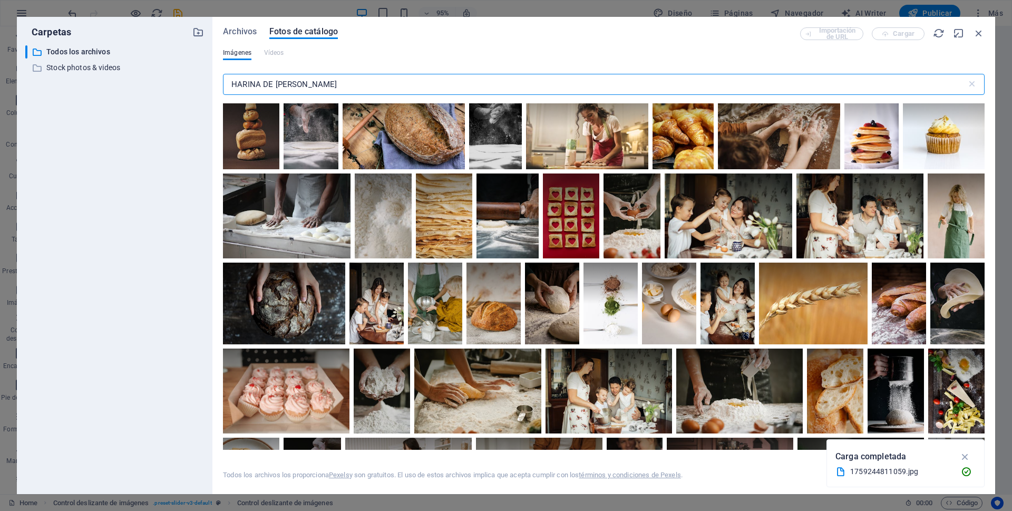
scroll to position [0, 0]
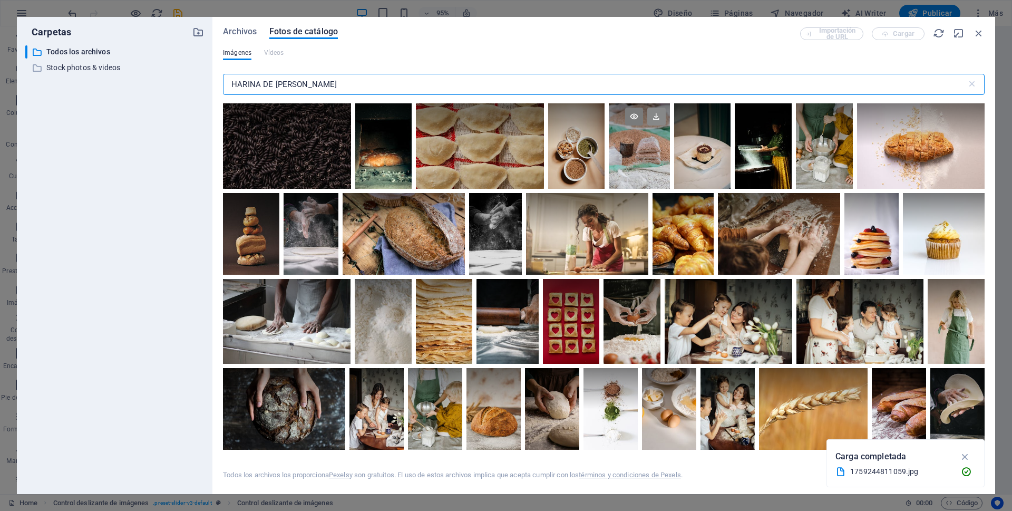
type input "HARINA DE FRIJOL MUNGO"
click at [655, 115] on icon at bounding box center [656, 117] width 18 height 18
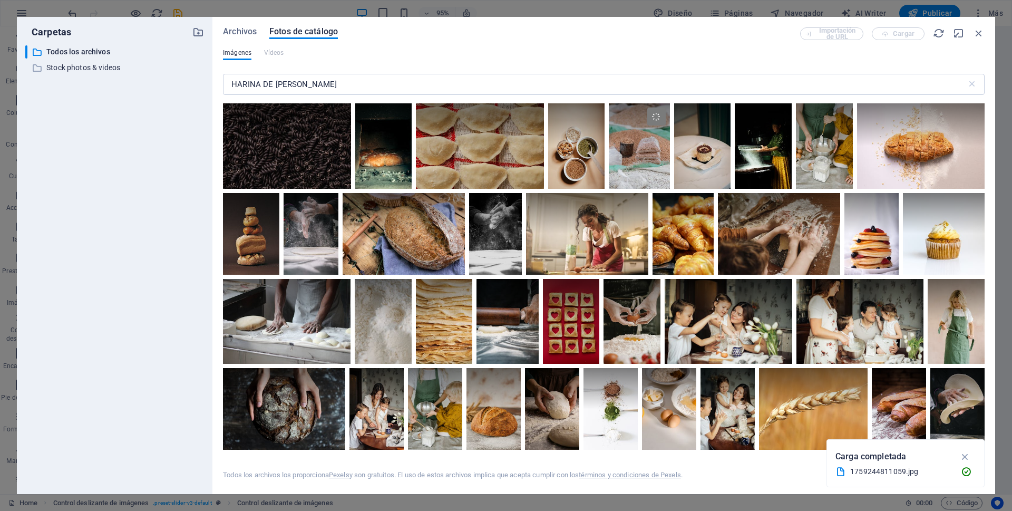
click at [771, 114] on div "1 2 3 4" at bounding box center [513, 228] width 514 height 344
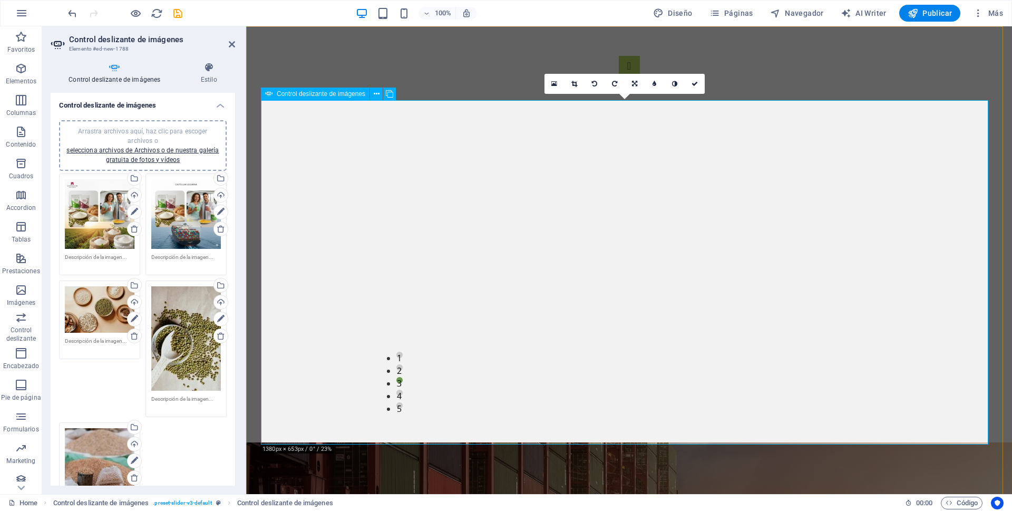
click at [619, 77] on button "Image Slider" at bounding box center [629, 66] width 21 height 21
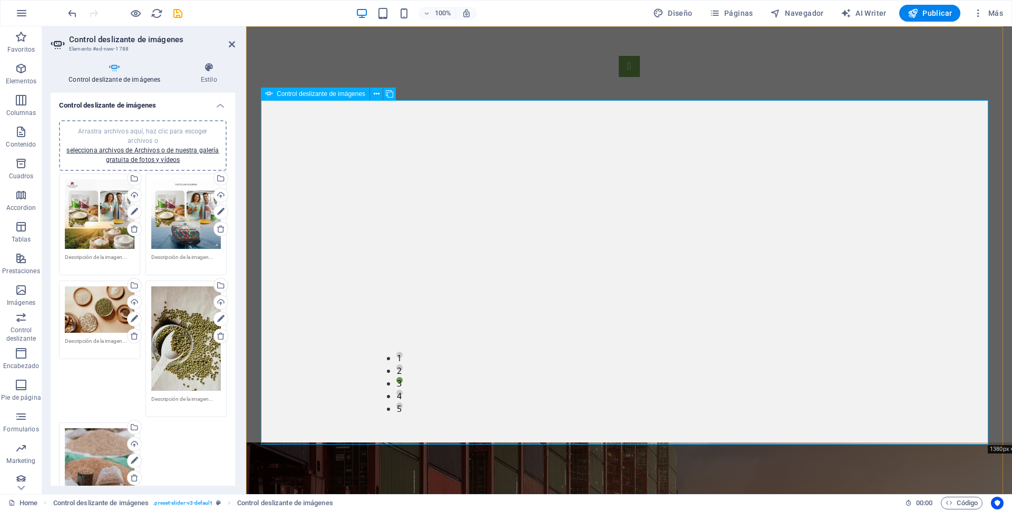
click at [619, 77] on button "Image Slider" at bounding box center [629, 66] width 21 height 21
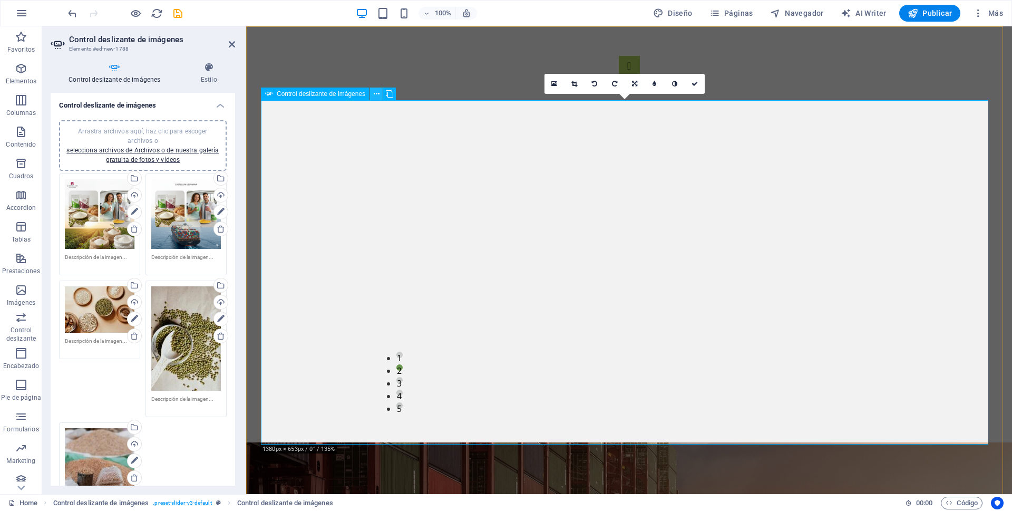
click at [375, 95] on icon at bounding box center [377, 94] width 6 height 11
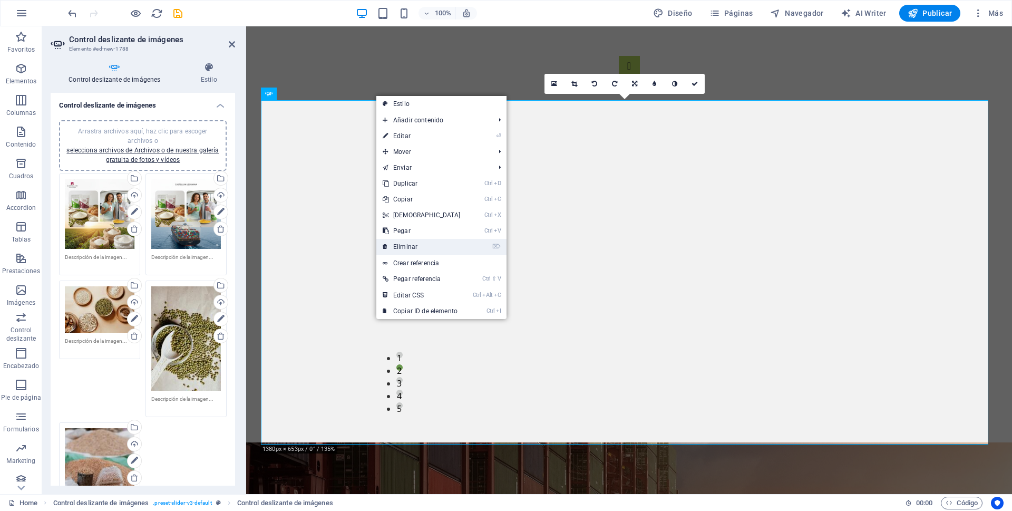
click at [410, 246] on link "⌦ Eliminar" at bounding box center [421, 247] width 91 height 16
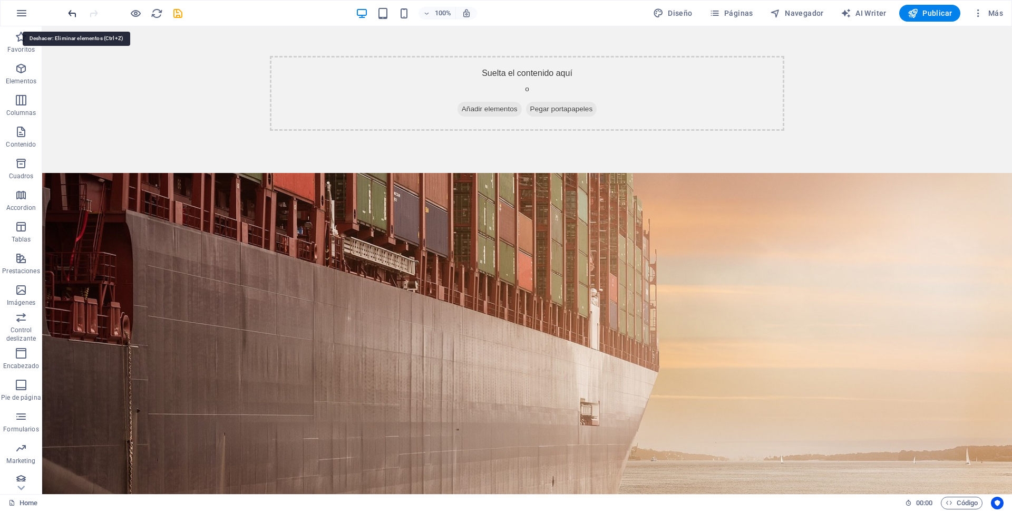
click at [79, 18] on icon "undo" at bounding box center [72, 13] width 12 height 12
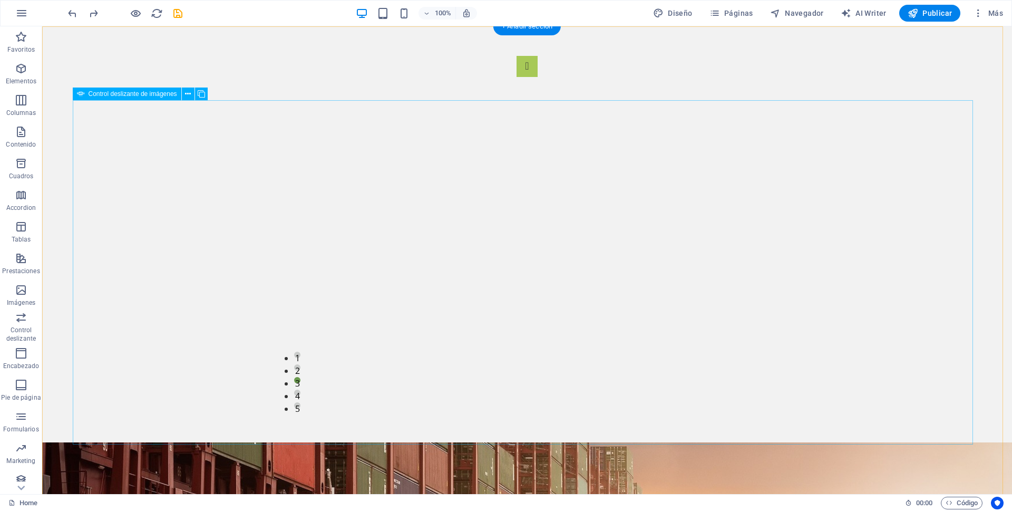
click at [187, 92] on icon at bounding box center [188, 94] width 6 height 11
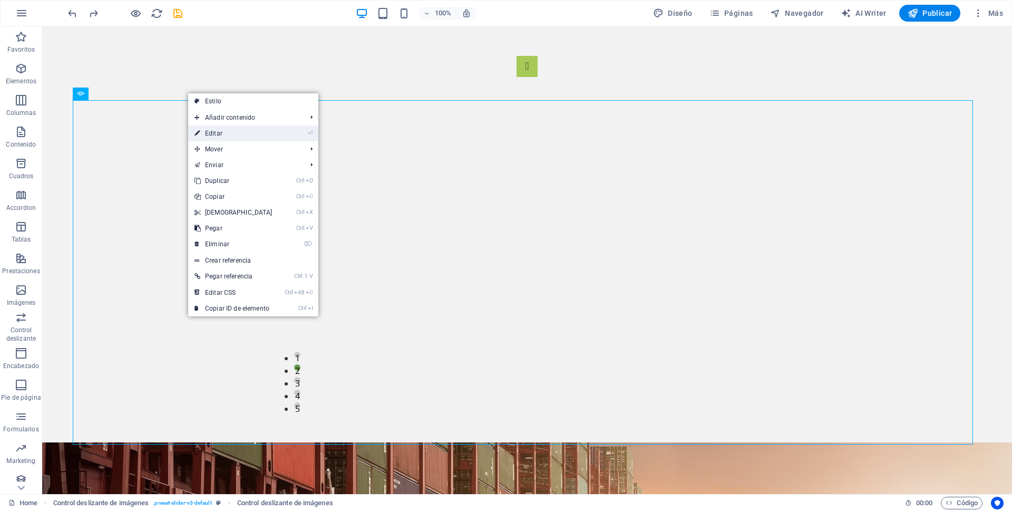
click at [213, 133] on link "⏎ Editar" at bounding box center [233, 133] width 91 height 16
select select "px"
select select "ms"
select select "s"
select select "progressive"
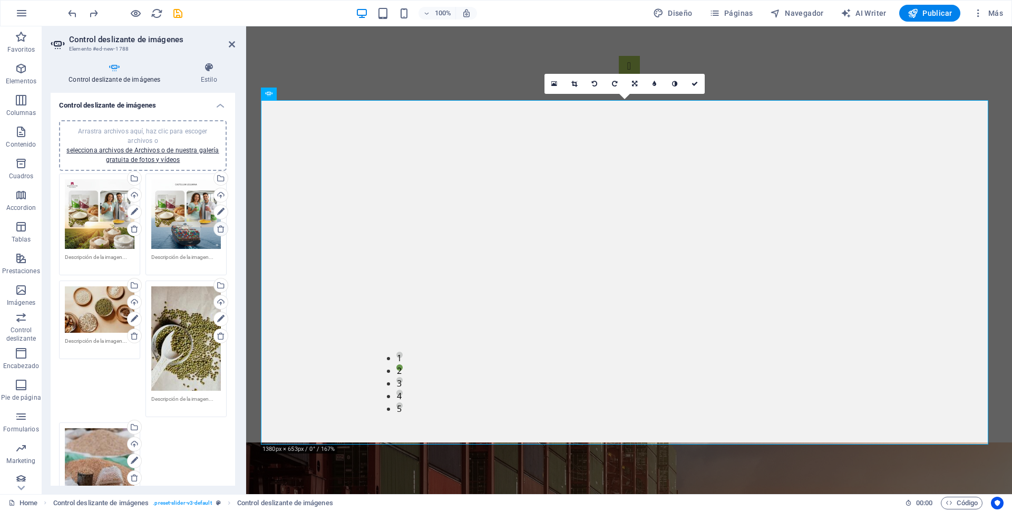
click at [217, 228] on icon at bounding box center [221, 229] width 8 height 8
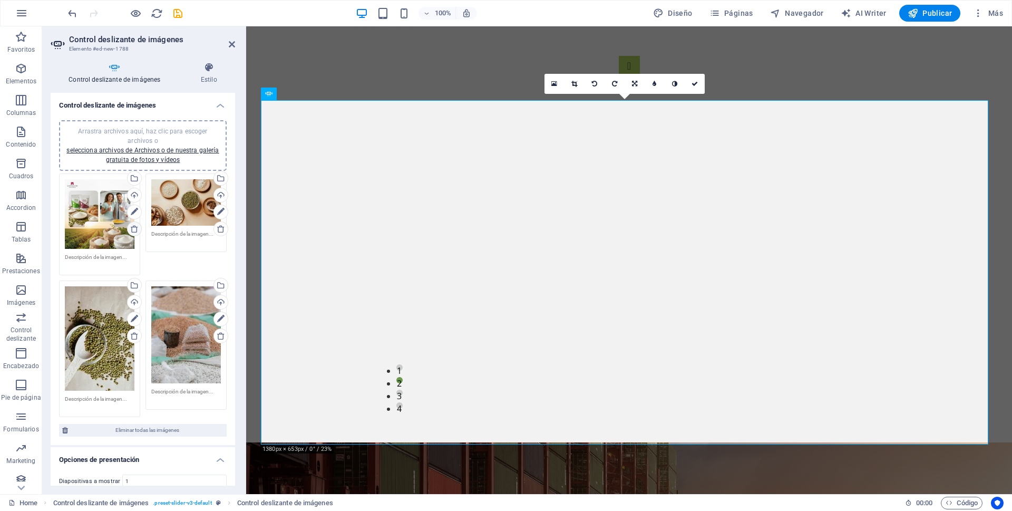
click at [132, 230] on icon at bounding box center [134, 229] width 8 height 8
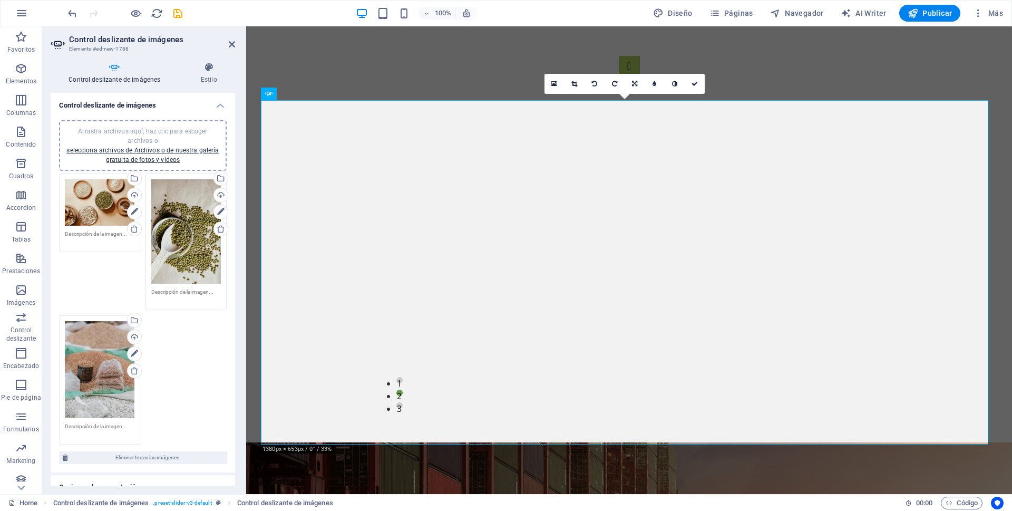
click at [132, 369] on icon at bounding box center [134, 370] width 8 height 8
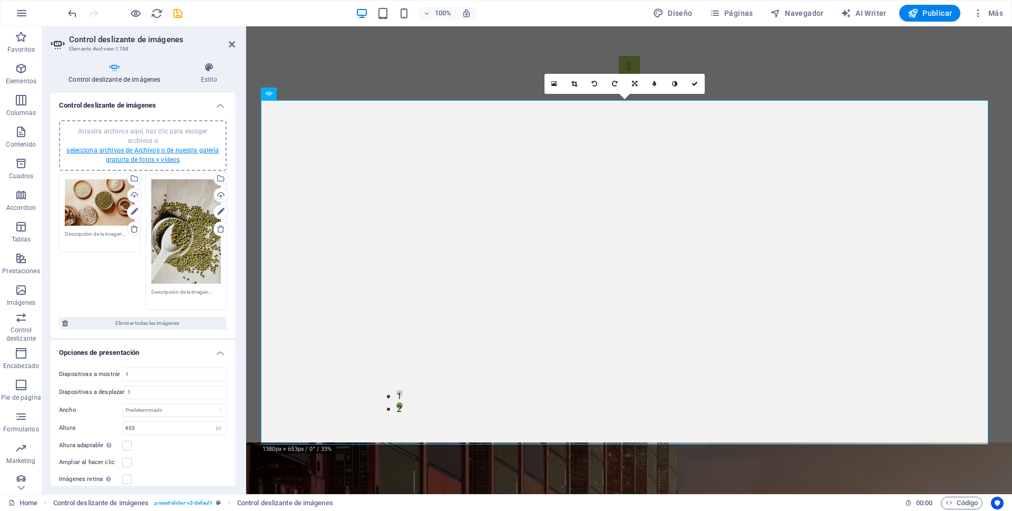
click at [160, 151] on link "selecciona archivos de Archivos o de nuestra galería gratuita de fotos y vídeos" at bounding box center [142, 155] width 152 height 17
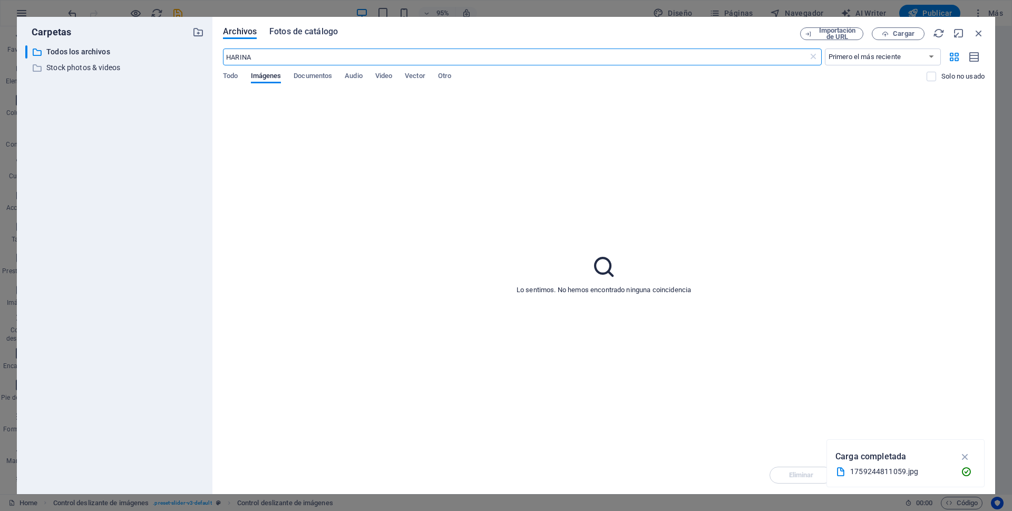
click at [291, 32] on span "Fotos de catálogo" at bounding box center [303, 31] width 69 height 13
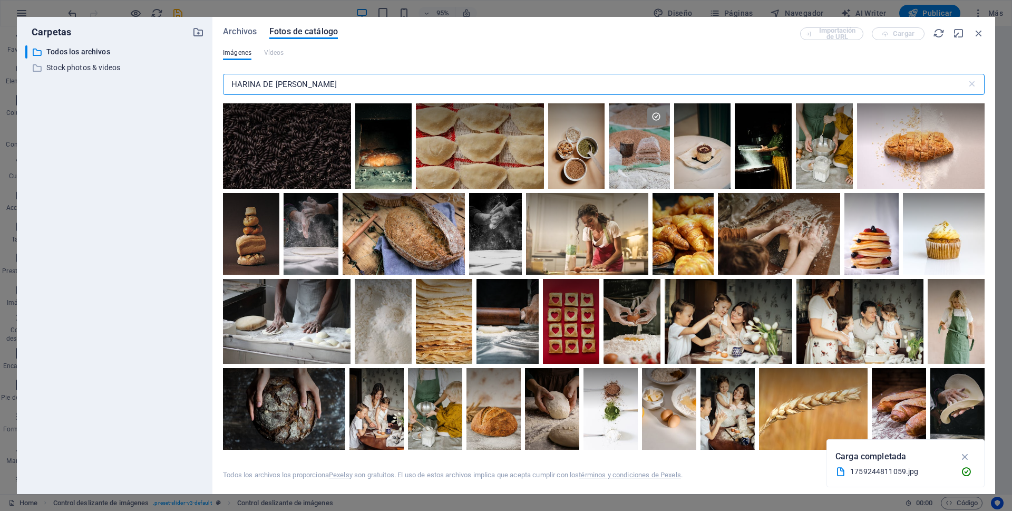
drag, startPoint x: 305, startPoint y: 86, endPoint x: 347, endPoint y: 79, distance: 42.2
click at [347, 79] on input "HARINA DE FRIJOL MUNGO" at bounding box center [595, 84] width 744 height 21
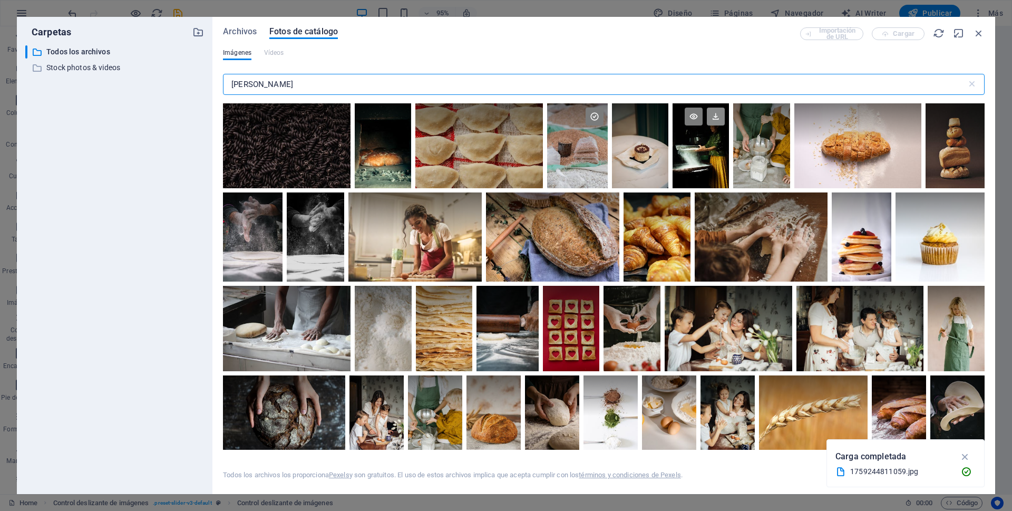
type input "[PERSON_NAME]"
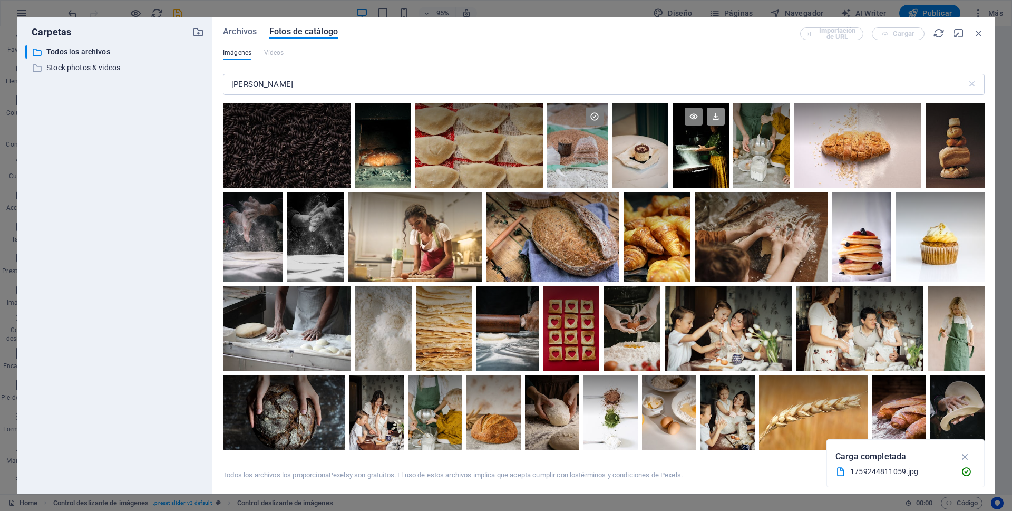
click at [714, 115] on icon at bounding box center [716, 117] width 18 height 18
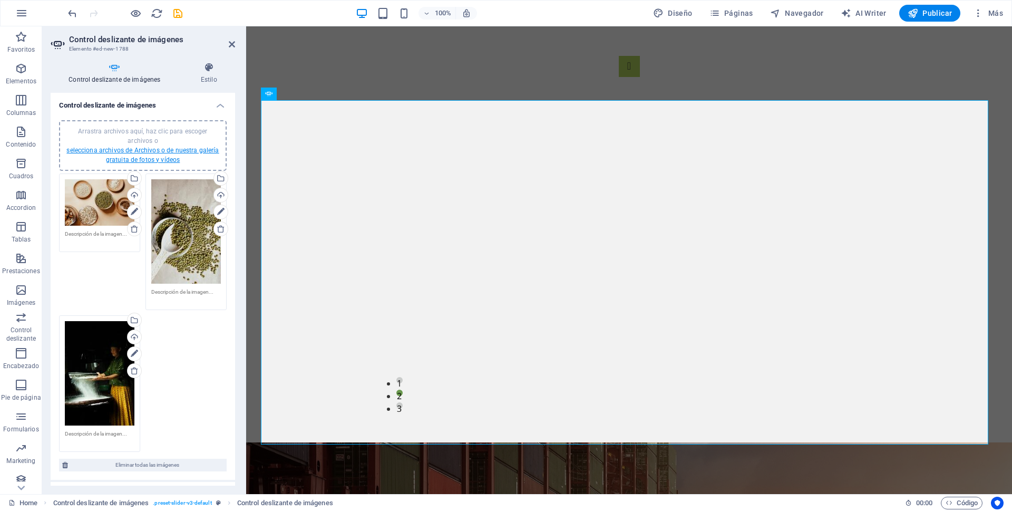
click at [139, 159] on link "selecciona archivos de Archivos o de nuestra galería gratuita de fotos y vídeos" at bounding box center [142, 155] width 152 height 17
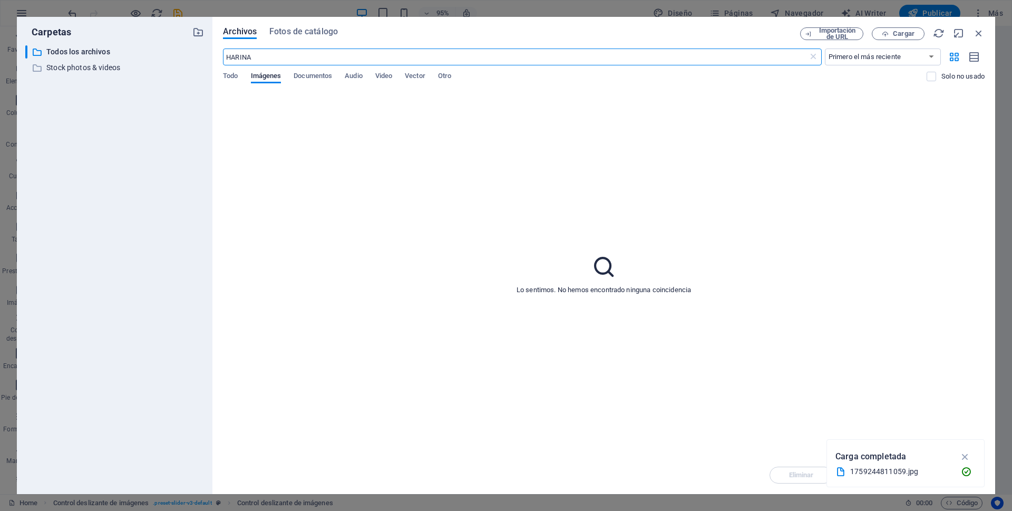
drag, startPoint x: 265, startPoint y: 59, endPoint x: 222, endPoint y: 55, distance: 42.9
click at [222, 55] on div "Archivos Fotos de catálogo Importación de URL Cargar HARINA ​ Primero el más re…" at bounding box center [603, 255] width 783 height 477
type input "PROTEINA DE LEGUMINOSAS"
click at [316, 33] on span "Fotos de catálogo" at bounding box center [303, 31] width 69 height 13
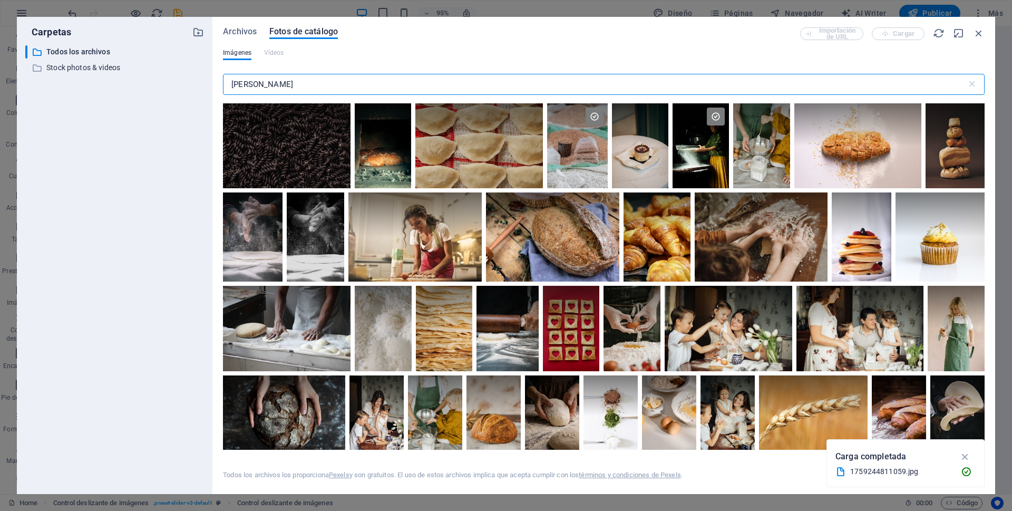
drag, startPoint x: 301, startPoint y: 83, endPoint x: 198, endPoint y: 92, distance: 103.7
click at [198, 92] on div "Carpetas ​ Todos los archivos Todos los archivos ​ Stock photos & videos Stock …" at bounding box center [506, 255] width 978 height 477
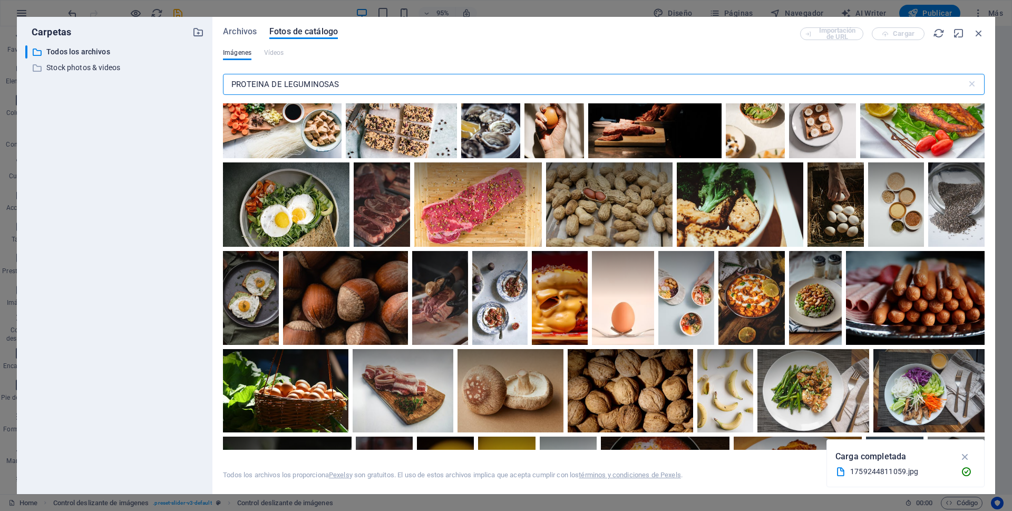
scroll to position [527, 0]
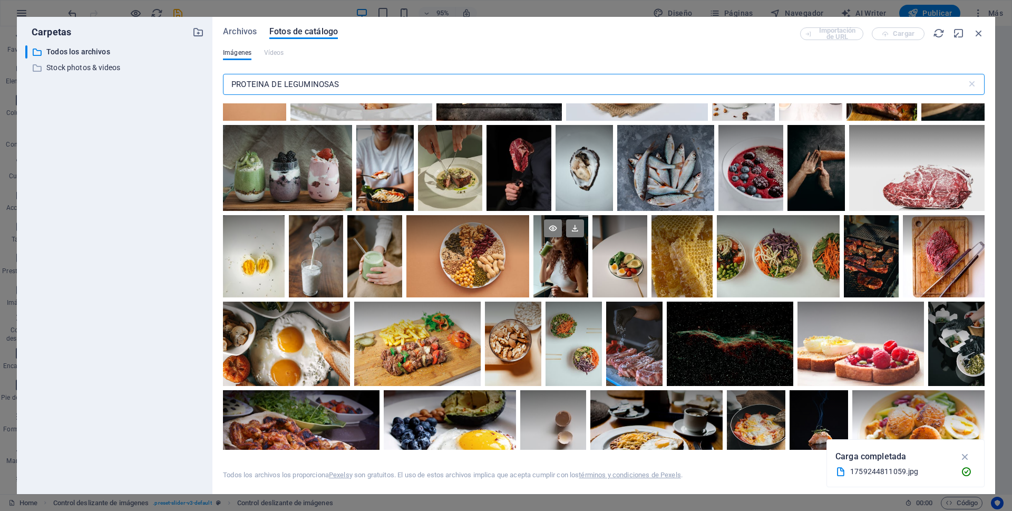
type input "PROTEINA DE LEGUMINOSAS"
click at [566, 251] on div at bounding box center [560, 235] width 55 height 41
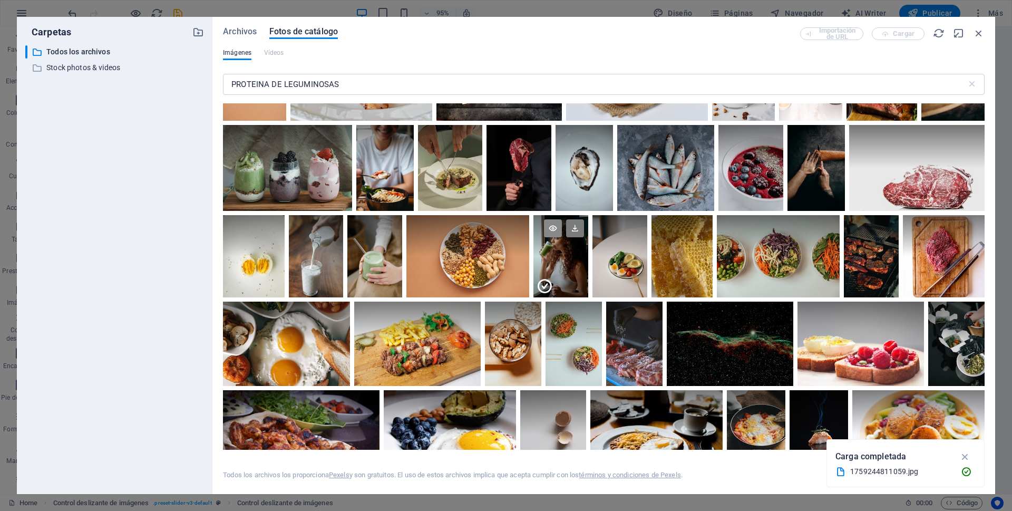
click at [551, 228] on icon at bounding box center [553, 228] width 18 height 18
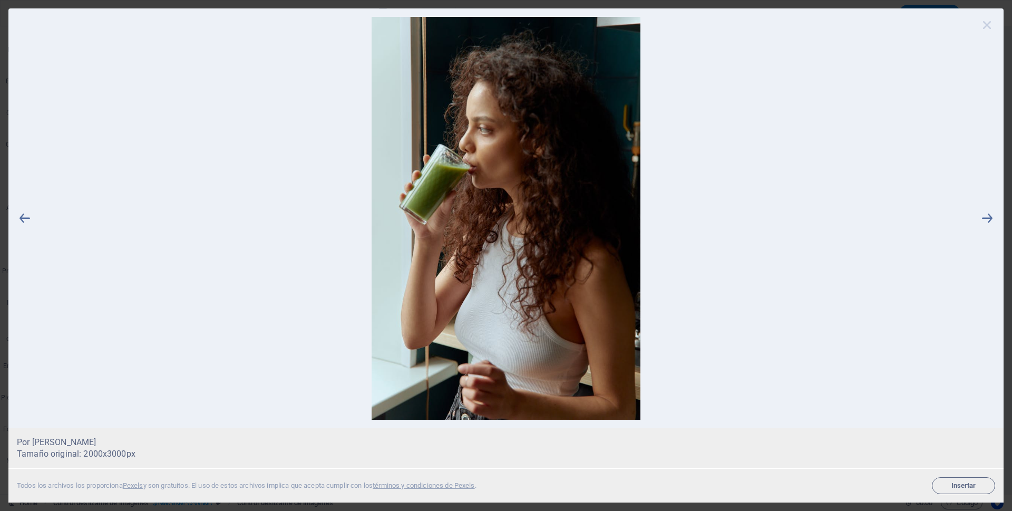
click at [985, 25] on icon at bounding box center [987, 25] width 16 height 16
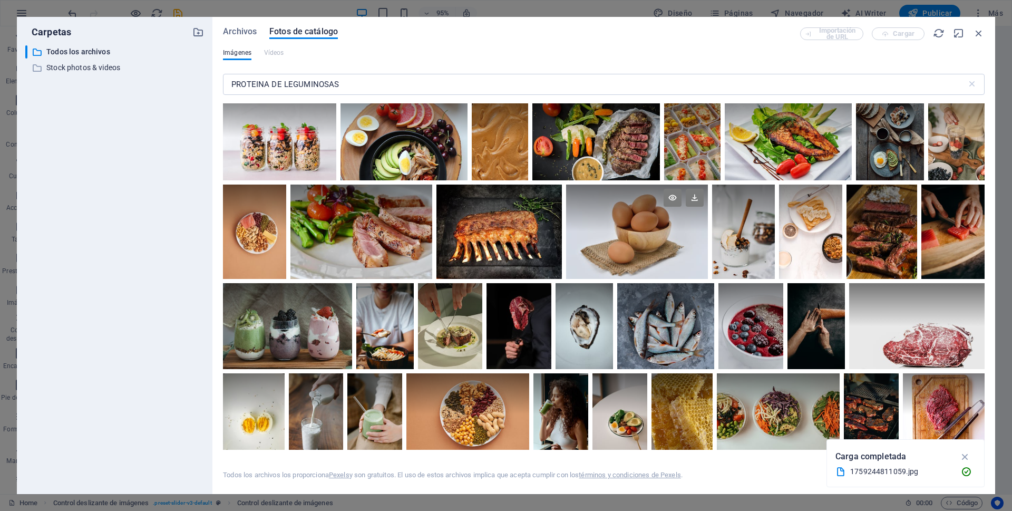
scroll to position [474, 0]
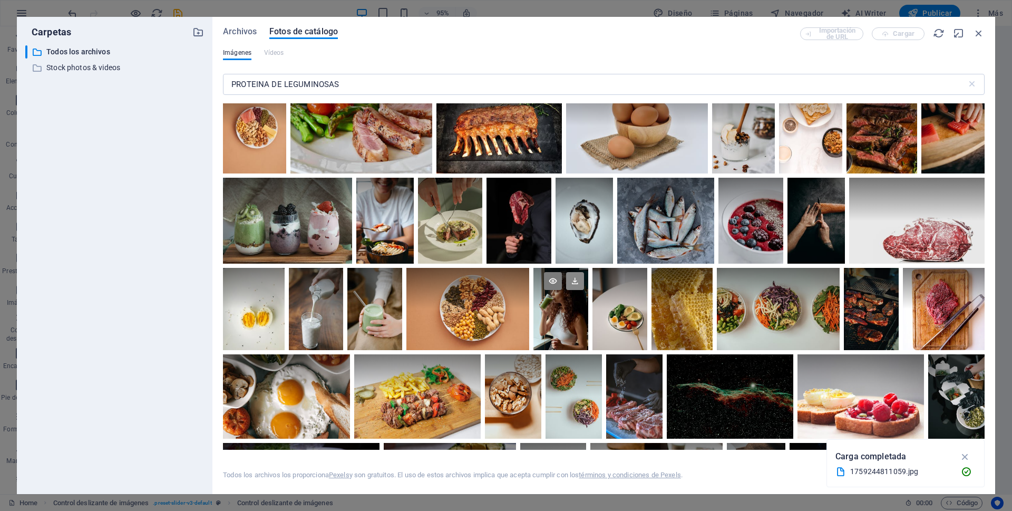
click at [573, 279] on icon at bounding box center [575, 281] width 18 height 18
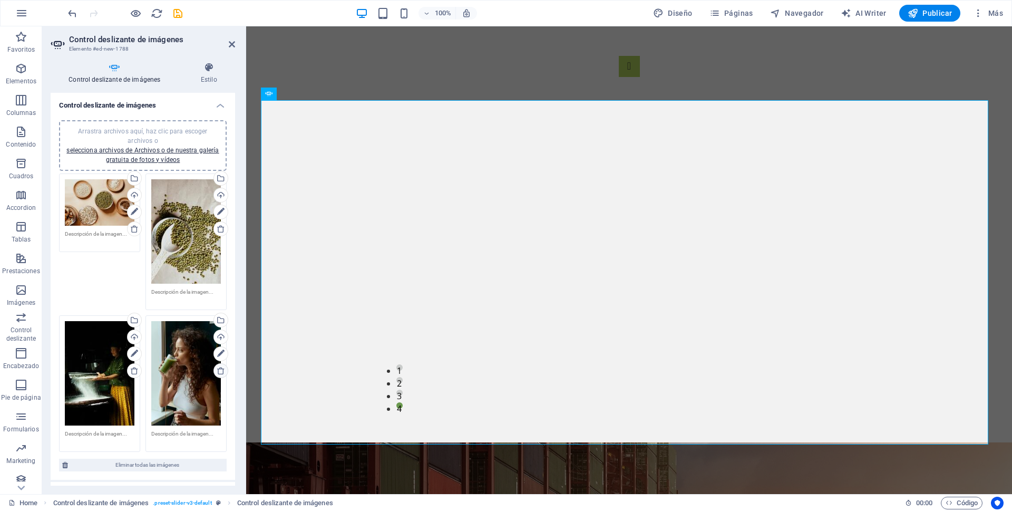
click at [219, 369] on icon at bounding box center [221, 370] width 8 height 8
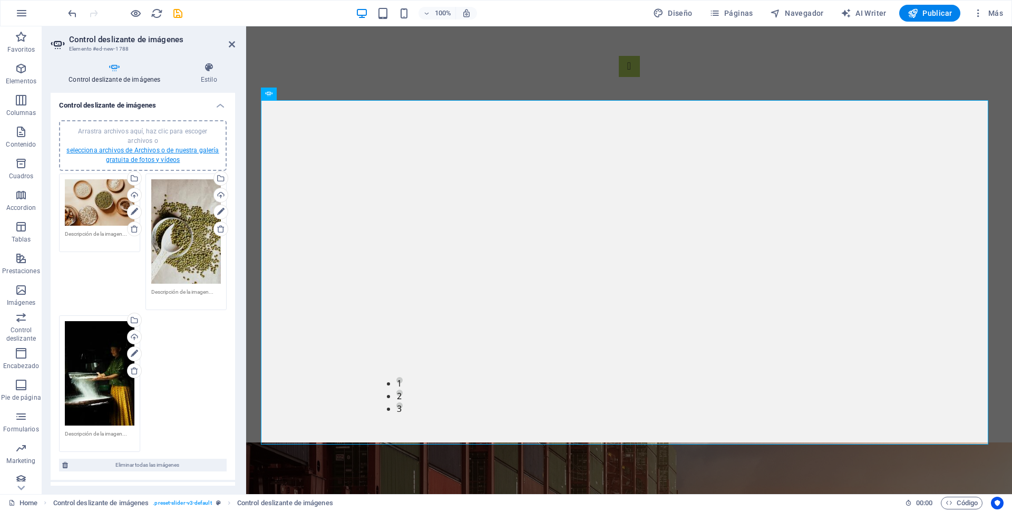
click at [145, 151] on link "selecciona archivos de Archivos o de nuestra galería gratuita de fotos y vídeos" at bounding box center [142, 155] width 152 height 17
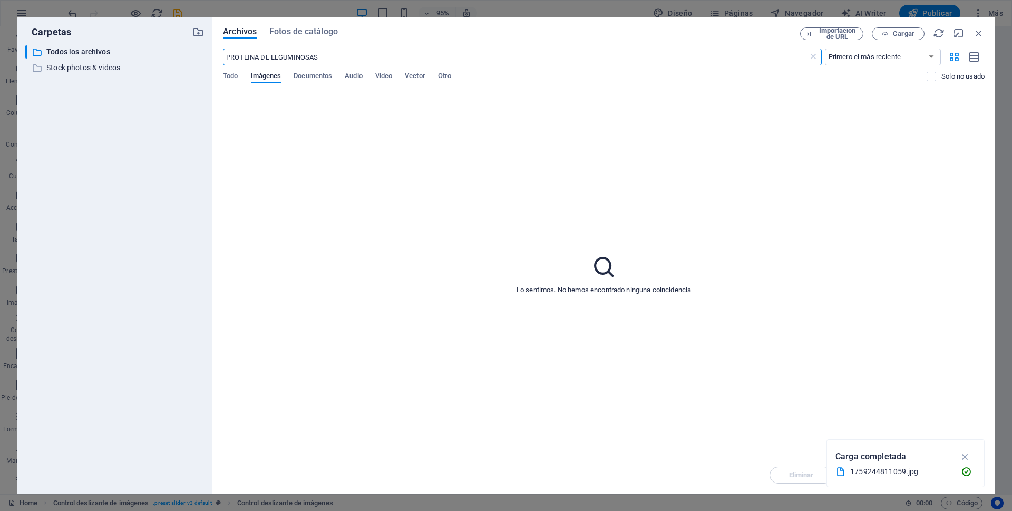
select select "px"
select select "ms"
select select "s"
select select "progressive"
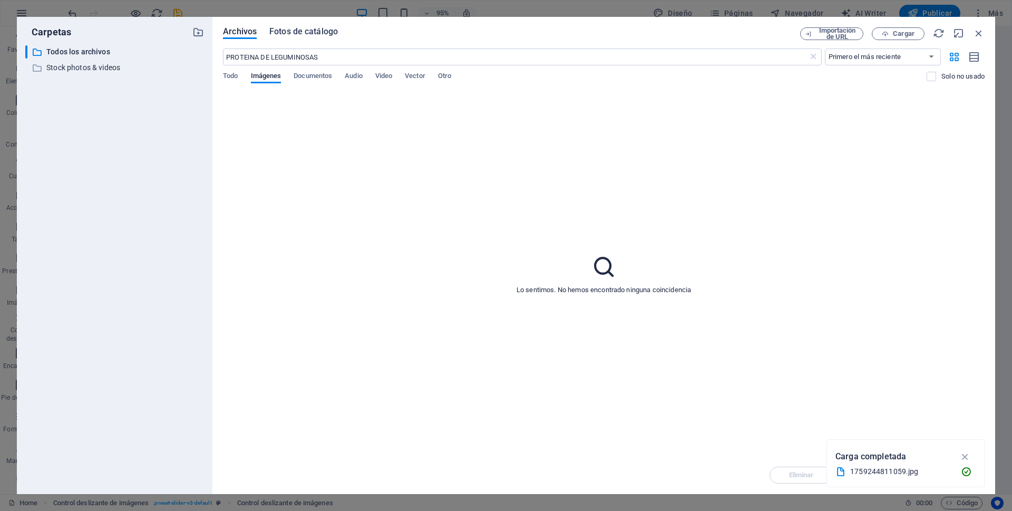
click at [299, 32] on span "Fotos de catálogo" at bounding box center [303, 31] width 69 height 13
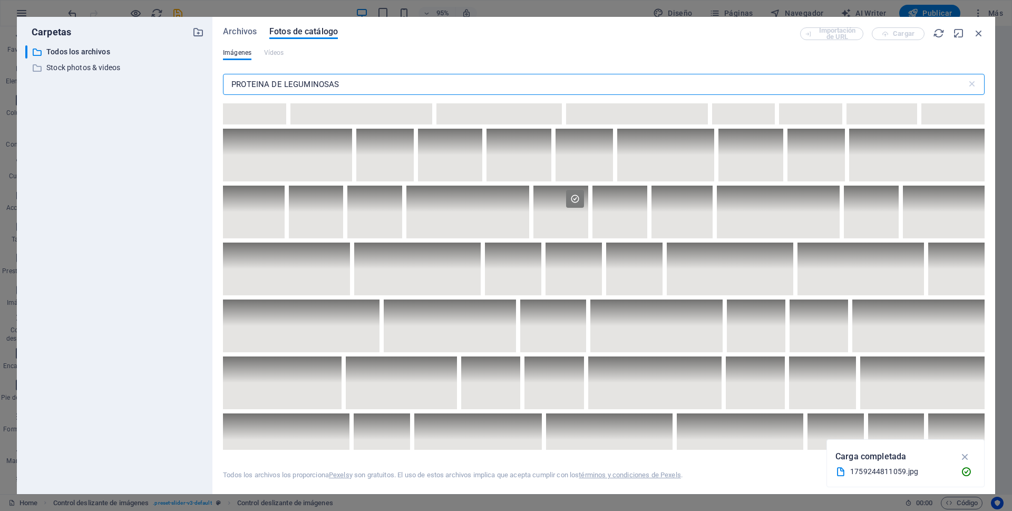
scroll to position [422, 0]
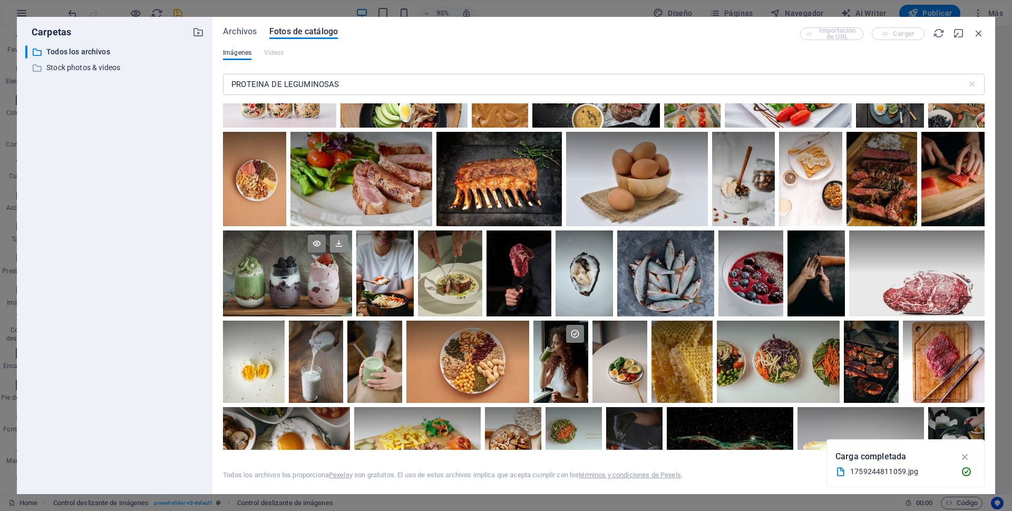
click at [338, 240] on icon at bounding box center [339, 244] width 18 height 18
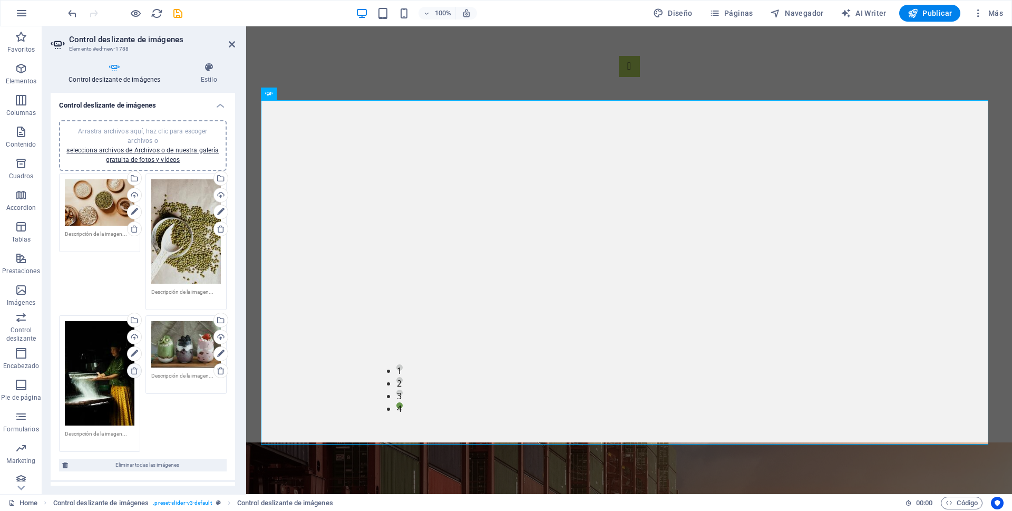
click at [132, 369] on icon at bounding box center [134, 370] width 8 height 8
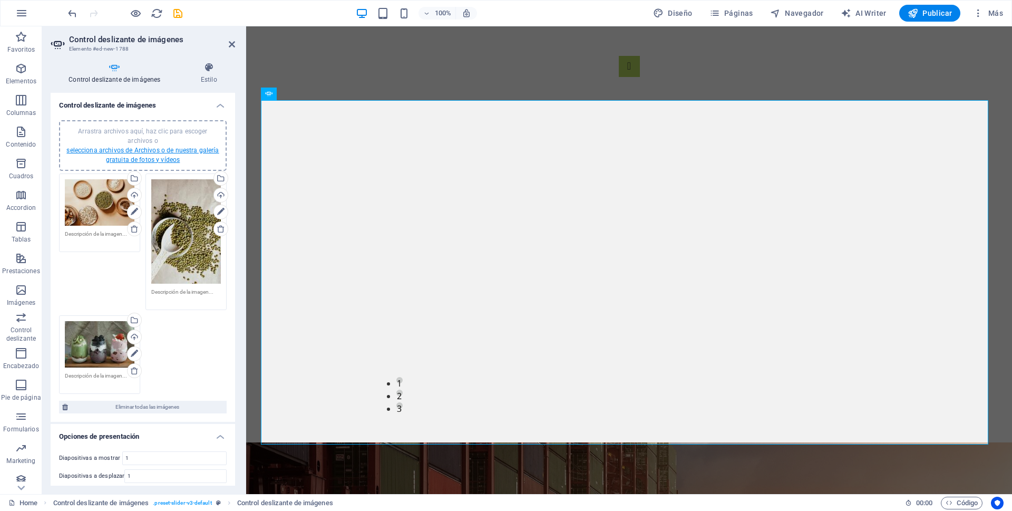
click at [167, 161] on link "selecciona archivos de Archivos o de nuestra galería gratuita de fotos y vídeos" at bounding box center [142, 155] width 152 height 17
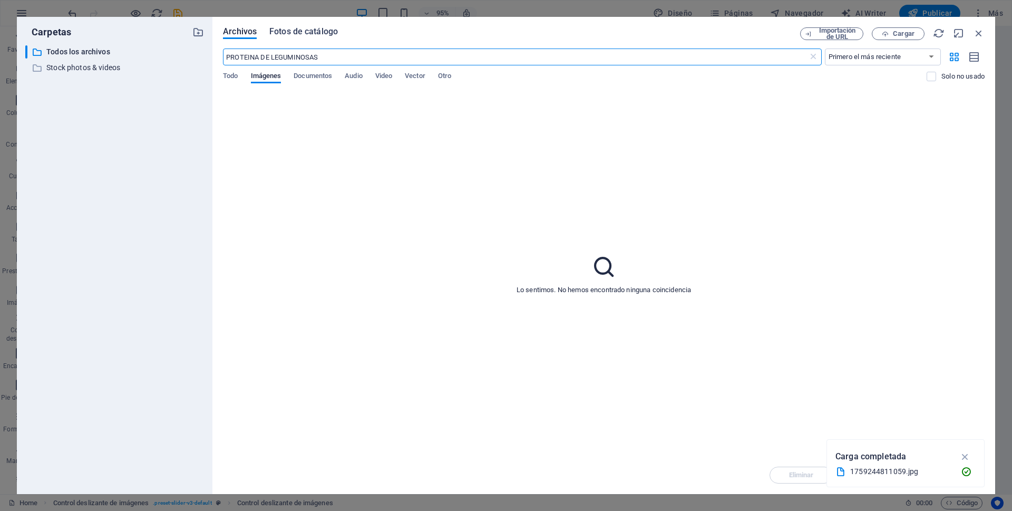
click at [301, 32] on span "Fotos de catálogo" at bounding box center [303, 31] width 69 height 13
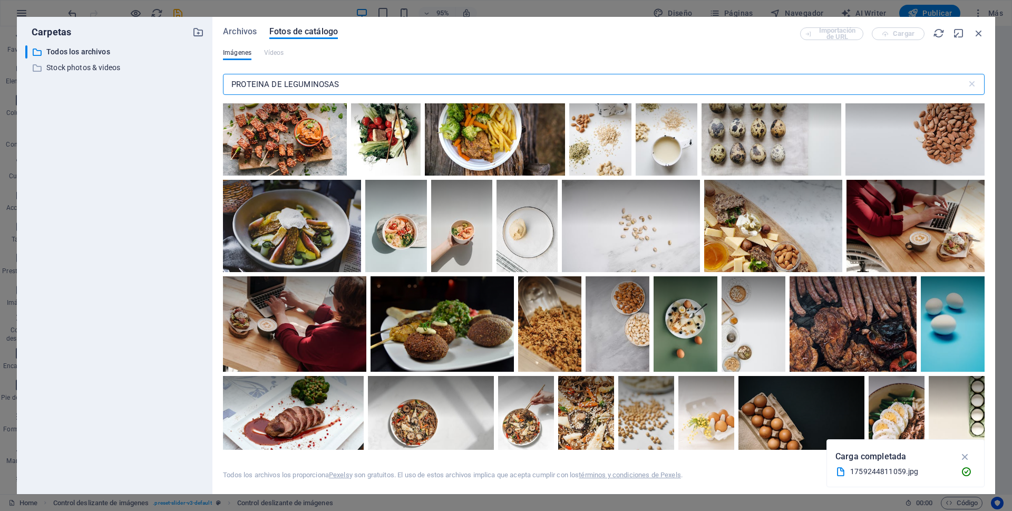
scroll to position [3742, 0]
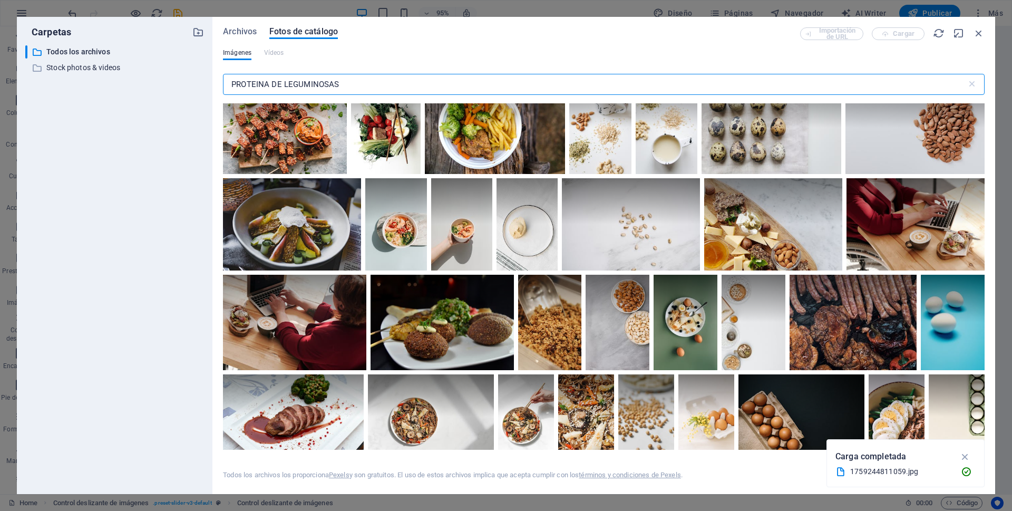
drag, startPoint x: 348, startPoint y: 86, endPoint x: 284, endPoint y: 85, distance: 63.8
click at [284, 85] on input "PROTEINA DE LEGUMINOSAS" at bounding box center [595, 84] width 744 height 21
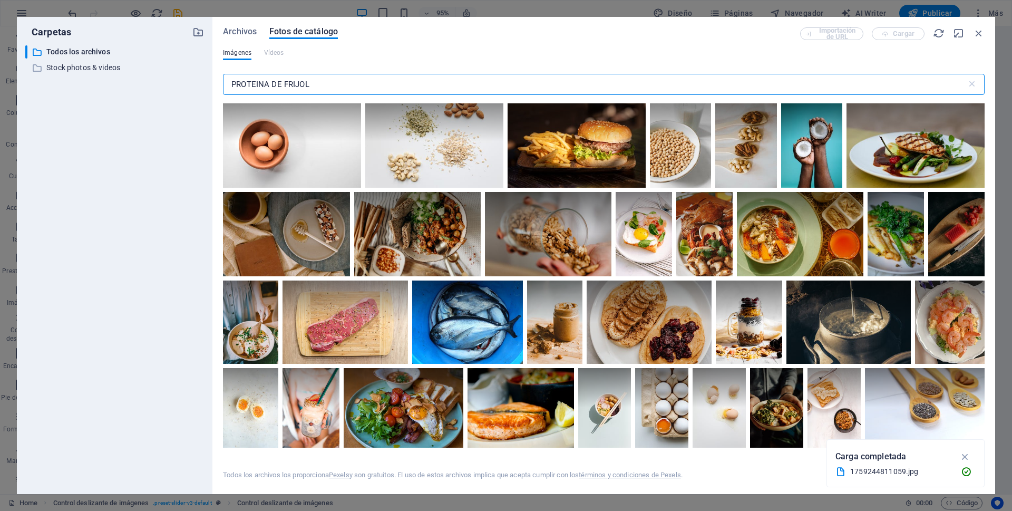
scroll to position [2899, 0]
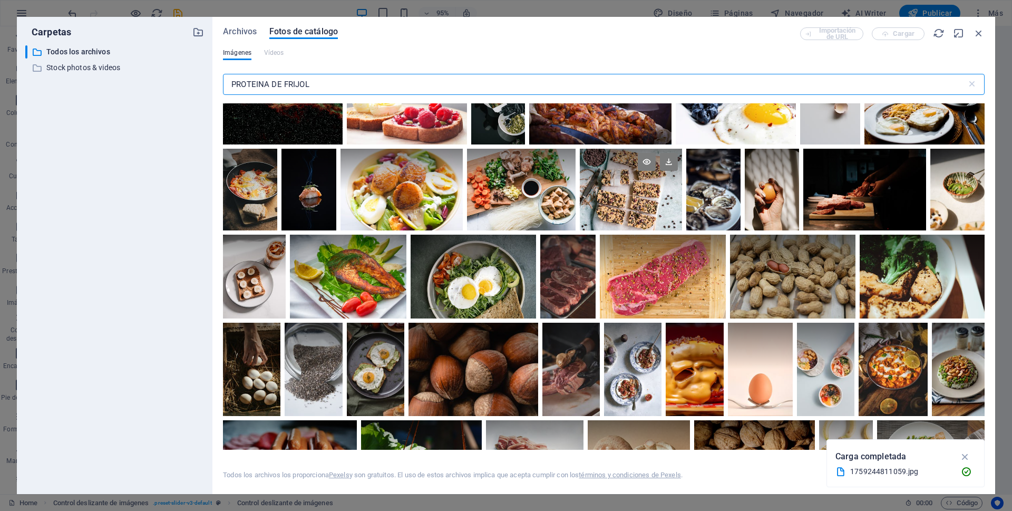
type input "PROTEINA DE FRIJOL"
click at [667, 204] on div at bounding box center [631, 190] width 102 height 82
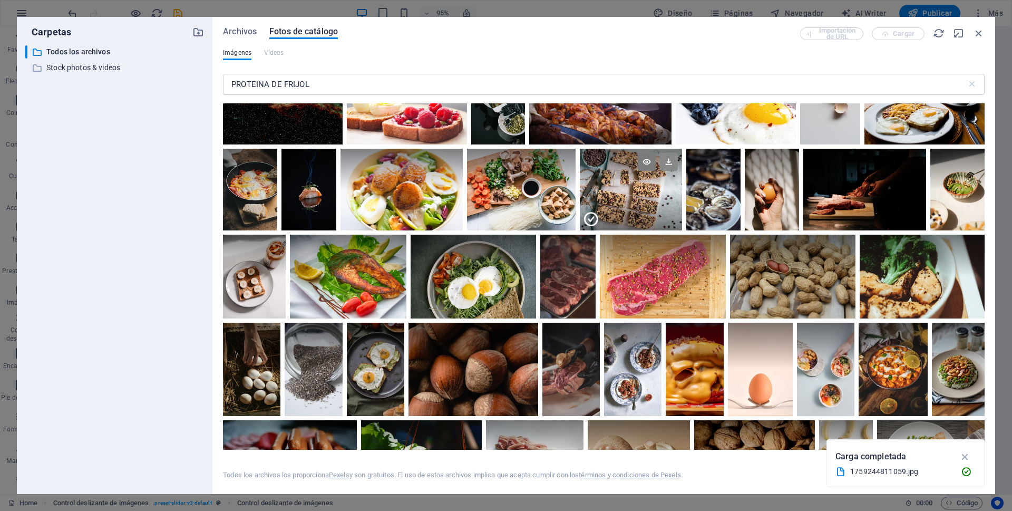
click at [667, 153] on icon at bounding box center [669, 162] width 18 height 18
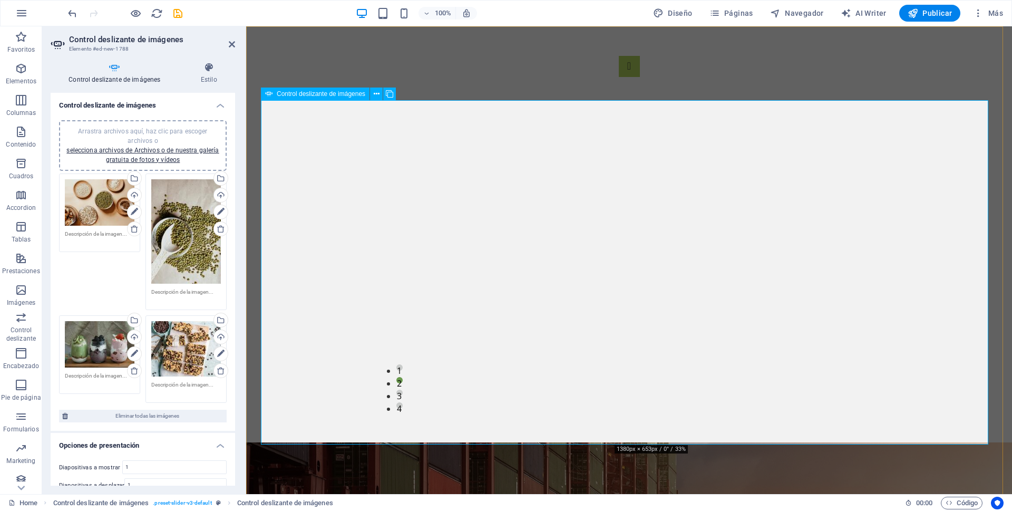
click at [160, 158] on link "selecciona archivos de Archivos o de nuestra galería gratuita de fotos y vídeos" at bounding box center [142, 155] width 152 height 17
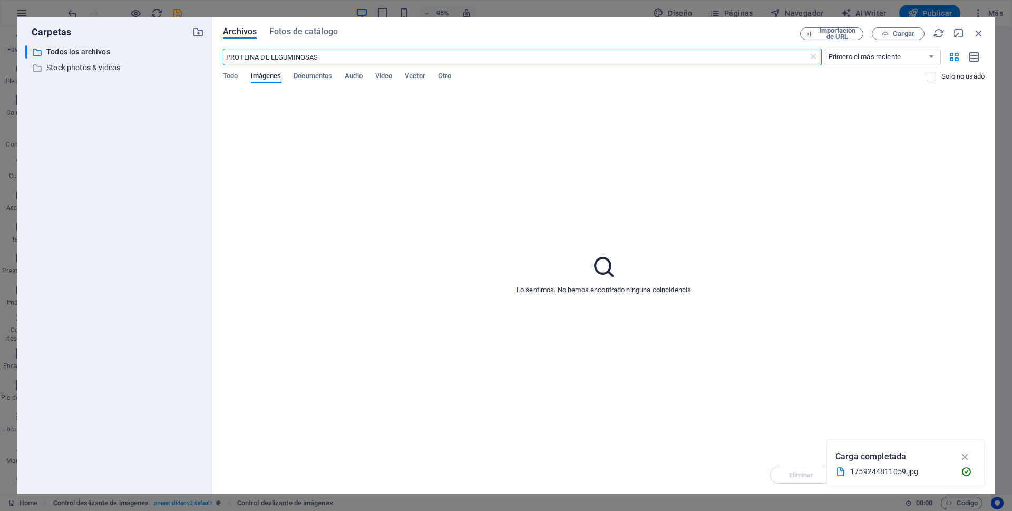
drag, startPoint x: 322, startPoint y: 57, endPoint x: 210, endPoint y: 57, distance: 112.3
click at [210, 57] on div "Carpetas ​ Todos los archivos Todos los archivos ​ Stock photos & videos Stock …" at bounding box center [506, 255] width 978 height 477
type input "PROTEINA DE SOYA"
click at [328, 32] on span "Fotos de catálogo" at bounding box center [303, 31] width 69 height 13
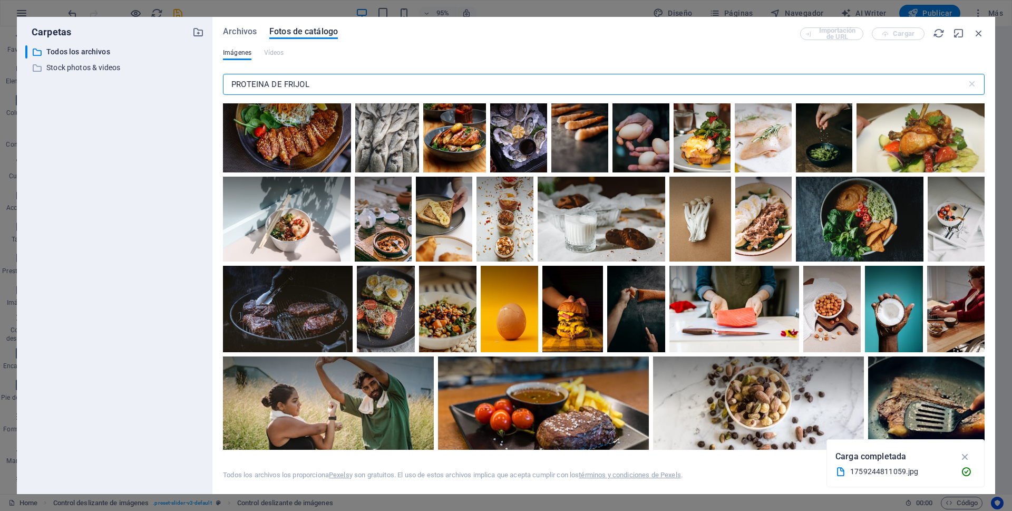
scroll to position [4913, 0]
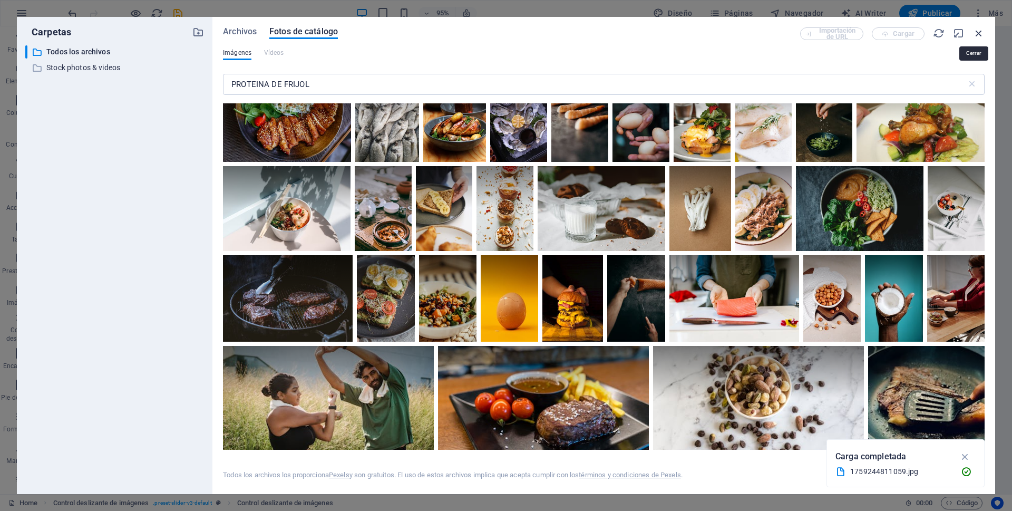
drag, startPoint x: 979, startPoint y: 33, endPoint x: 600, endPoint y: 285, distance: 454.9
click at [979, 33] on icon "button" at bounding box center [979, 33] width 12 height 12
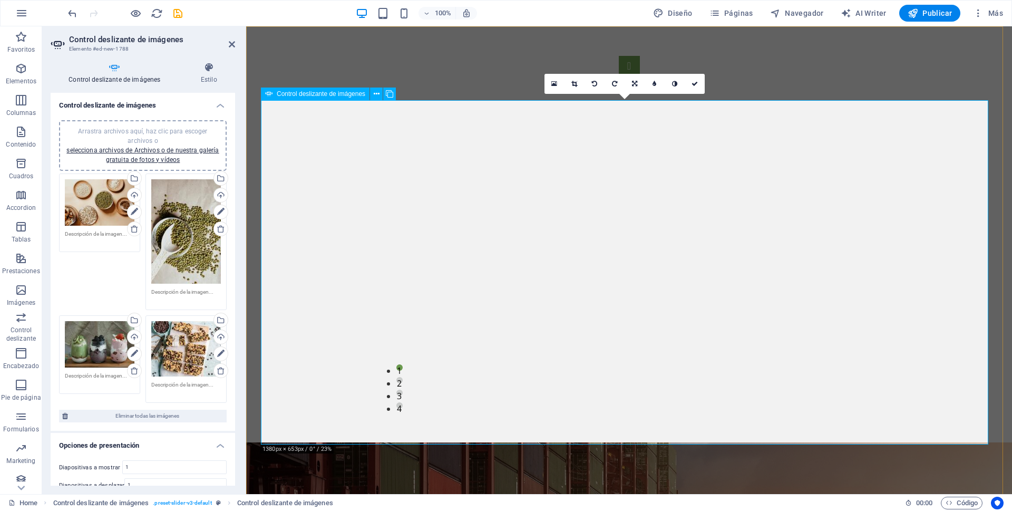
click at [619, 77] on button "Image Slider" at bounding box center [629, 66] width 21 height 21
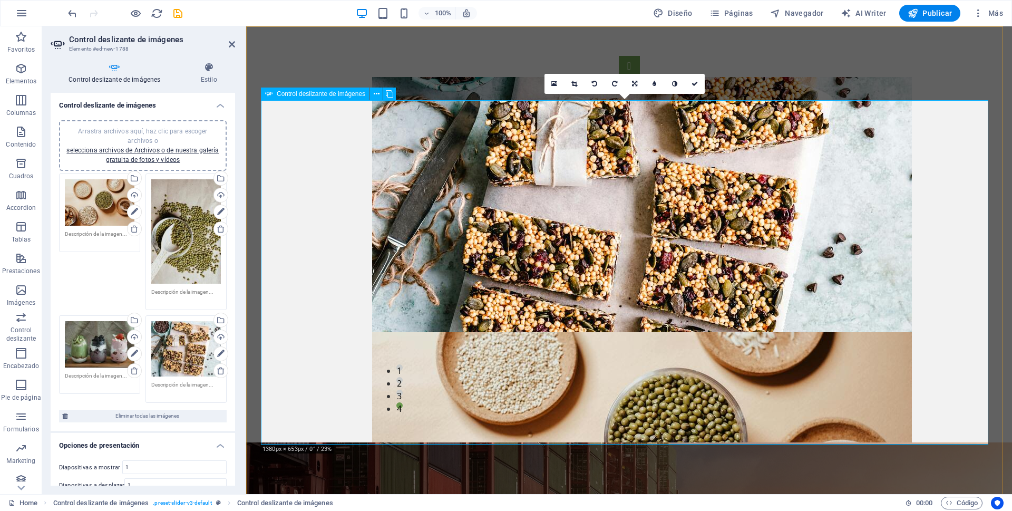
click at [619, 77] on button "Image Slider" at bounding box center [629, 66] width 21 height 21
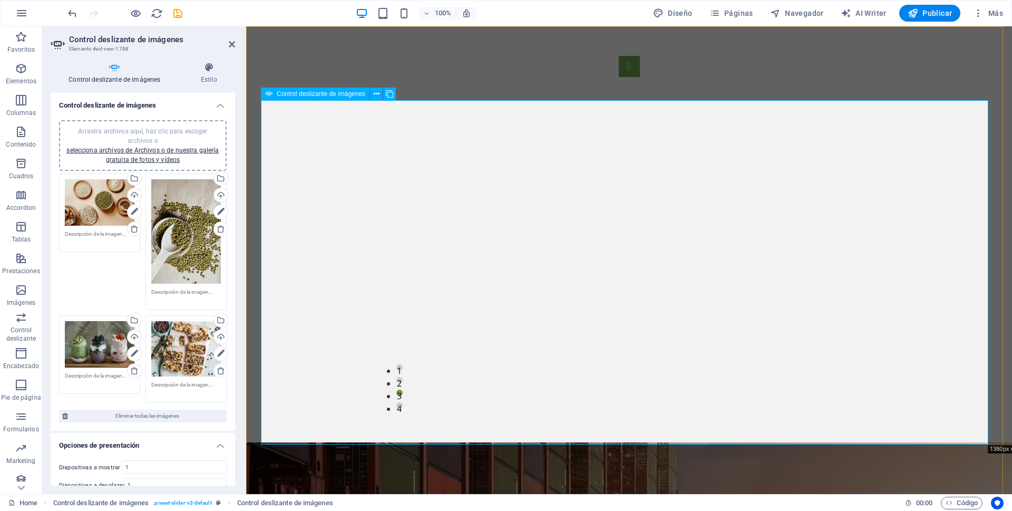
click at [619, 77] on button "Image Slider" at bounding box center [629, 66] width 21 height 21
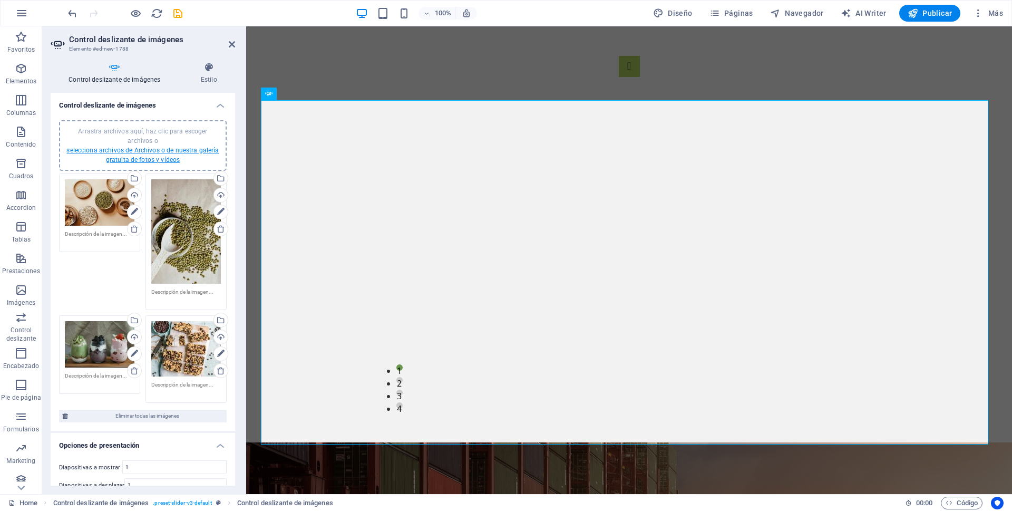
click at [172, 150] on link "selecciona archivos de Archivos o de nuestra galería gratuita de fotos y vídeos" at bounding box center [142, 155] width 152 height 17
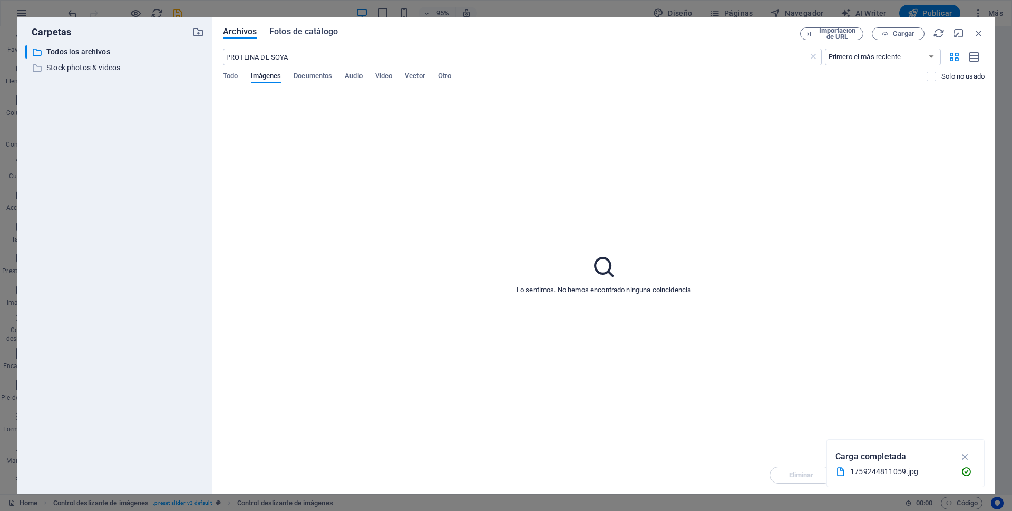
click at [316, 29] on span "Fotos de catálogo" at bounding box center [303, 31] width 69 height 13
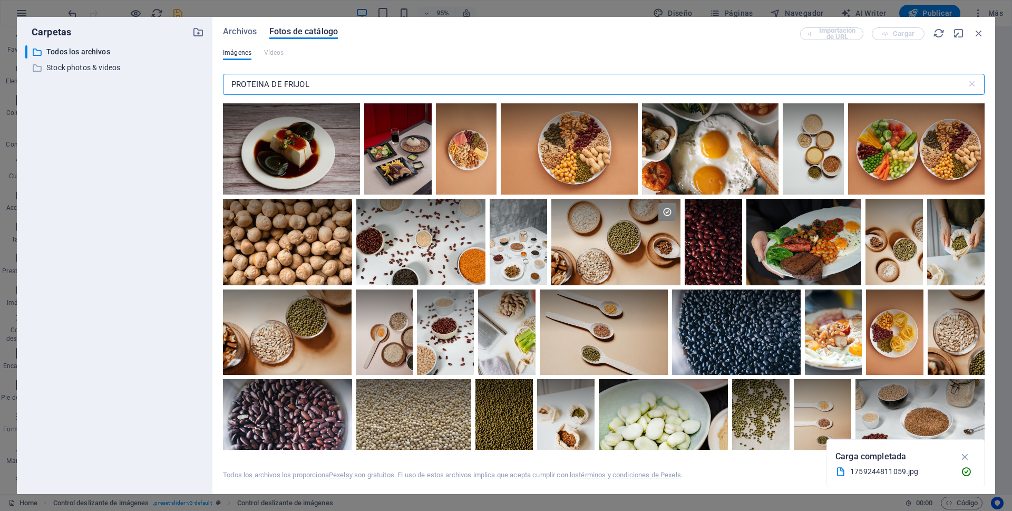
drag, startPoint x: 313, startPoint y: 85, endPoint x: 283, endPoint y: 85, distance: 29.5
click at [283, 85] on input "PROTEINA DE FRIJOL" at bounding box center [595, 84] width 744 height 21
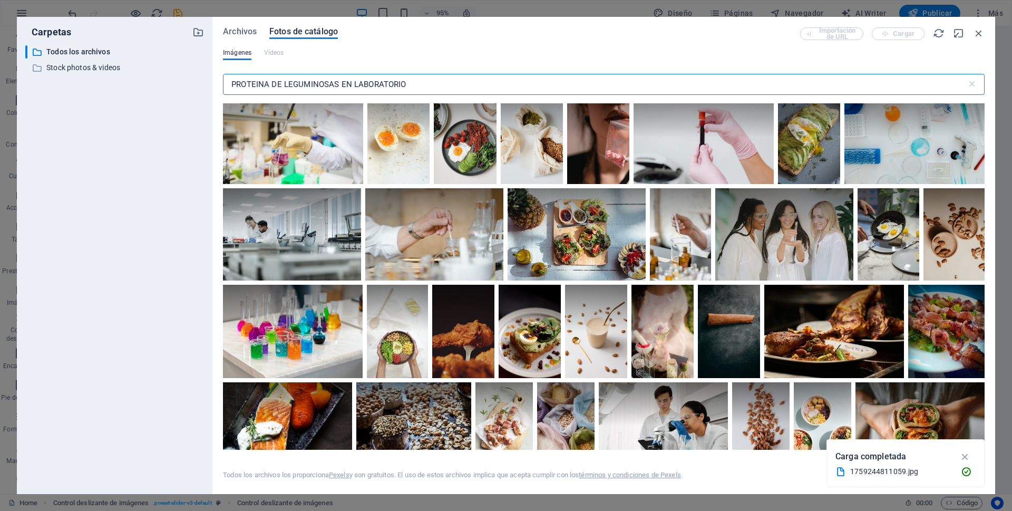
scroll to position [3901, 0]
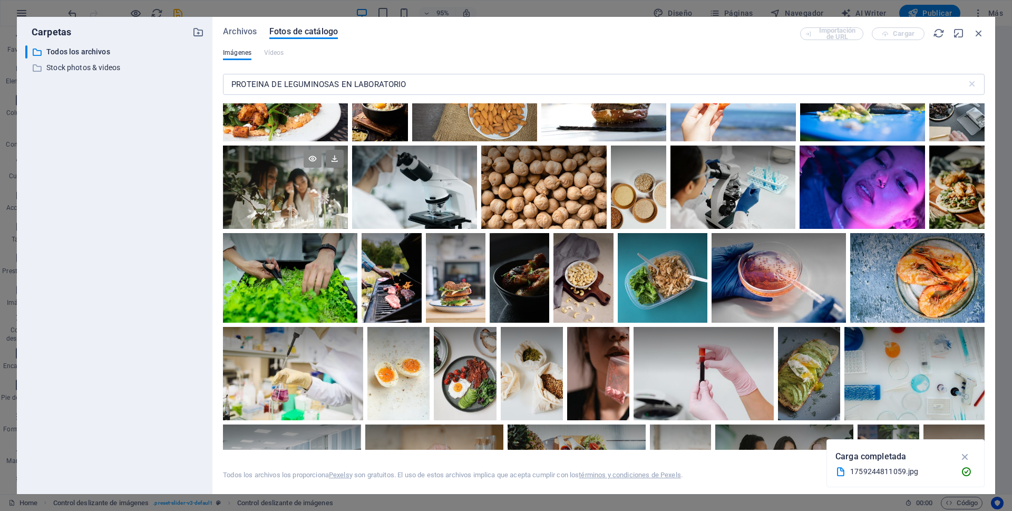
click at [312, 150] on icon at bounding box center [313, 159] width 18 height 18
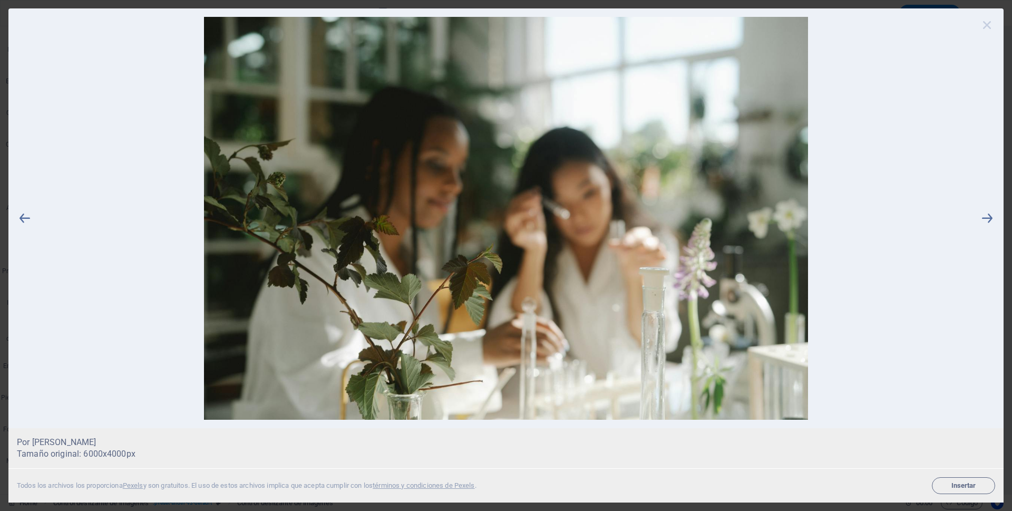
click at [987, 24] on icon at bounding box center [987, 25] width 16 height 16
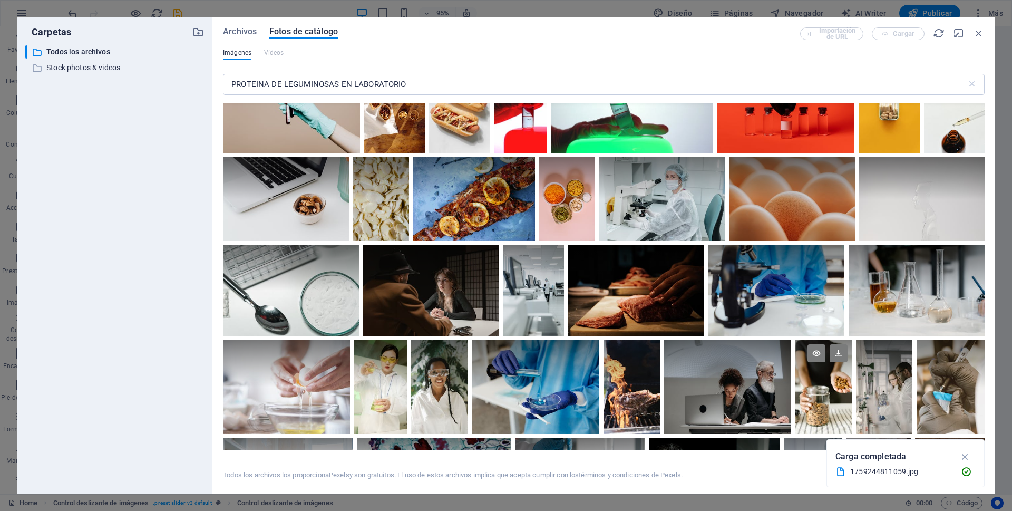
scroll to position [4744, 0]
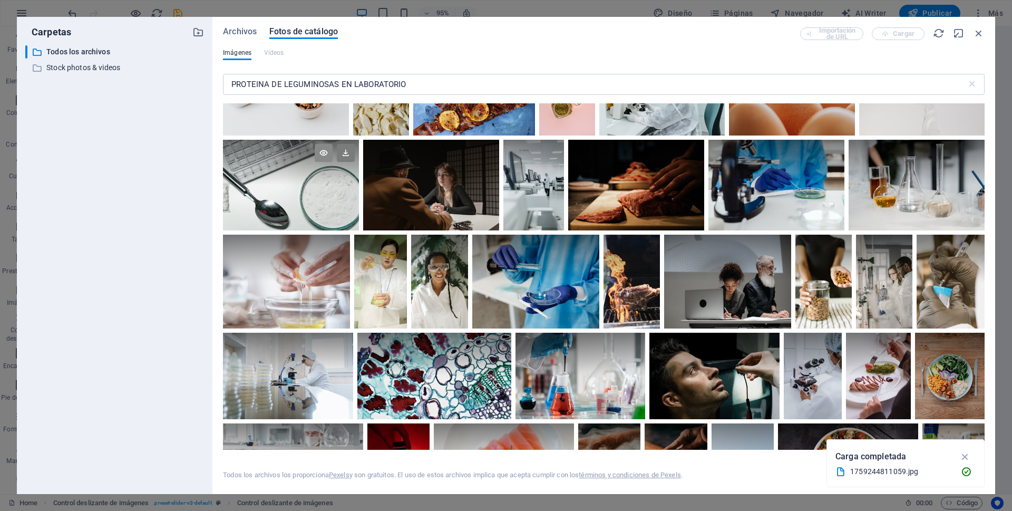
click at [322, 144] on icon at bounding box center [324, 153] width 18 height 18
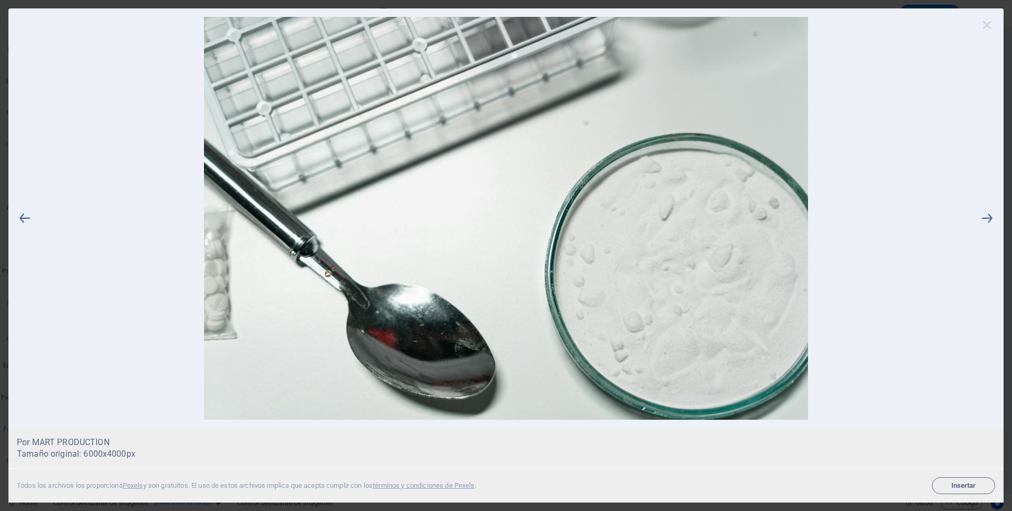
click at [987, 25] on icon at bounding box center [987, 25] width 16 height 16
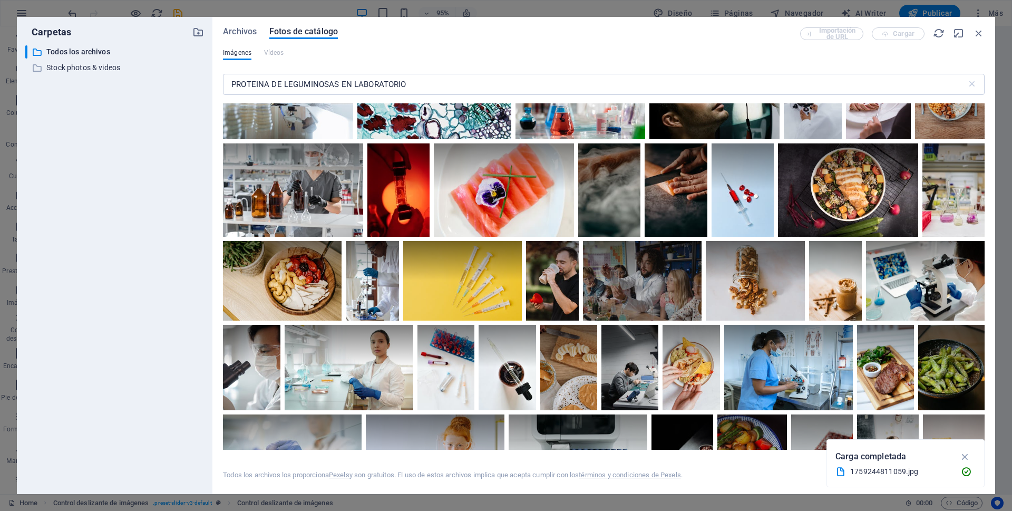
scroll to position [4750, 0]
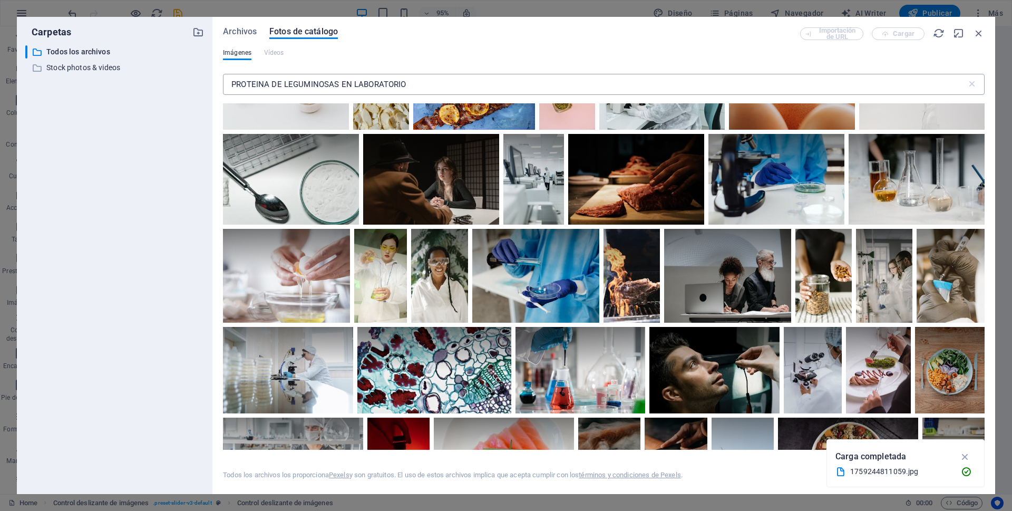
click at [342, 85] on input "PROTEINA DE LEGUMINOSAS EN LABORATORIO" at bounding box center [595, 84] width 744 height 21
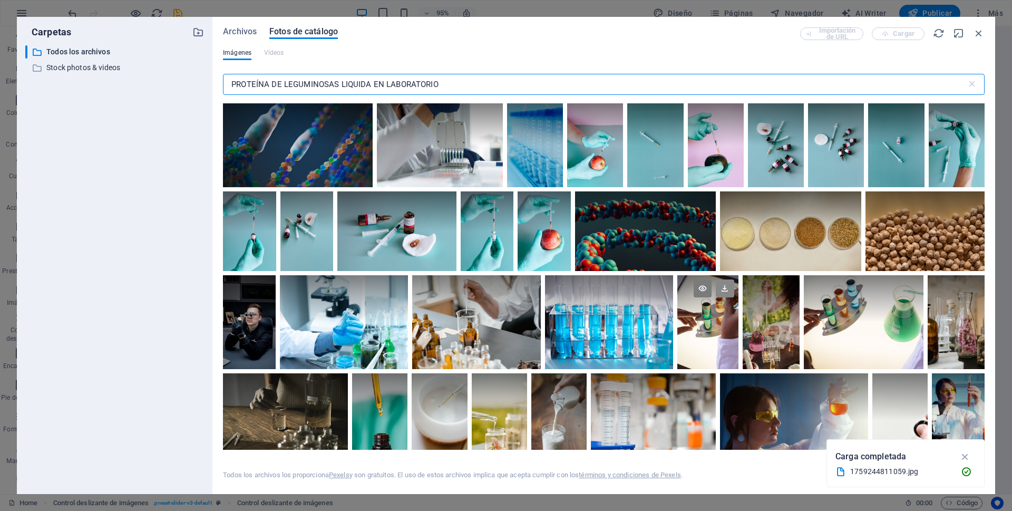
scroll to position [158, 0]
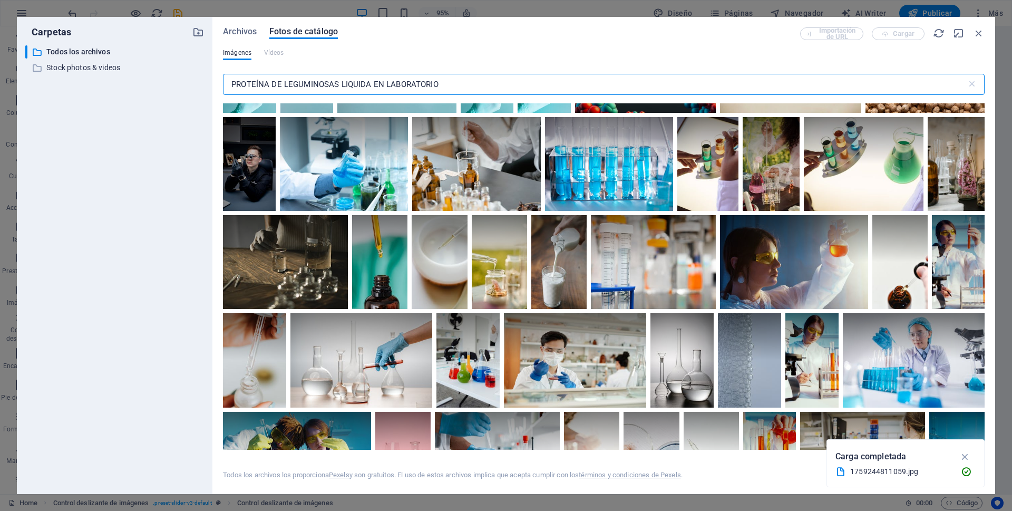
click at [231, 84] on input "PROTEÍNA DE LEGUMINOSAS LIQUIDA EN LABORATORIO" at bounding box center [595, 84] width 744 height 21
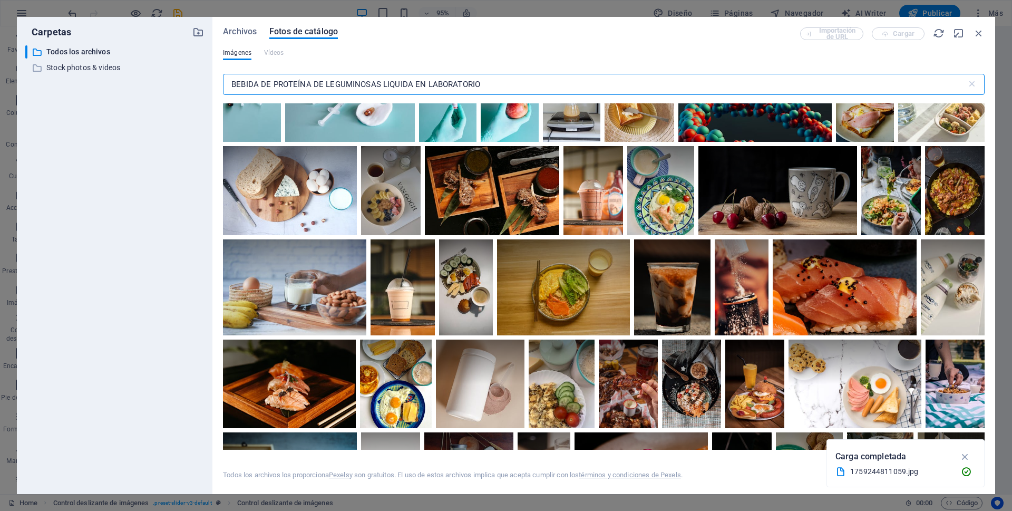
scroll to position [1687, 0]
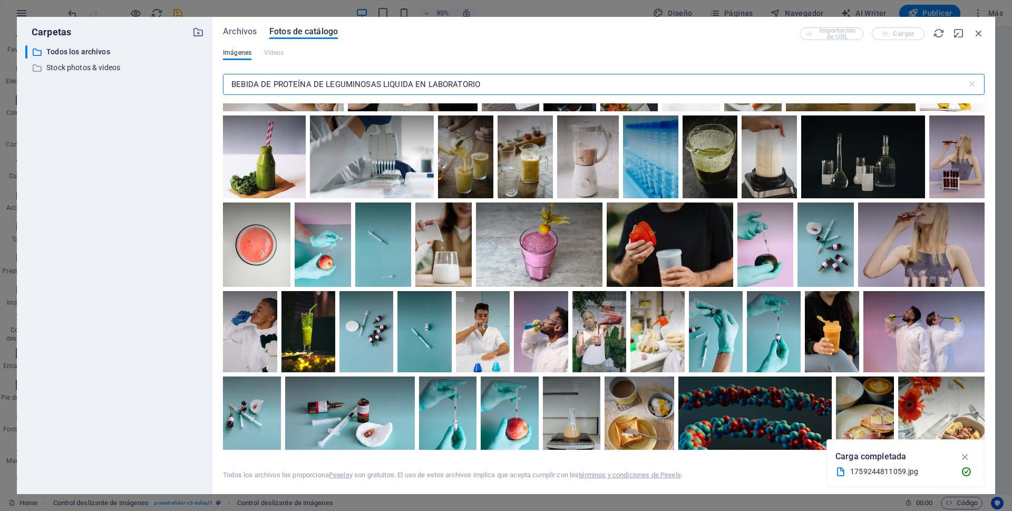
drag, startPoint x: 258, startPoint y: 84, endPoint x: 223, endPoint y: 84, distance: 34.3
click at [223, 84] on input "BEBIDA DE PROTEÍNA DE LEGUMINOSAS LIQUIDA EN LABORATORIO" at bounding box center [595, 84] width 744 height 21
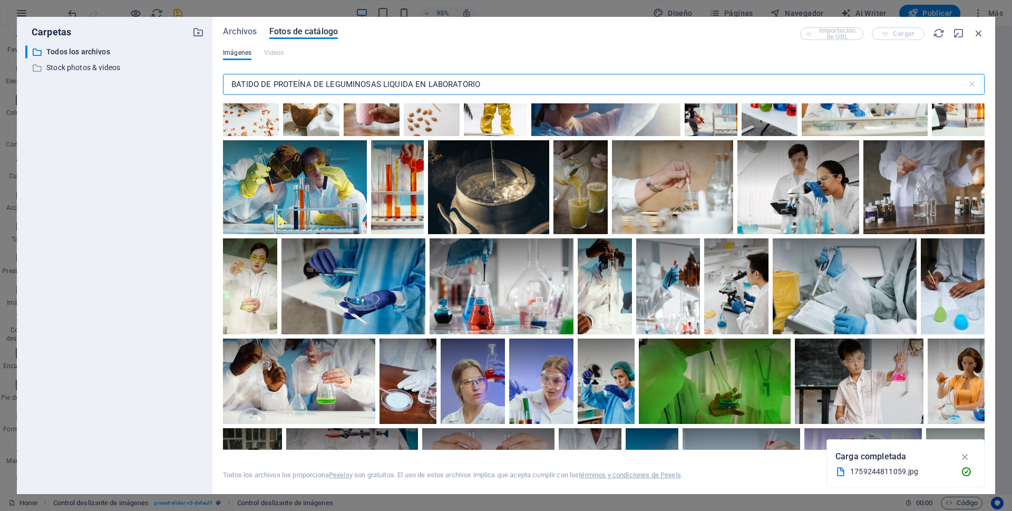
scroll to position [264, 0]
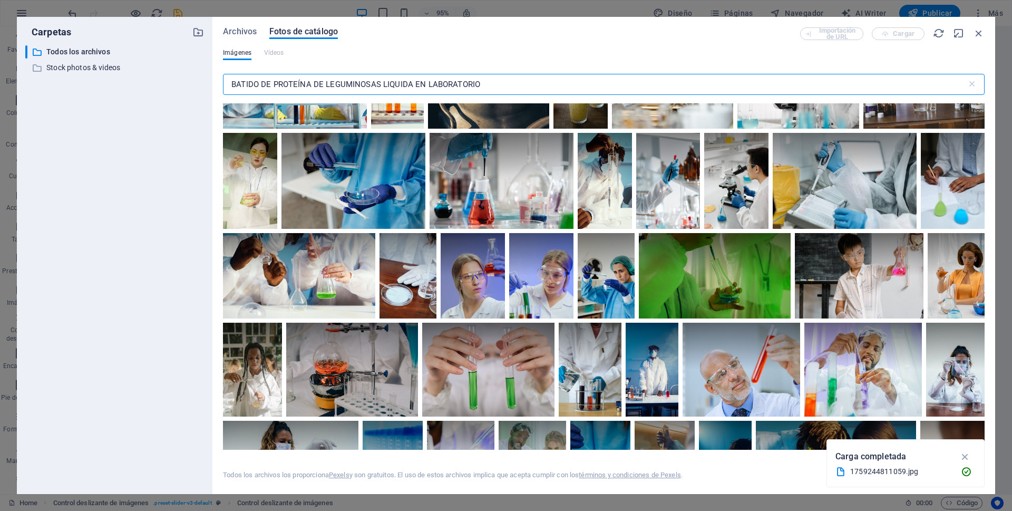
drag, startPoint x: 416, startPoint y: 82, endPoint x: 497, endPoint y: 84, distance: 80.7
click at [497, 84] on input "BATIDO DE PROTEÍNA DE LEGUMINOSAS LIQUIDA EN LABORATORIO" at bounding box center [595, 84] width 744 height 21
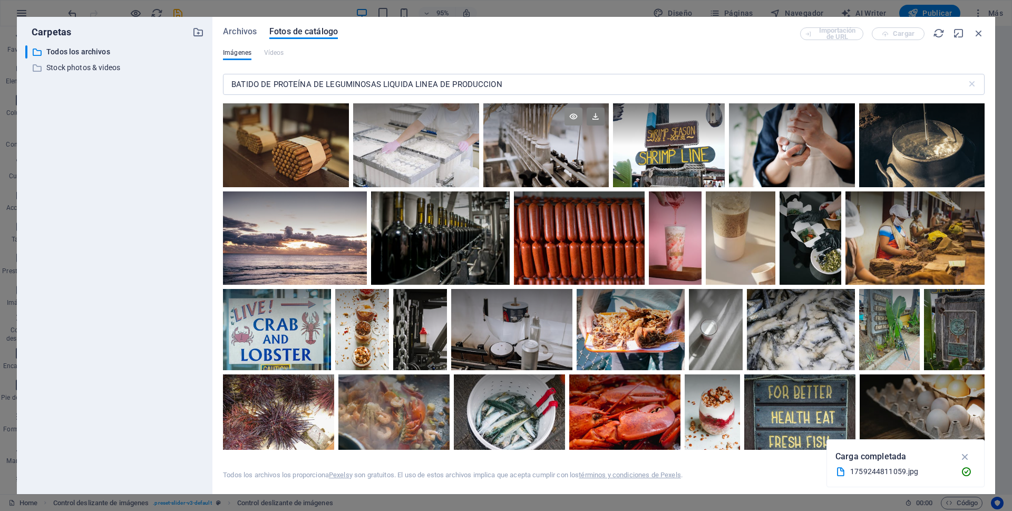
click at [571, 114] on icon at bounding box center [574, 117] width 18 height 18
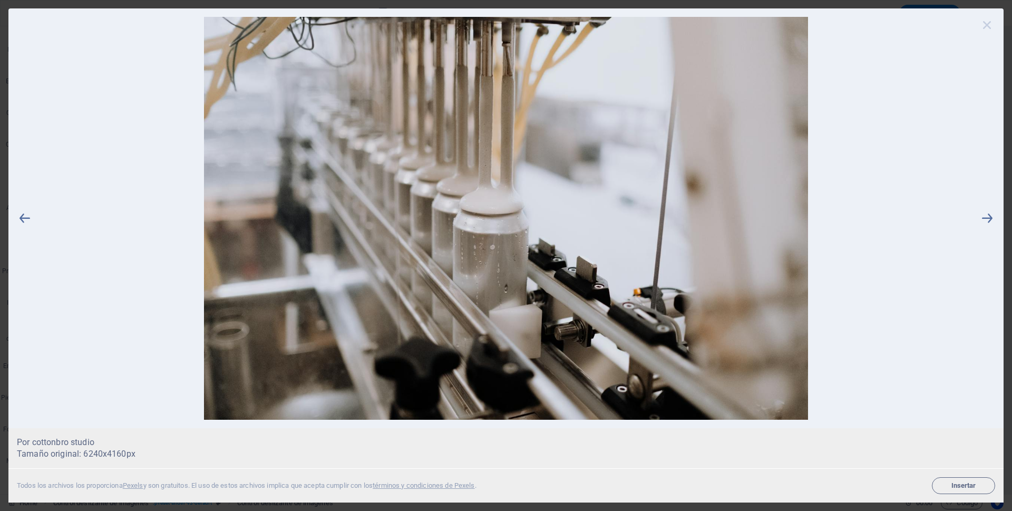
click at [988, 26] on icon at bounding box center [987, 25] width 16 height 16
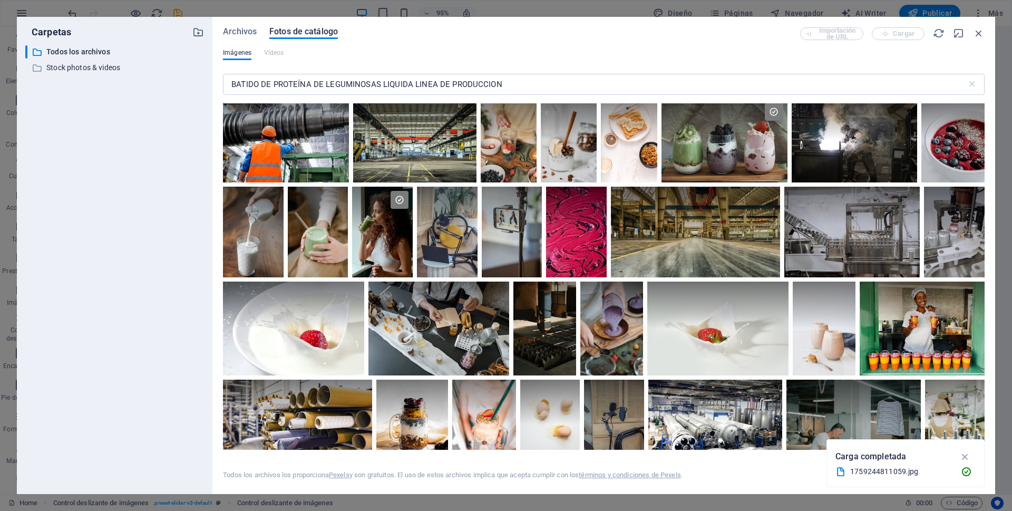
scroll to position [1898, 0]
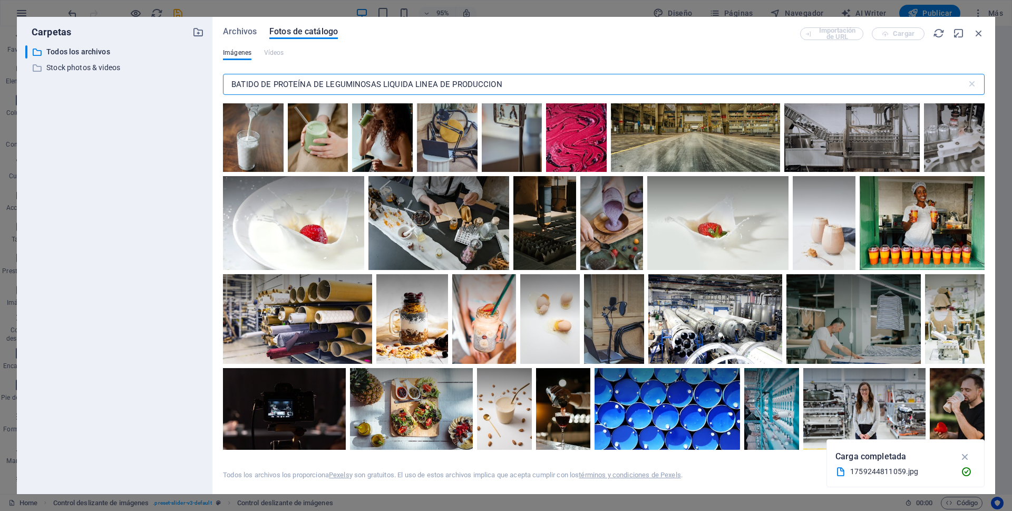
drag, startPoint x: 414, startPoint y: 83, endPoint x: 314, endPoint y: 85, distance: 100.2
click at [314, 85] on input "BATIDO DE PROTEÍNA DE LEGUMINOSAS LIQUIDA LINEA DE PRODUCCION" at bounding box center [595, 84] width 744 height 21
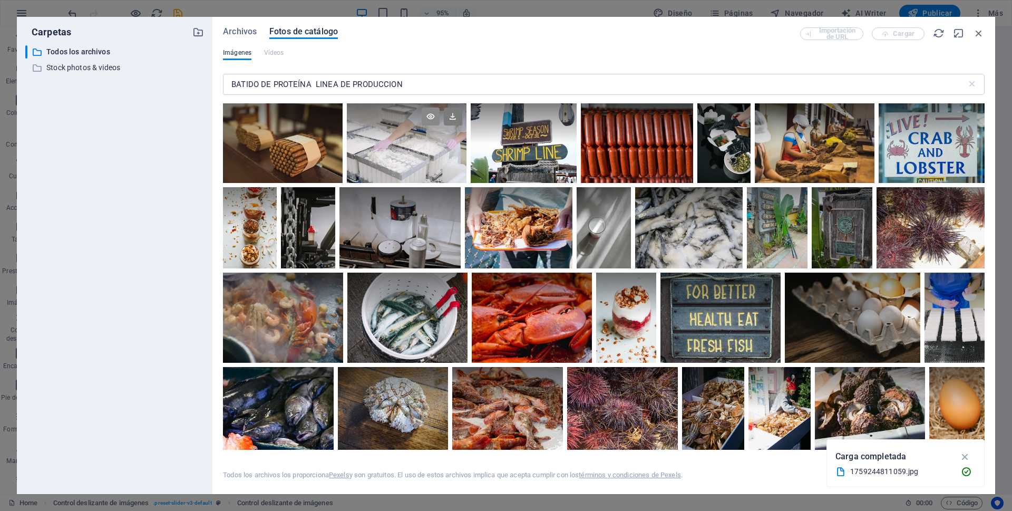
click at [431, 116] on icon at bounding box center [431, 117] width 18 height 18
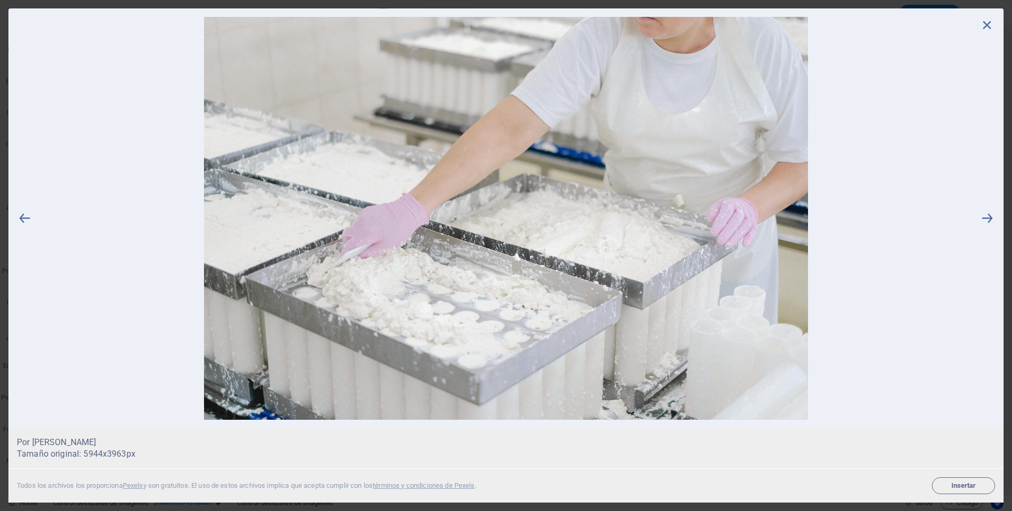
click at [987, 24] on icon at bounding box center [987, 25] width 16 height 16
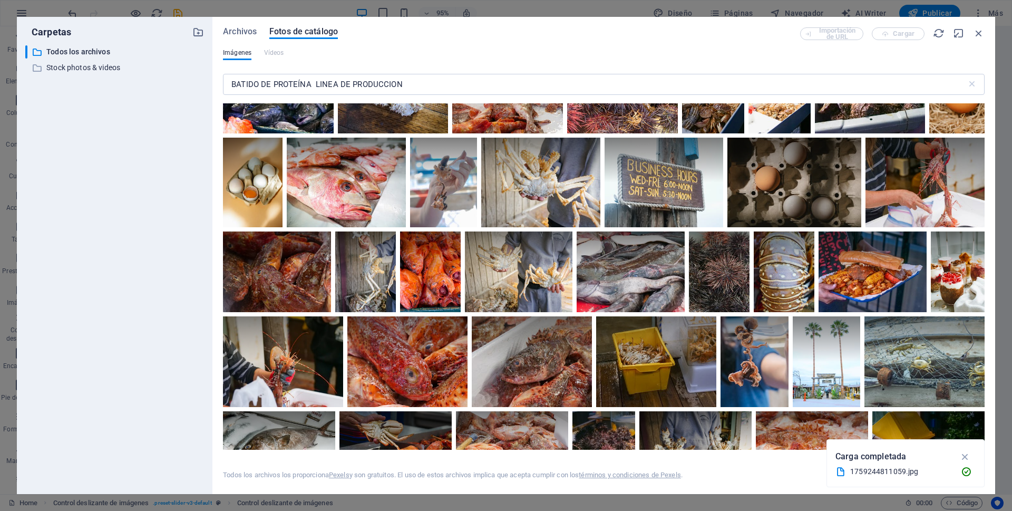
scroll to position [105, 0]
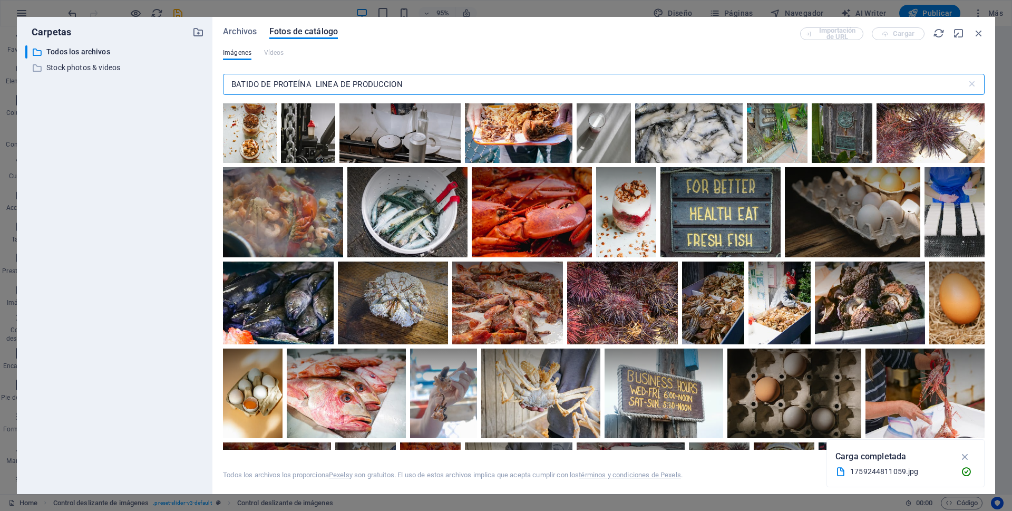
drag, startPoint x: 350, startPoint y: 85, endPoint x: 313, endPoint y: 85, distance: 37.4
click at [313, 85] on input "BATIDO DE PROTEÍNA LINEA DE PRODUCCION" at bounding box center [595, 84] width 744 height 21
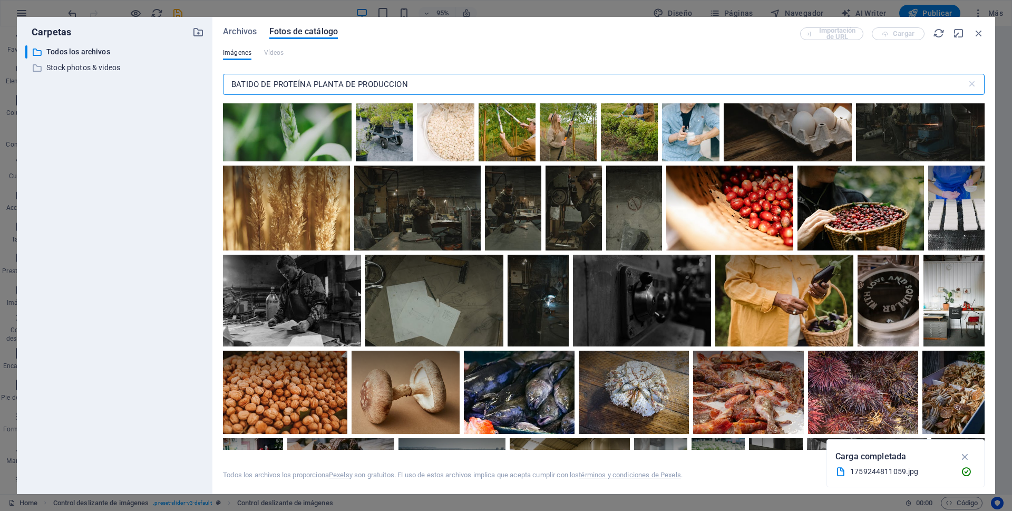
scroll to position [738, 0]
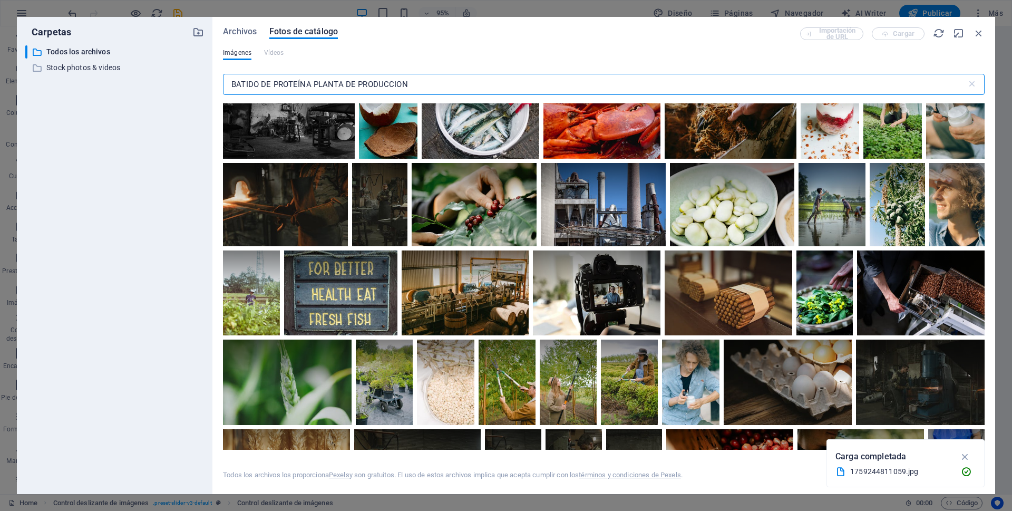
drag, startPoint x: 400, startPoint y: 81, endPoint x: 210, endPoint y: 77, distance: 189.8
click at [210, 77] on div "Carpetas ​ Todos los archivos Todos los archivos ​ Stock photos & videos Stock …" at bounding box center [506, 255] width 978 height 477
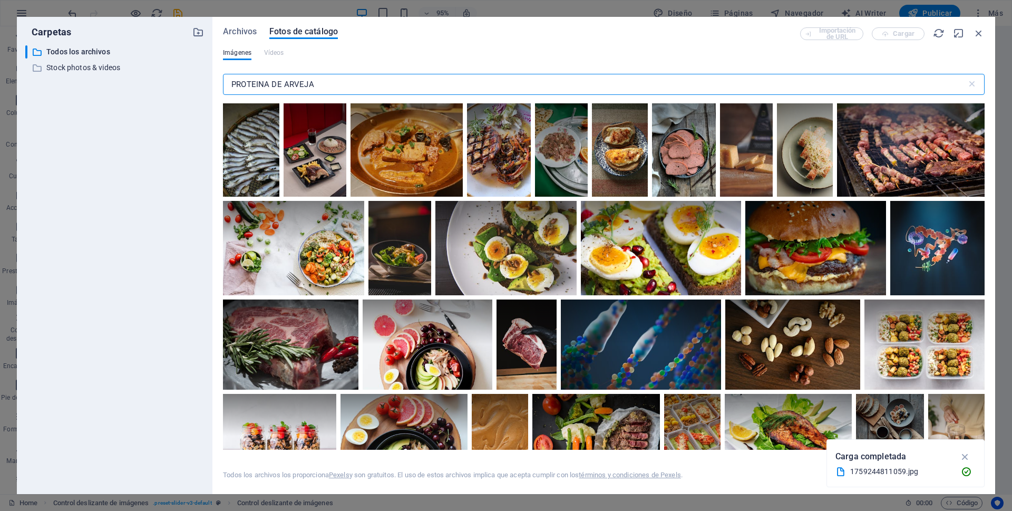
drag, startPoint x: 284, startPoint y: 84, endPoint x: 205, endPoint y: 84, distance: 78.5
click at [205, 84] on div "Carpetas ​ Todos los archivos Todos los archivos ​ Stock photos & videos Stock …" at bounding box center [506, 255] width 978 height 477
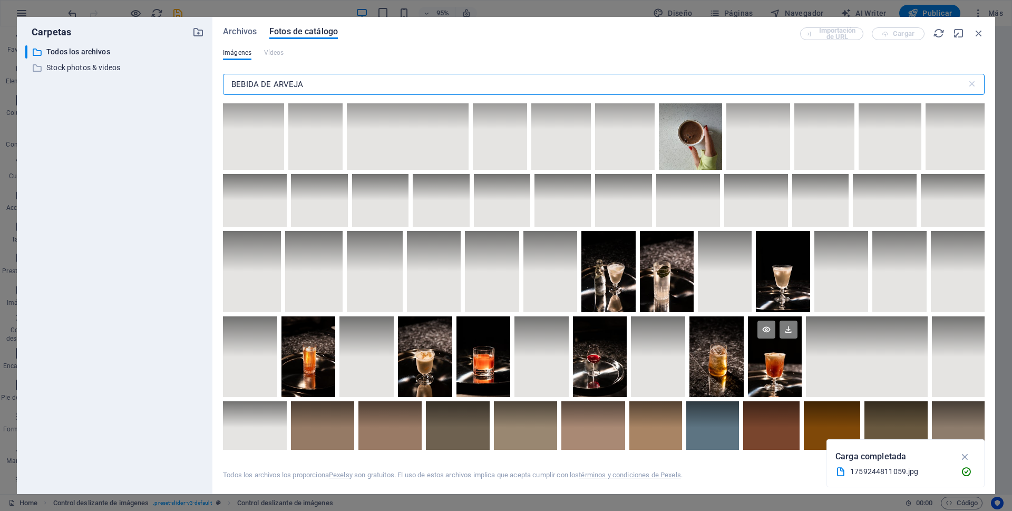
scroll to position [791, 0]
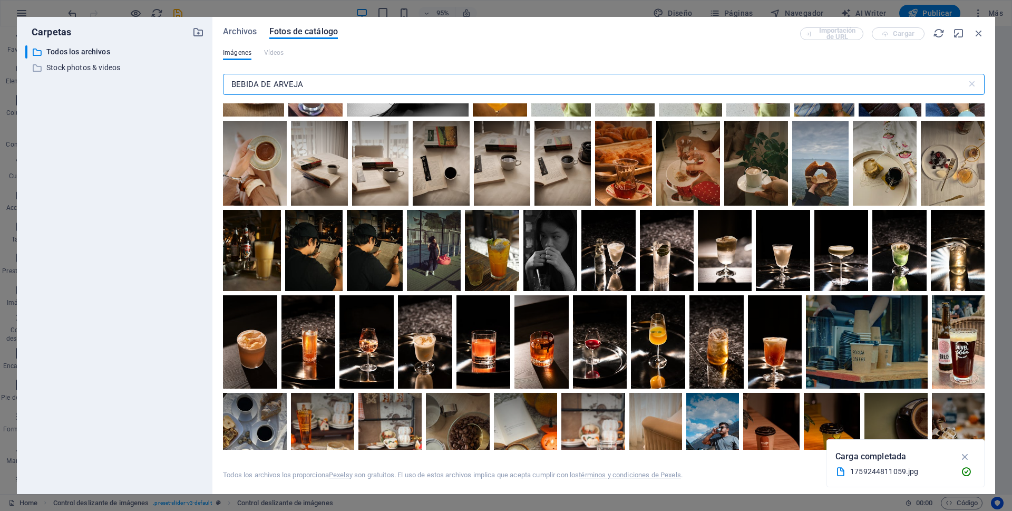
drag, startPoint x: 257, startPoint y: 84, endPoint x: 230, endPoint y: 85, distance: 26.9
click at [230, 85] on input "BEBIDA DE ARVEJA" at bounding box center [595, 84] width 744 height 21
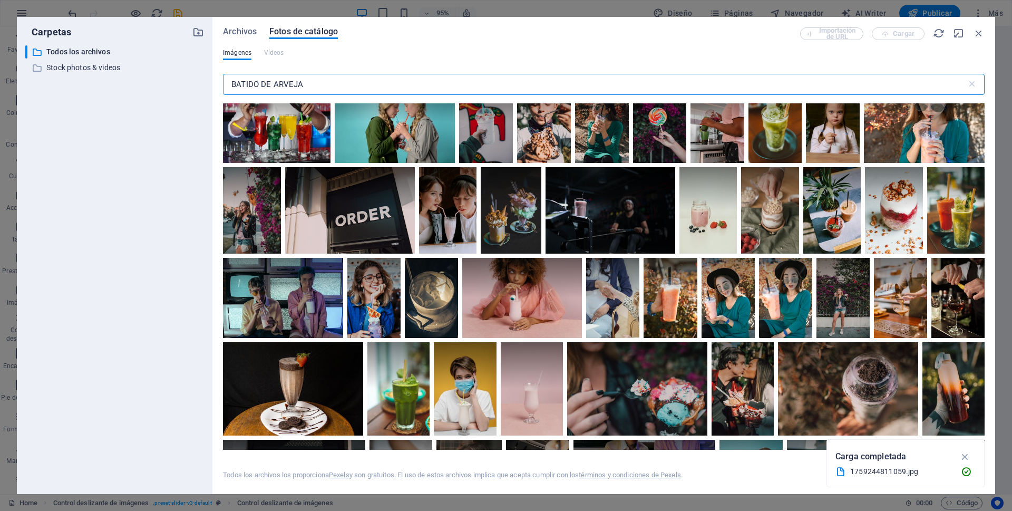
scroll to position [840, 0]
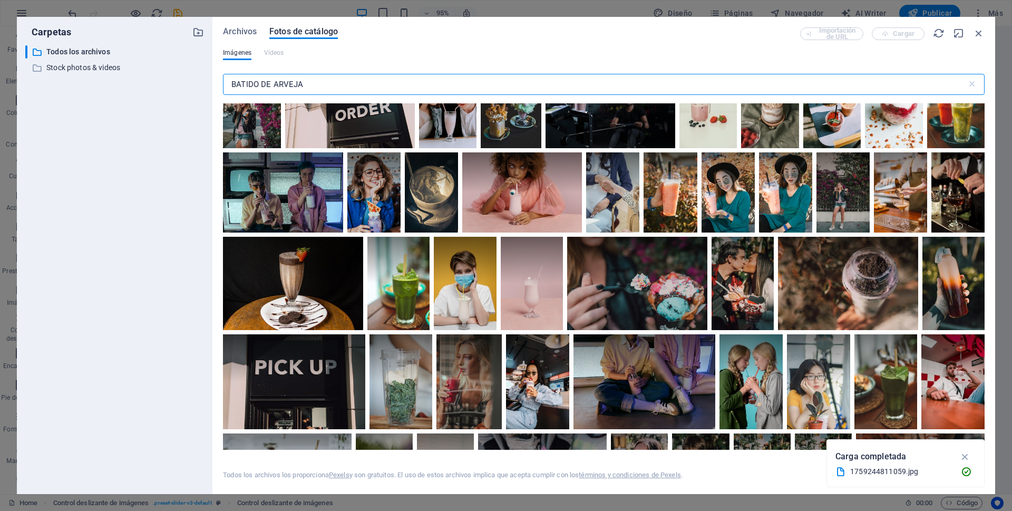
drag, startPoint x: 277, startPoint y: 80, endPoint x: 229, endPoint y: 84, distance: 48.2
click at [232, 84] on input "BATIDO DE ARVEJA" at bounding box center [595, 84] width 744 height 21
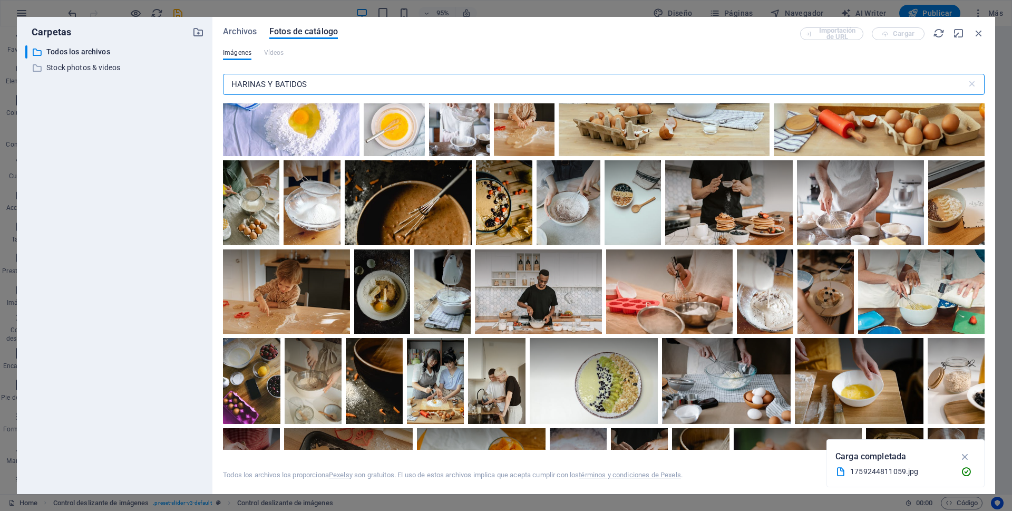
scroll to position [949, 0]
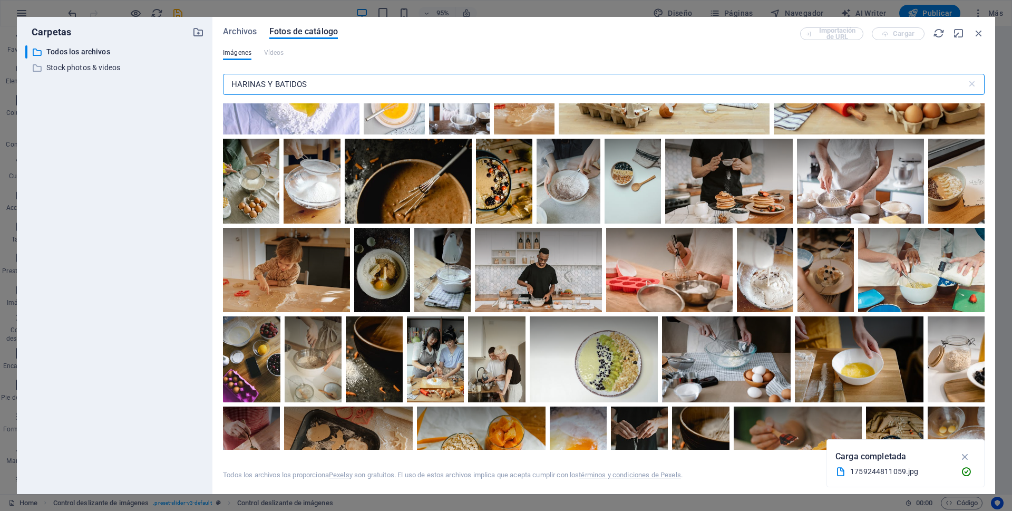
drag, startPoint x: 317, startPoint y: 83, endPoint x: 225, endPoint y: 89, distance: 92.4
click at [225, 89] on input "HARINAS Y BATIDOS" at bounding box center [595, 84] width 744 height 21
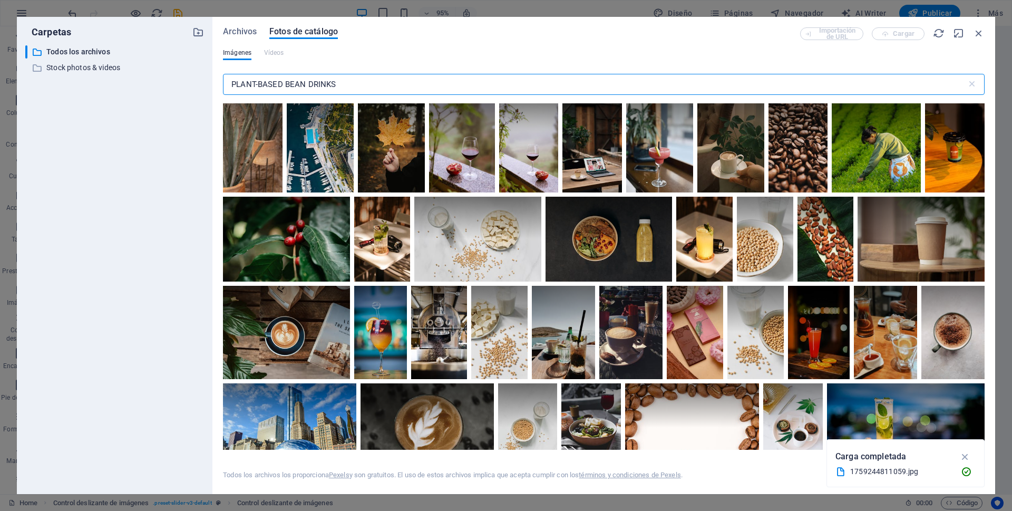
drag, startPoint x: 346, startPoint y: 86, endPoint x: 309, endPoint y: 84, distance: 36.4
click at [309, 84] on input "PLANT-BASED BEAN DRINKS" at bounding box center [595, 84] width 744 height 21
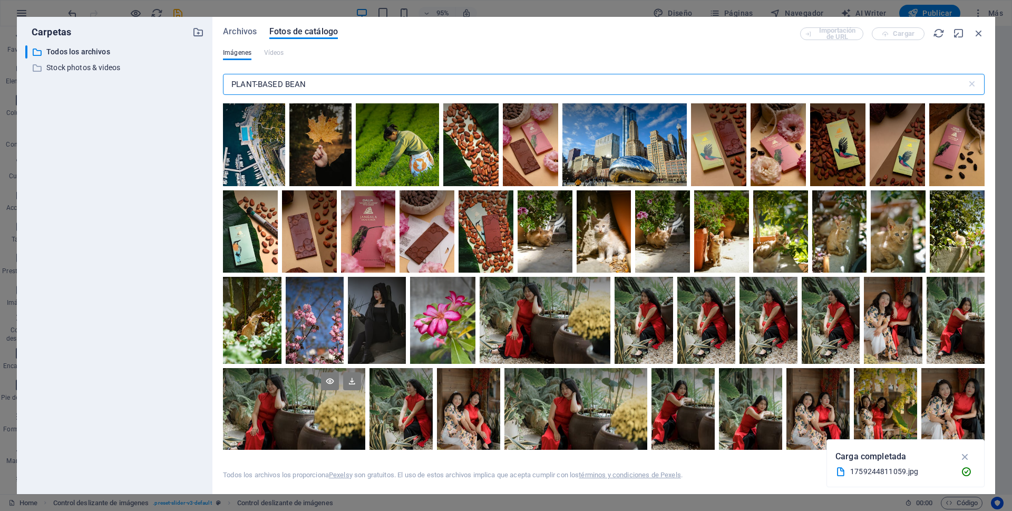
scroll to position [264, 0]
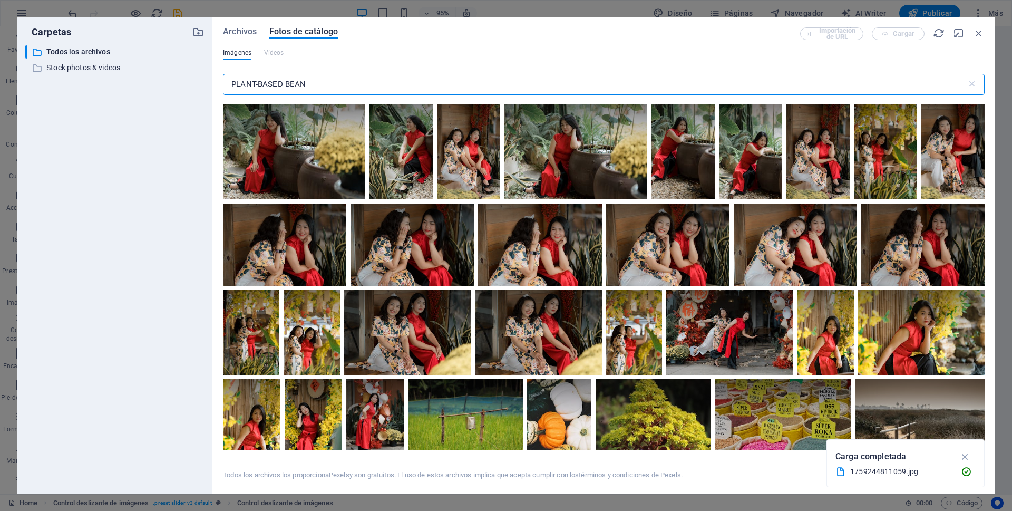
click at [286, 85] on input "PLANT-BASED BEAN" at bounding box center [595, 84] width 744 height 21
drag, startPoint x: 286, startPoint y: 85, endPoint x: 311, endPoint y: 83, distance: 24.8
click at [311, 83] on input "PLANT-BASED BEAN" at bounding box center [595, 84] width 744 height 21
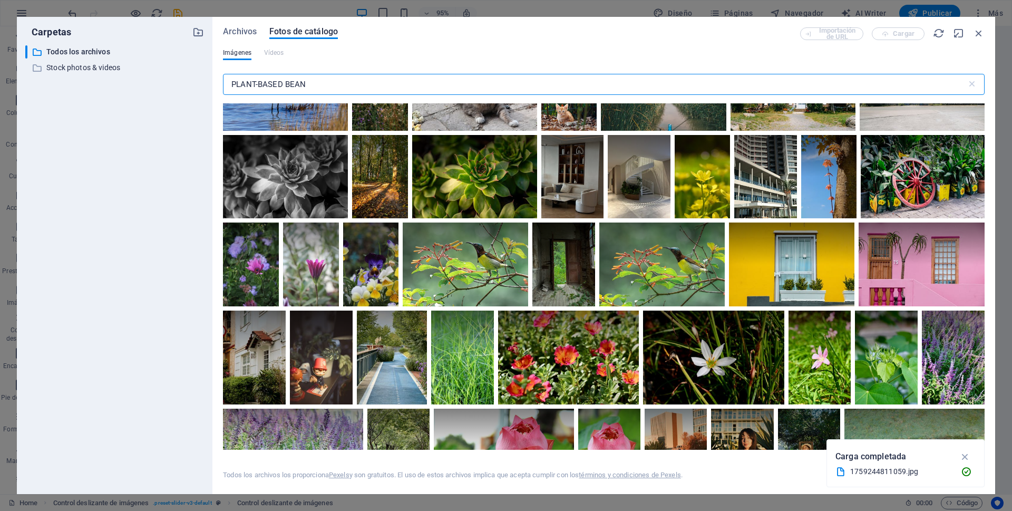
scroll to position [422, 0]
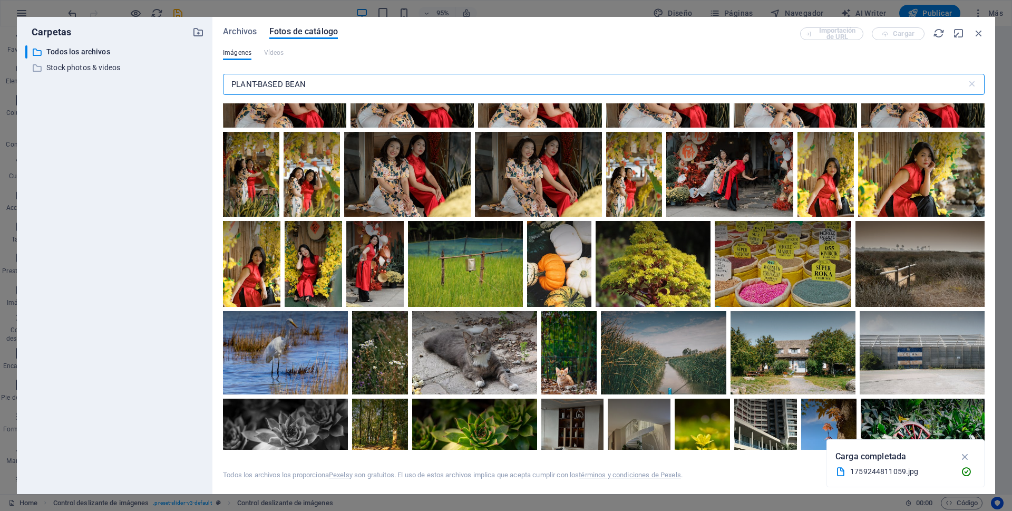
drag, startPoint x: 231, startPoint y: 85, endPoint x: 326, endPoint y: 85, distance: 94.4
click at [326, 85] on input "PLANT-BASED BEAN" at bounding box center [595, 84] width 744 height 21
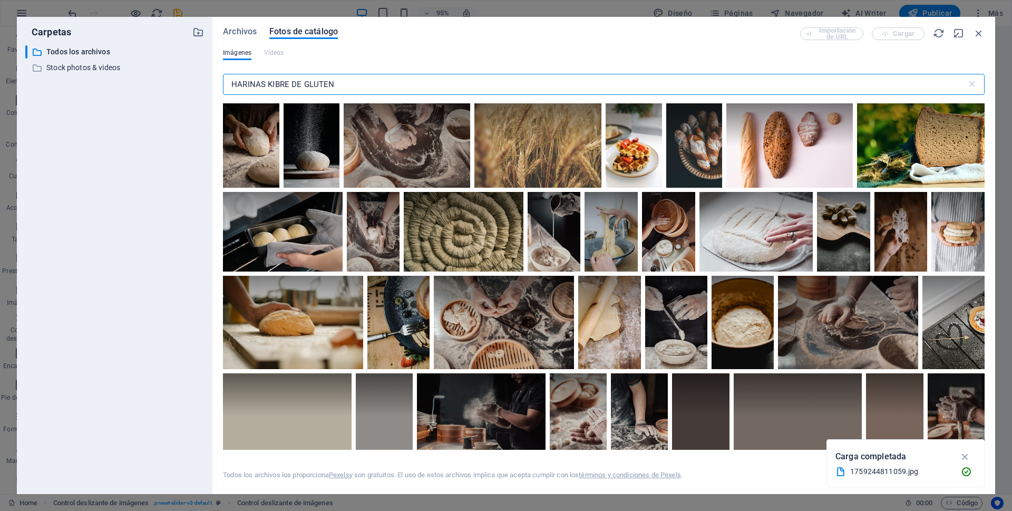
click at [272, 84] on input "HARINAS KIBRE DE GLUTEN" at bounding box center [595, 84] width 744 height 21
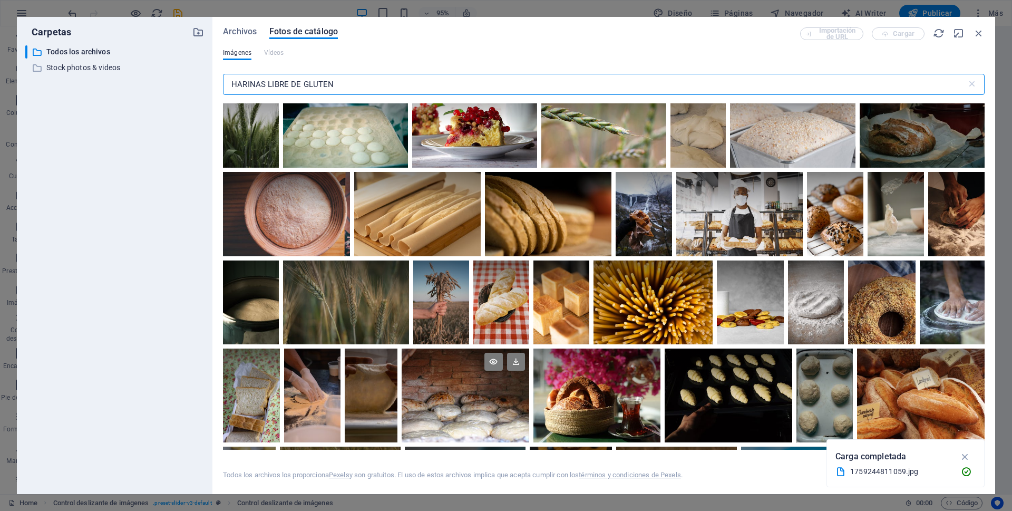
scroll to position [1529, 0]
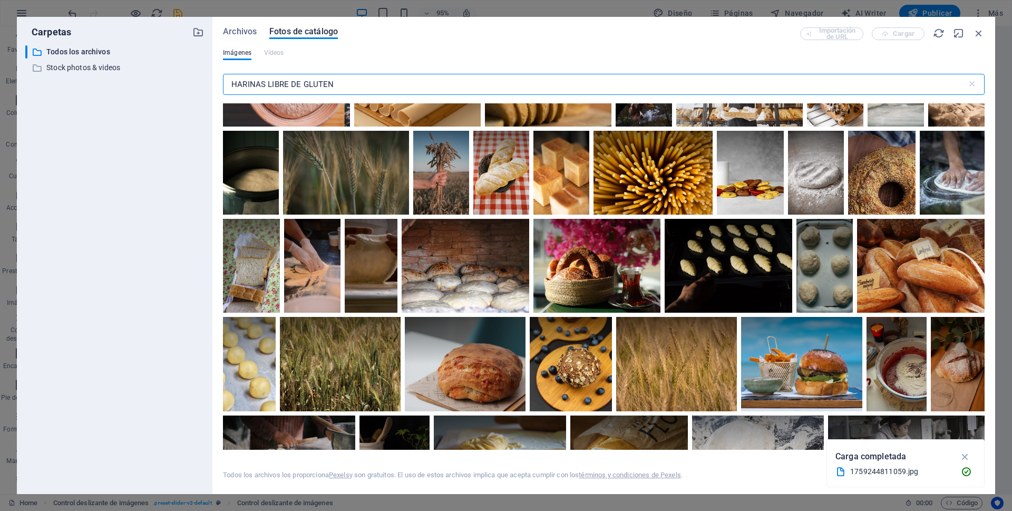
drag, startPoint x: 334, startPoint y: 87, endPoint x: 215, endPoint y: 79, distance: 119.9
click at [215, 79] on div "Archivos Fotos de catálogo Importación de URL Cargar Imágenes Vídeos HARINAS LI…" at bounding box center [603, 255] width 783 height 477
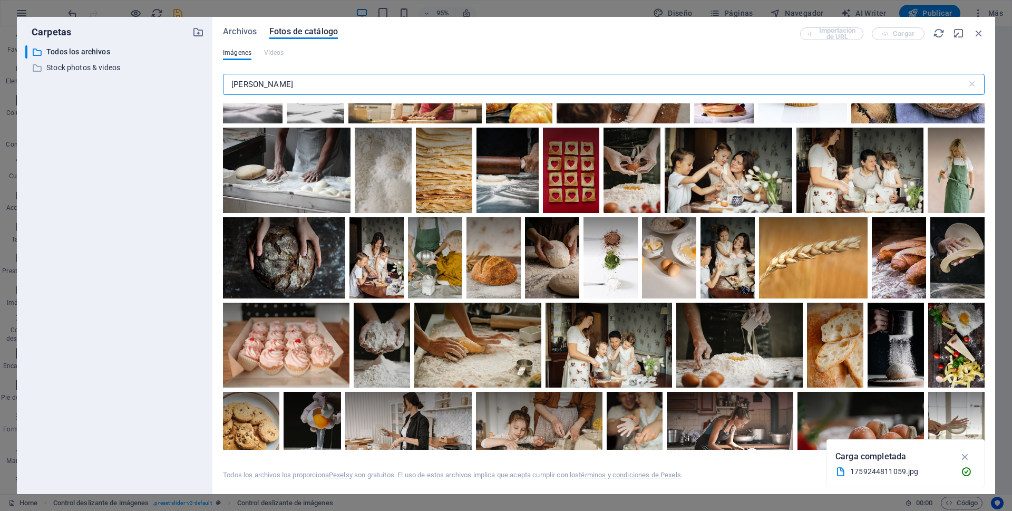
scroll to position [0, 0]
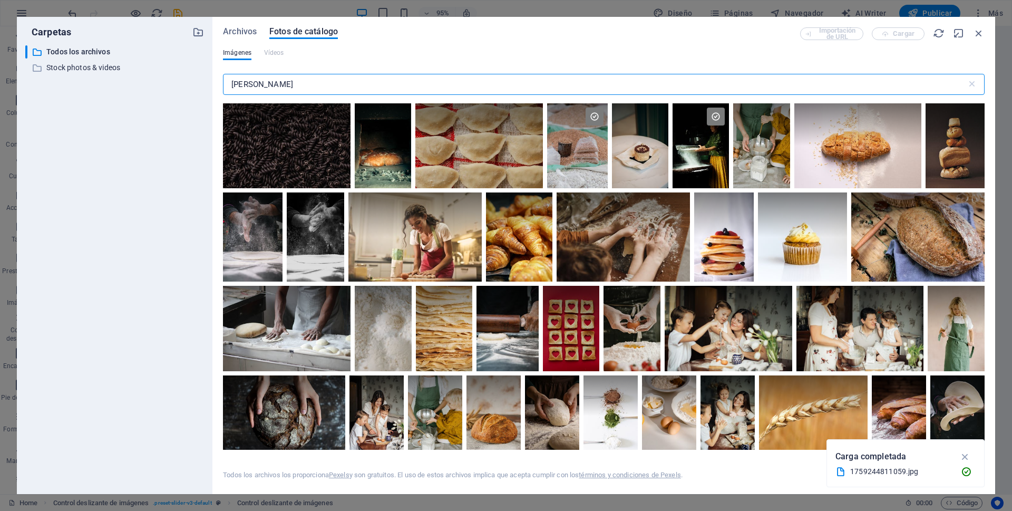
drag, startPoint x: 301, startPoint y: 84, endPoint x: 220, endPoint y: 84, distance: 81.2
click at [220, 84] on div "Archivos Fotos de catálogo Importación de URL Cargar Imágenes Vídeos HARINA DE …" at bounding box center [603, 255] width 783 height 477
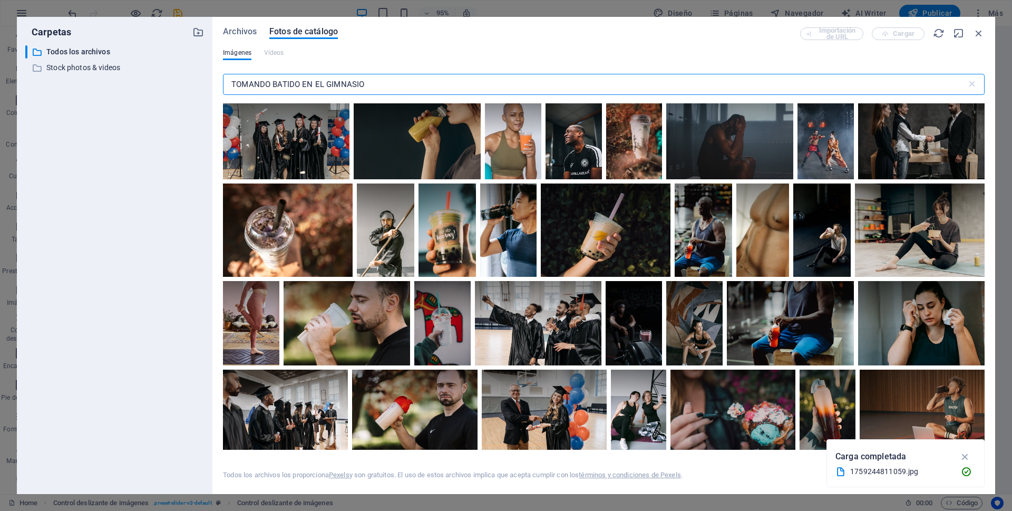
scroll to position [211, 0]
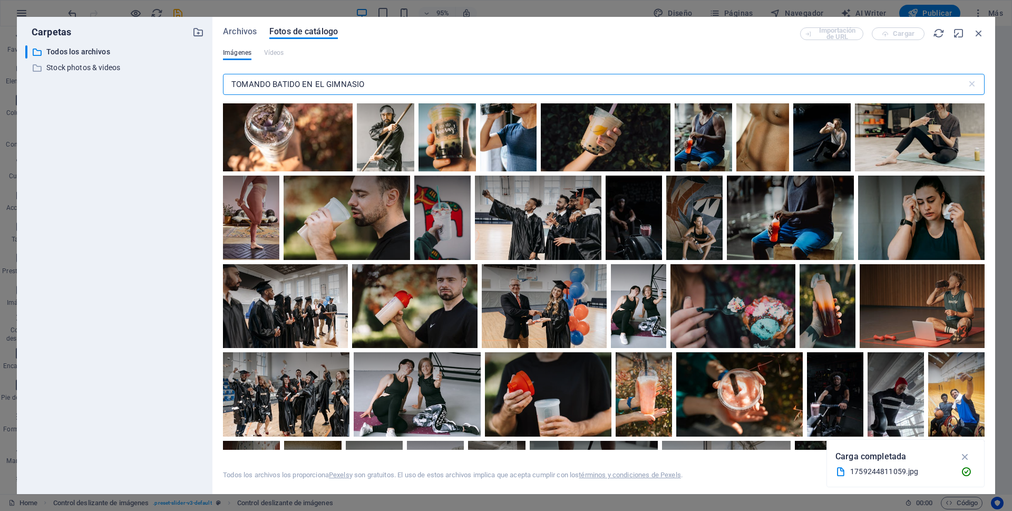
click at [233, 83] on input "TOMANDO BATIDO EN EL GIMNASIO" at bounding box center [595, 84] width 744 height 21
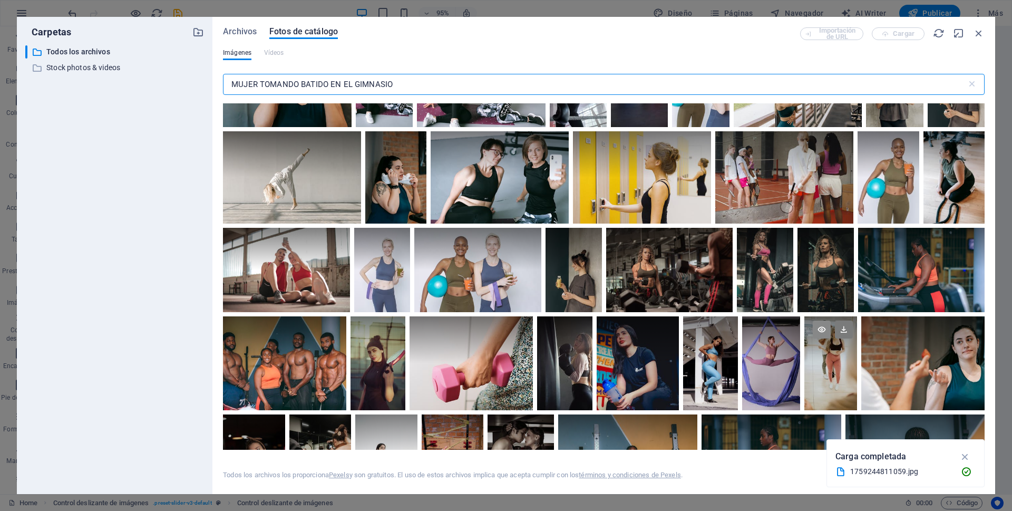
scroll to position [0, 0]
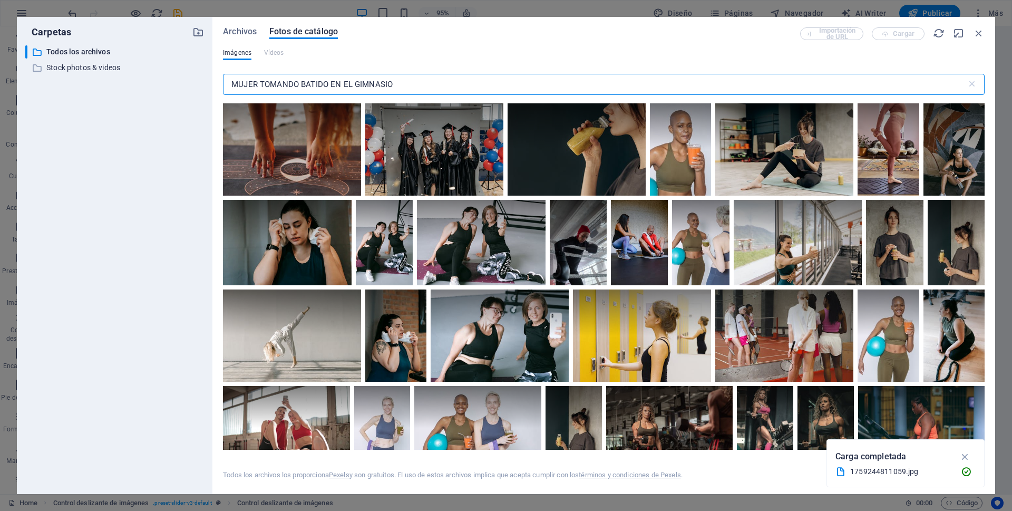
drag, startPoint x: 259, startPoint y: 83, endPoint x: 215, endPoint y: 86, distance: 44.4
click at [215, 86] on div "Archivos Fotos de catálogo Importación de URL Cargar Imágenes Vídeos MUJER TOMA…" at bounding box center [603, 255] width 783 height 477
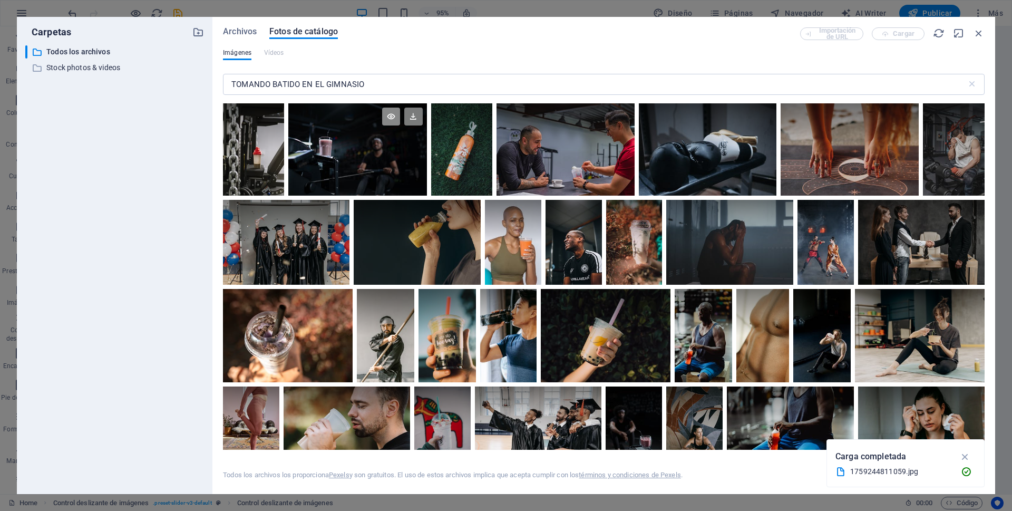
click at [389, 115] on icon at bounding box center [391, 117] width 18 height 18
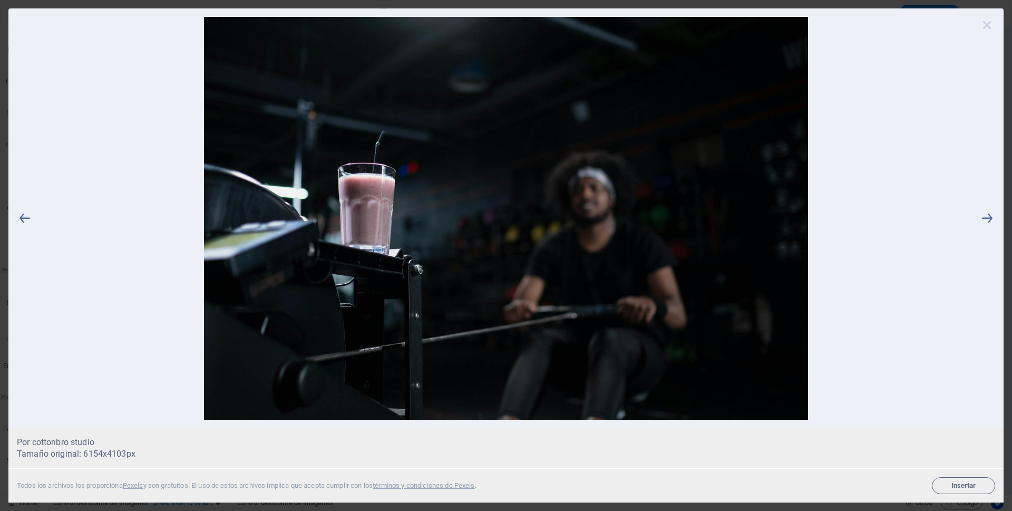
click at [987, 24] on icon at bounding box center [987, 25] width 16 height 16
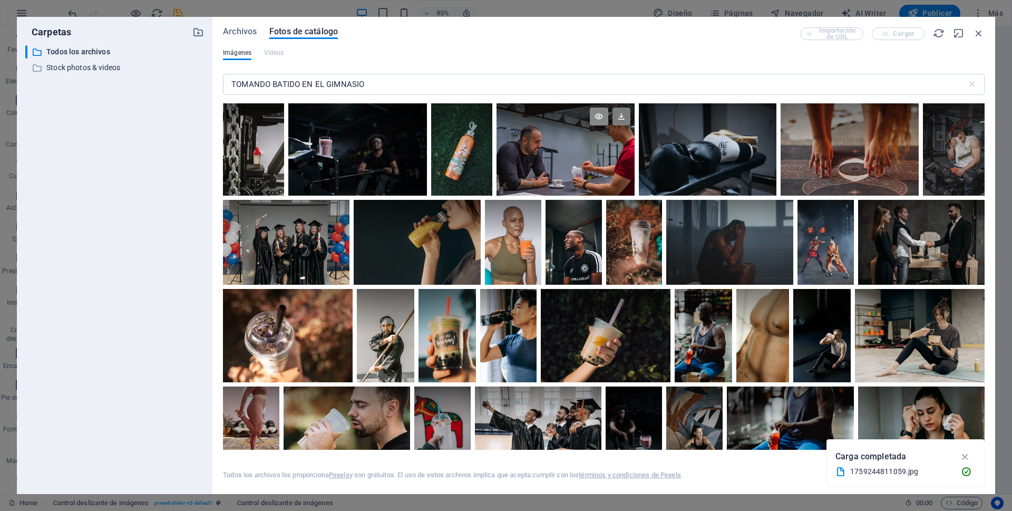
click at [600, 116] on icon at bounding box center [599, 117] width 18 height 18
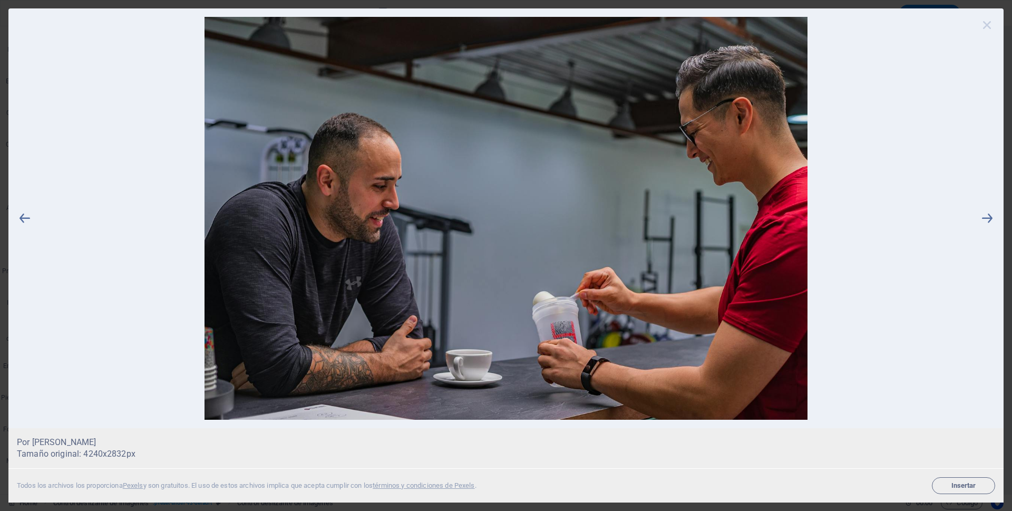
click at [987, 27] on icon at bounding box center [987, 25] width 16 height 16
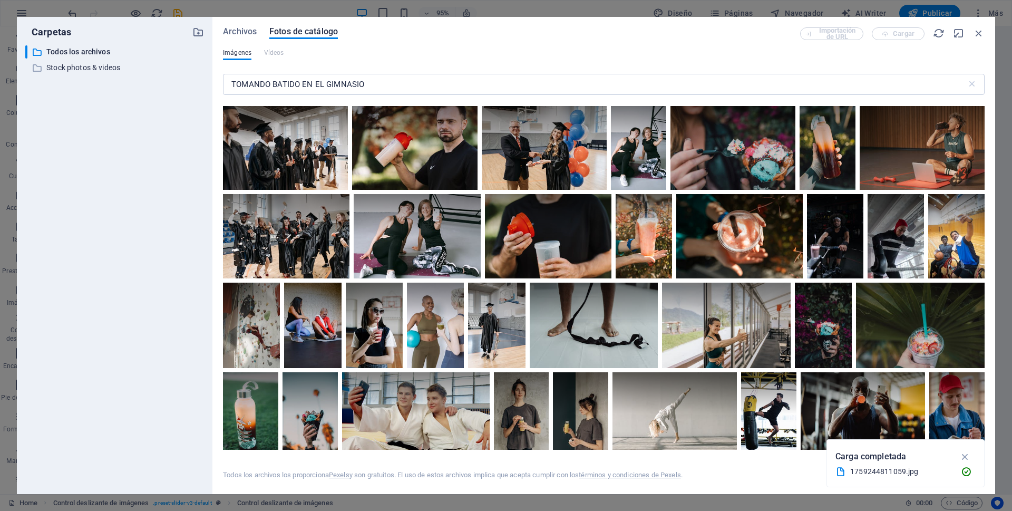
scroll to position [422, 0]
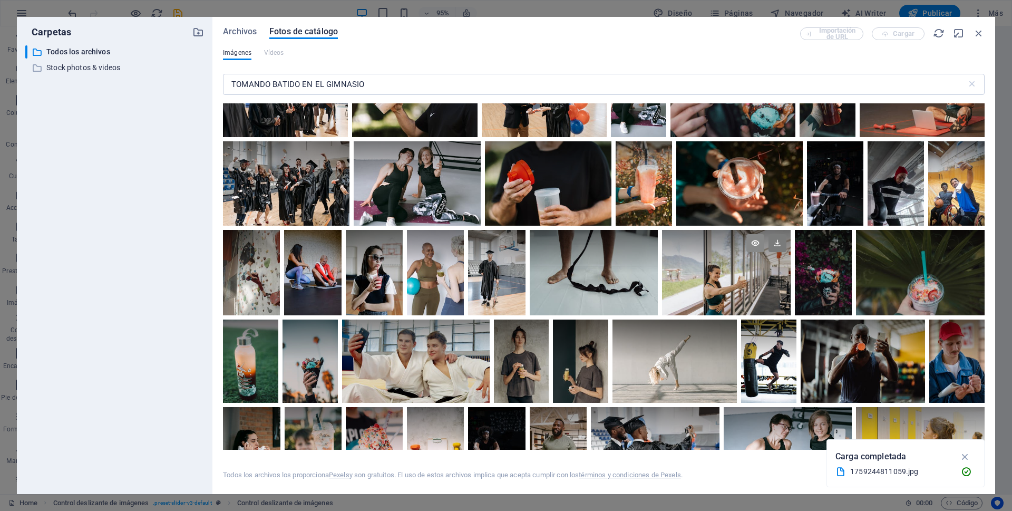
click at [752, 241] on icon at bounding box center [755, 243] width 18 height 18
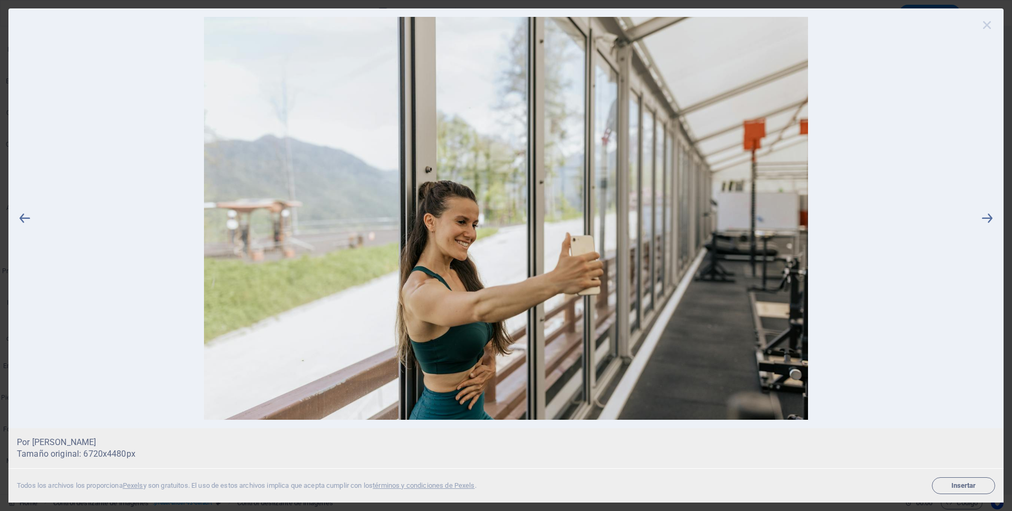
click at [986, 24] on icon at bounding box center [987, 25] width 16 height 16
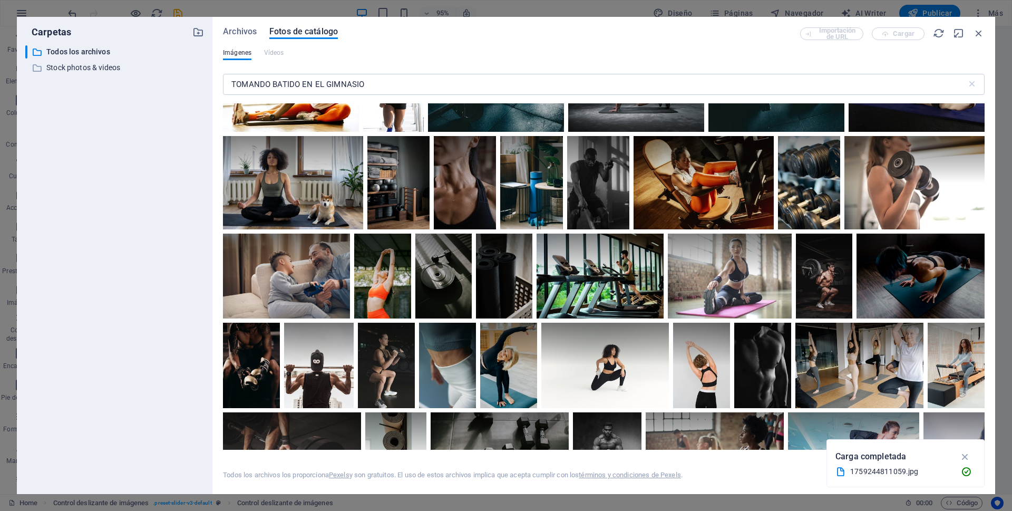
scroll to position [2477, 0]
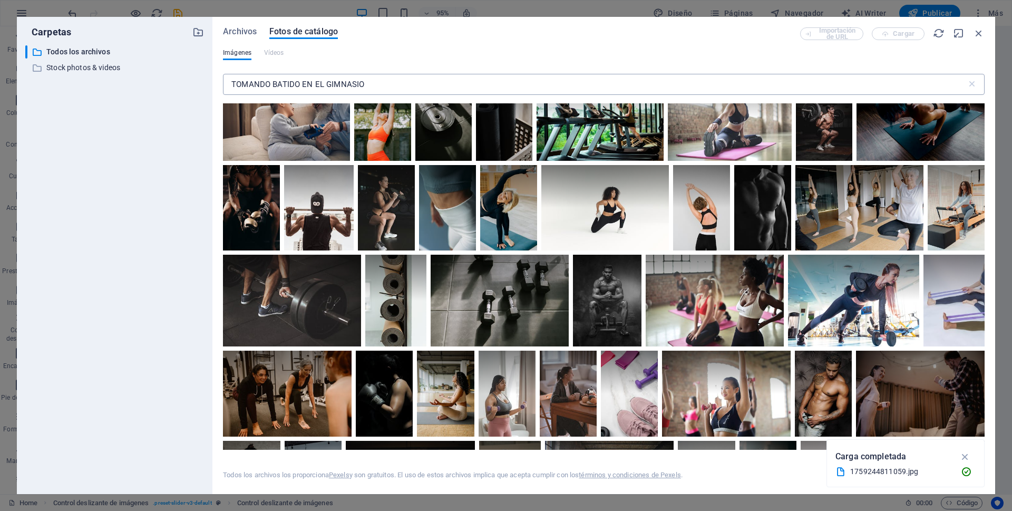
click at [369, 86] on input "TOMANDO BATIDO EN EL GIMNASIO" at bounding box center [595, 84] width 744 height 21
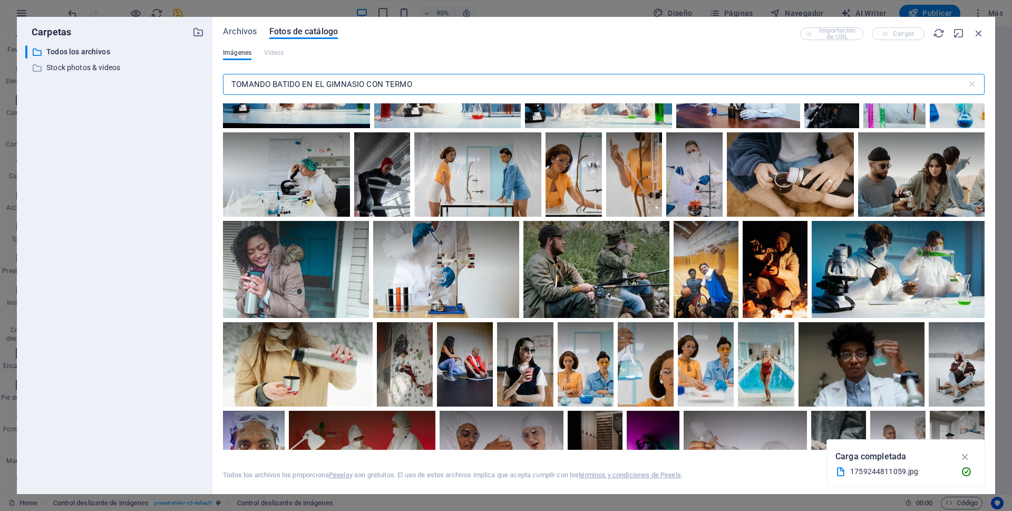
scroll to position [1318, 0]
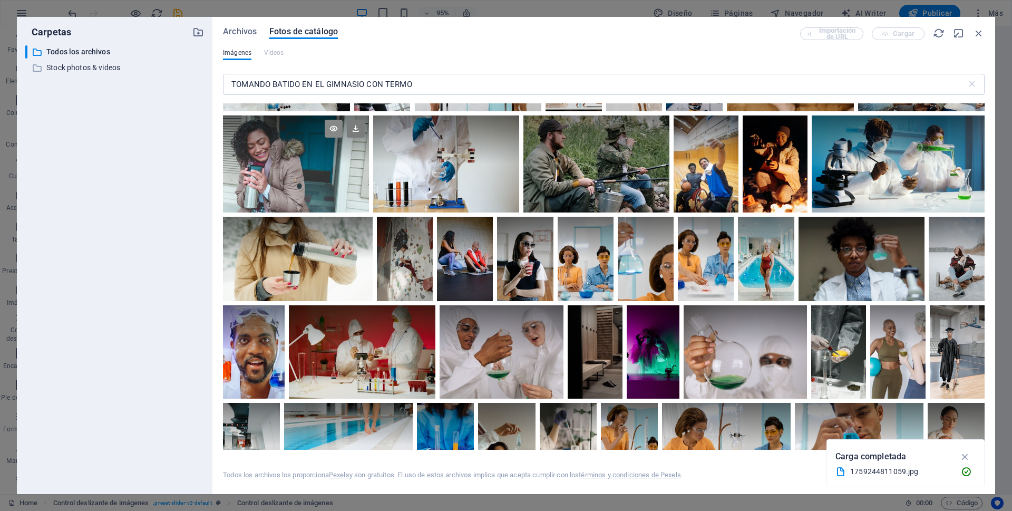
click at [332, 127] on icon at bounding box center [334, 129] width 18 height 18
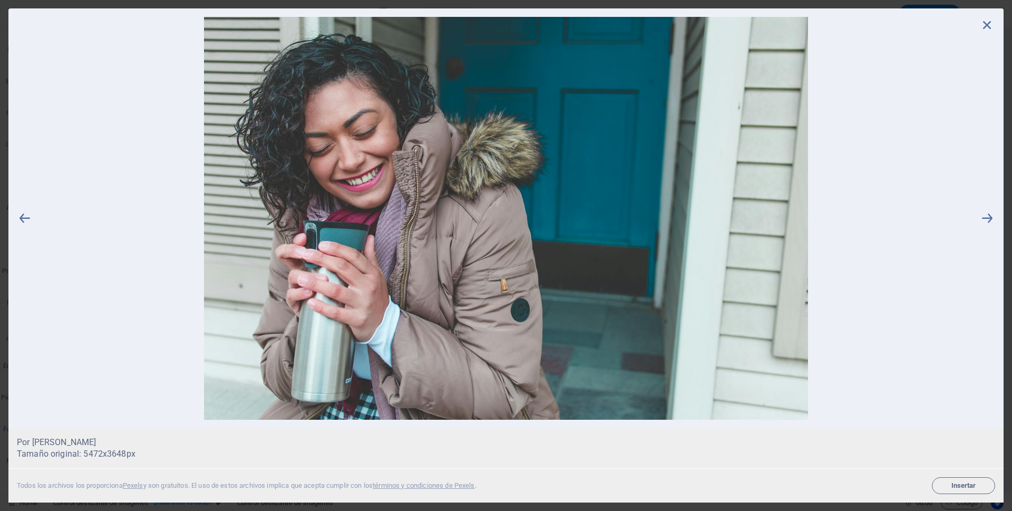
click at [985, 26] on icon at bounding box center [987, 25] width 16 height 16
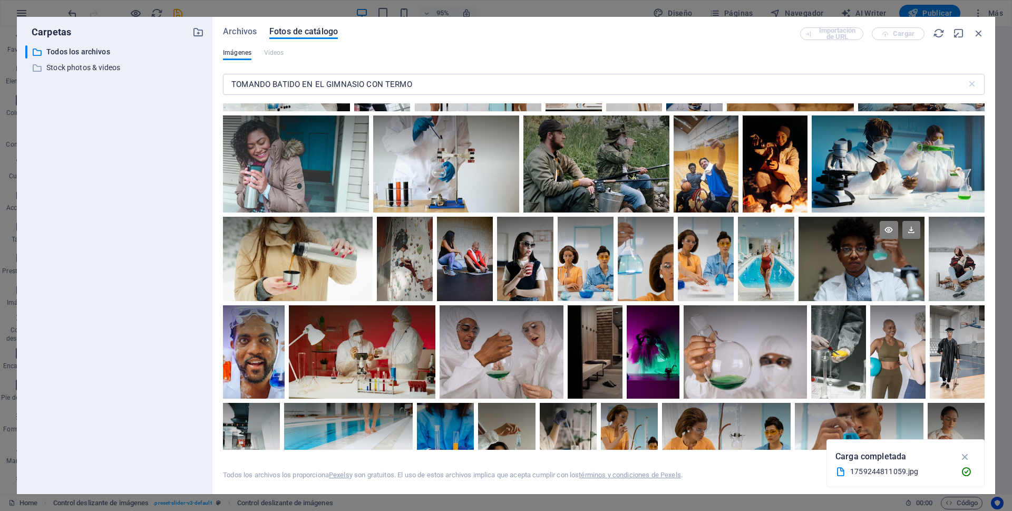
scroll to position [1739, 0]
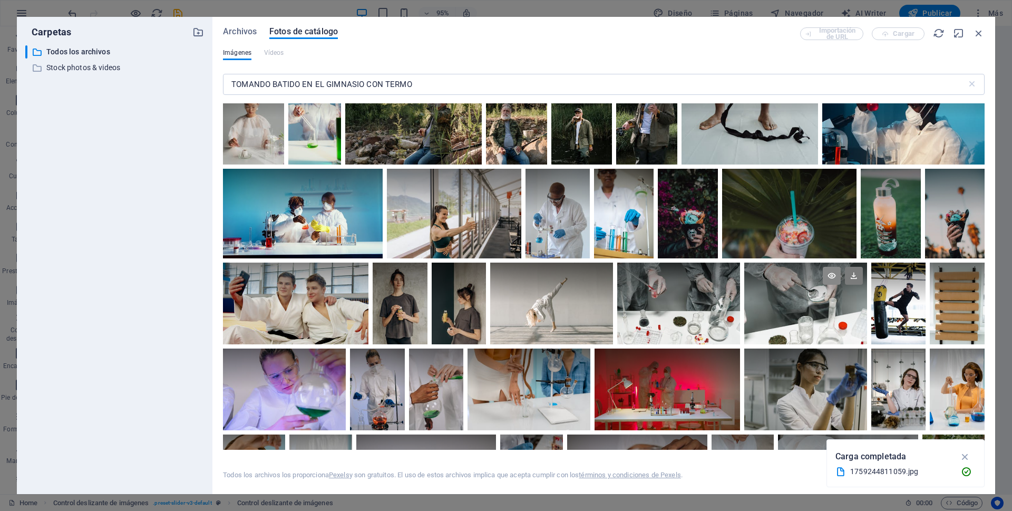
click at [830, 273] on icon at bounding box center [832, 276] width 18 height 18
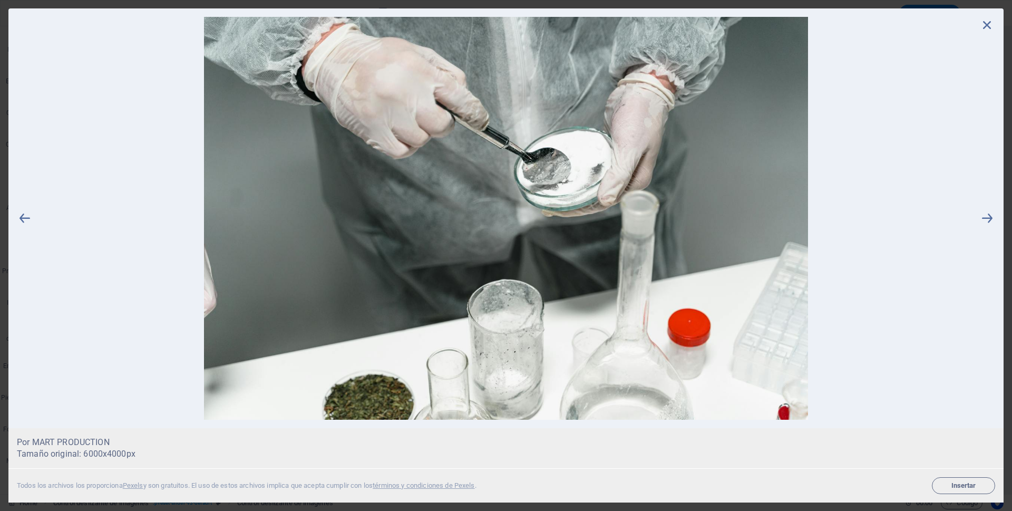
drag, startPoint x: 988, startPoint y: 26, endPoint x: 878, endPoint y: 242, distance: 243.0
click at [987, 26] on icon at bounding box center [987, 25] width 16 height 16
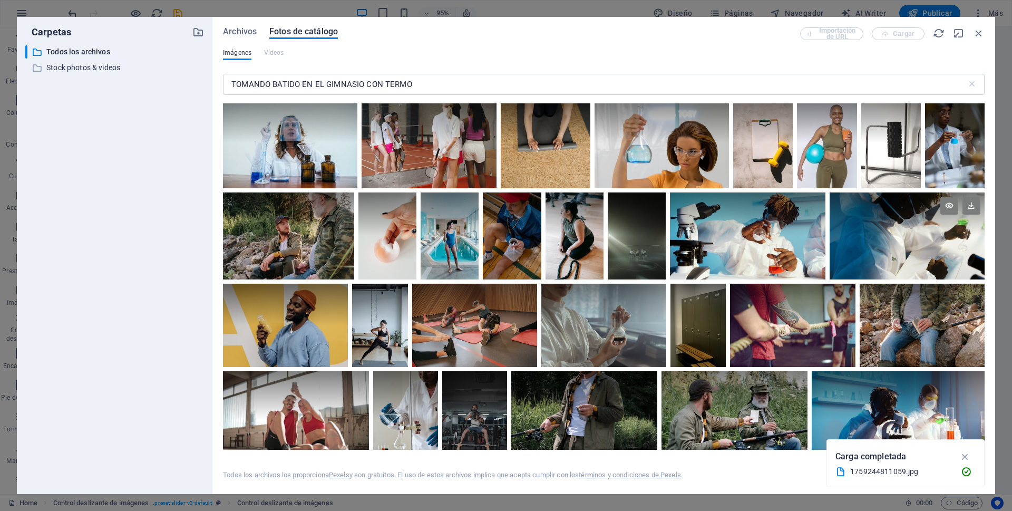
scroll to position [2635, 0]
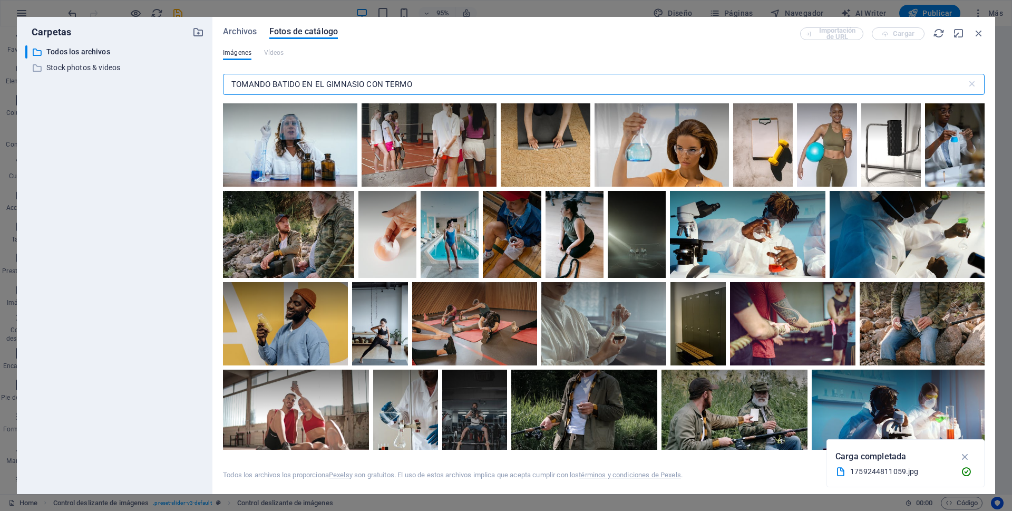
drag, startPoint x: 413, startPoint y: 81, endPoint x: 223, endPoint y: 79, distance: 189.2
click at [223, 79] on input "TOMANDO BATIDO EN EL GIMNASIO CON TERMO" at bounding box center [595, 84] width 744 height 21
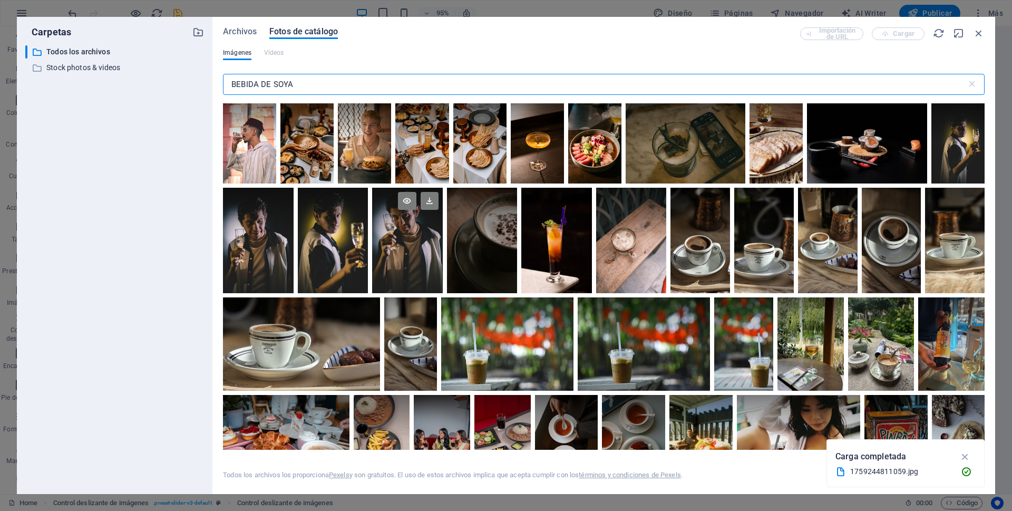
scroll to position [105, 0]
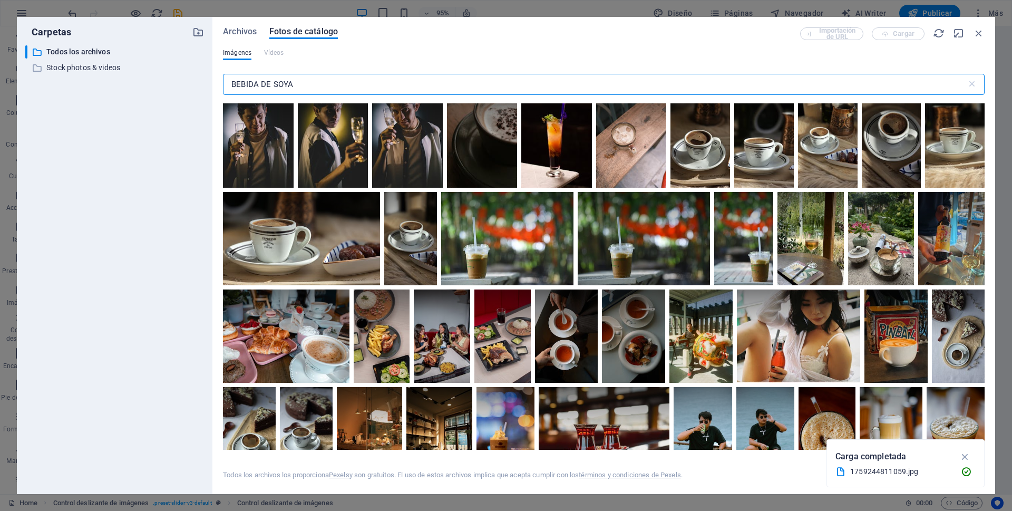
drag, startPoint x: 259, startPoint y: 83, endPoint x: 231, endPoint y: 84, distance: 28.0
click at [231, 84] on input "BEBIDA DE SOYA" at bounding box center [595, 84] width 744 height 21
type input "BATIDO DE SOYA"
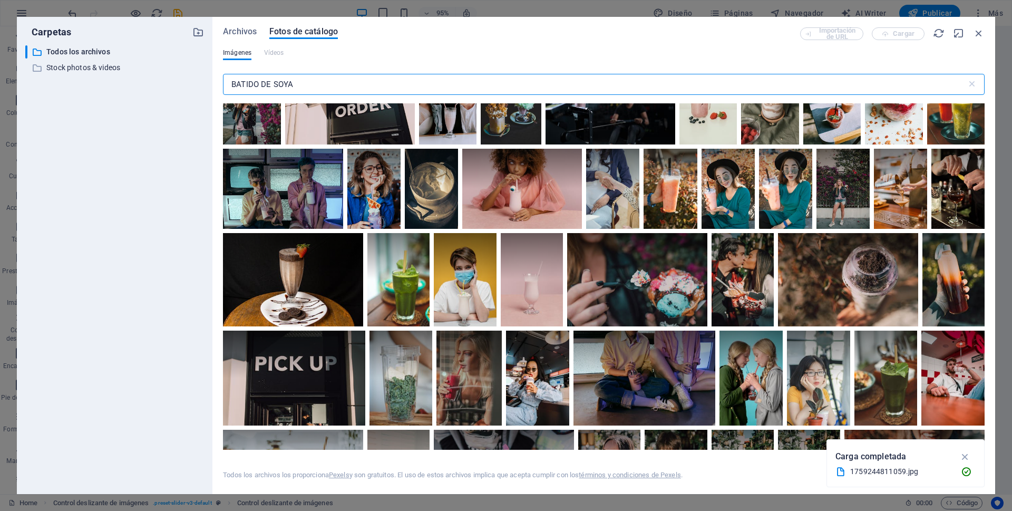
scroll to position [1054, 0]
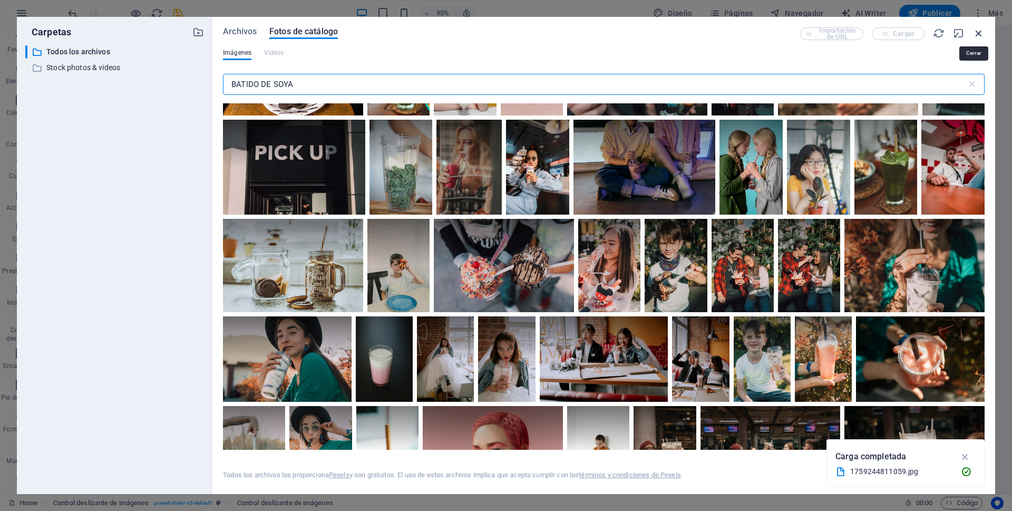
click at [978, 34] on icon "button" at bounding box center [979, 33] width 12 height 12
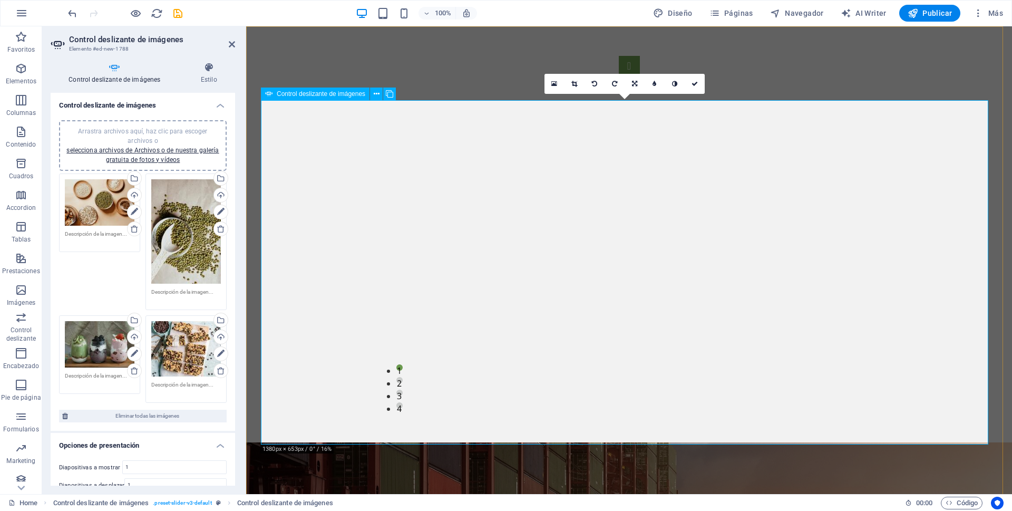
click at [619, 77] on button "Image Slider" at bounding box center [629, 66] width 21 height 21
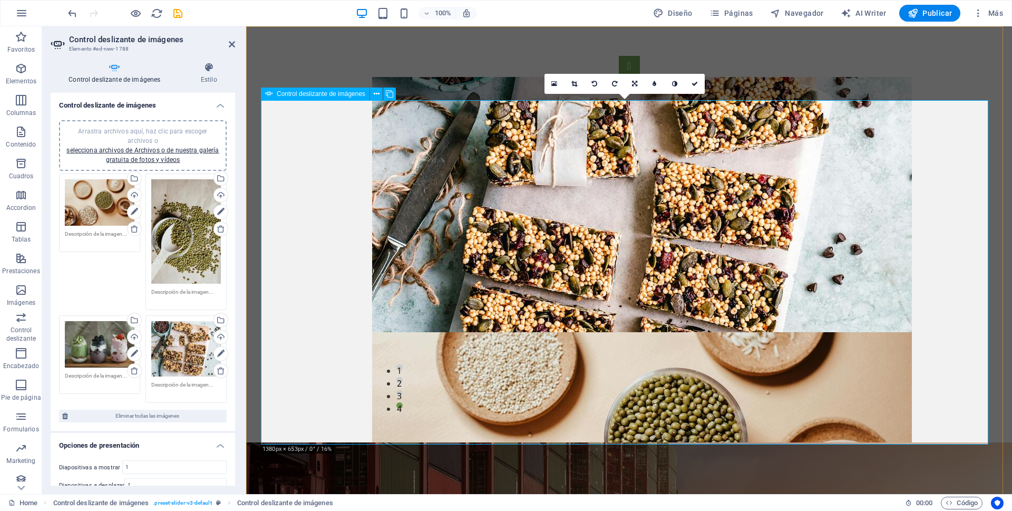
click at [619, 77] on button "Image Slider" at bounding box center [629, 66] width 21 height 21
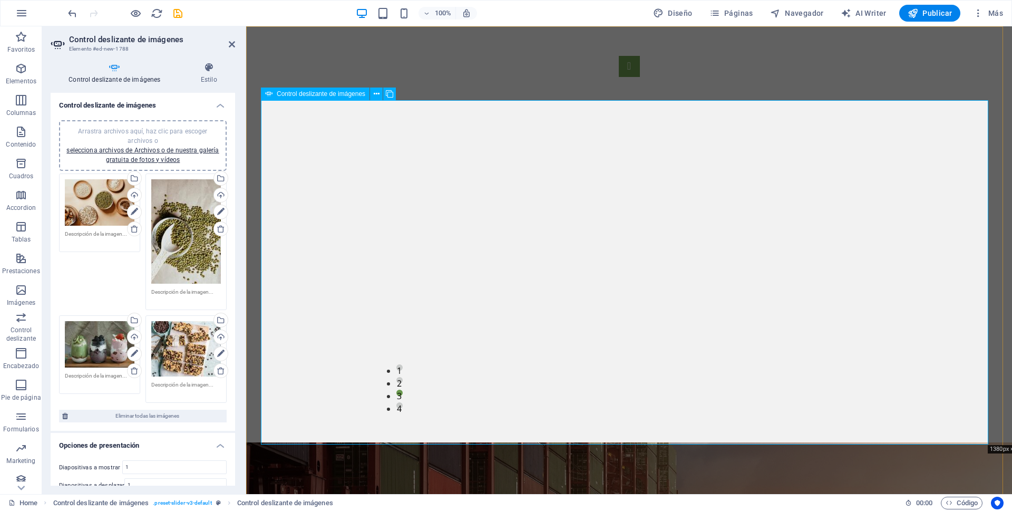
click at [619, 77] on button "Image Slider" at bounding box center [629, 66] width 21 height 21
click at [27, 20] on icon "button" at bounding box center [21, 13] width 13 height 13
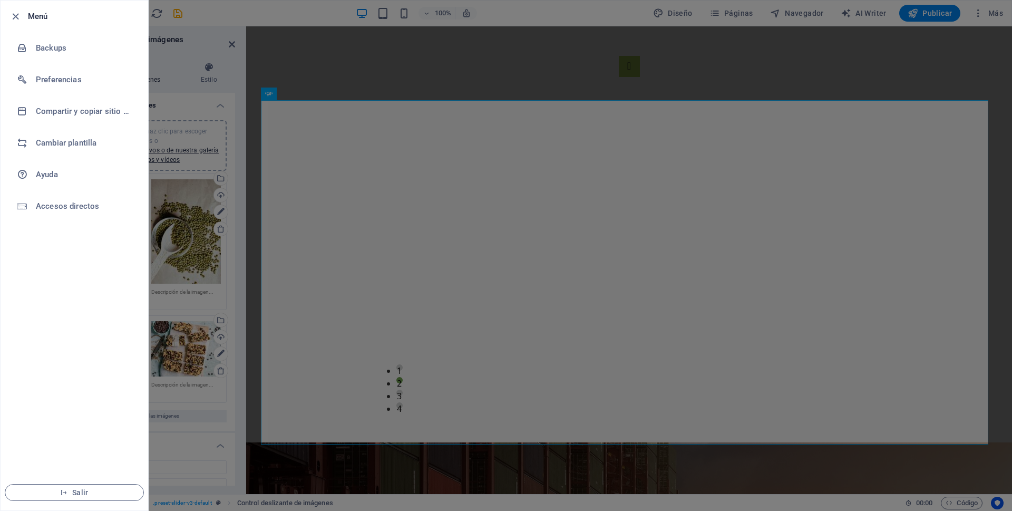
click at [998, 22] on div at bounding box center [506, 255] width 1012 height 511
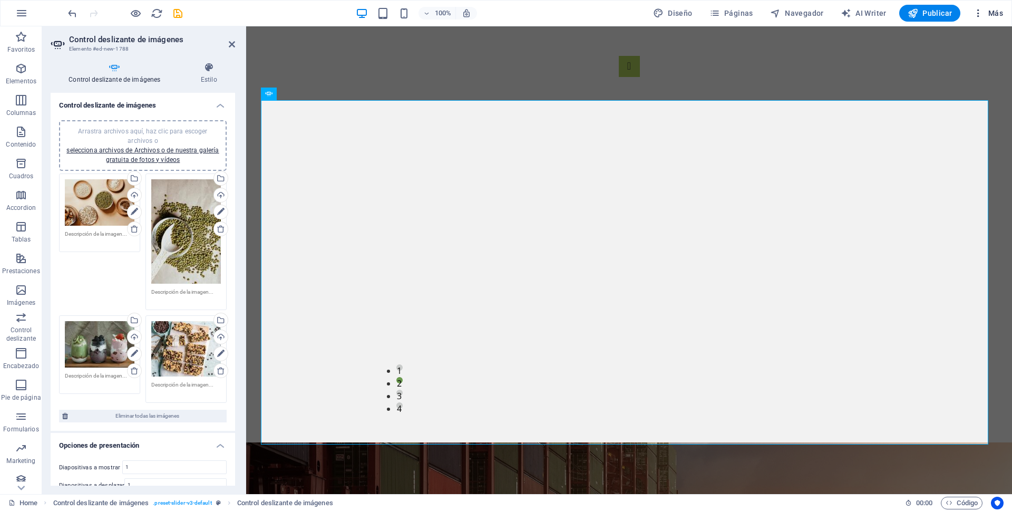
click at [998, 18] on span "Más" at bounding box center [988, 13] width 30 height 11
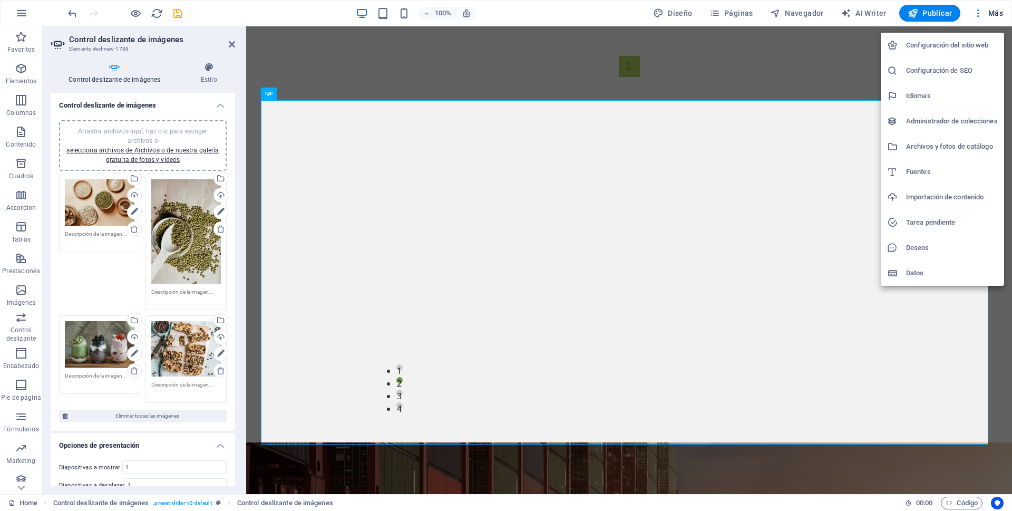
click at [188, 19] on div at bounding box center [506, 255] width 1012 height 511
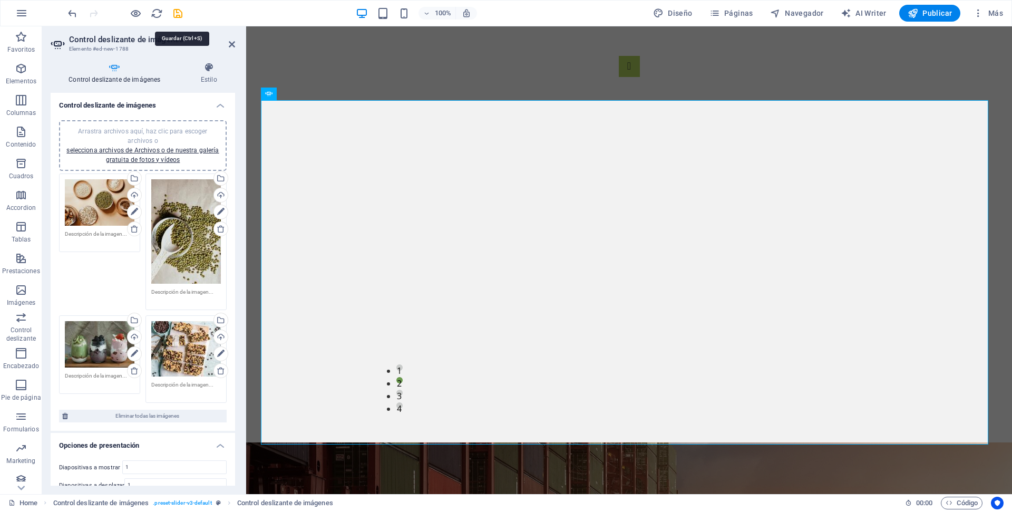
click at [184, 19] on icon "save" at bounding box center [178, 13] width 12 height 12
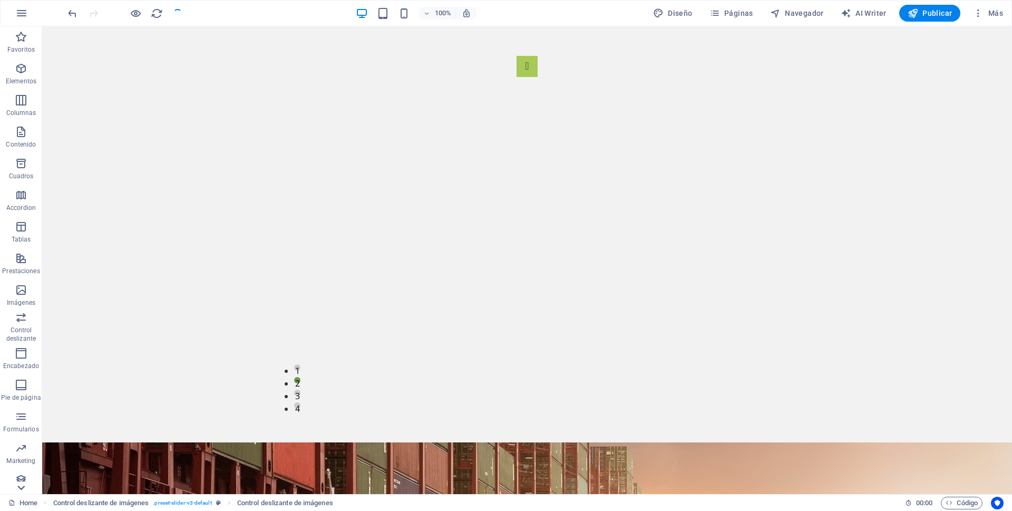
click at [20, 489] on icon at bounding box center [20, 487] width 7 height 5
